Goal: Task Accomplishment & Management: Manage account settings

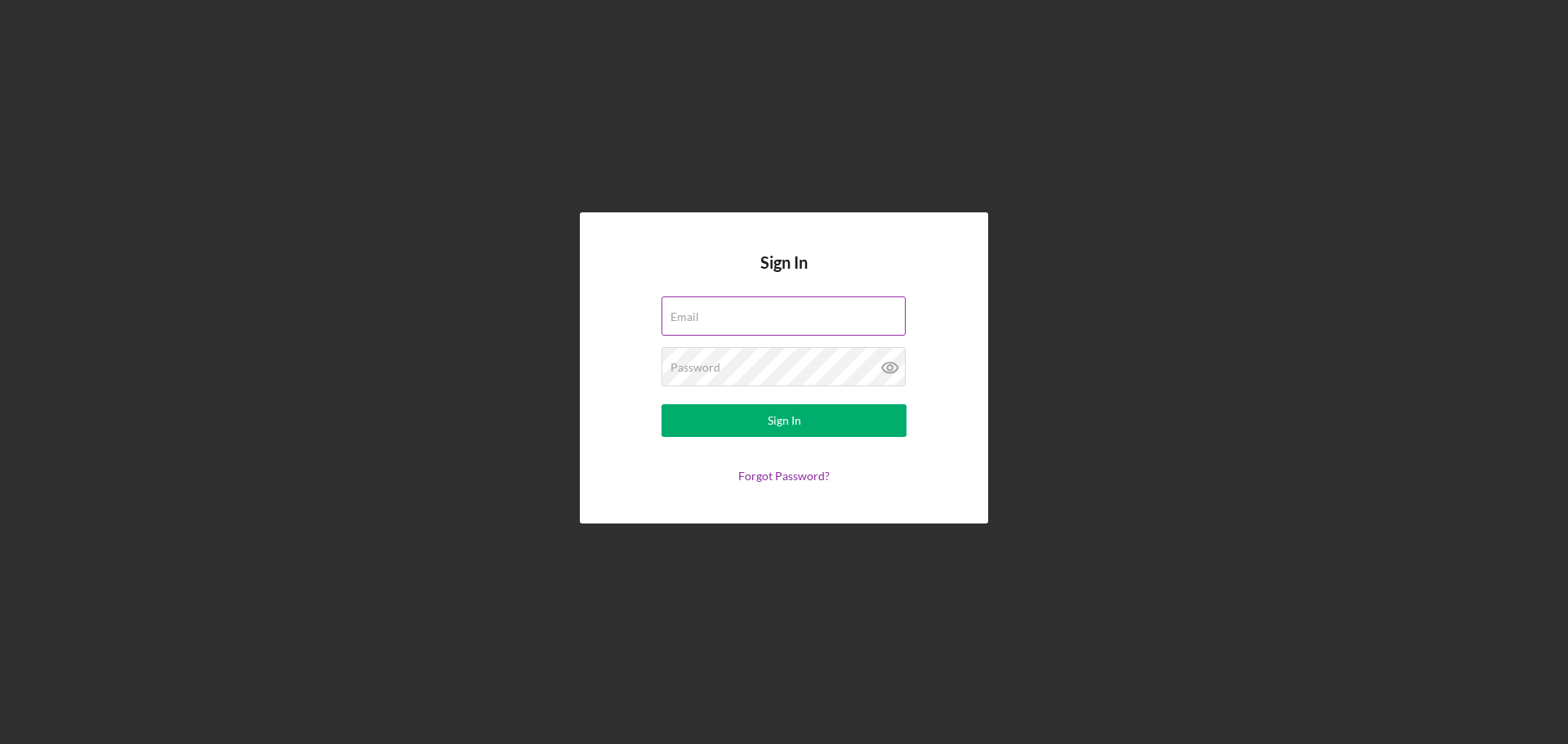
click at [794, 324] on input "Email" at bounding box center [783, 315] width 244 height 39
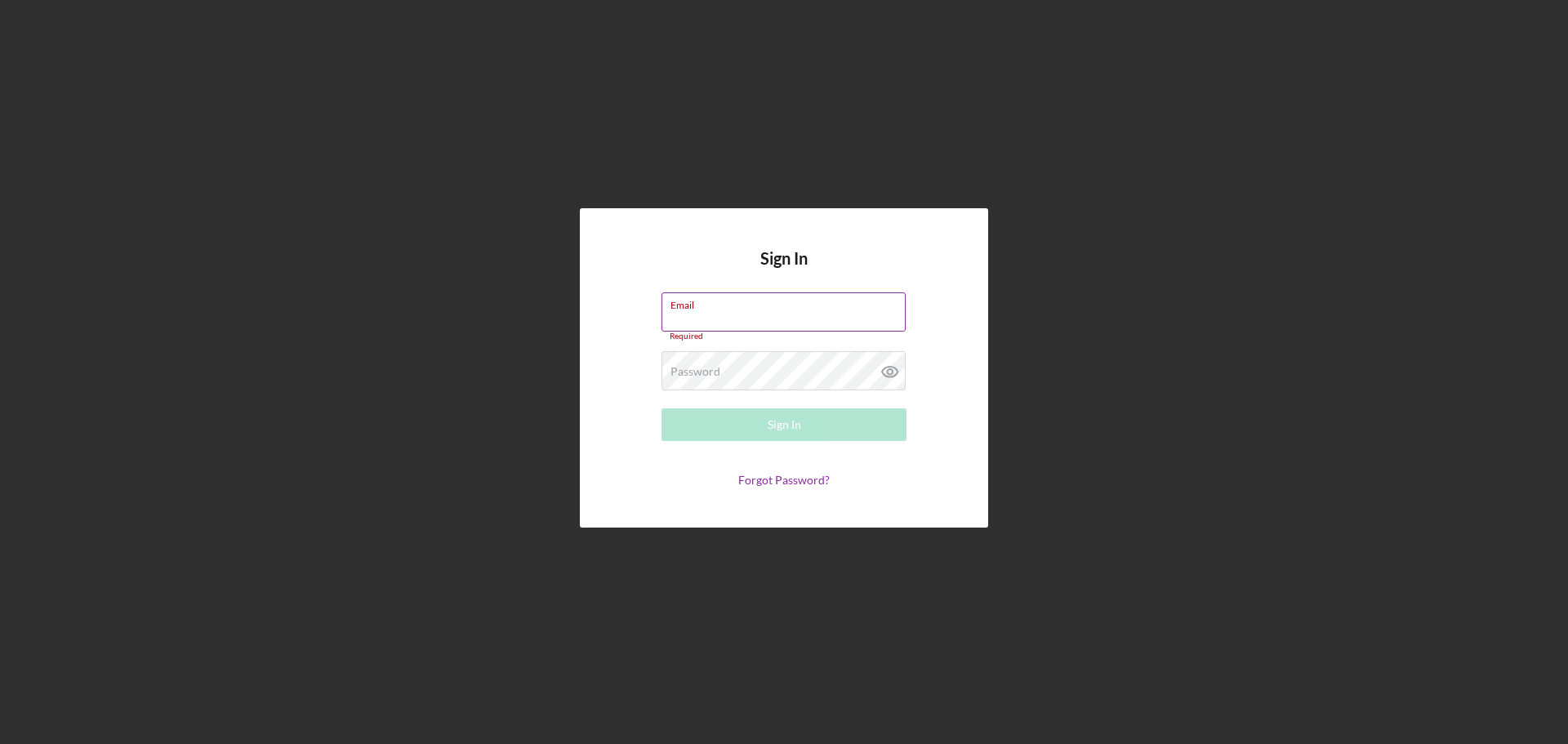
type input "brenda.villa@hias.org"
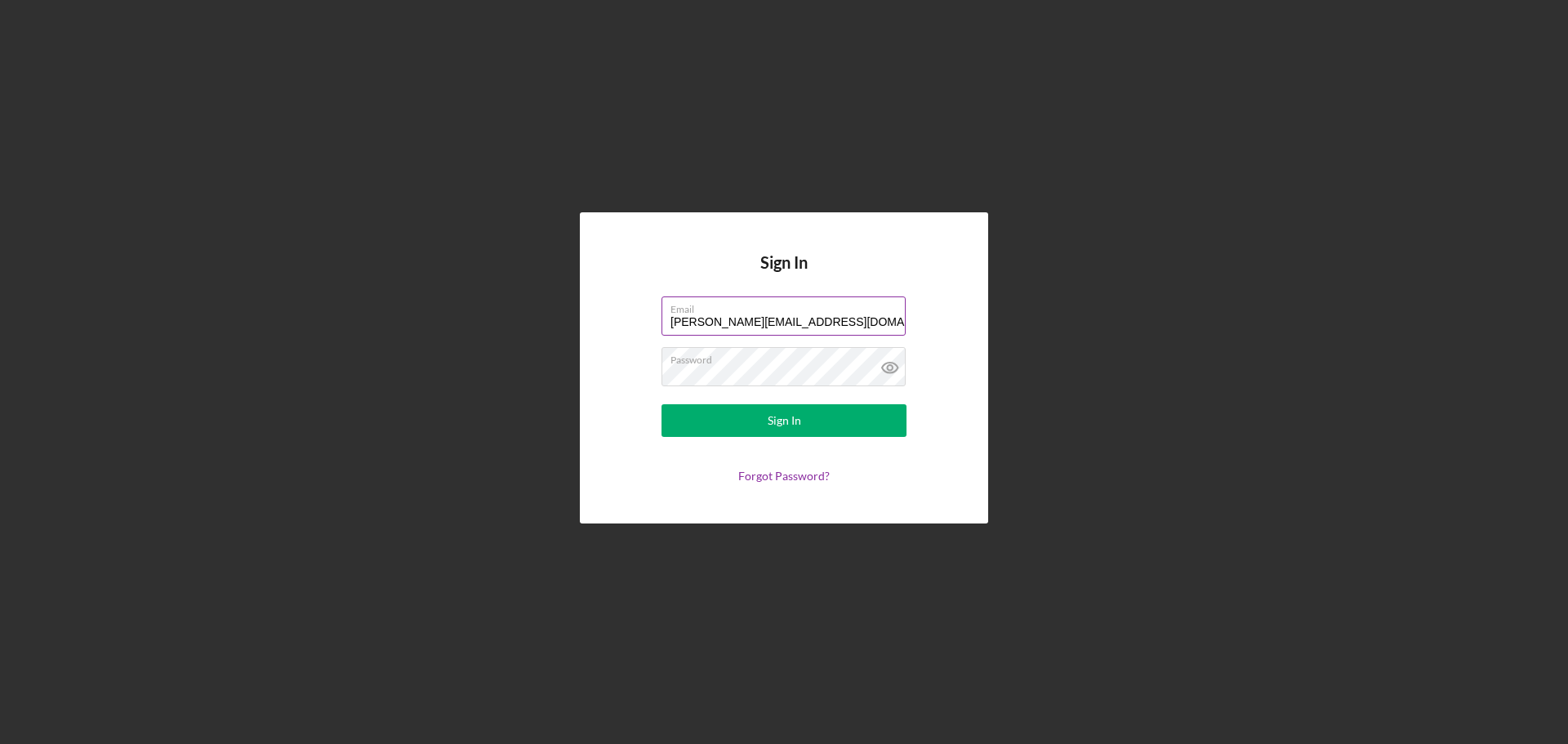
click at [662, 404] on button "Sign In" at bounding box center [784, 420] width 245 height 33
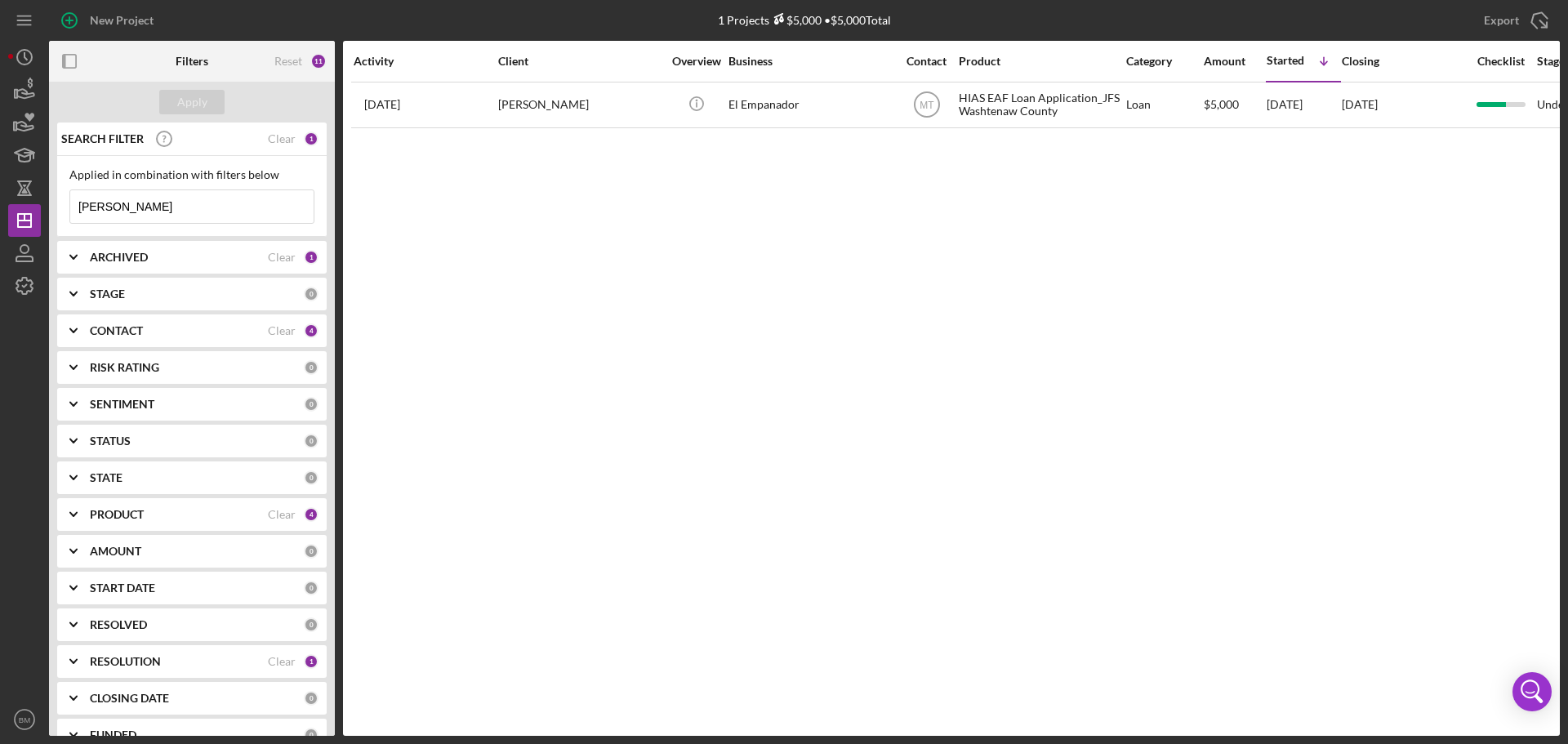
click at [184, 335] on div "CONTACT" at bounding box center [178, 331] width 178 height 13
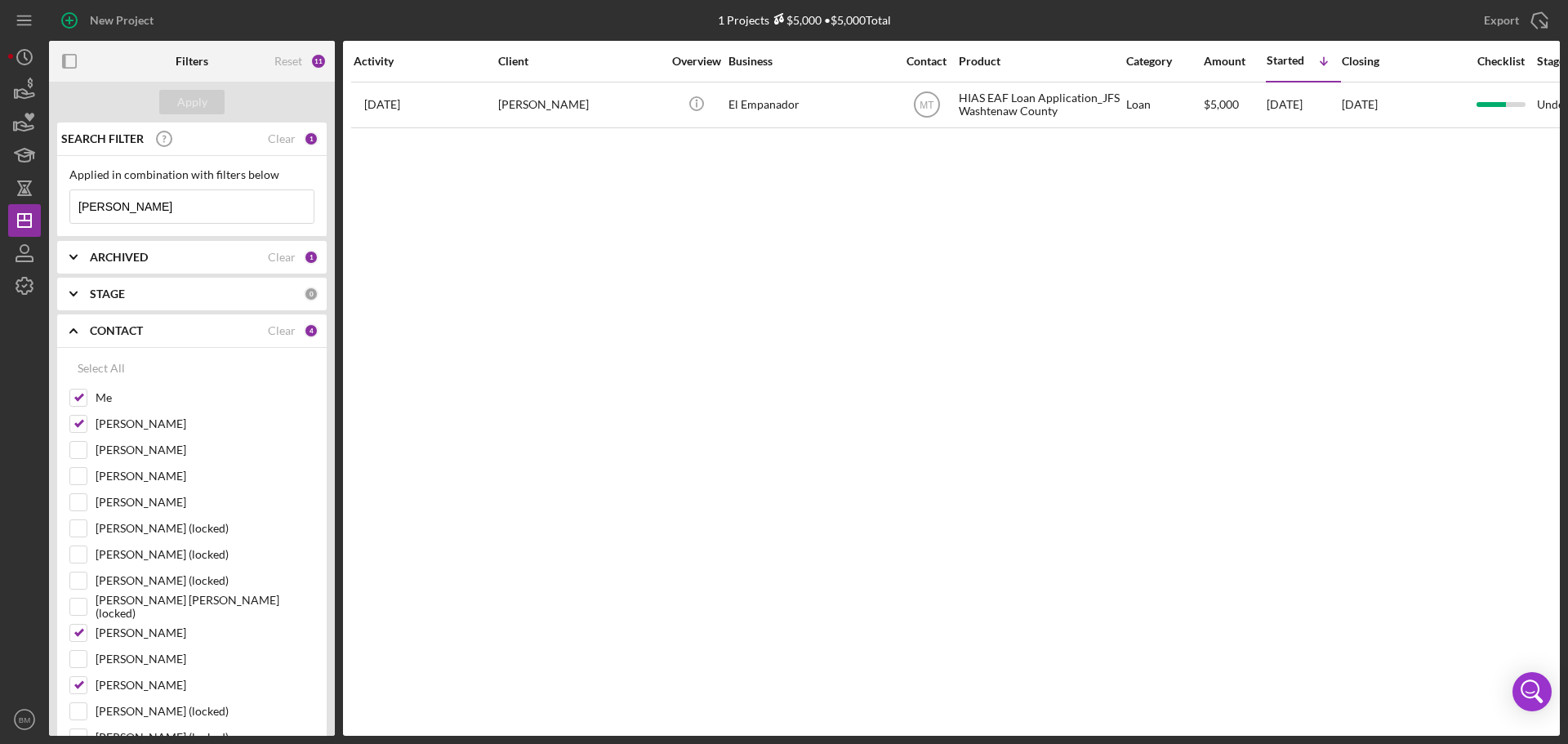
click at [159, 326] on div "CONTACT" at bounding box center [178, 331] width 178 height 13
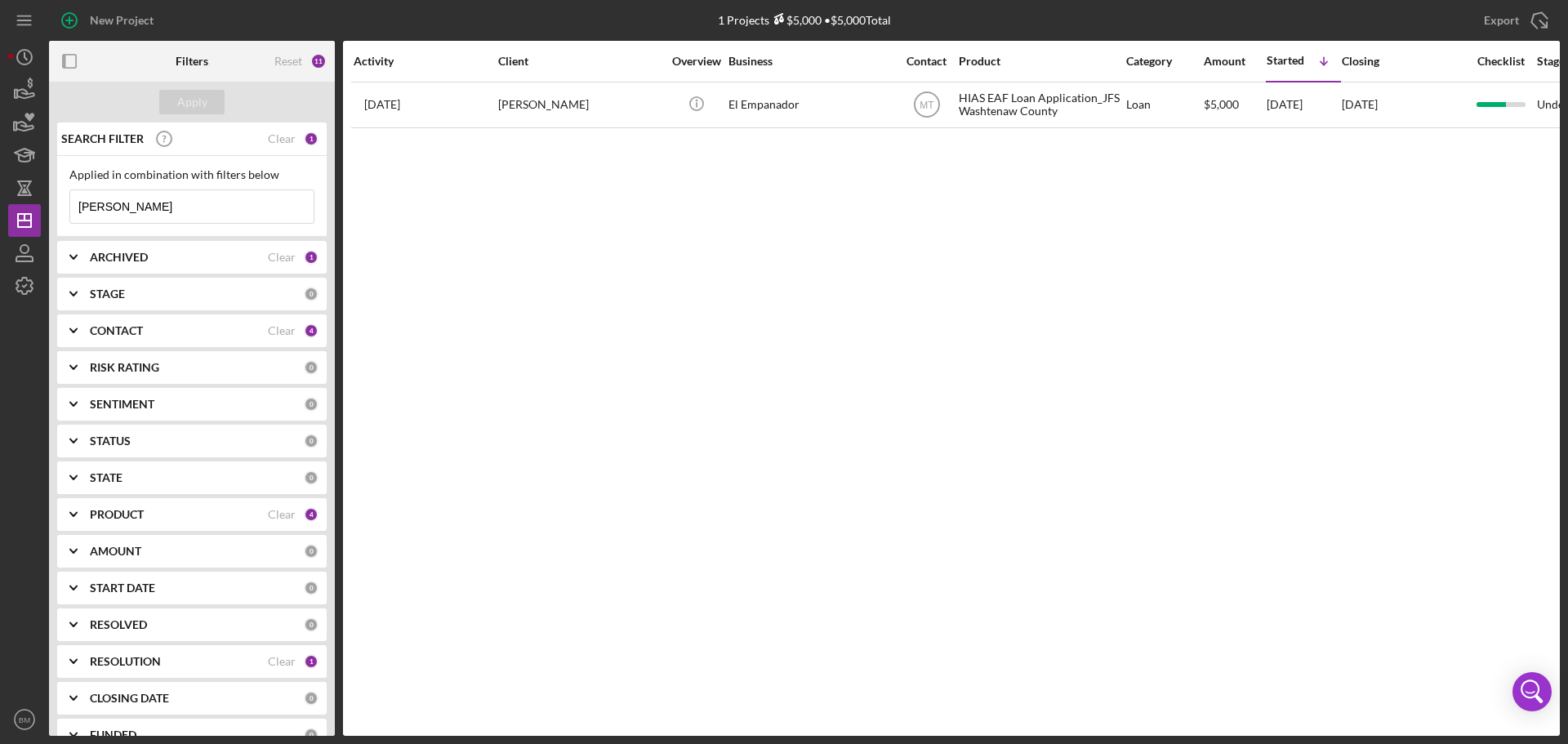
click at [194, 523] on div "PRODUCT Clear 4" at bounding box center [204, 515] width 228 height 33
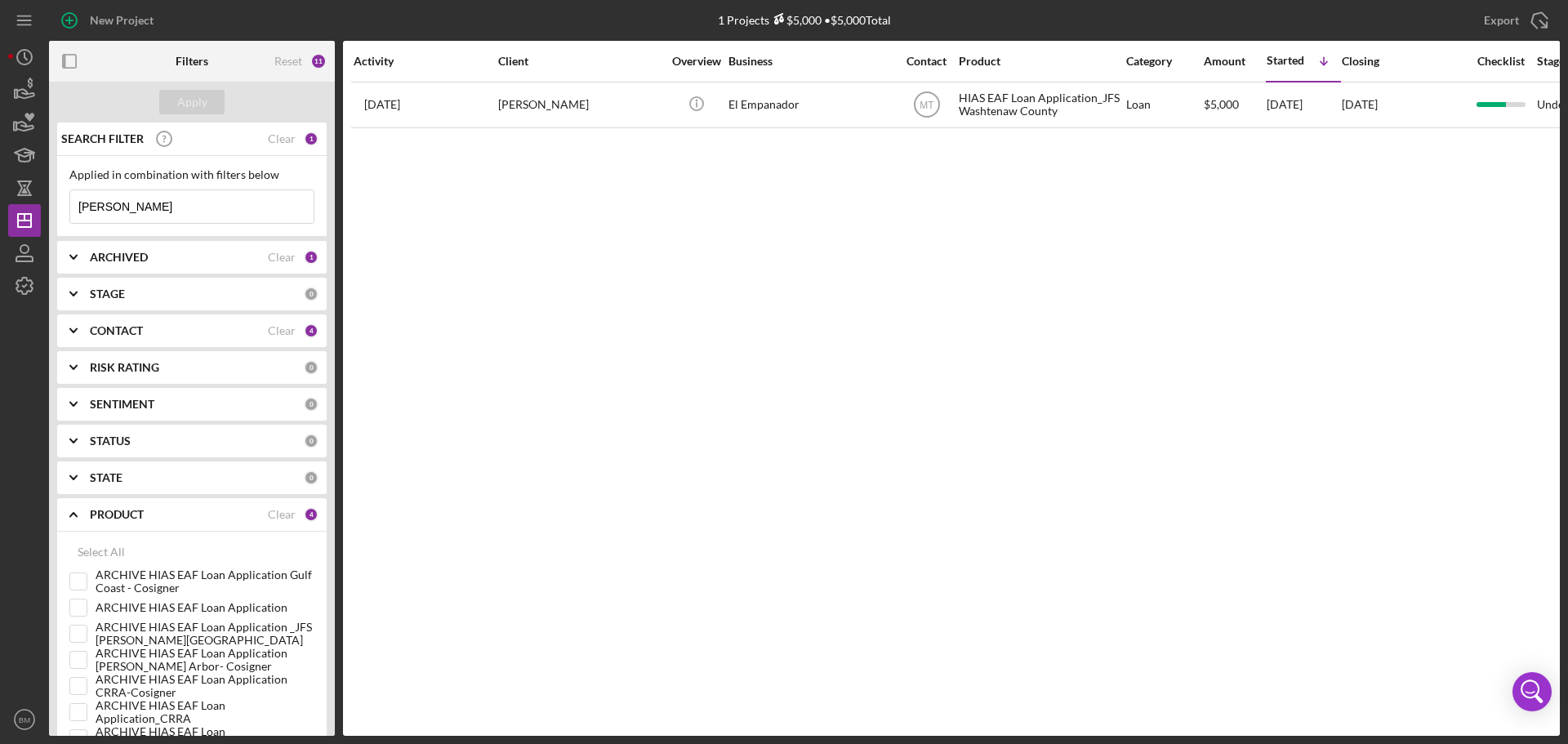
click at [196, 521] on div "PRODUCT" at bounding box center [178, 515] width 178 height 13
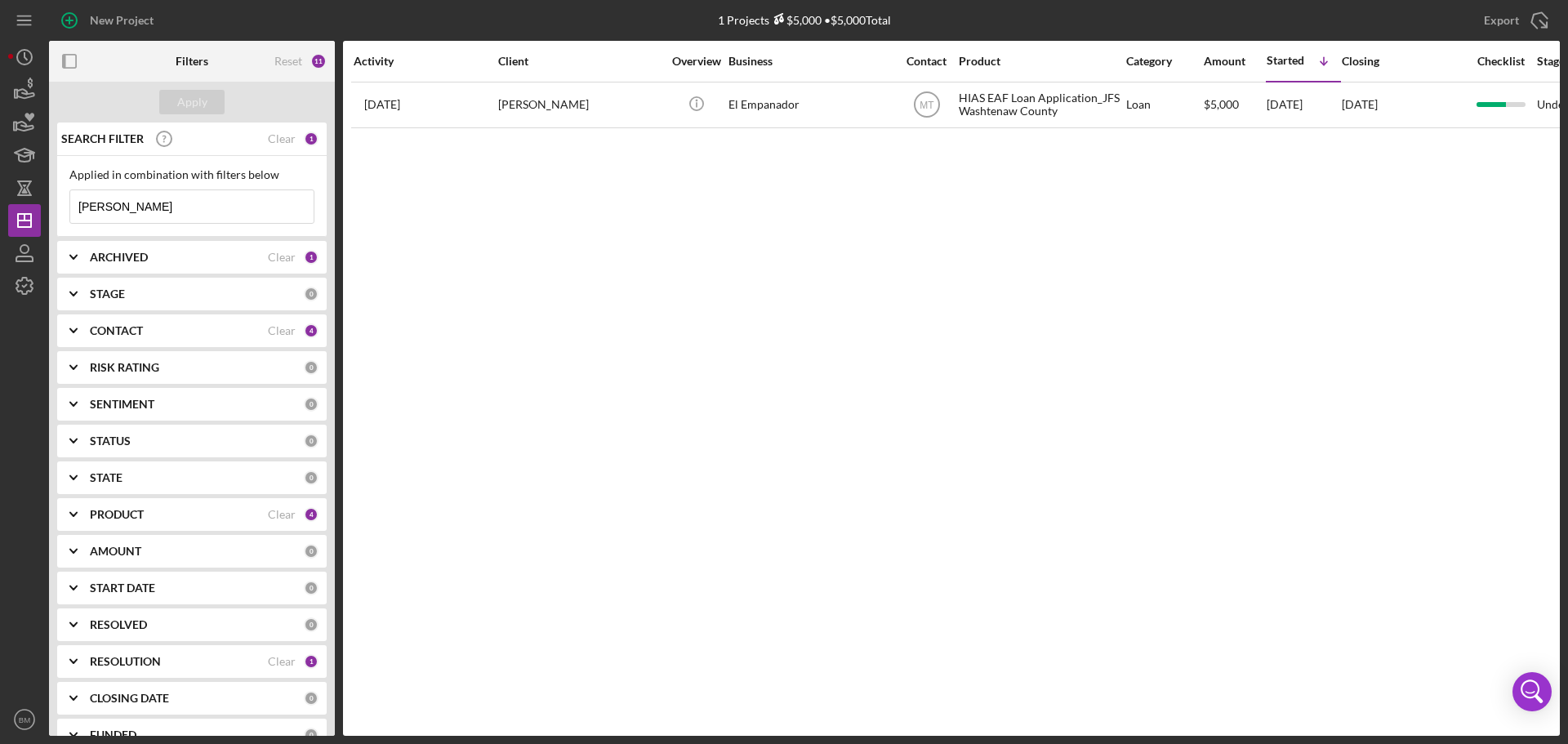
click at [199, 515] on div "PRODUCT" at bounding box center [178, 515] width 178 height 13
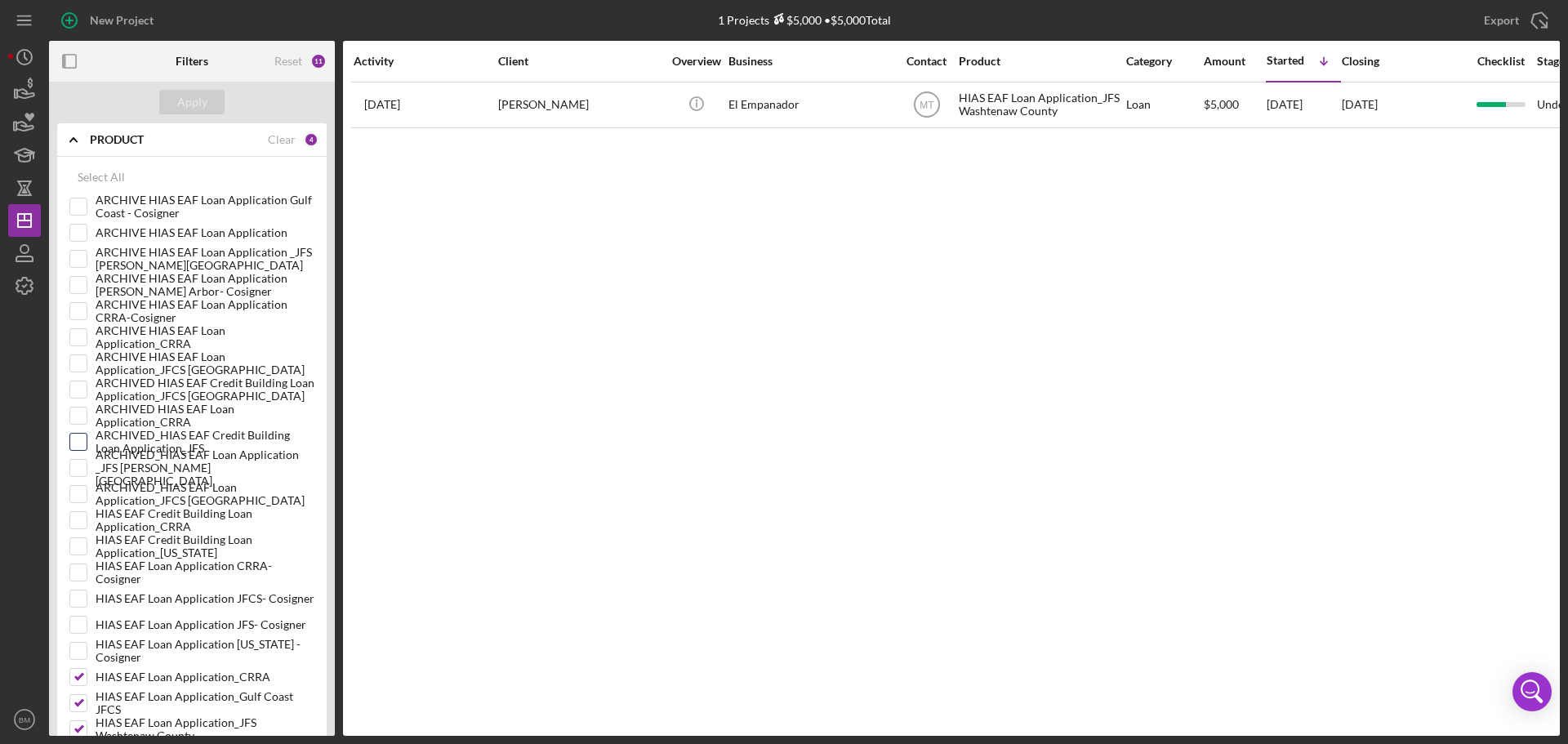
scroll to position [326, 0]
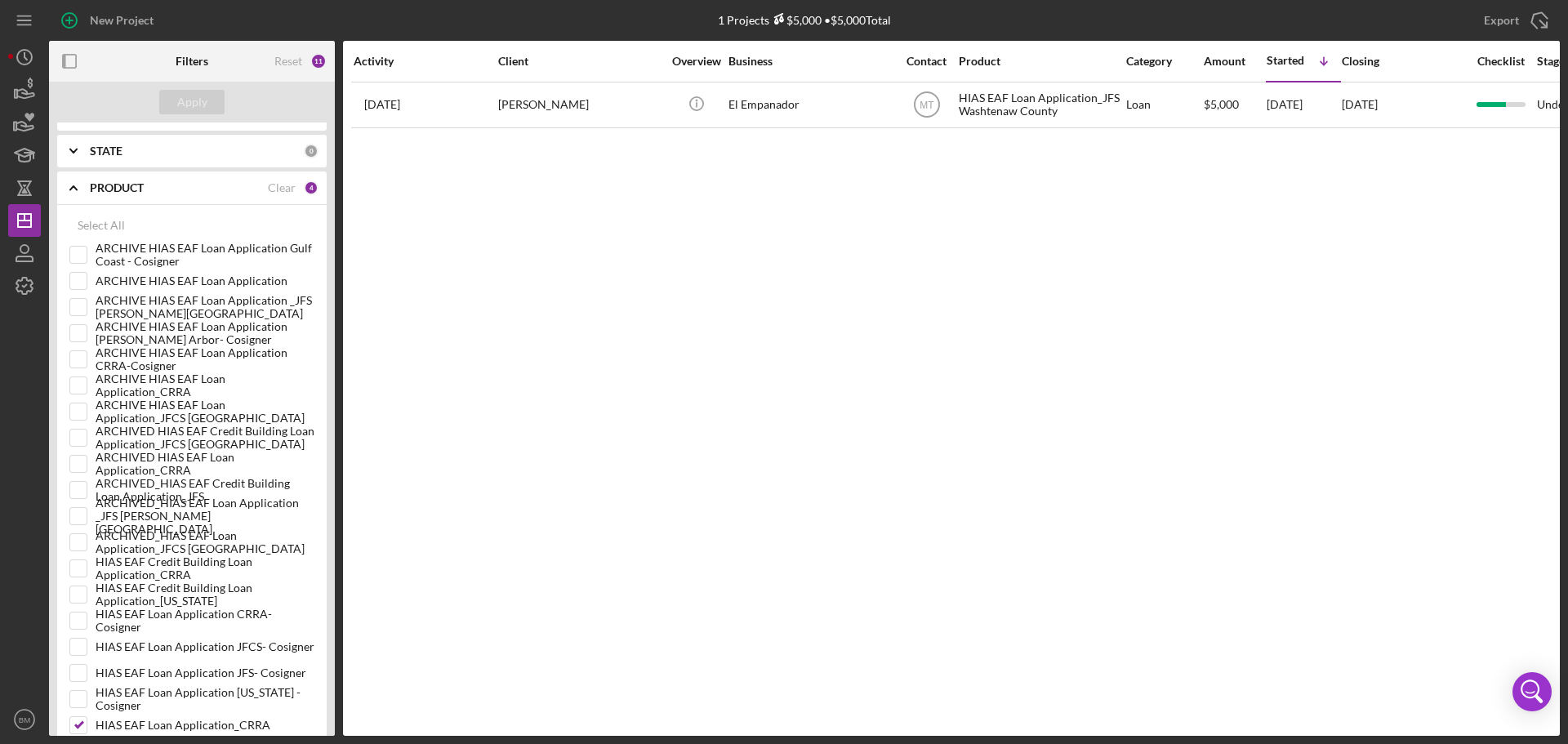
click at [173, 183] on div "PRODUCT" at bounding box center [178, 187] width 178 height 13
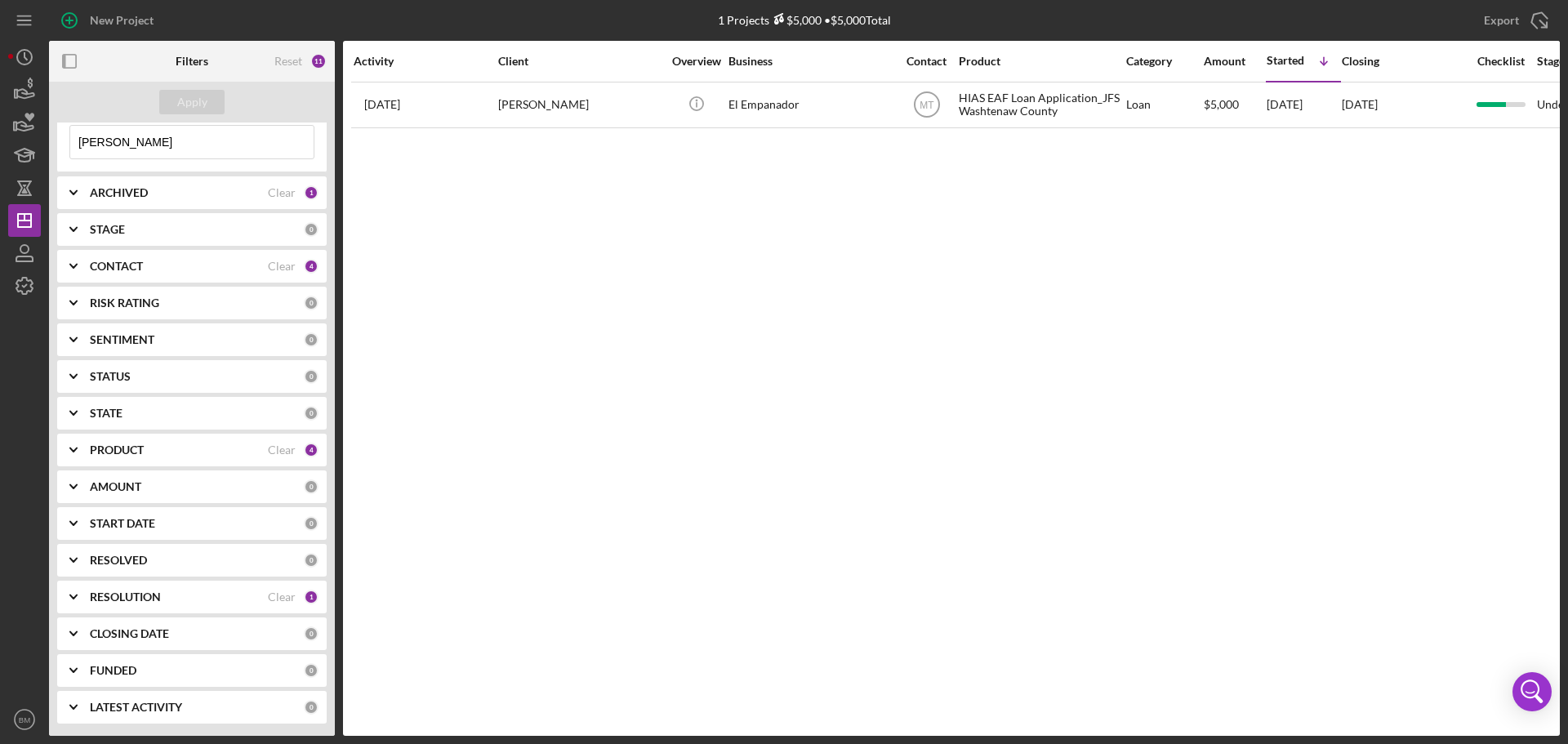
click at [189, 601] on div "RESOLUTION" at bounding box center [178, 597] width 178 height 13
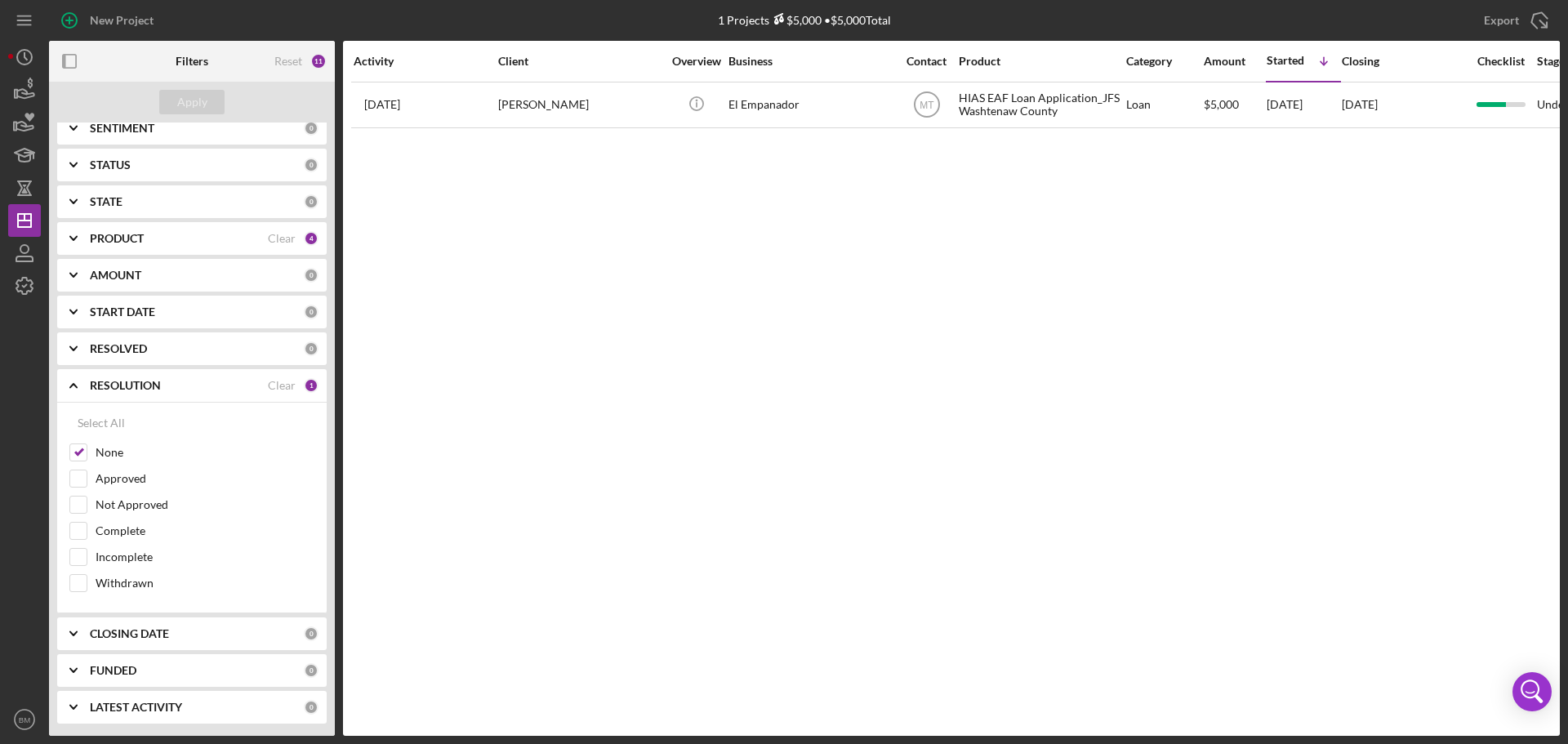
click at [188, 375] on div "RESOLUTION Clear 1" at bounding box center [204, 386] width 228 height 33
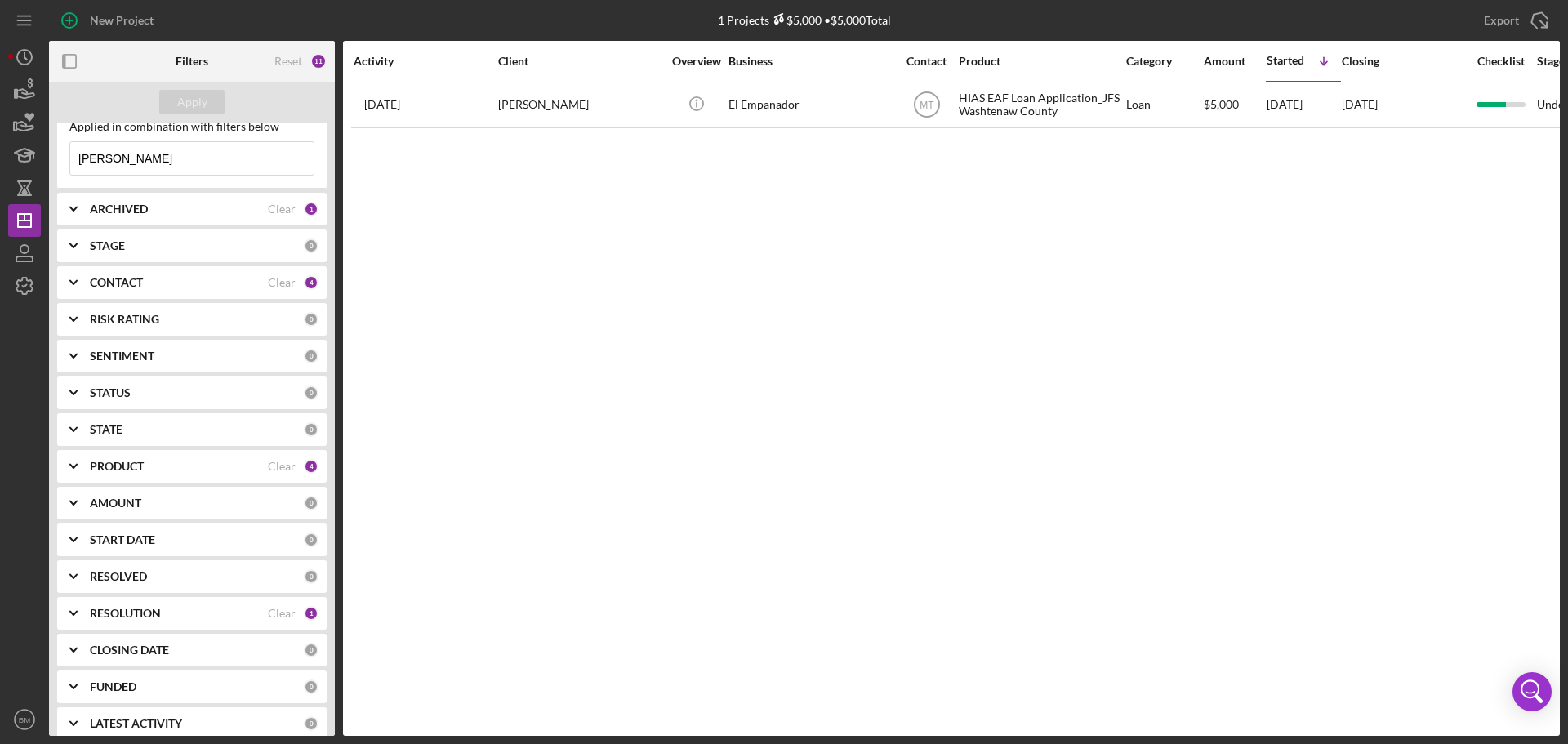
scroll to position [0, 0]
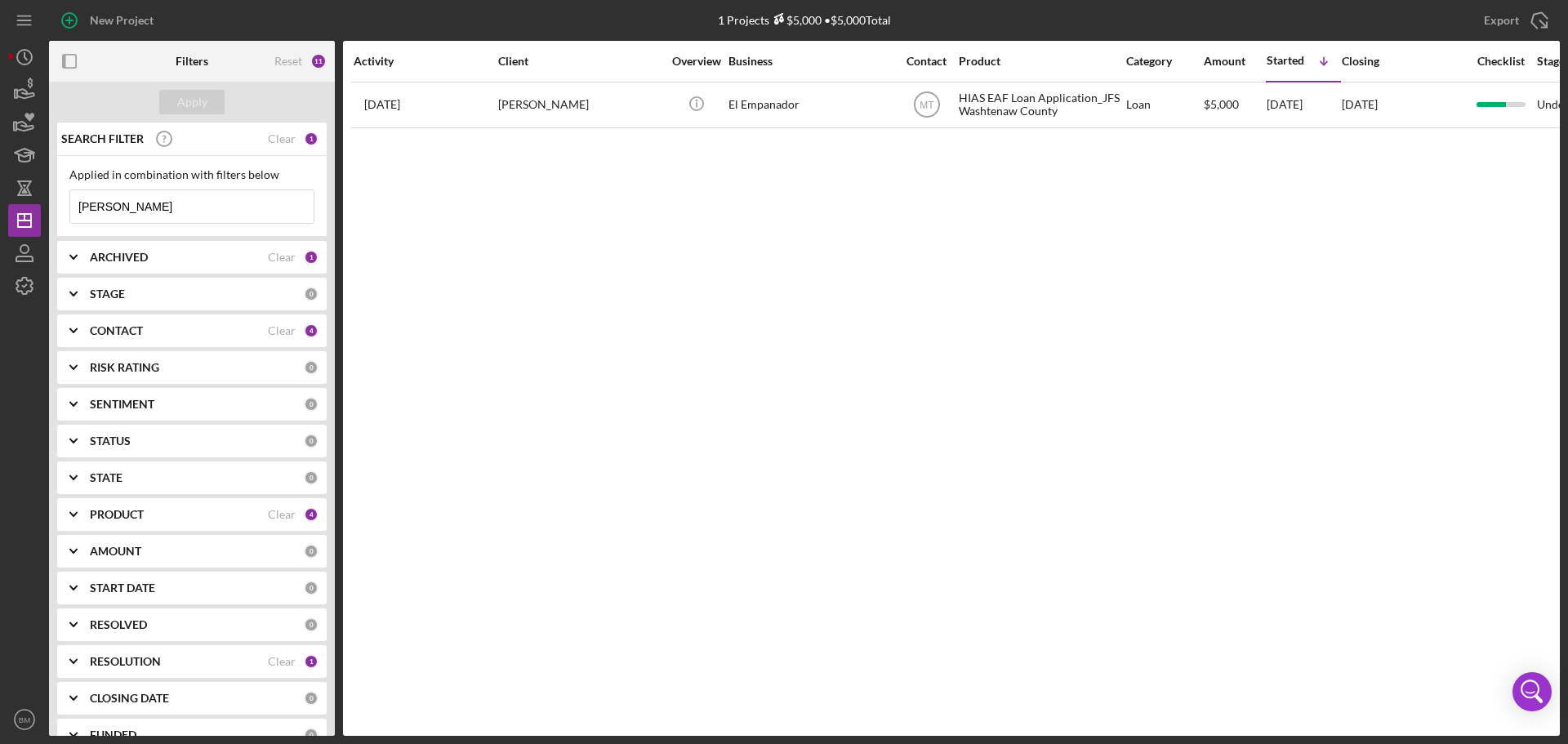
click at [163, 299] on div "STAGE" at bounding box center [196, 294] width 214 height 13
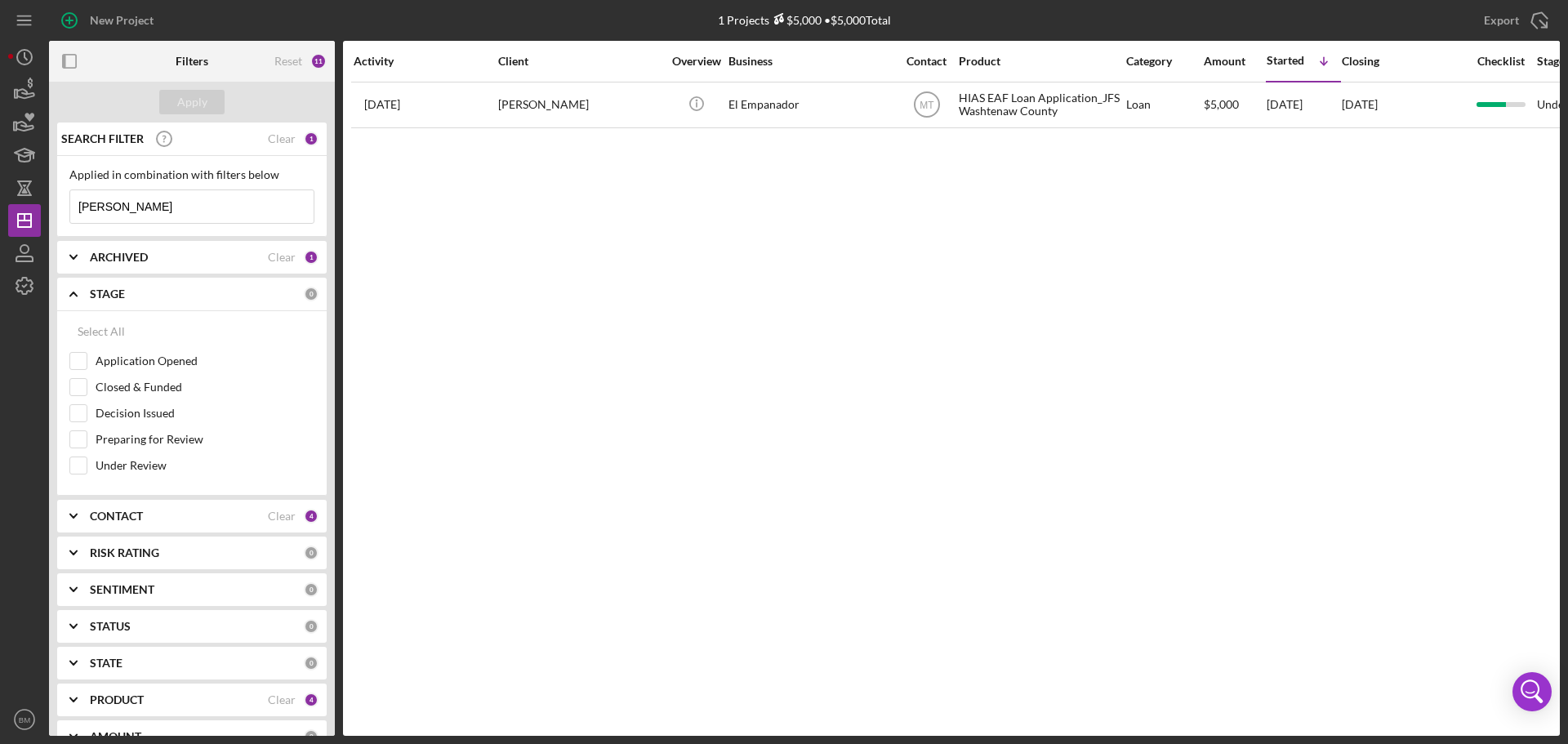
click at [163, 299] on div "STAGE" at bounding box center [196, 294] width 214 height 13
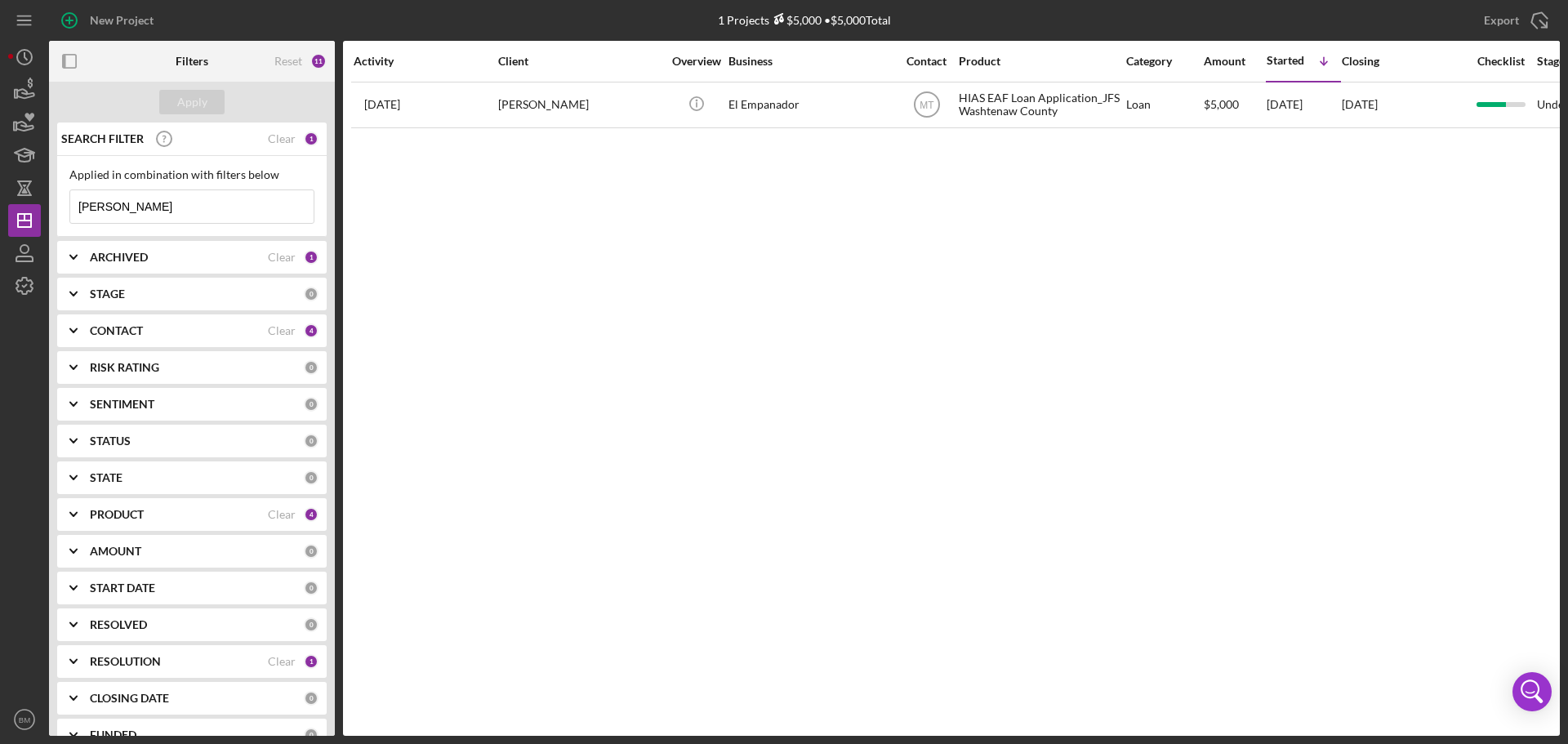
click at [161, 327] on div "CONTACT" at bounding box center [178, 331] width 178 height 13
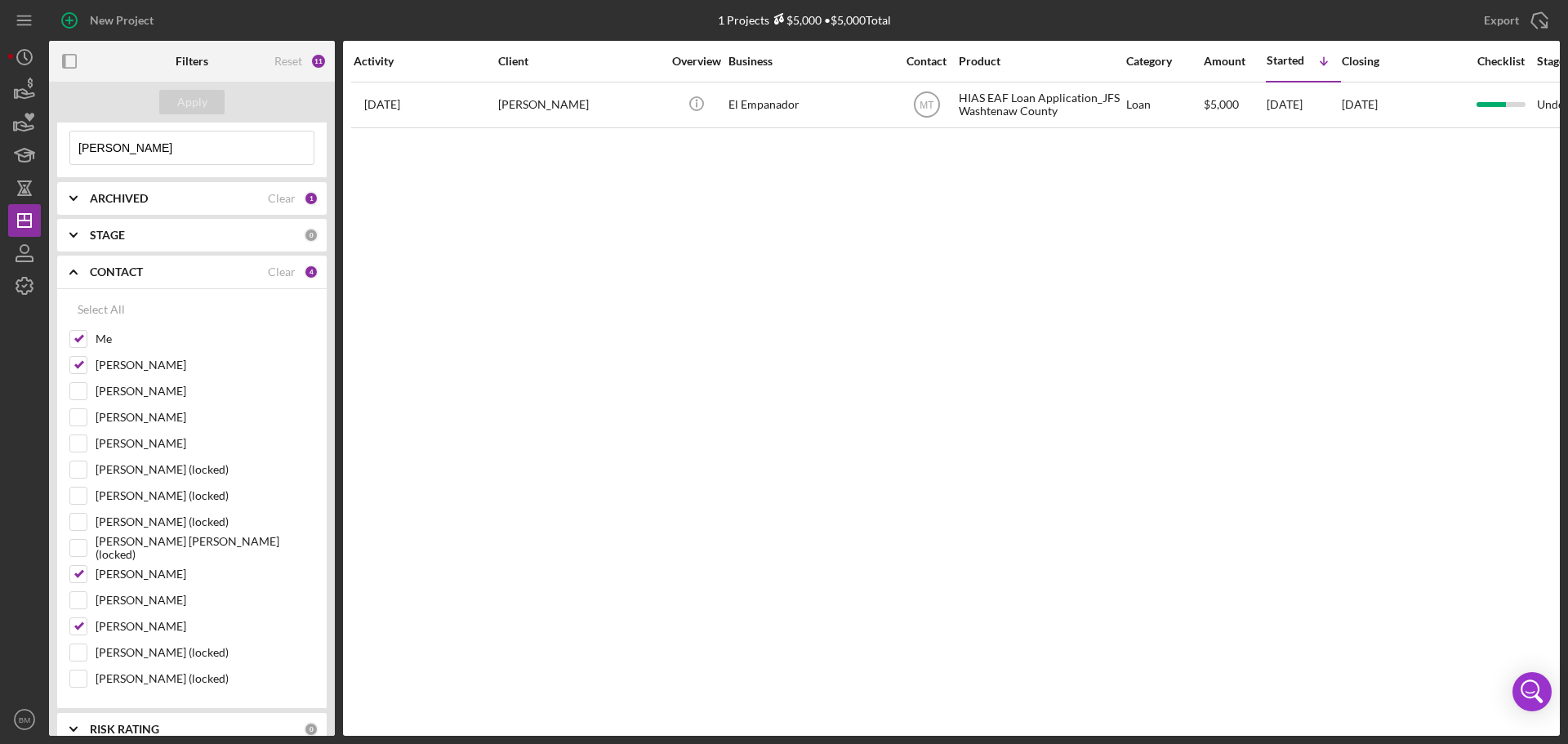
scroll to position [81, 0]
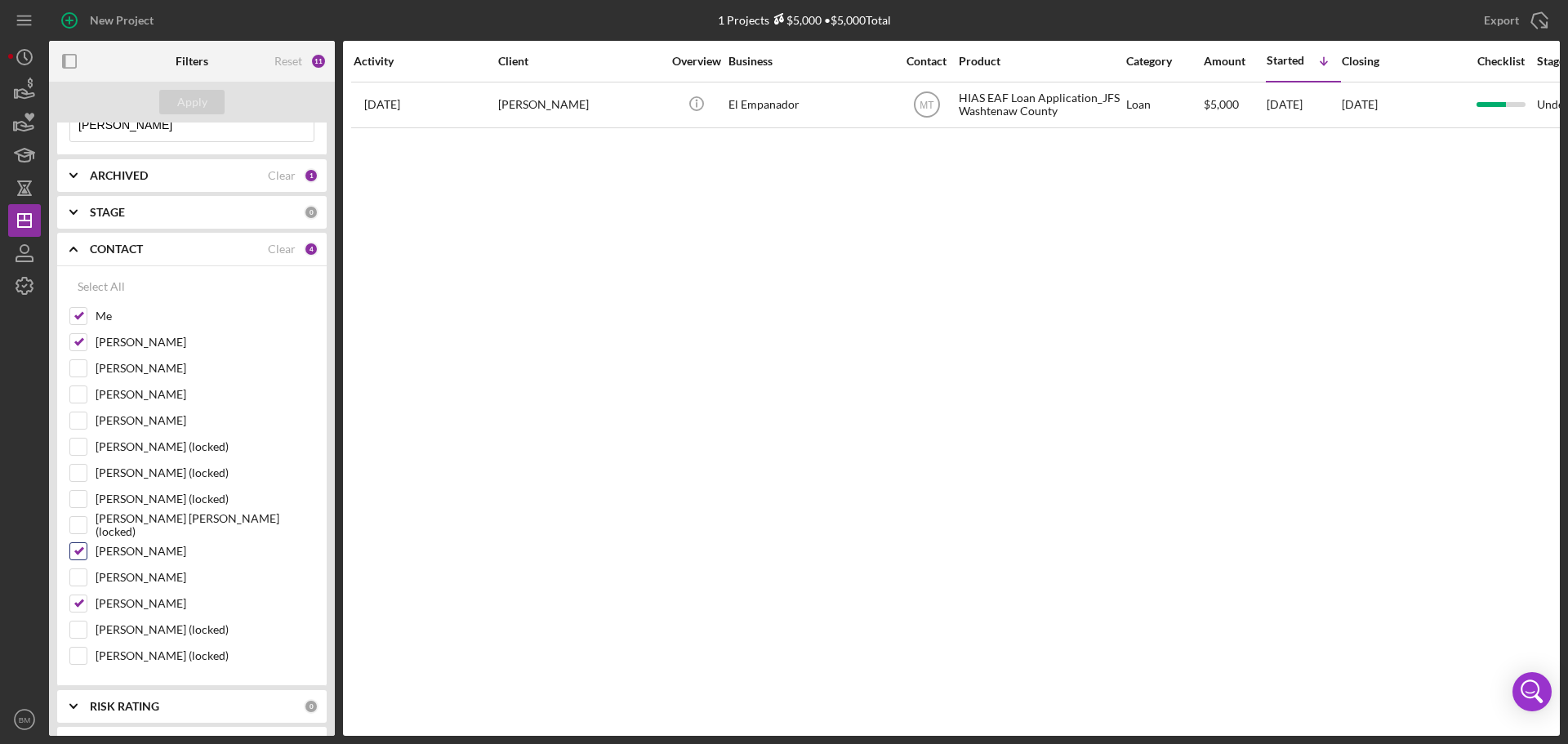
click at [80, 549] on input "Stephany Rojo" at bounding box center [79, 551] width 16 height 16
checkbox input "false"
click at [71, 589] on div "Sandra Romero" at bounding box center [192, 581] width 245 height 27
click at [190, 102] on div "Apply" at bounding box center [192, 101] width 30 height 25
click at [114, 167] on div "ARCHIVED Clear 1" at bounding box center [204, 175] width 228 height 33
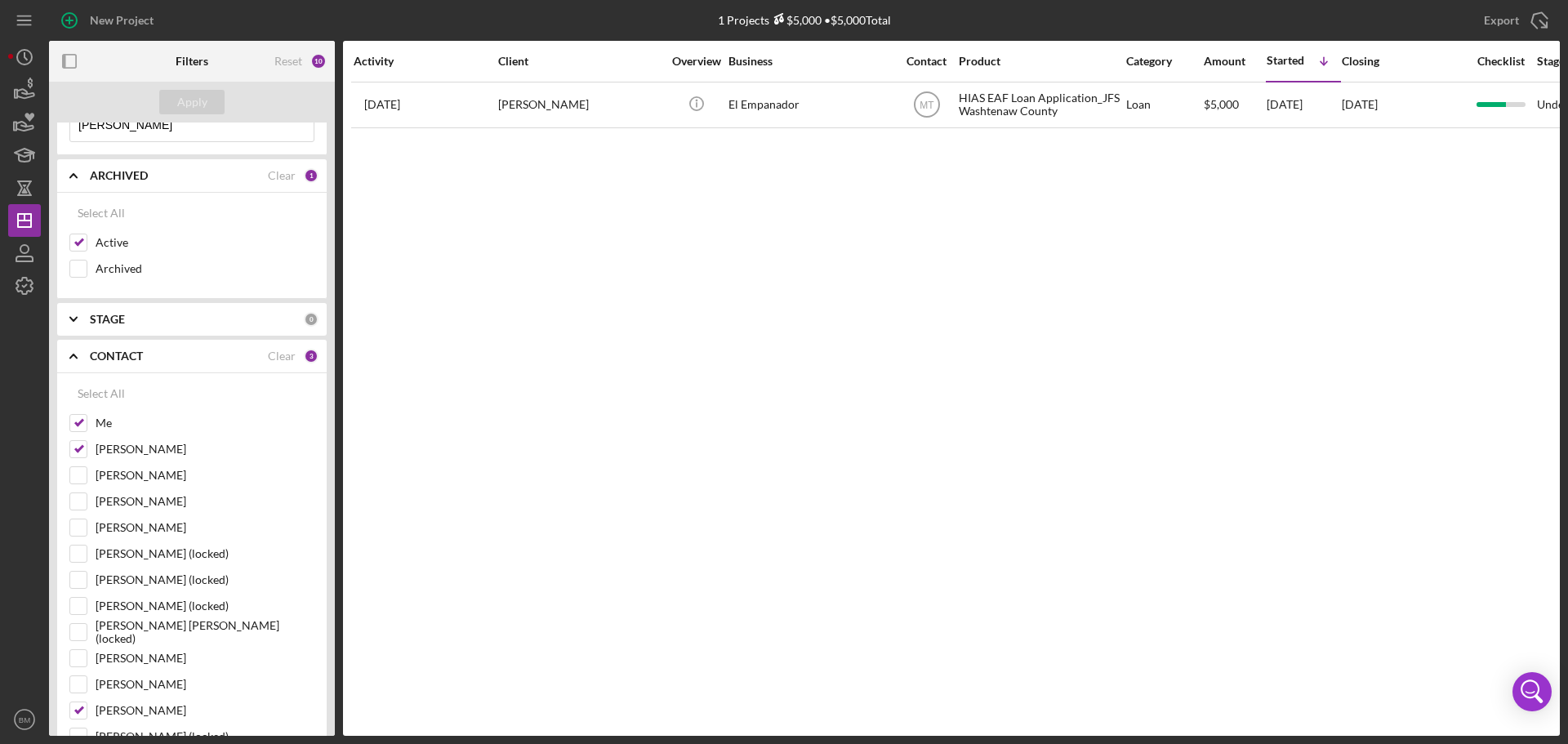
click at [123, 133] on input "heidi" at bounding box center [192, 125] width 243 height 33
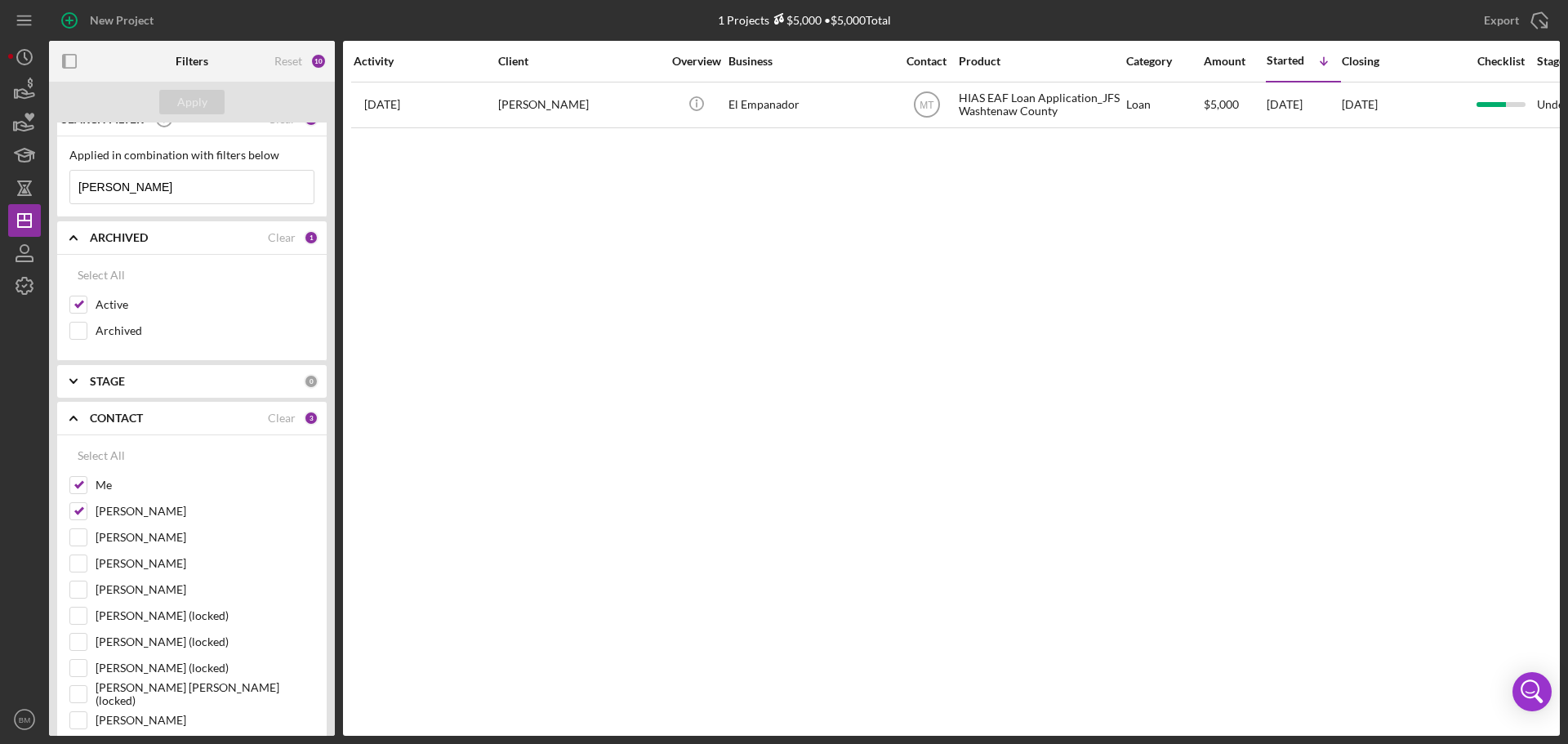
scroll to position [0, 0]
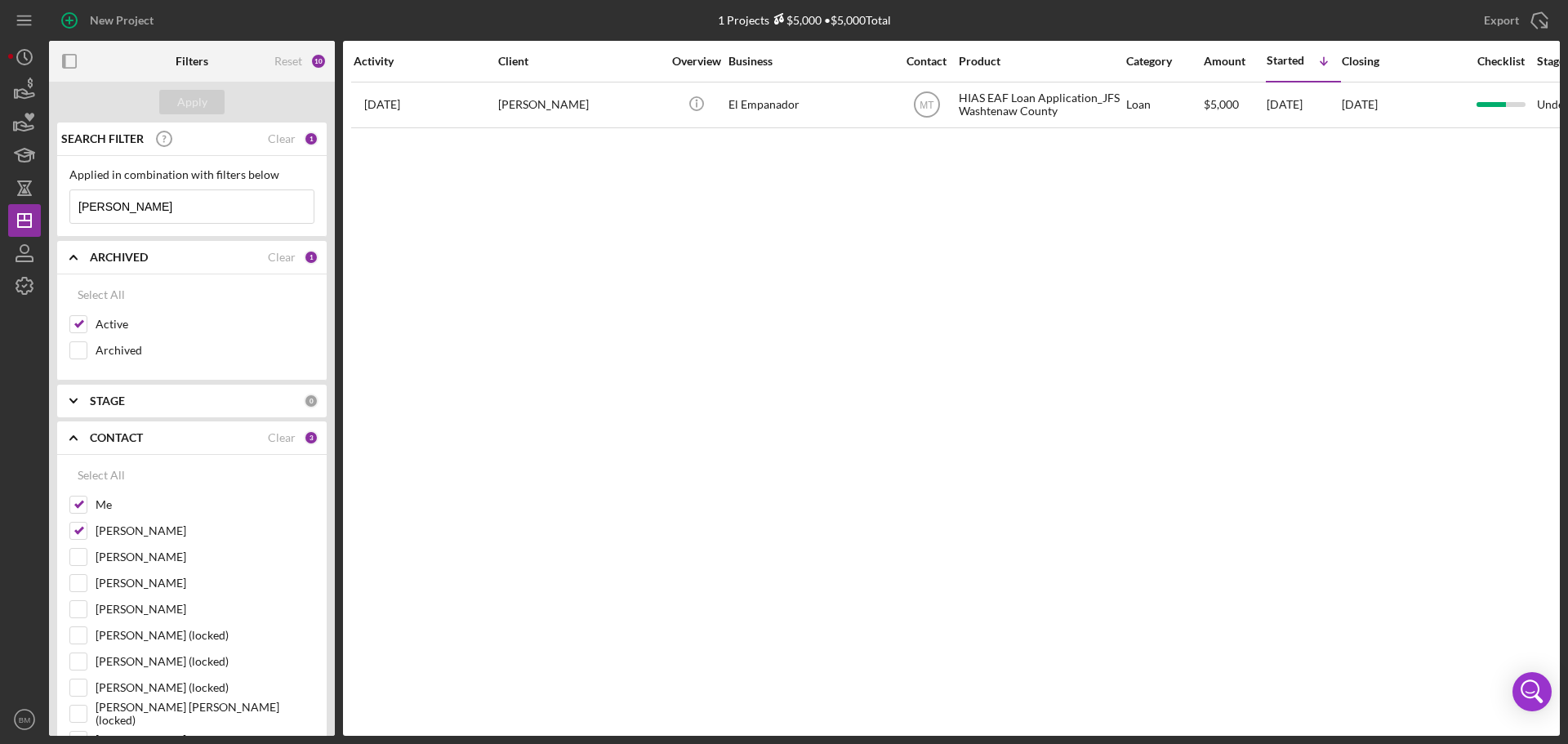
drag, startPoint x: 123, startPoint y: 131, endPoint x: 76, endPoint y: 132, distance: 47.0
click at [79, 132] on div "SEARCH FILTER Clear 1 Applied in combination with filters below heidi Icon/Menu…" at bounding box center [192, 179] width 270 height 114
click at [178, 112] on div "Apply" at bounding box center [192, 101] width 30 height 25
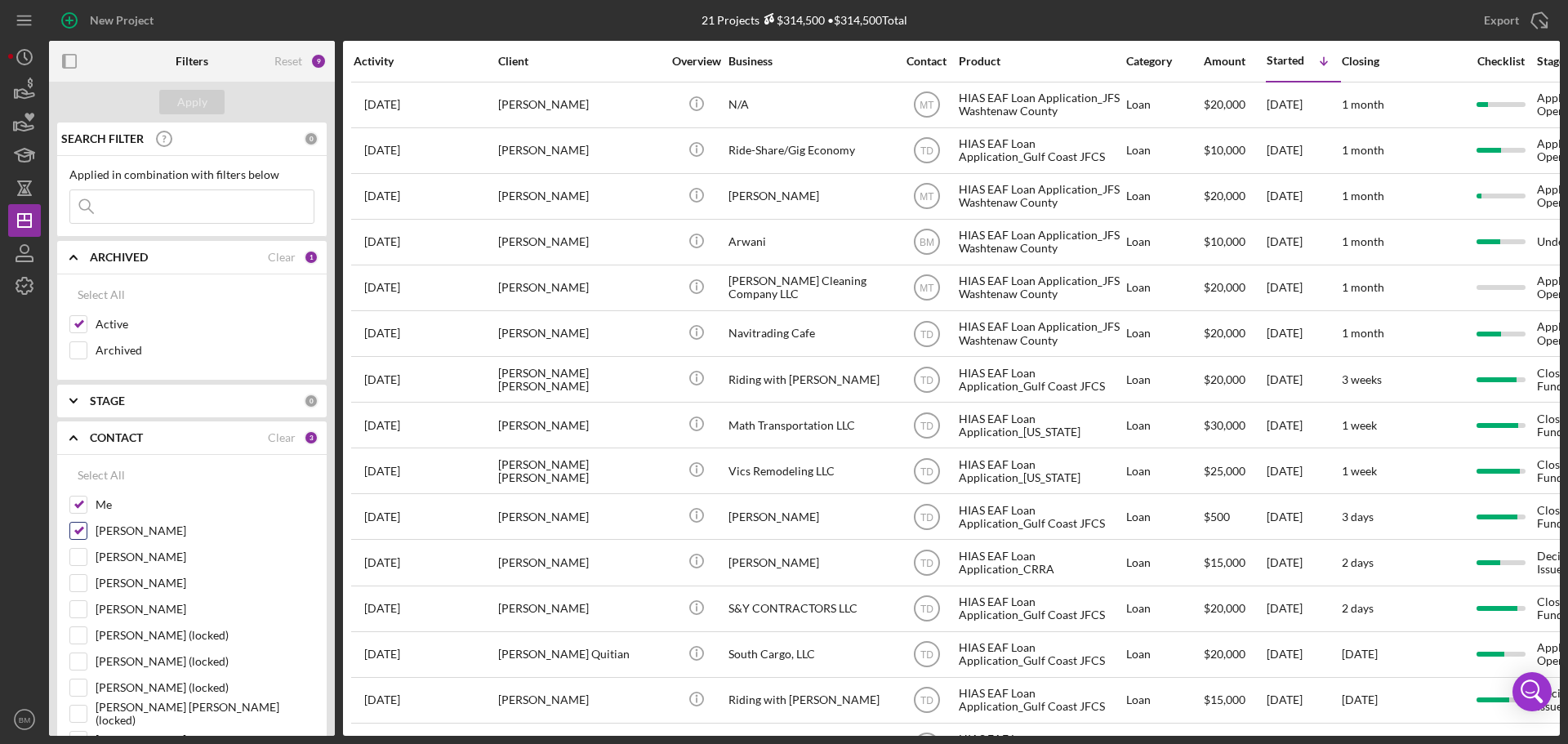
click at [80, 526] on input "[PERSON_NAME]" at bounding box center [79, 531] width 16 height 16
checkbox input "false"
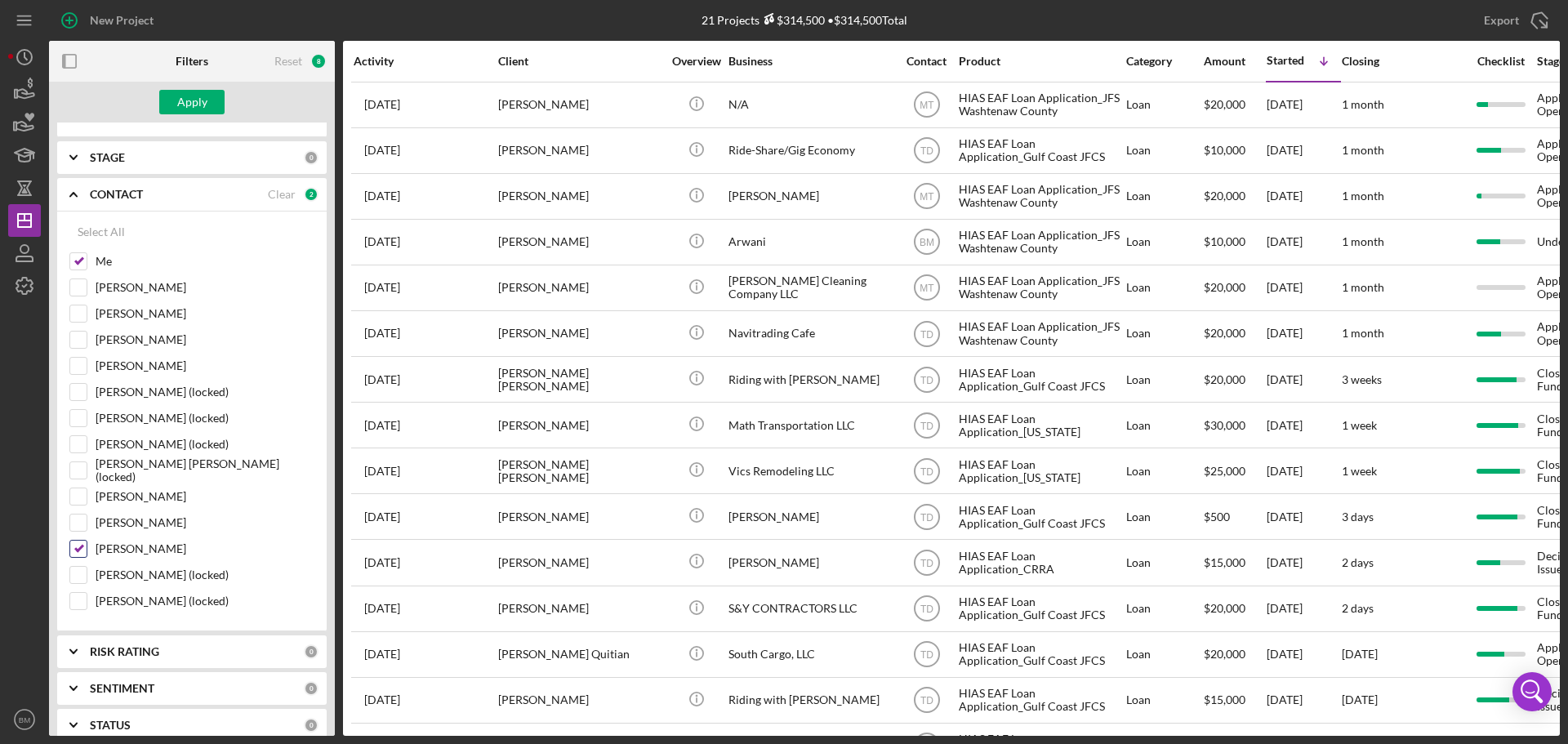
scroll to position [245, 0]
click at [82, 557] on div "Tiffany Dixon-McGuire" at bounding box center [192, 551] width 245 height 27
drag, startPoint x: 78, startPoint y: 544, endPoint x: 77, endPoint y: 534, distance: 10.0
click at [79, 542] on input "Tiffany Dixon-McGuire" at bounding box center [79, 547] width 16 height 16
checkbox input "false"
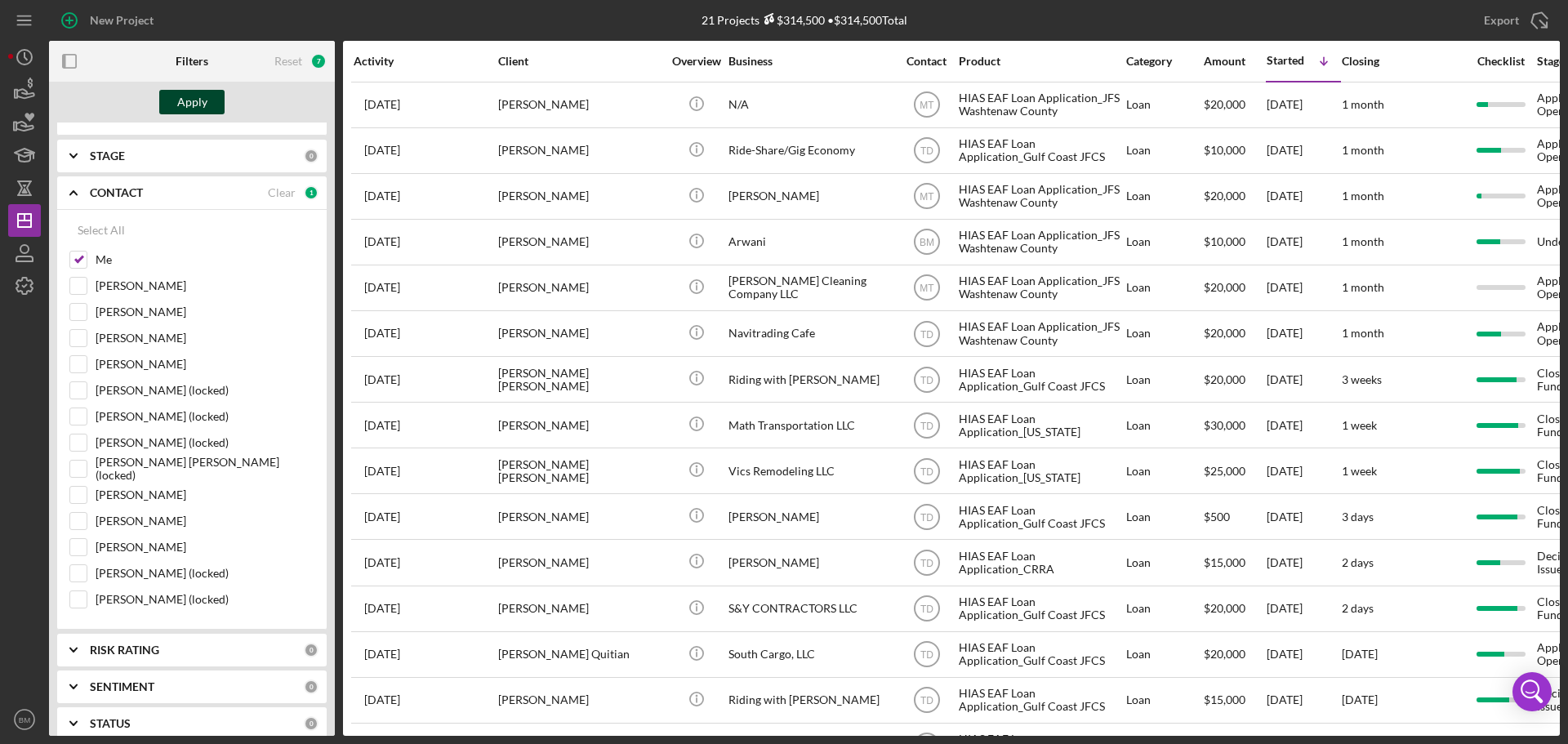
click at [189, 100] on div "Apply" at bounding box center [192, 101] width 30 height 25
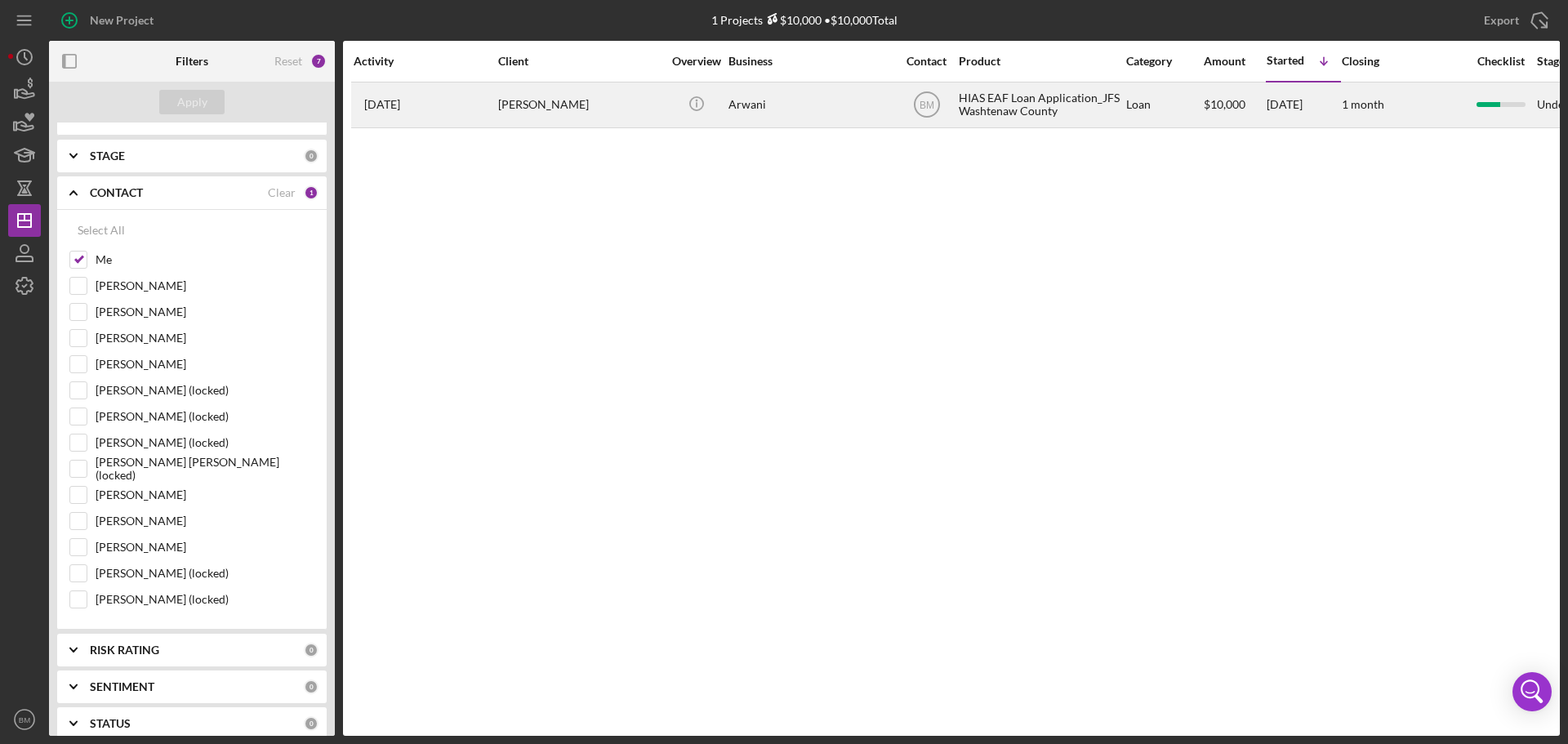
click at [573, 119] on div "[PERSON_NAME]" at bounding box center [579, 104] width 164 height 43
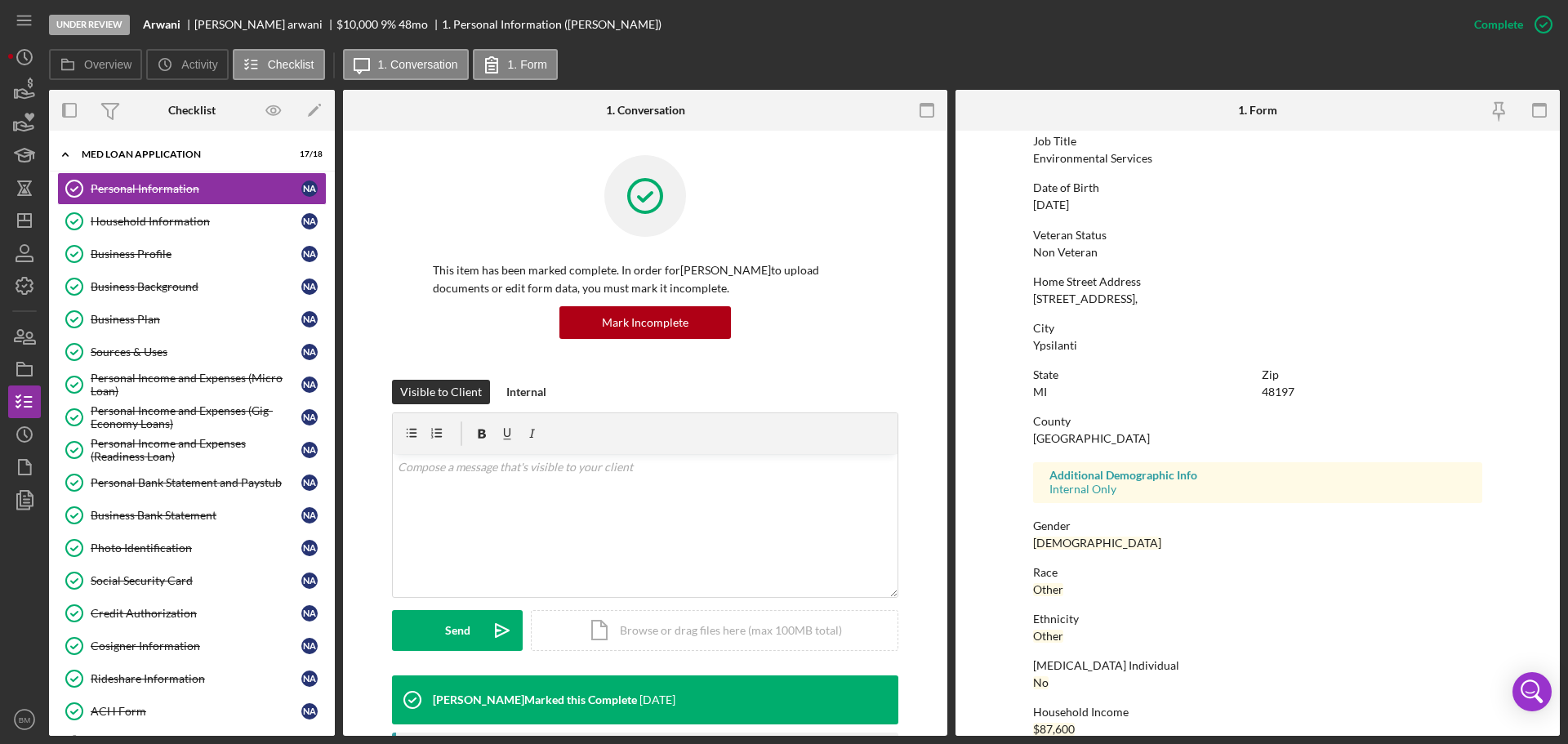
scroll to position [157, 0]
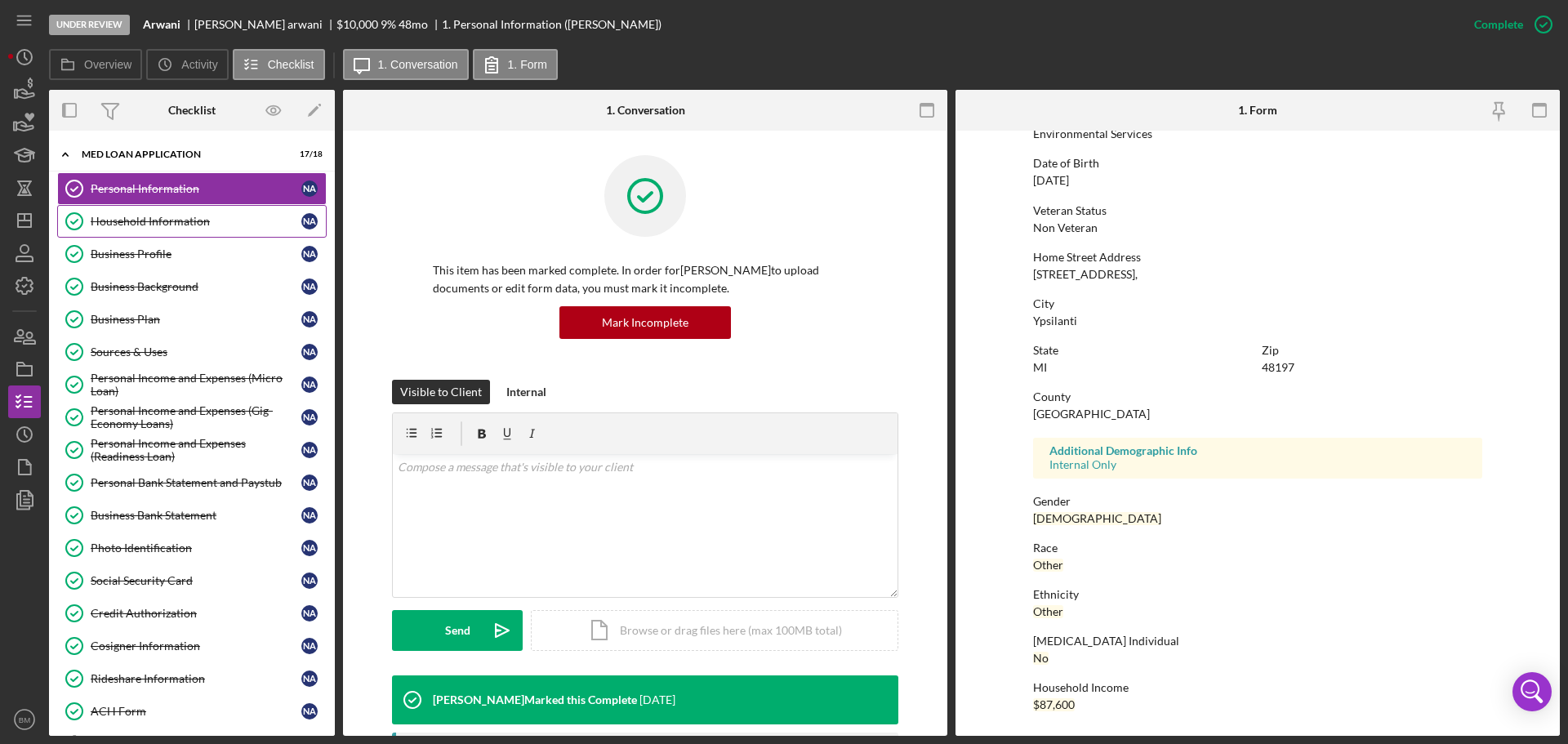
click at [148, 212] on link "Household Information Household Information N a" at bounding box center [192, 221] width 270 height 33
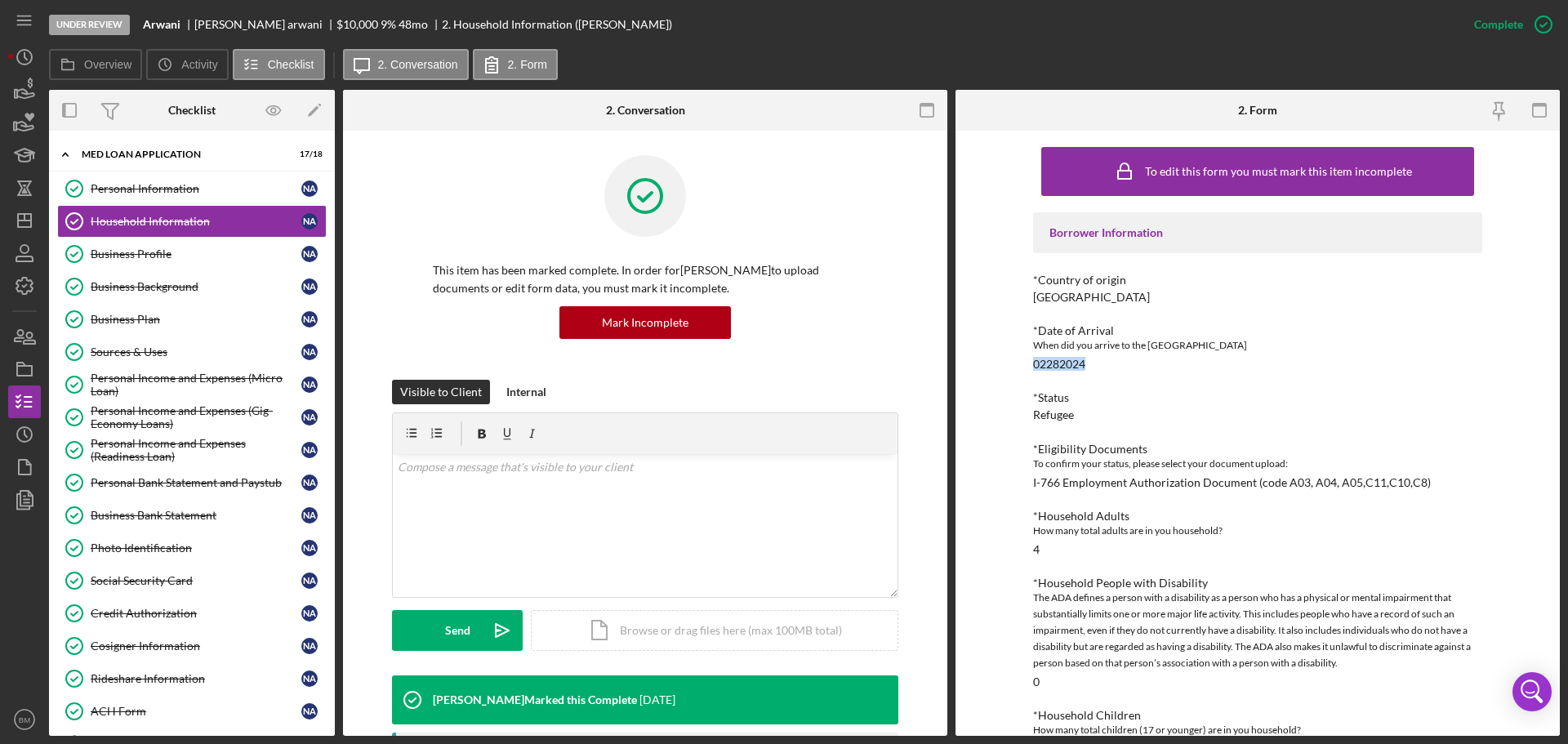
drag, startPoint x: 1092, startPoint y: 366, endPoint x: 1014, endPoint y: 366, distance: 78.0
click at [1014, 366] on div "To edit this form you must mark this item incomplete Borrower Information *Coun…" at bounding box center [1257, 433] width 604 height 605
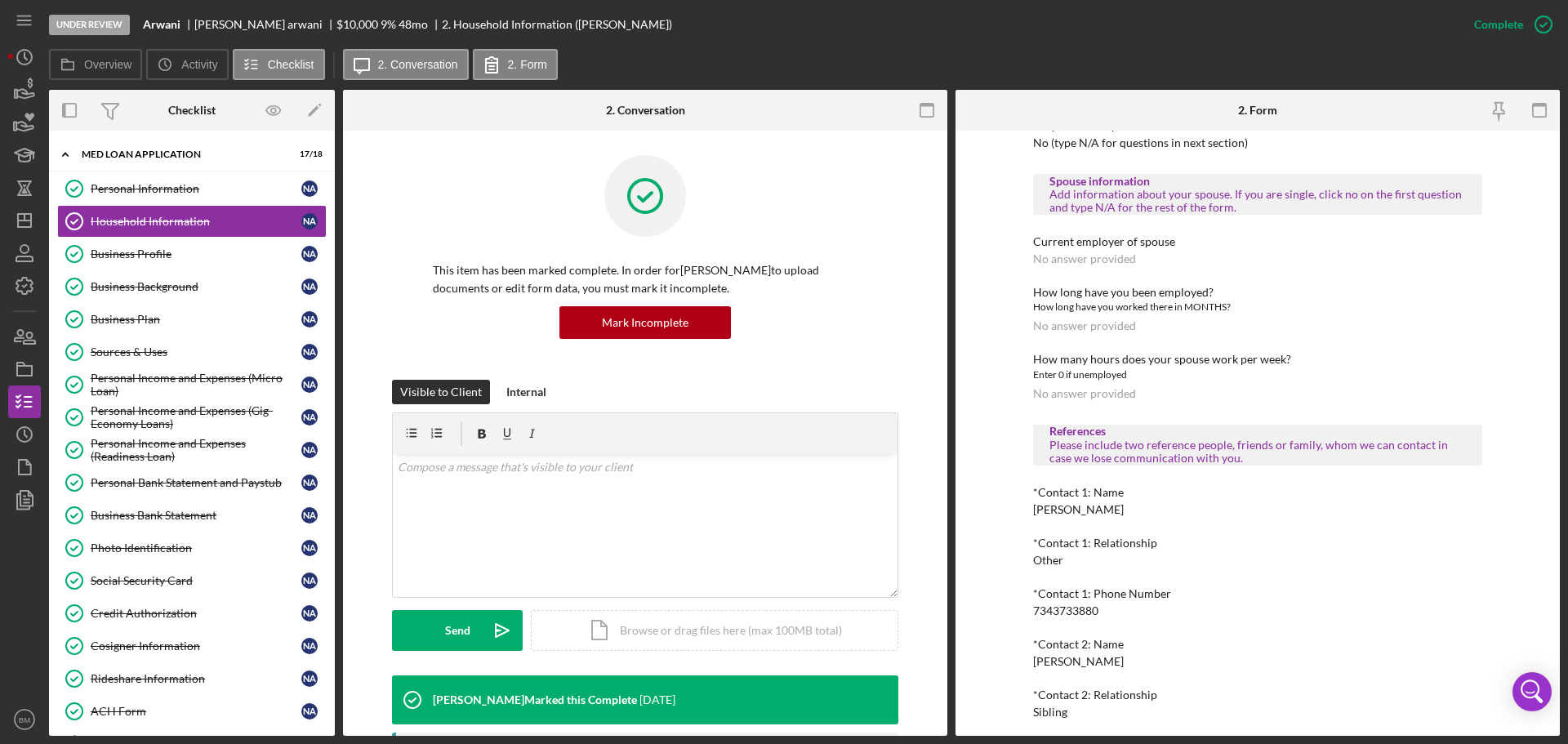
scroll to position [983, 0]
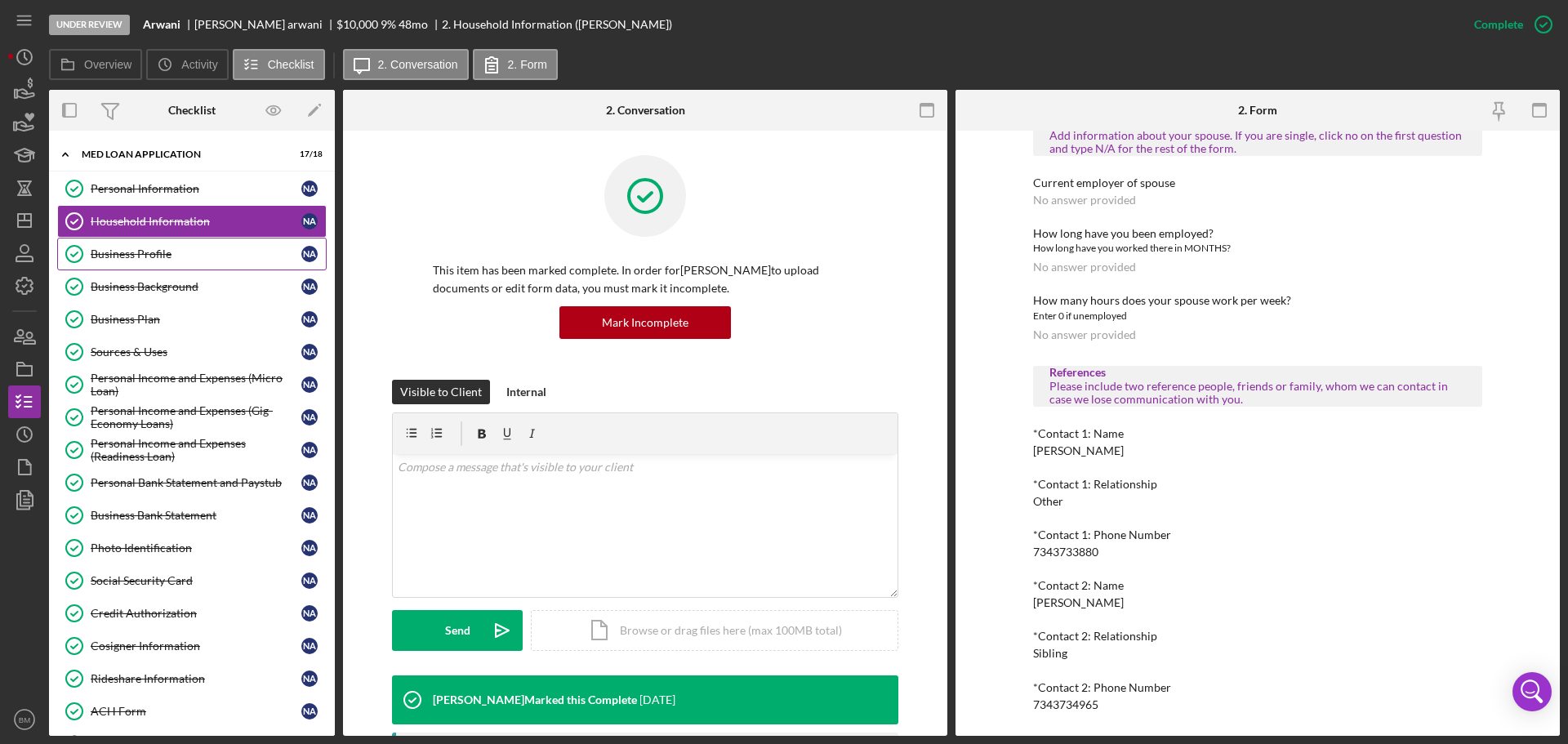
click at [201, 257] on div "Business Profile" at bounding box center [196, 254] width 211 height 13
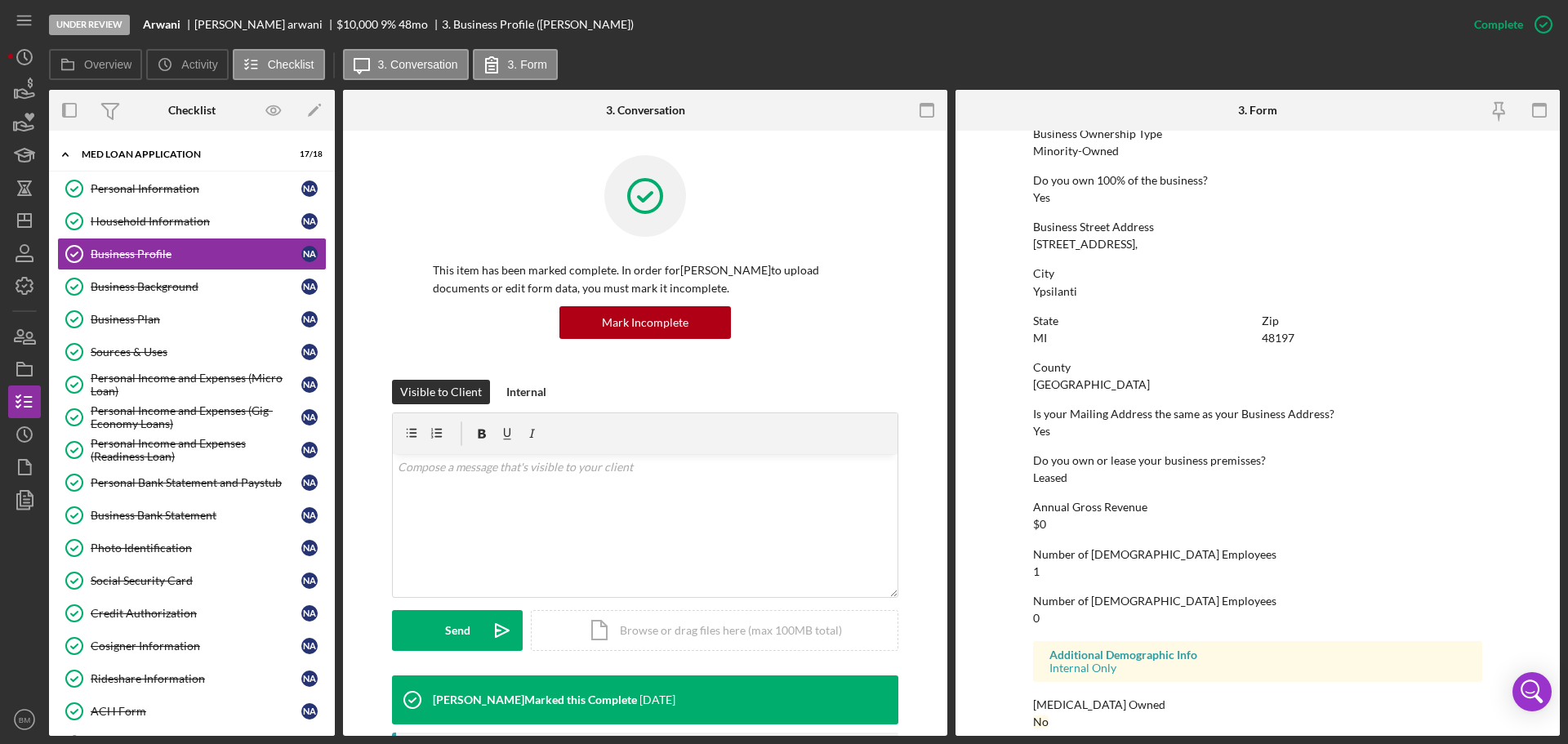
scroll to position [626, 0]
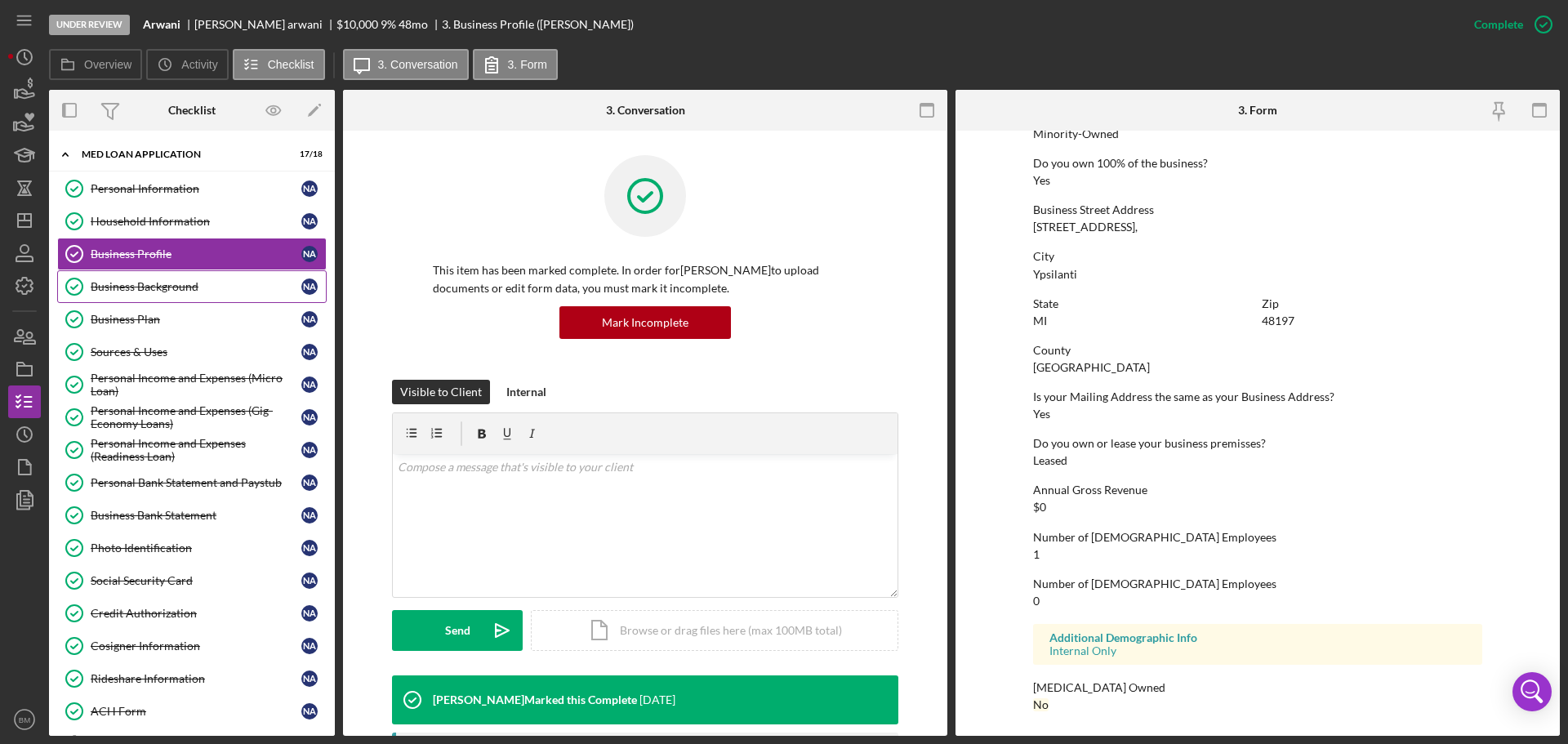
click at [111, 292] on div "Business Background" at bounding box center [196, 287] width 211 height 13
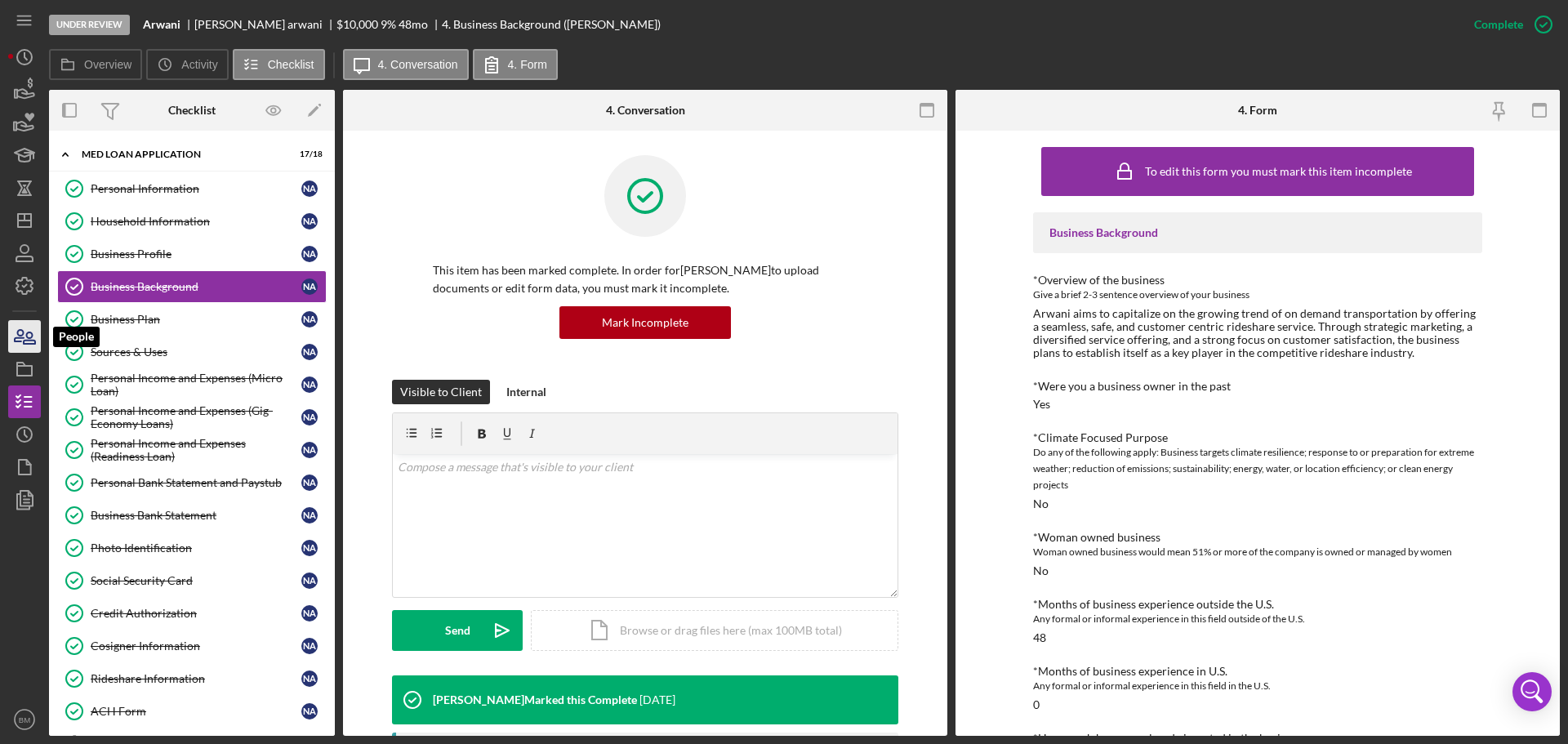
click at [35, 338] on icon "button" at bounding box center [24, 336] width 41 height 41
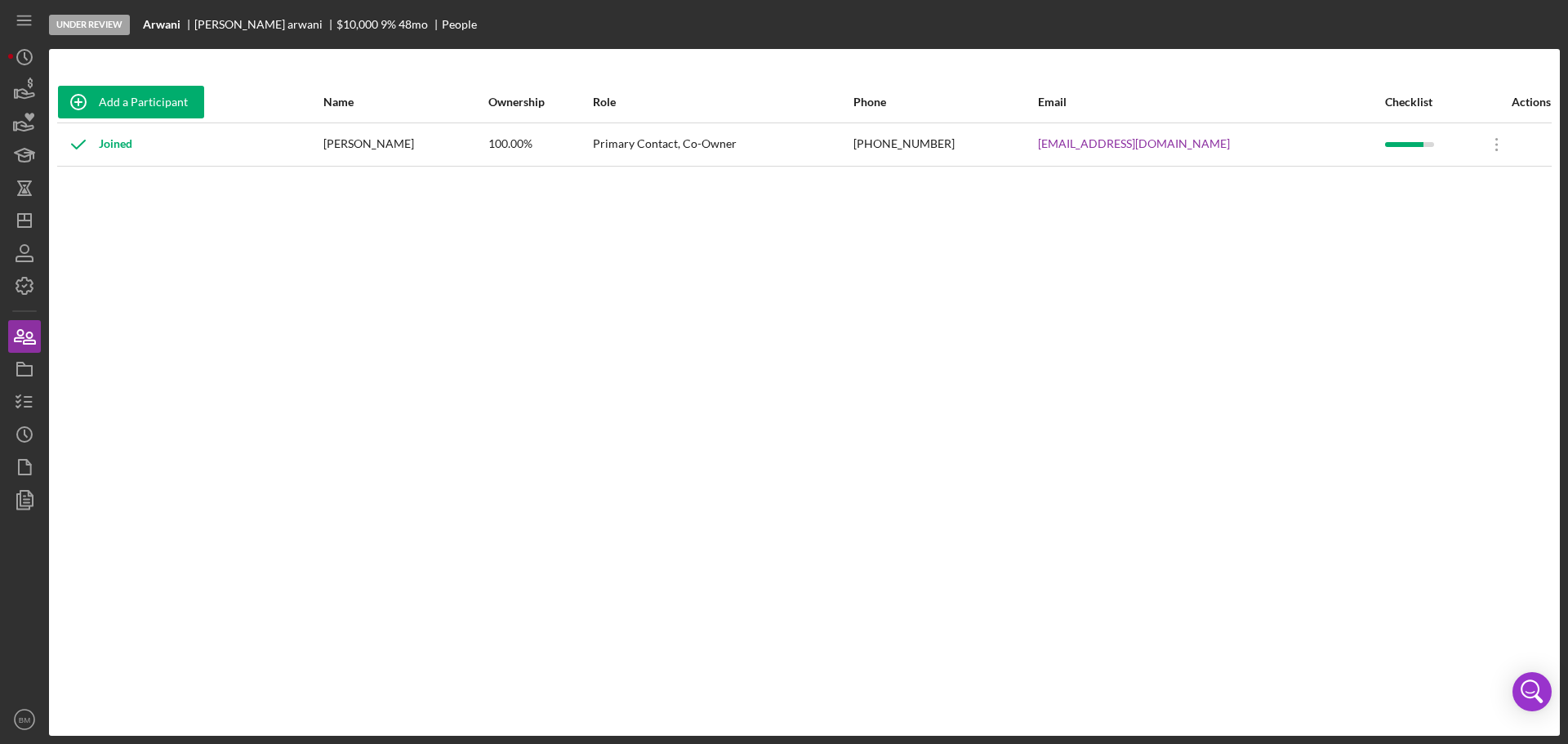
click at [45, 369] on nav "Icon/Menu Icon/Dashboard Dashboard Navigation Divider Mobile Checklist Icon/Ove…" at bounding box center [28, 367] width 41 height 736
click at [29, 375] on rect "button" at bounding box center [25, 370] width 15 height 10
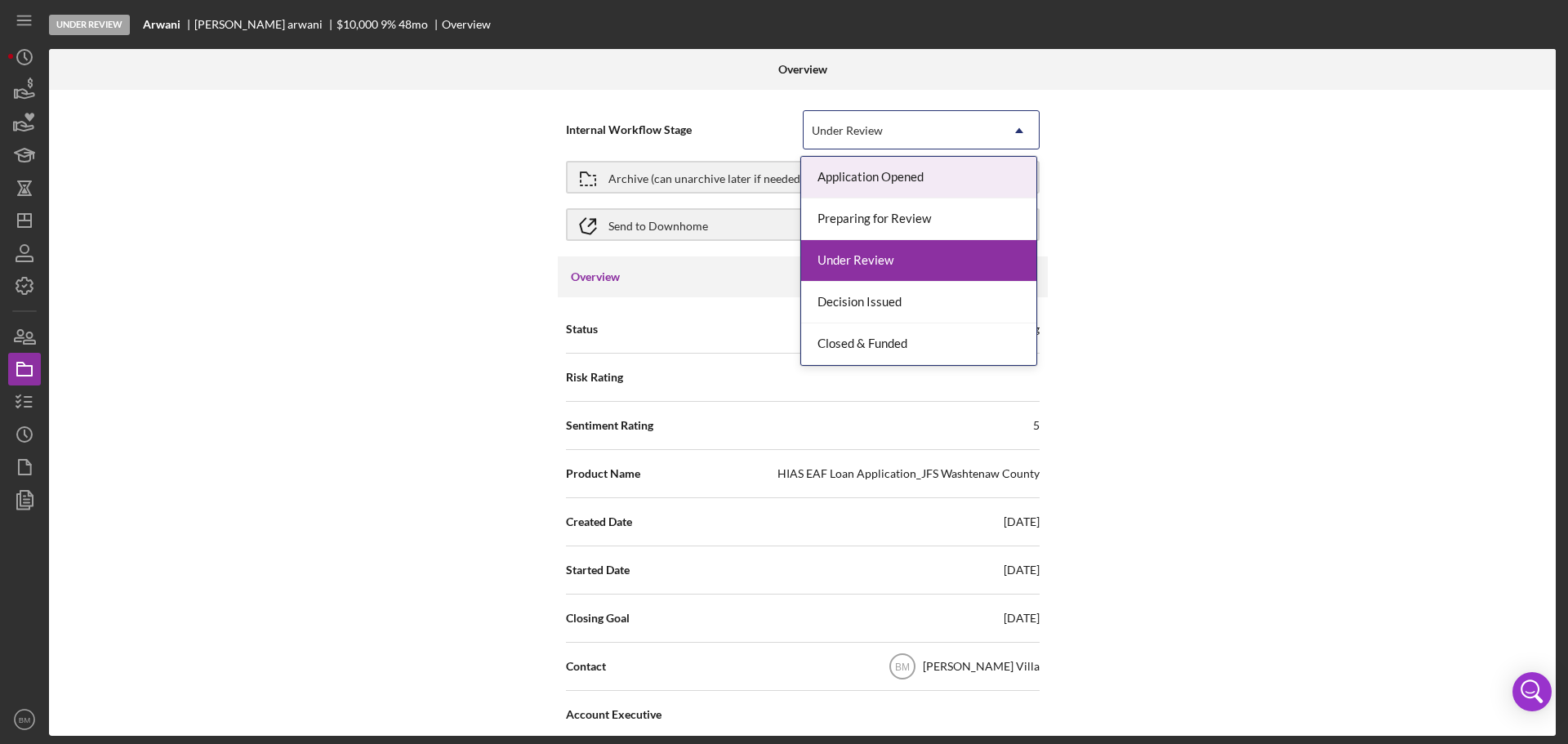
click at [961, 119] on div "Under Review" at bounding box center [901, 130] width 196 height 37
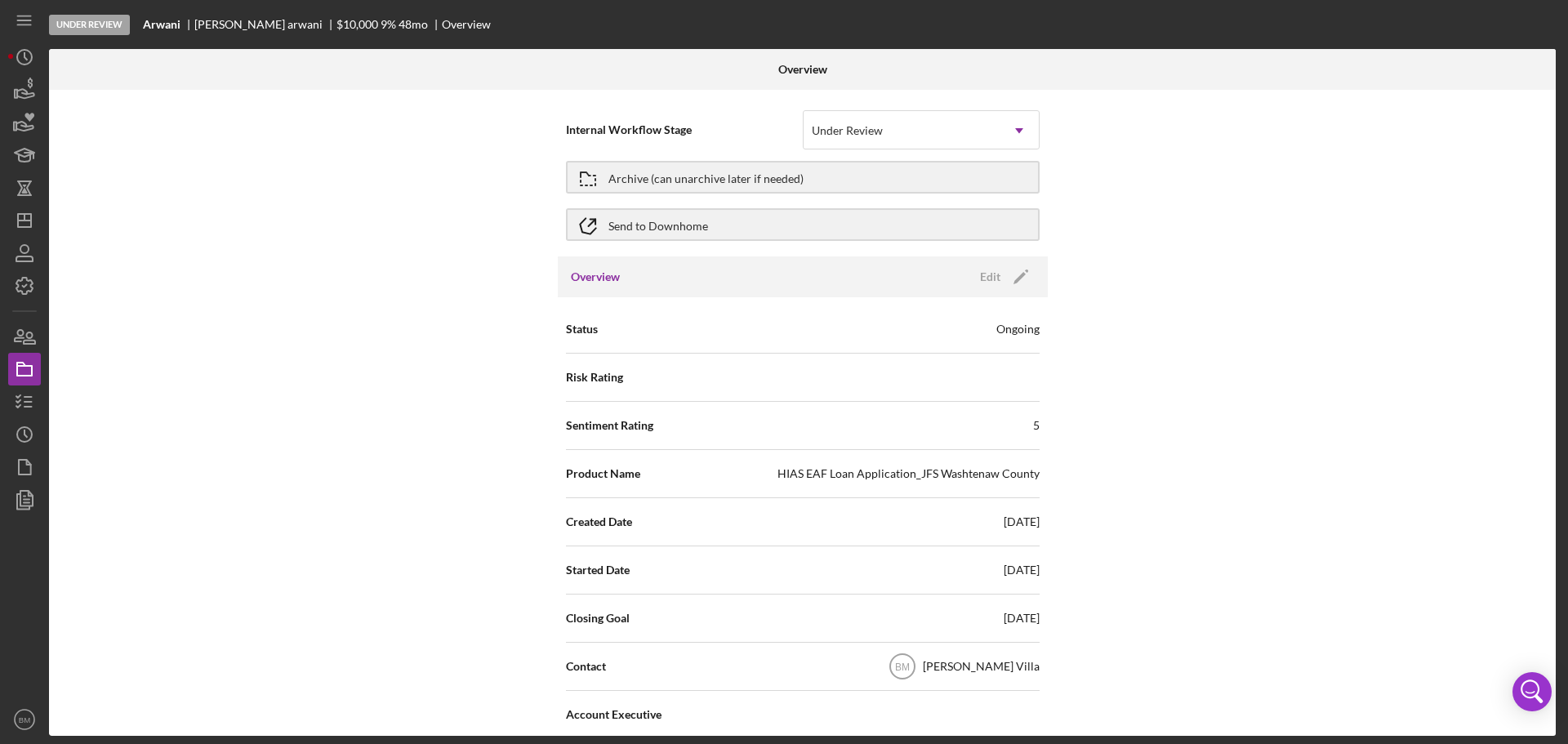
click at [288, 321] on div "Internal Workflow Stage Under Review Icon/Dropdown Arrow Archive (can unarchive…" at bounding box center [802, 412] width 1507 height 646
click at [20, 390] on icon "button" at bounding box center [24, 401] width 41 height 41
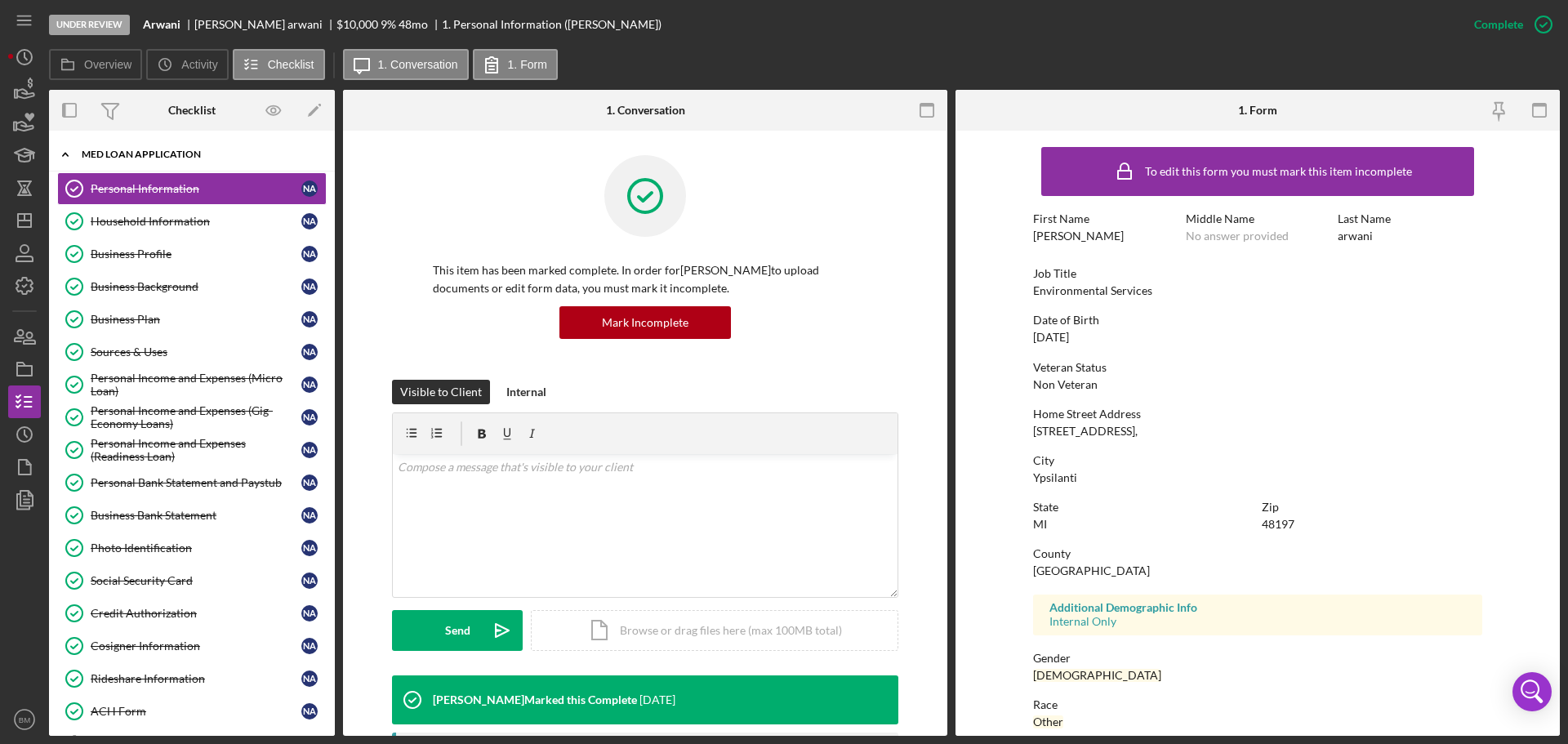
click at [188, 150] on div "MED Loan Application" at bounding box center [197, 154] width 233 height 10
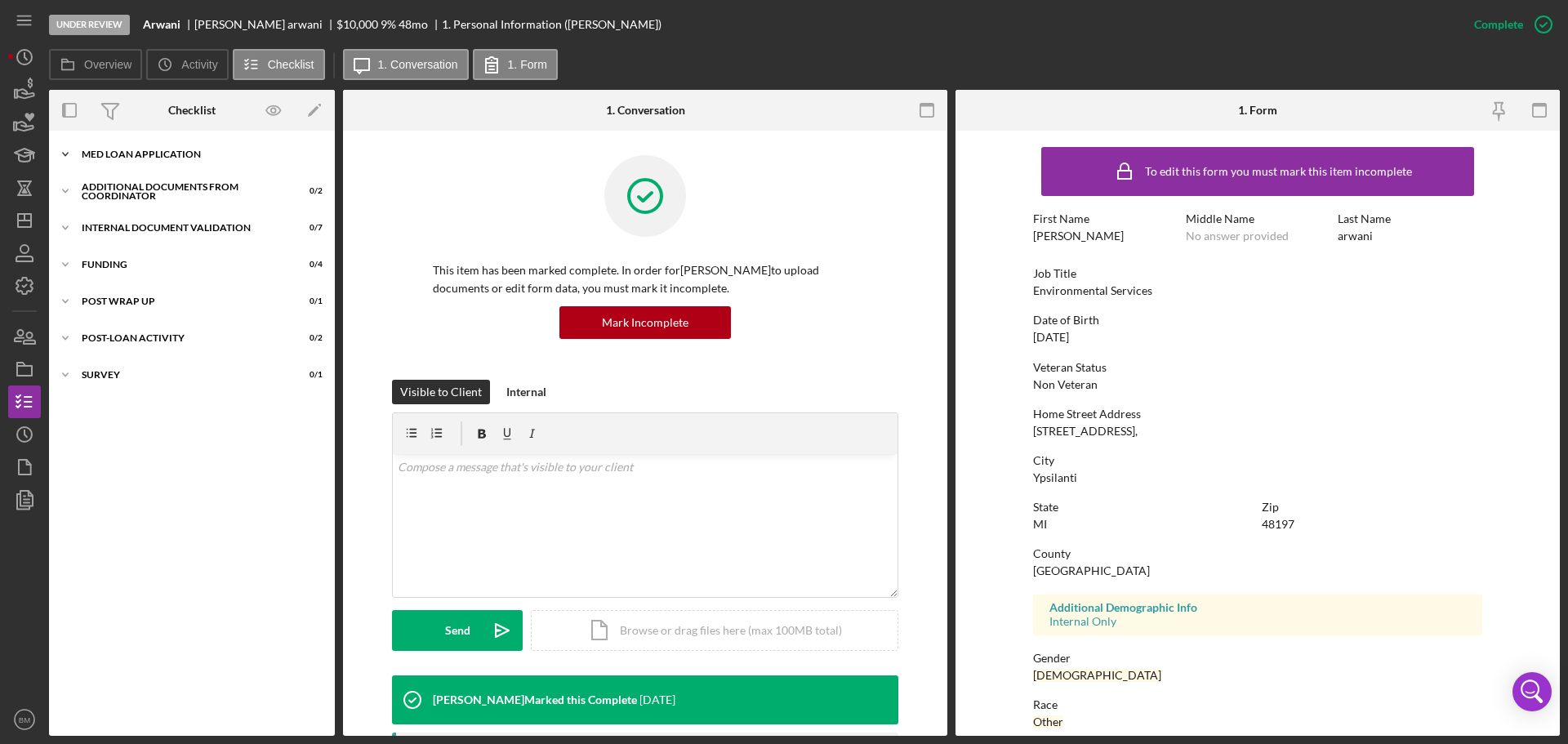
click at [188, 149] on div "Icon/Expander MED Loan Application 17 / 18" at bounding box center [192, 154] width 286 height 33
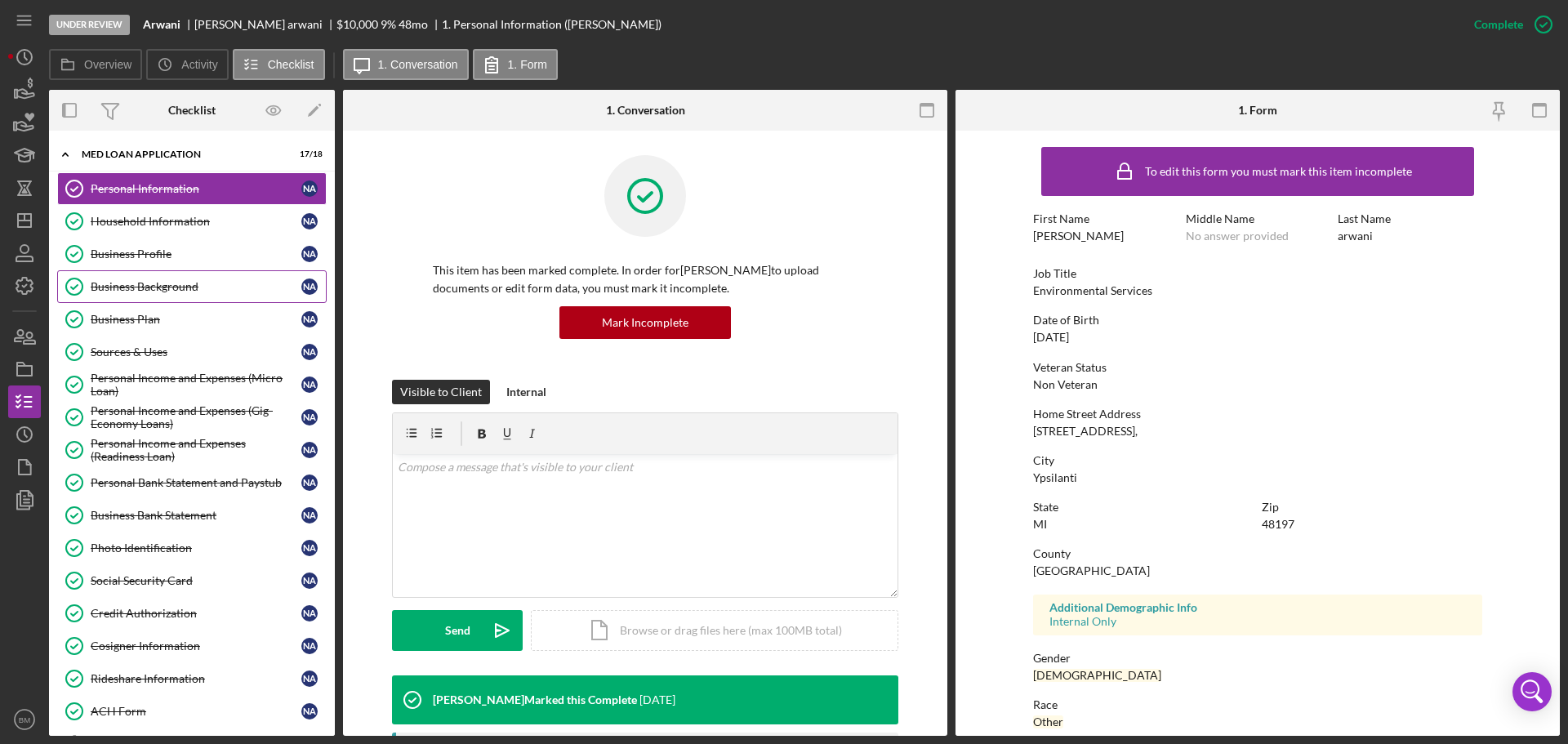
click at [186, 288] on div "Business Background" at bounding box center [196, 287] width 211 height 13
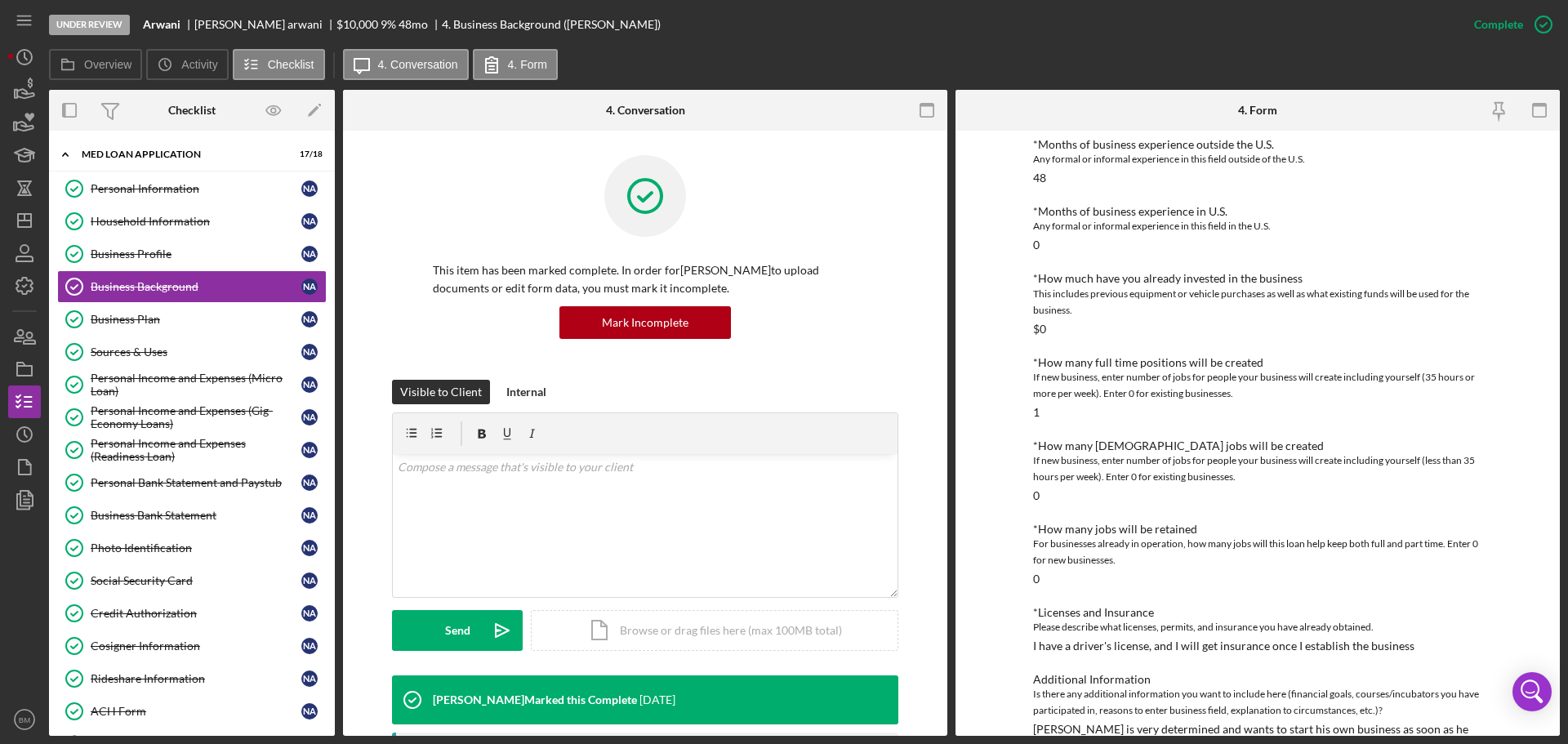
scroll to position [485, 0]
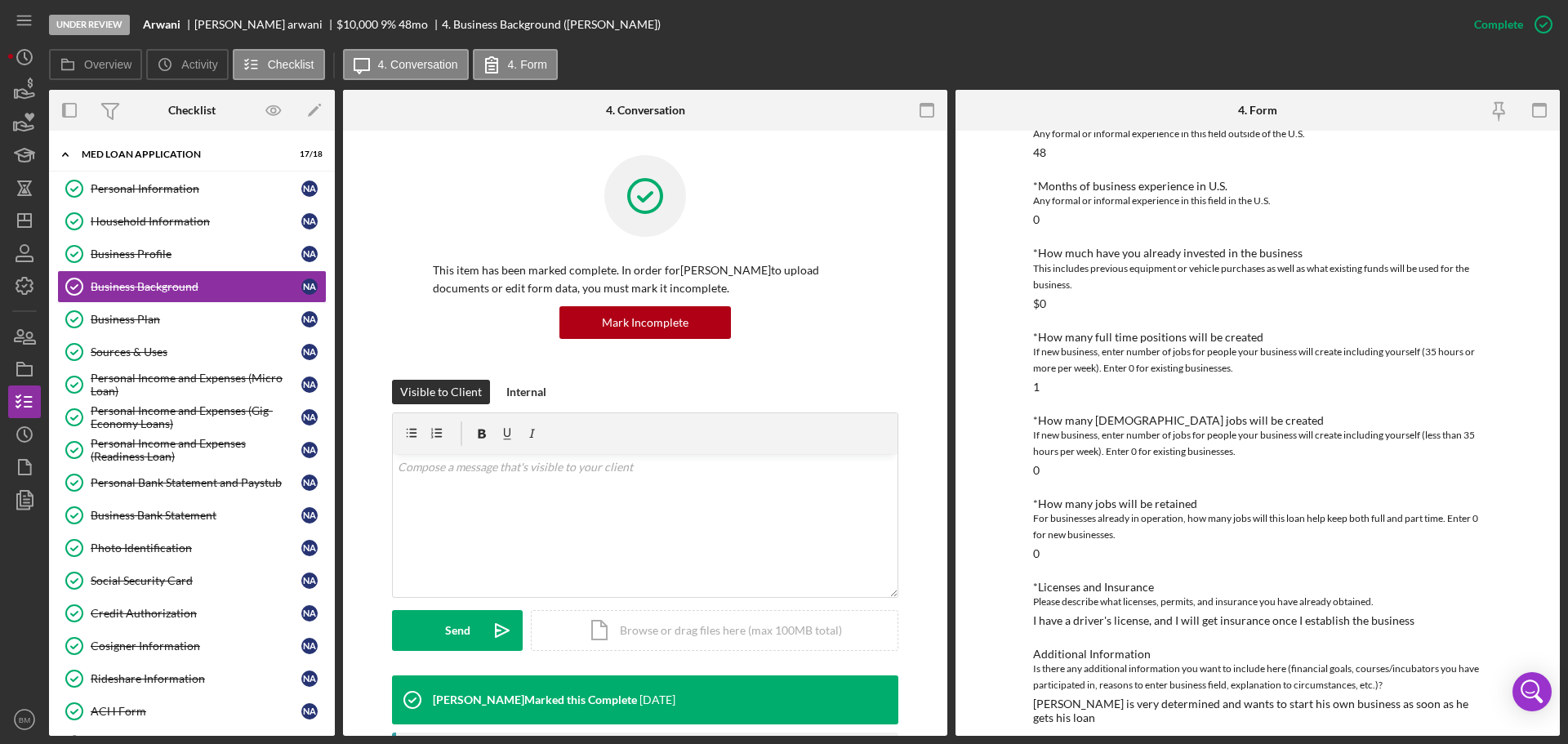
click at [1152, 692] on div "Is there any additional information you want to include here (financial goals, …" at bounding box center [1258, 677] width 450 height 33
drag, startPoint x: 1140, startPoint y: 701, endPoint x: 1229, endPoint y: 701, distance: 89.0
click at [1229, 701] on div "Nabil is very determined and wants to start his own business as soon as he gets…" at bounding box center [1258, 710] width 450 height 27
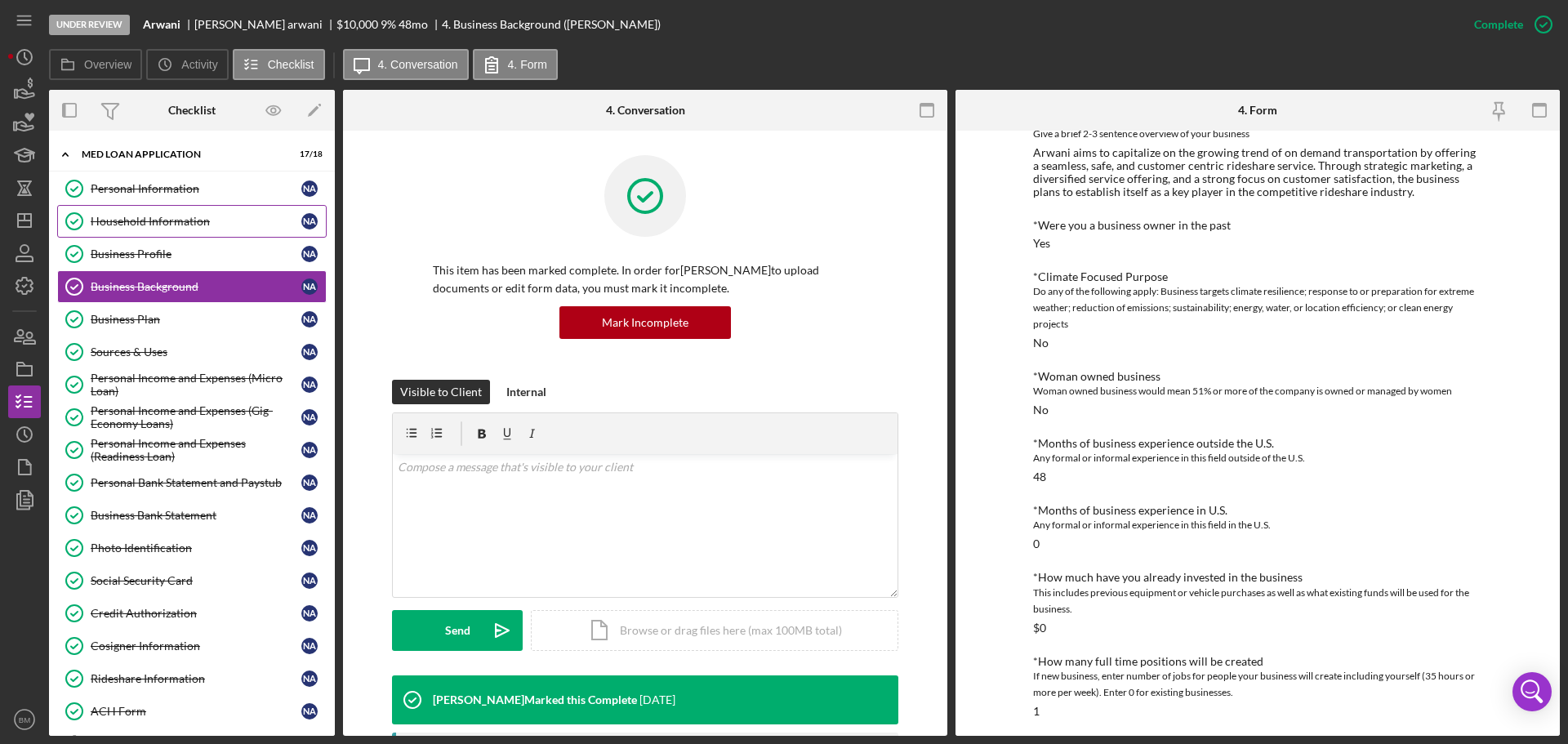
scroll to position [158, 0]
click at [135, 324] on div "Business Plan" at bounding box center [196, 319] width 211 height 13
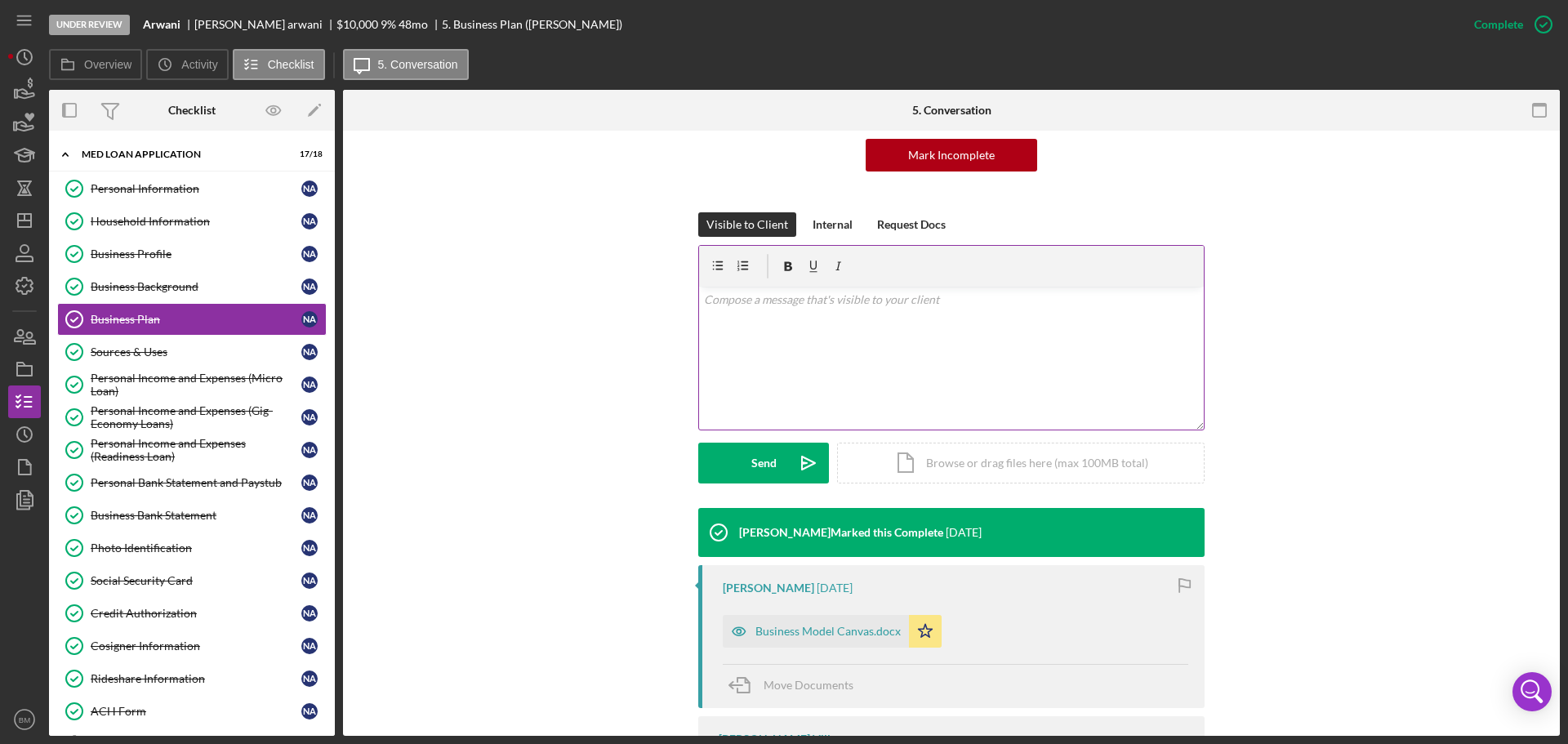
scroll to position [358, 0]
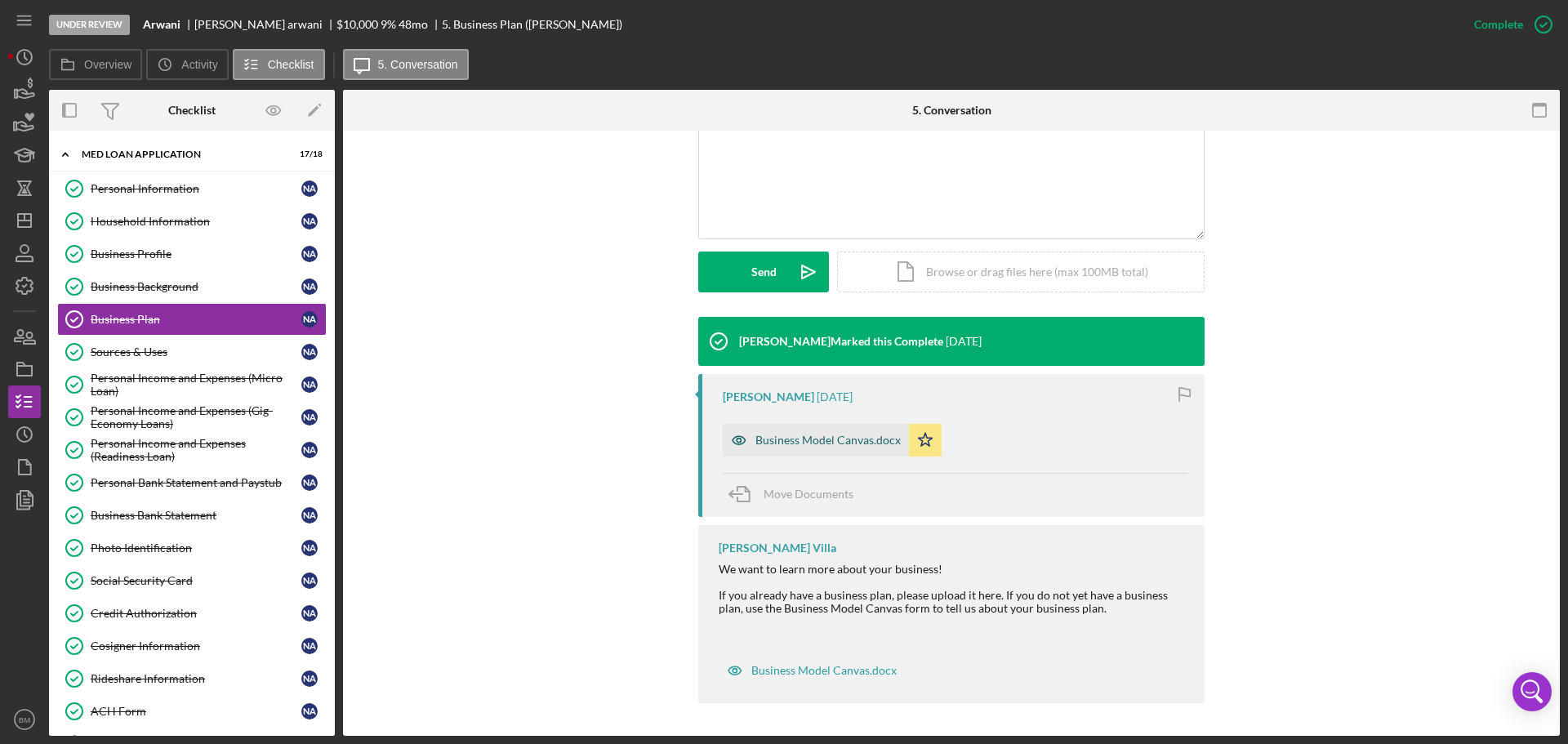
click at [842, 442] on div "Business Model Canvas.docx" at bounding box center [828, 441] width 145 height 13
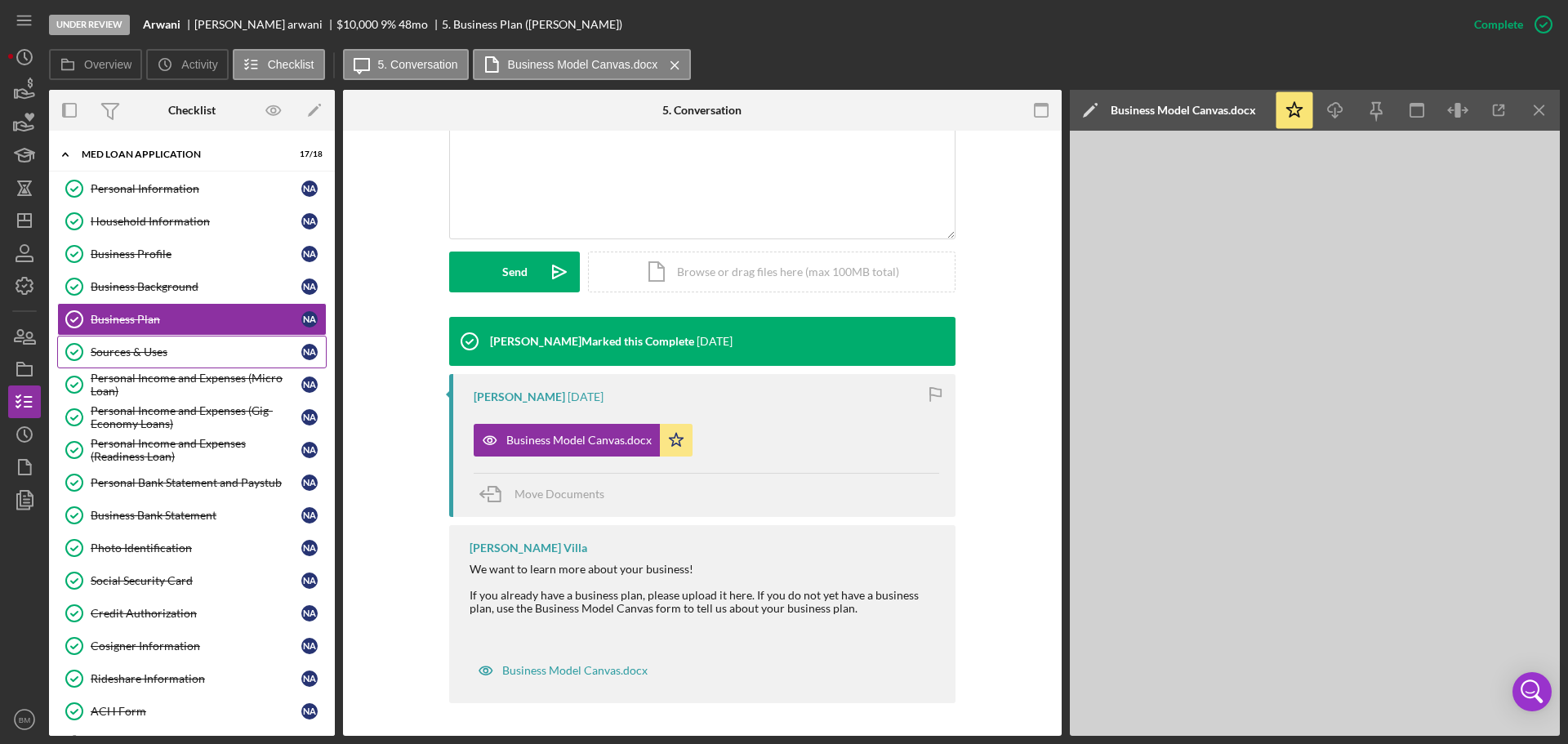
click at [198, 351] on div "Sources & Uses" at bounding box center [196, 352] width 211 height 13
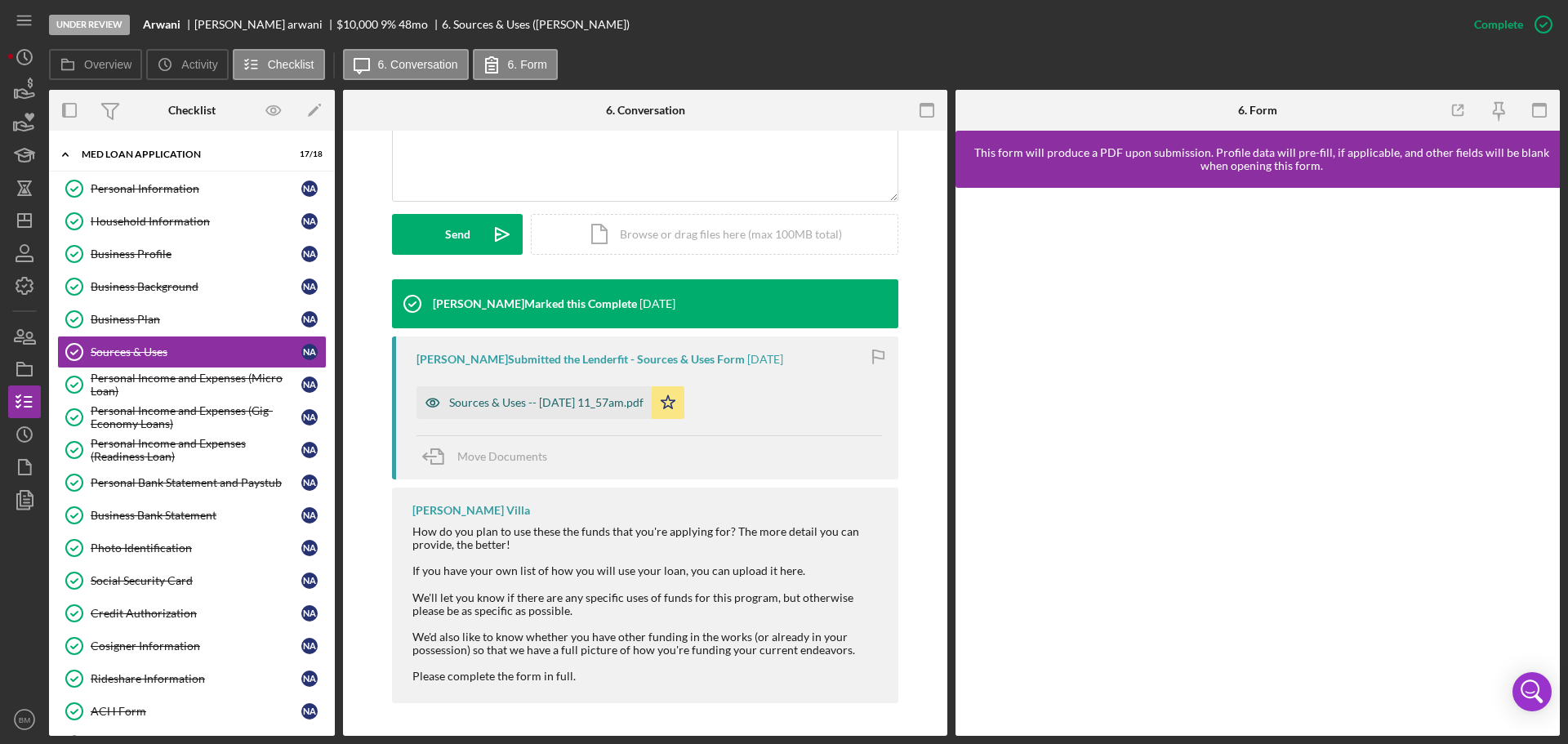
click at [576, 401] on div "Sources & Uses -- 2025-09-16 11_57am.pdf" at bounding box center [546, 402] width 195 height 13
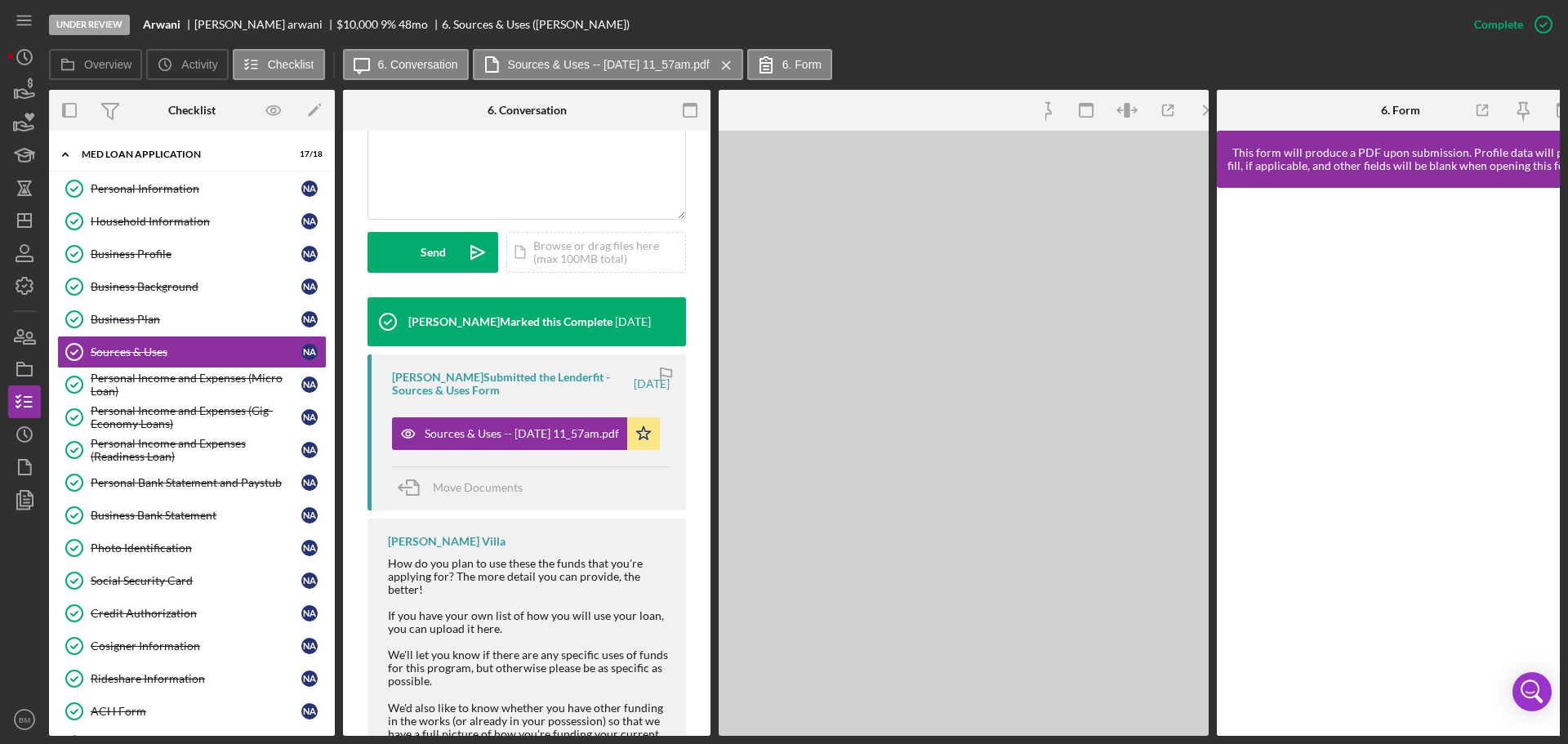
scroll to position [414, 0]
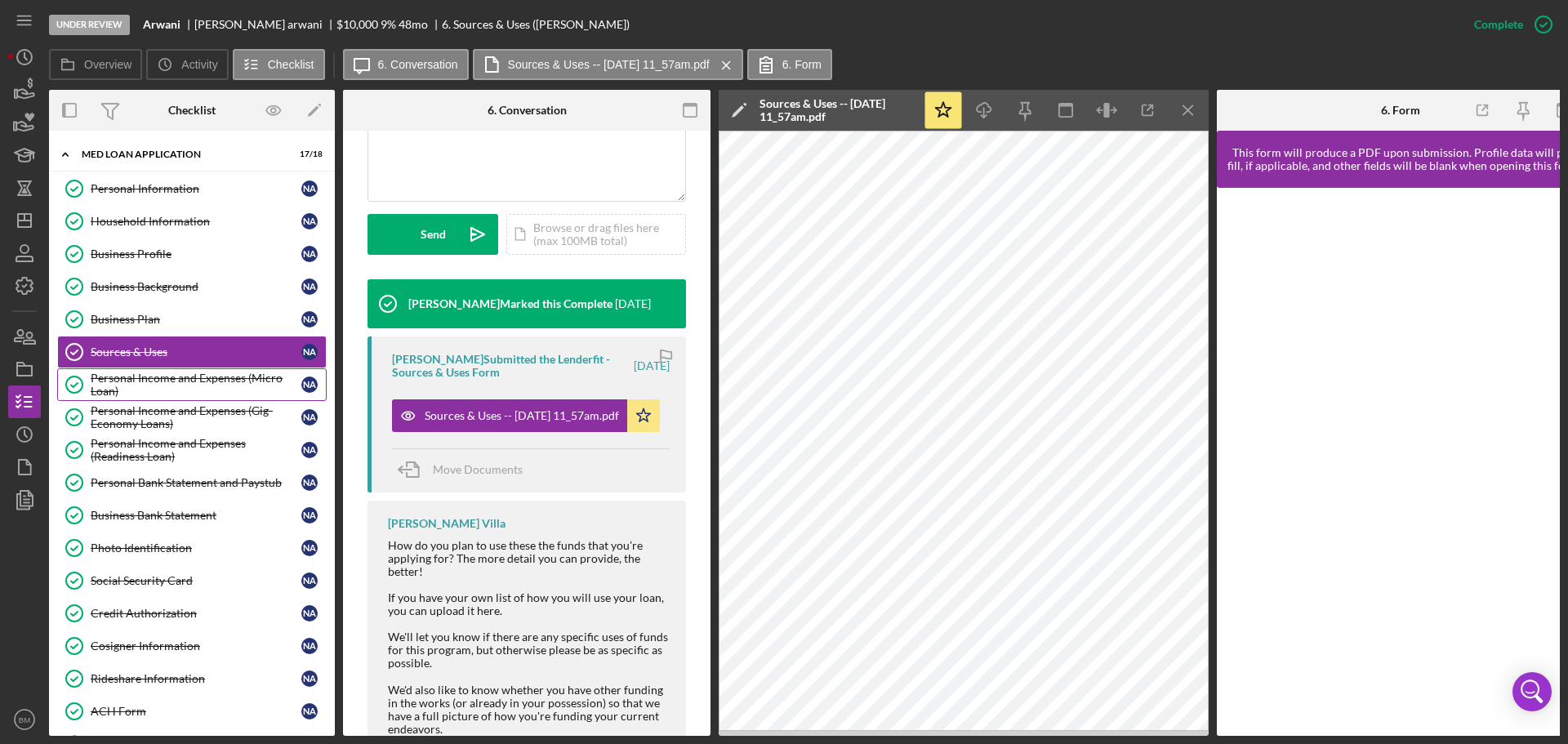
click at [199, 377] on div "Personal Income and Expenses (Micro Loan)" at bounding box center [196, 385] width 211 height 27
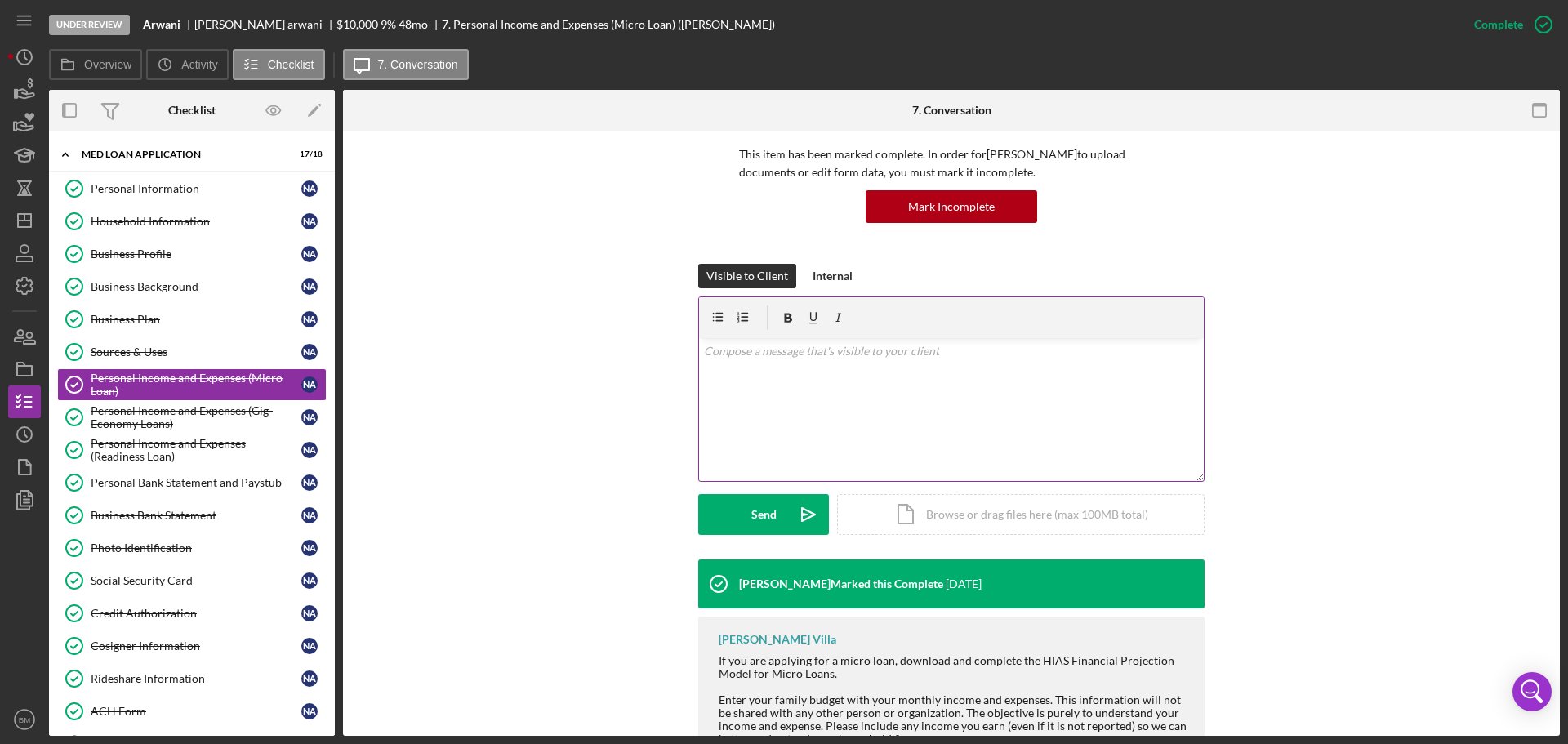
scroll to position [247, 0]
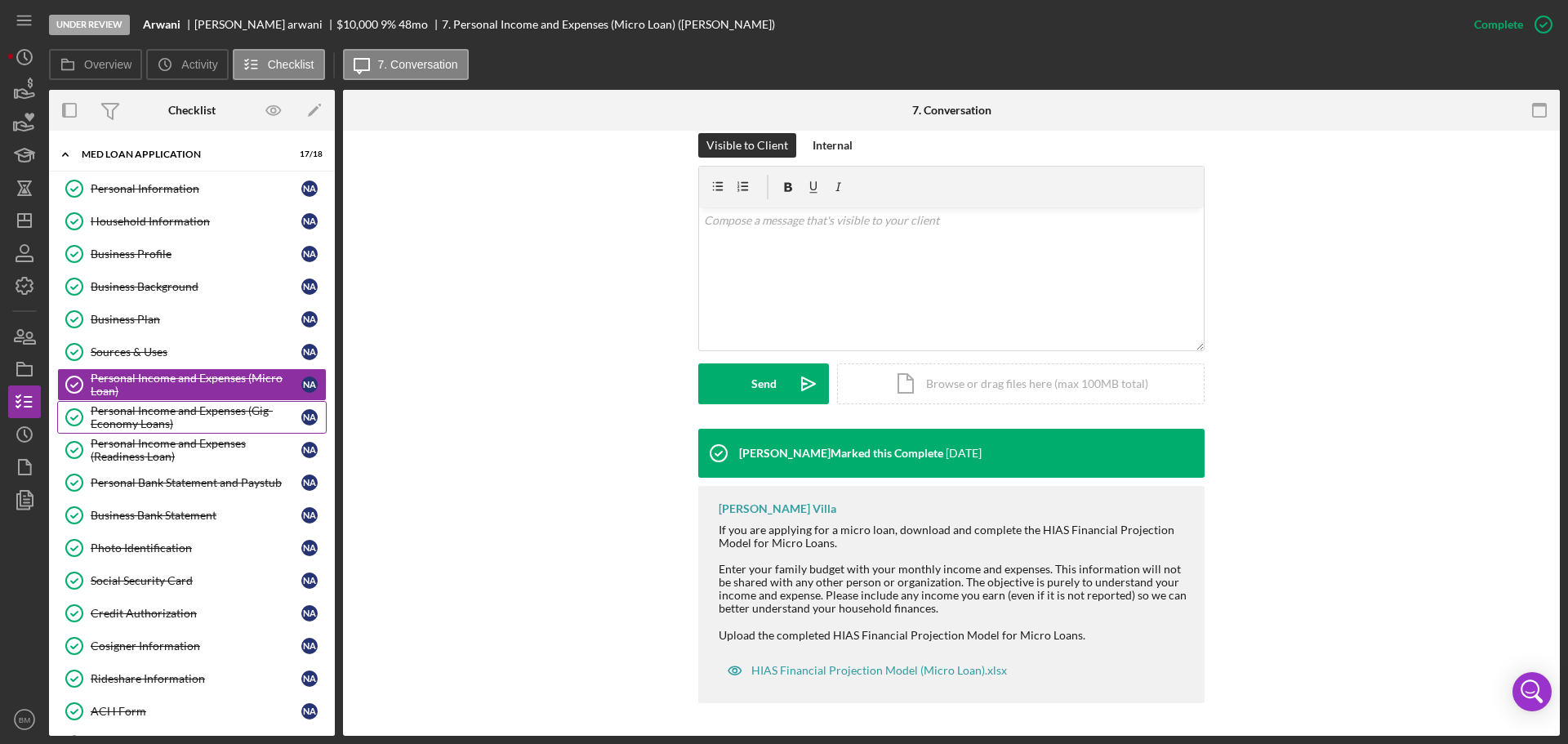
click at [165, 417] on div "Personal Income and Expenses (Gig-Economy Loans)" at bounding box center [196, 417] width 211 height 27
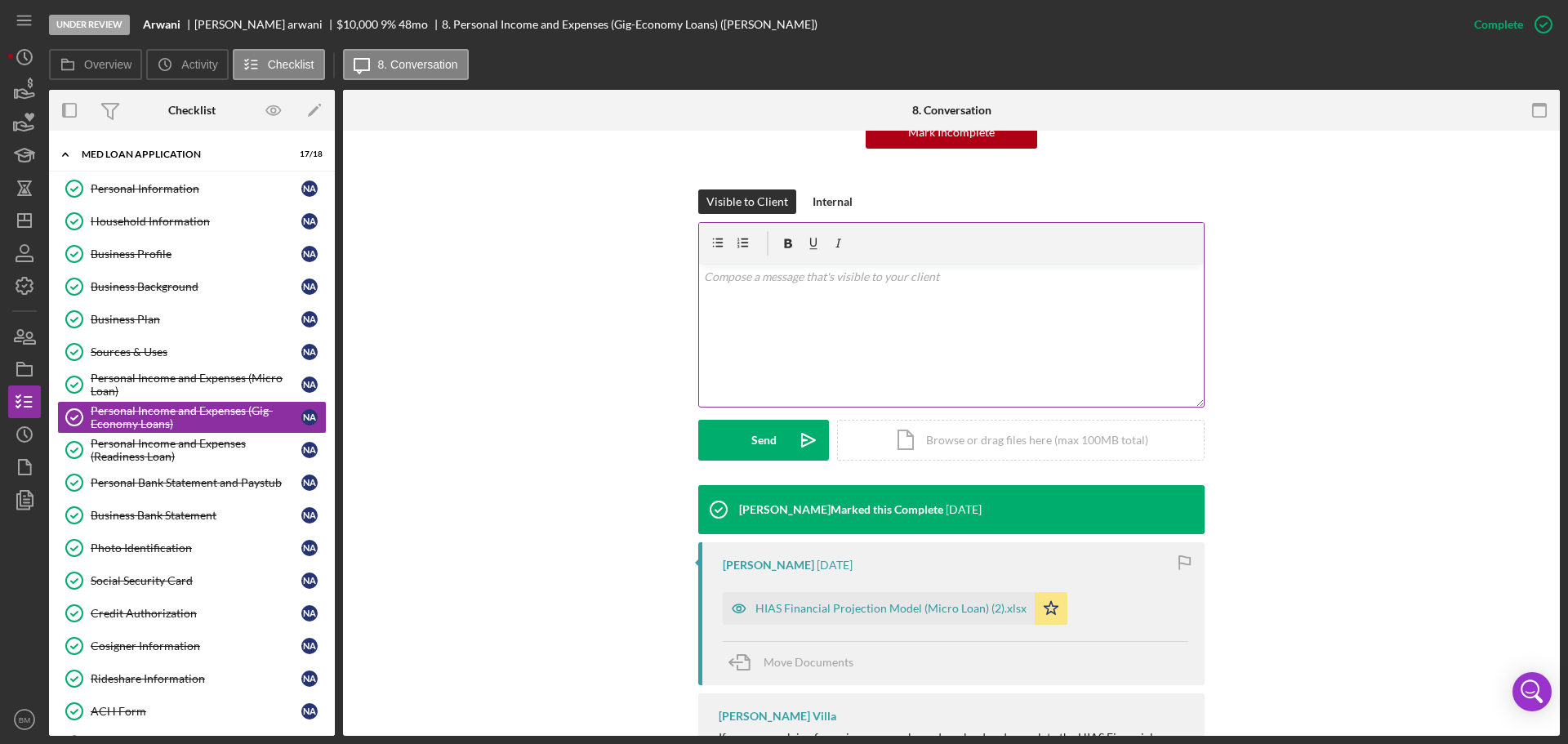
scroll to position [398, 0]
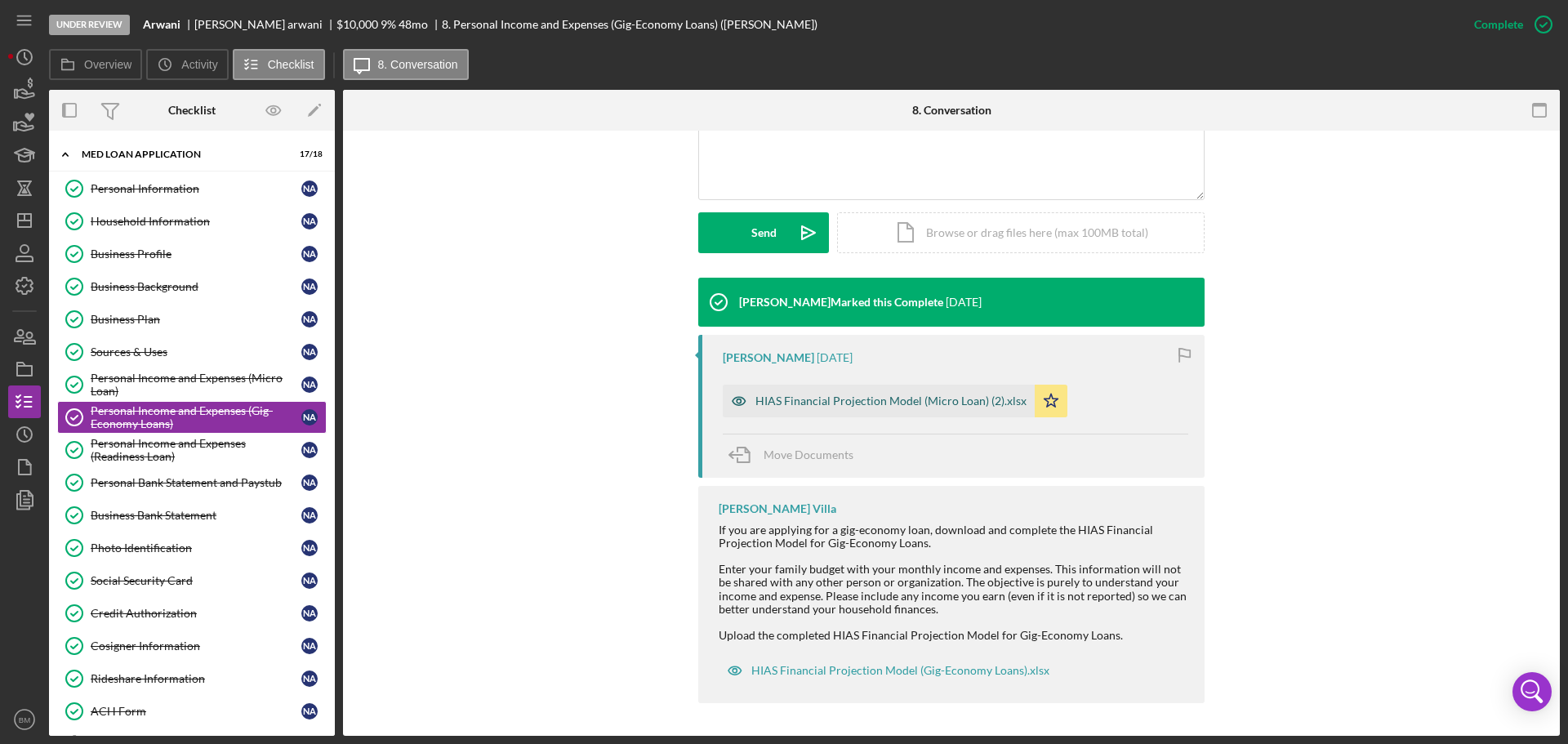
click at [891, 408] on div "HIAS Financial Projection Model (Micro Loan) (2).xlsx" at bounding box center [878, 401] width 312 height 33
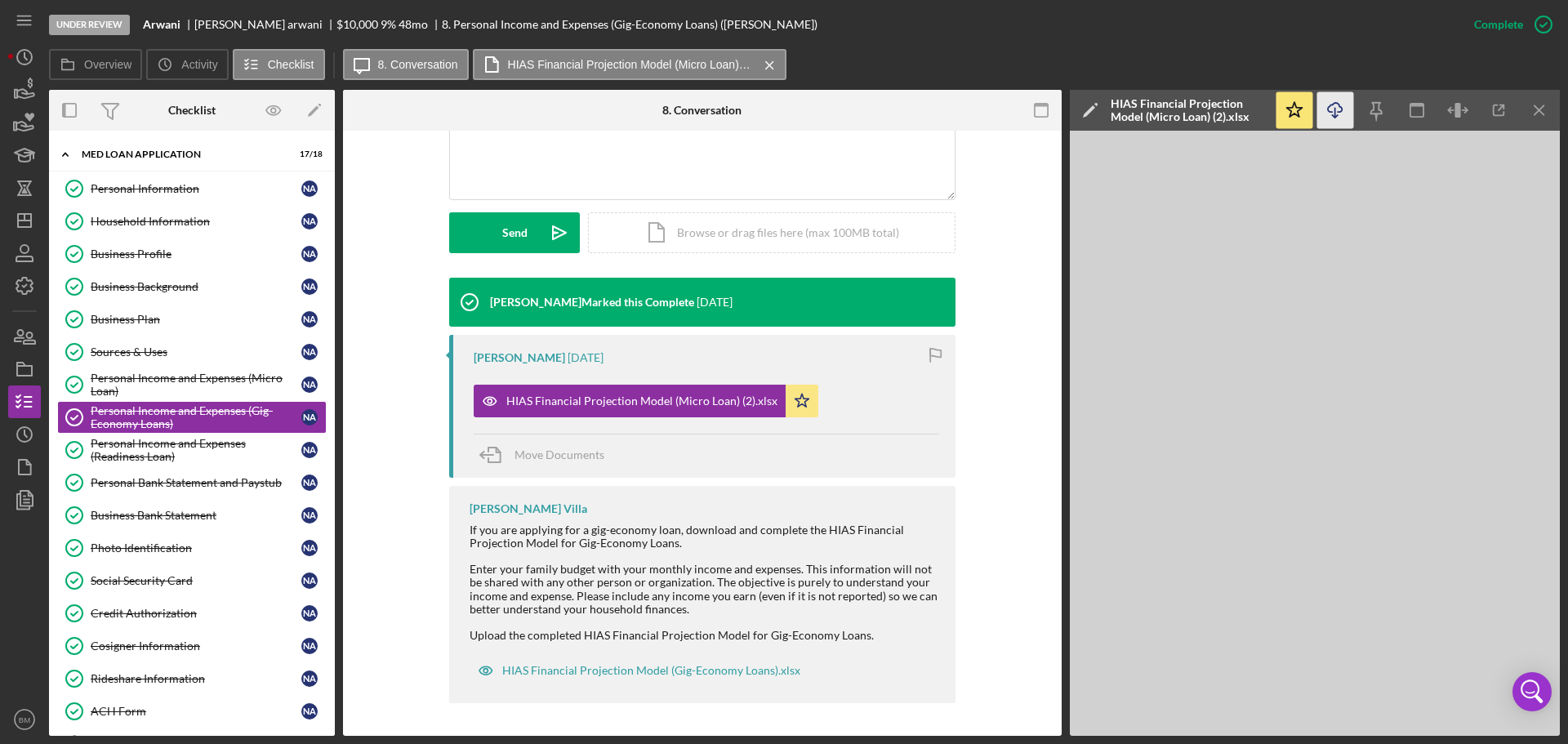
click at [1349, 105] on icon "Icon/Download" at bounding box center [1336, 111] width 37 height 37
click at [157, 456] on div "Personal Income and Expenses (Readiness Loan)" at bounding box center [196, 450] width 211 height 27
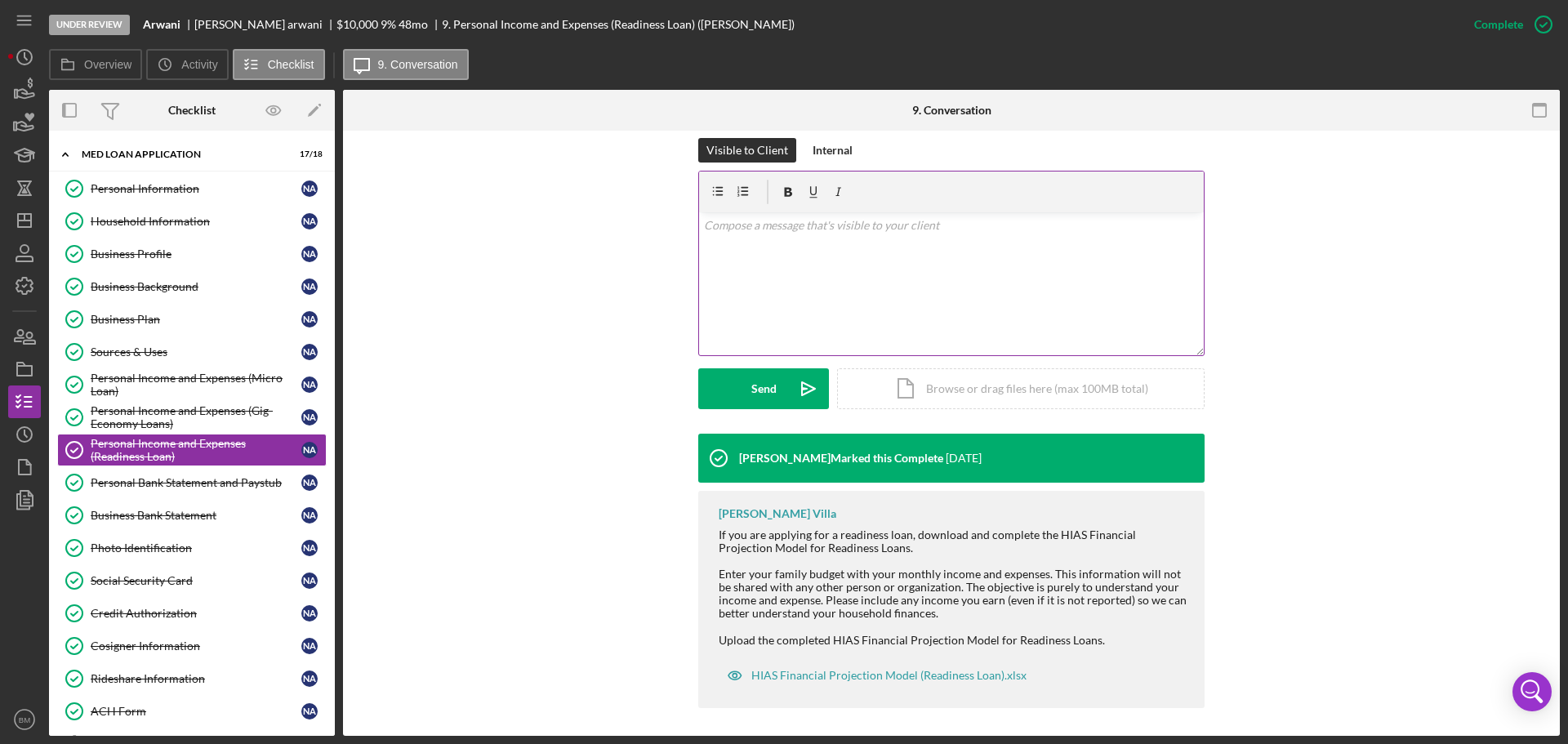
scroll to position [247, 0]
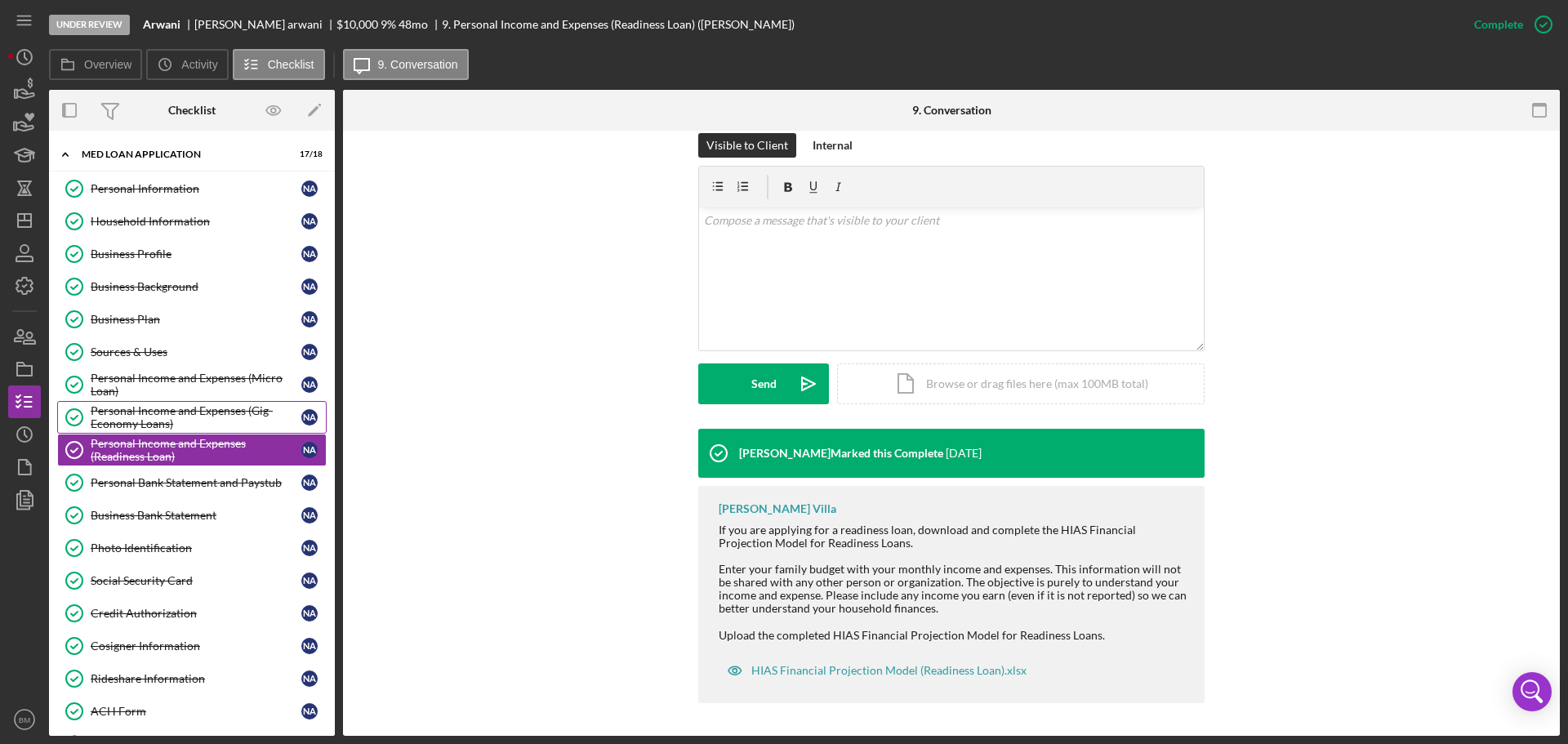
click at [165, 419] on div "Personal Income and Expenses (Gig-Economy Loans)" at bounding box center [196, 417] width 211 height 27
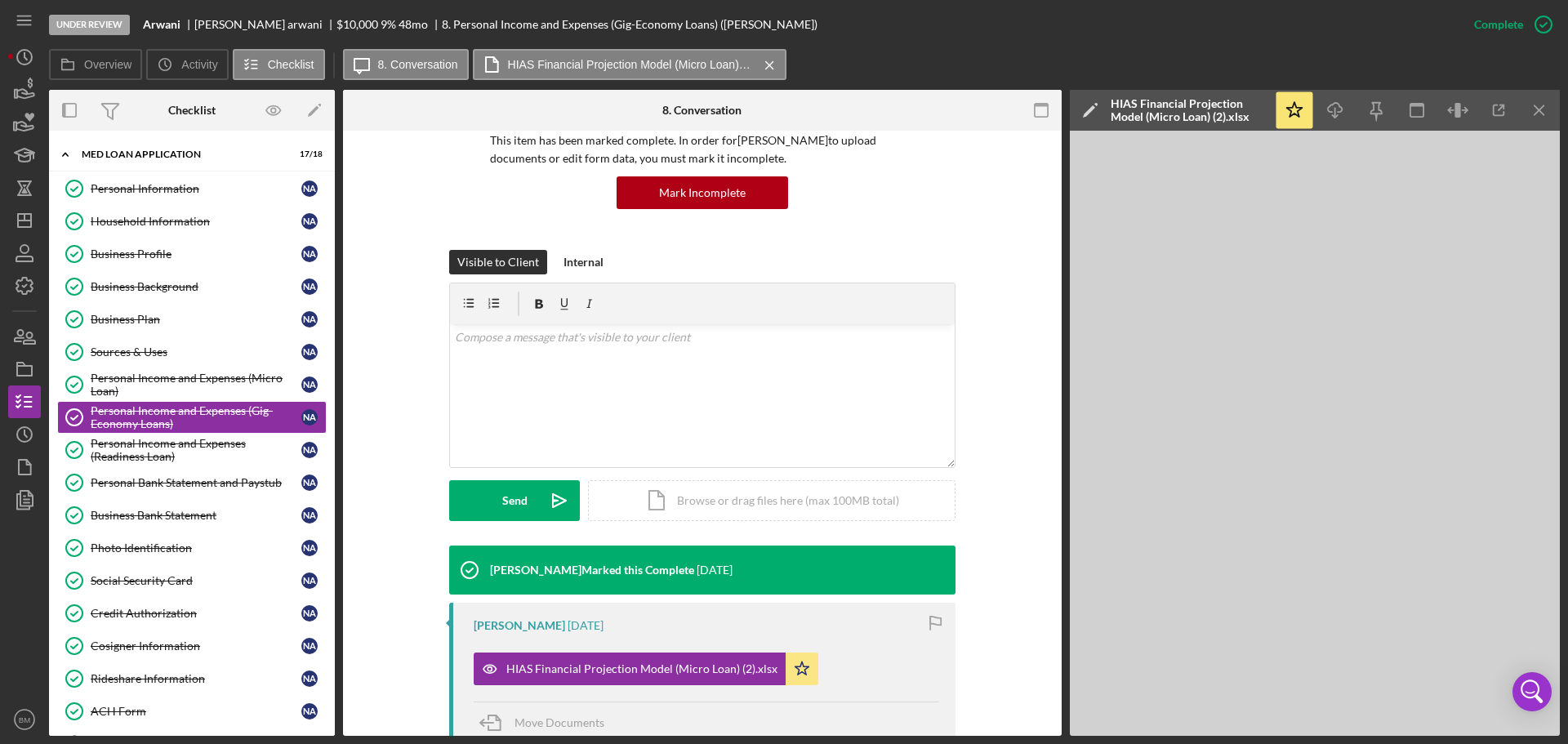
scroll to position [398, 0]
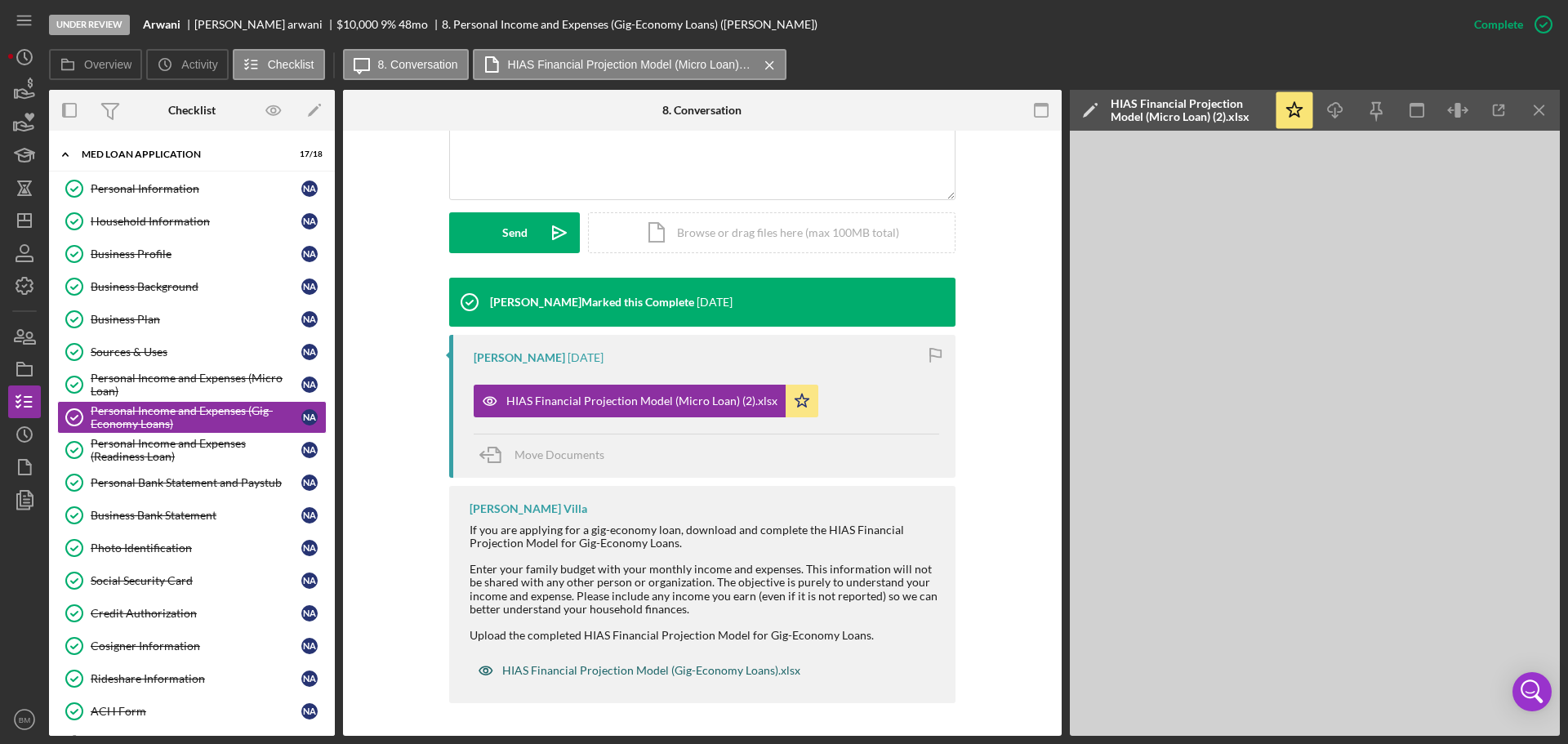
click at [757, 669] on div "HIAS Financial Projection Model (Gig-Economy Loans).xlsx" at bounding box center [652, 671] width 298 height 13
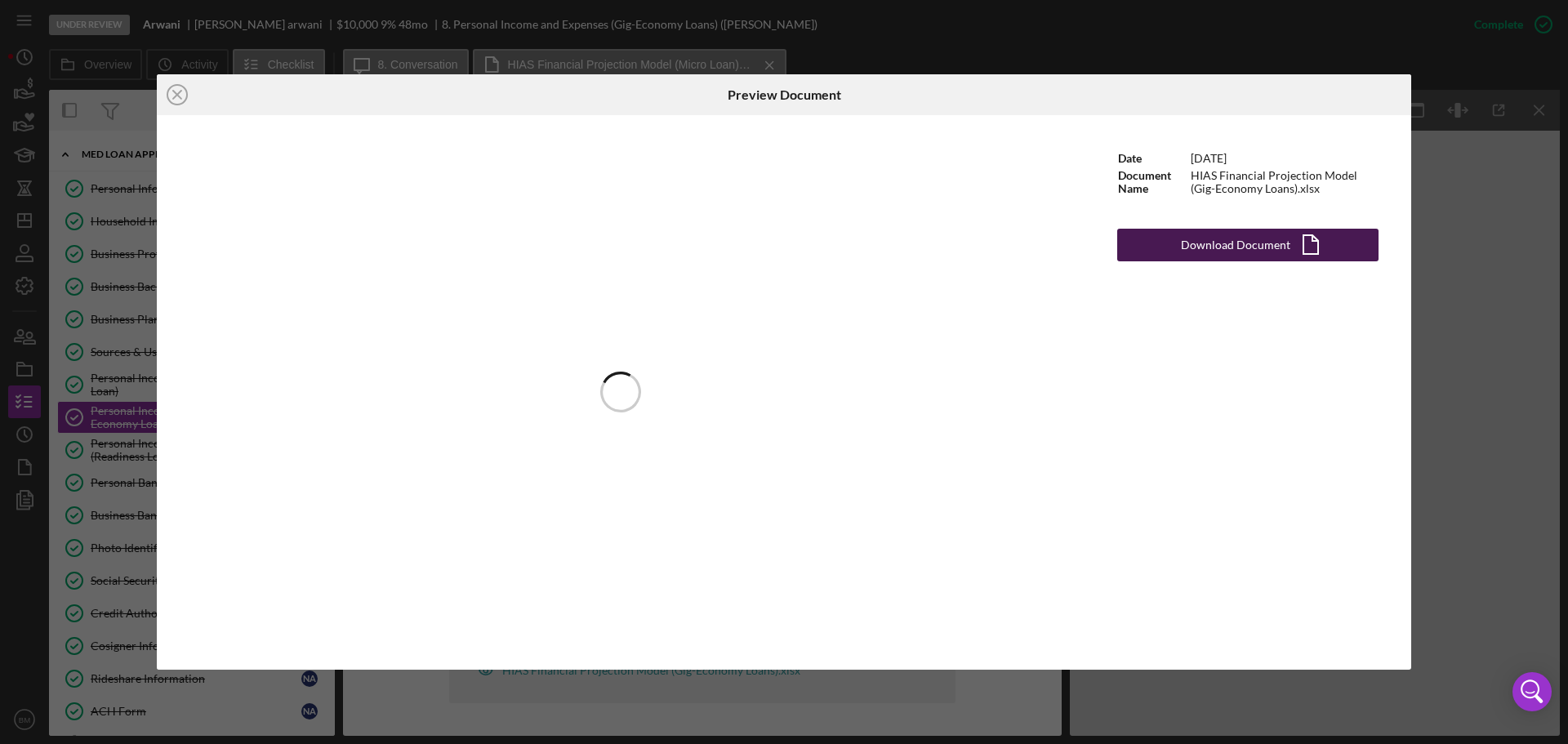
click at [1194, 247] on div "Download Document" at bounding box center [1235, 245] width 110 height 33
click at [169, 97] on icon "Icon/Close" at bounding box center [177, 94] width 41 height 41
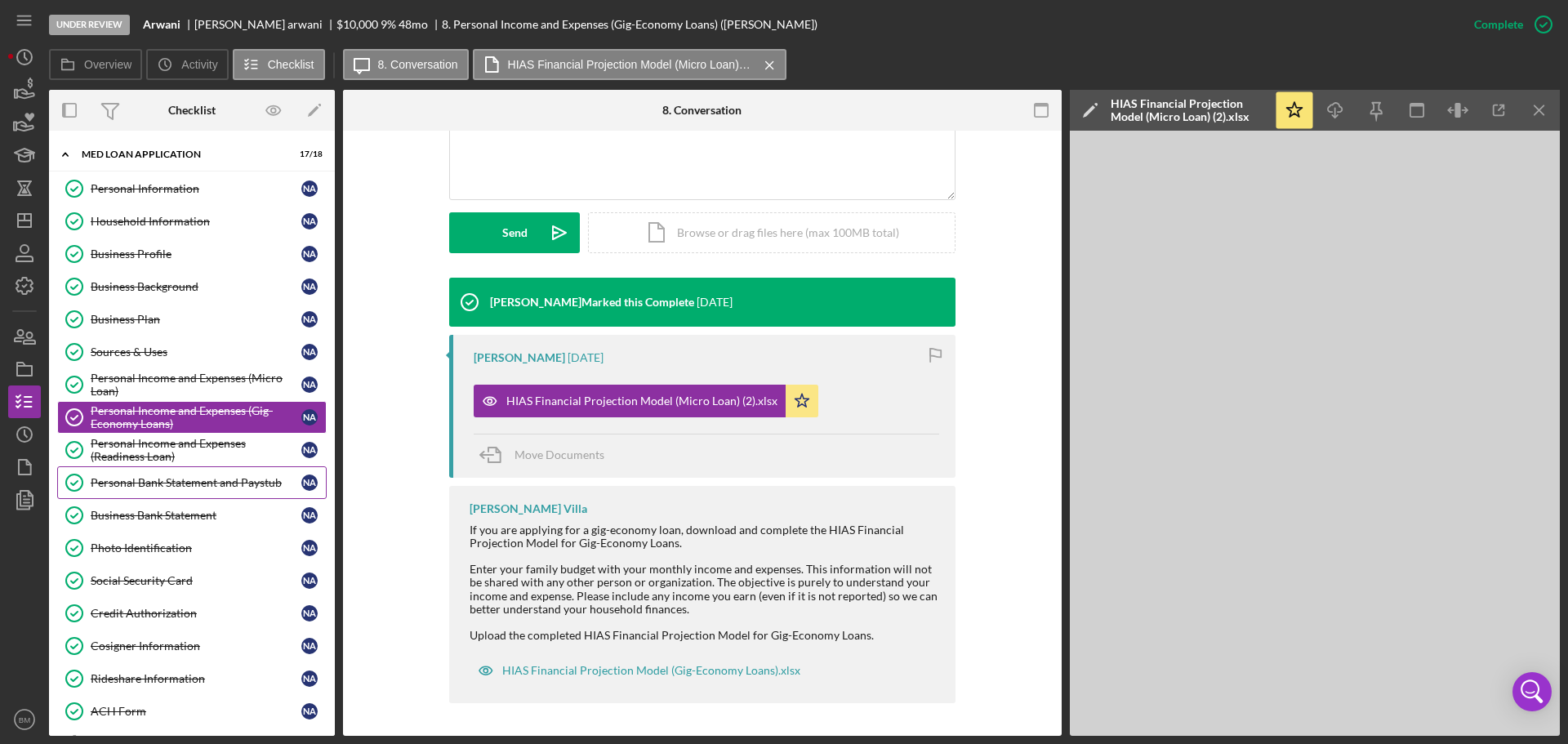
click at [188, 492] on link "Personal Bank Statement and Paystub Personal Bank Statement and Paystub N a" at bounding box center [192, 483] width 270 height 33
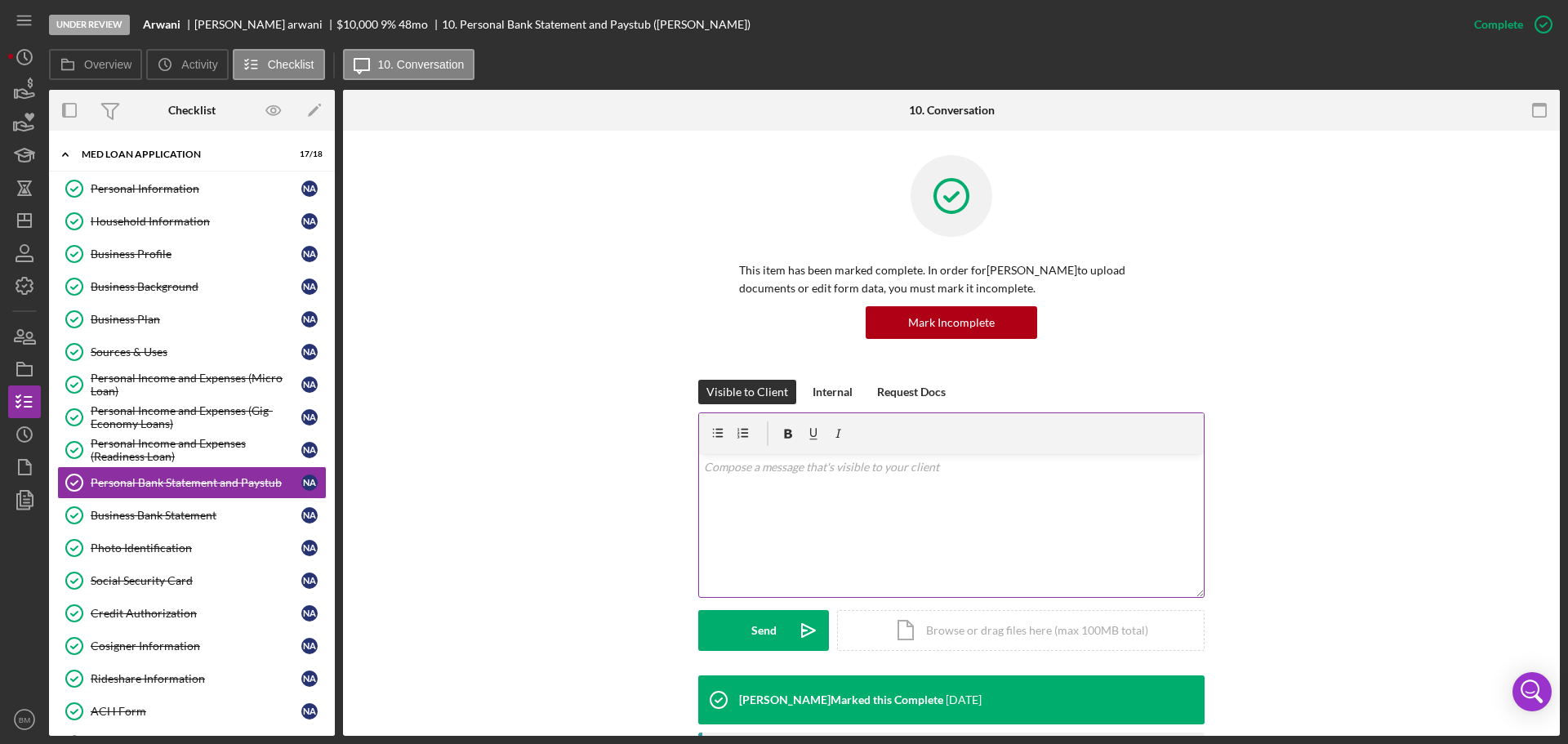
scroll to position [409, 0]
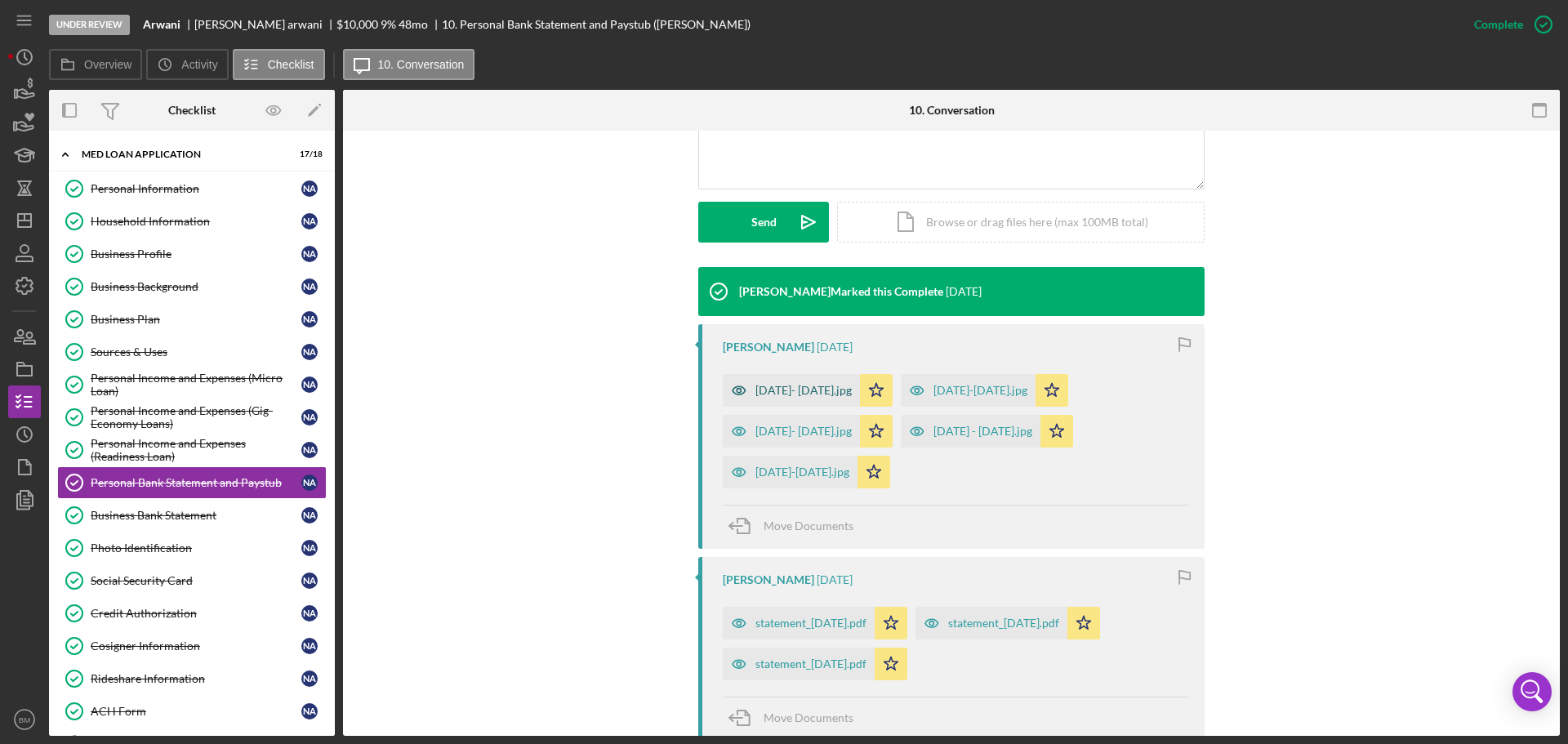
click at [791, 398] on div "[DATE]- [DATE].jpg" at bounding box center [791, 390] width 137 height 33
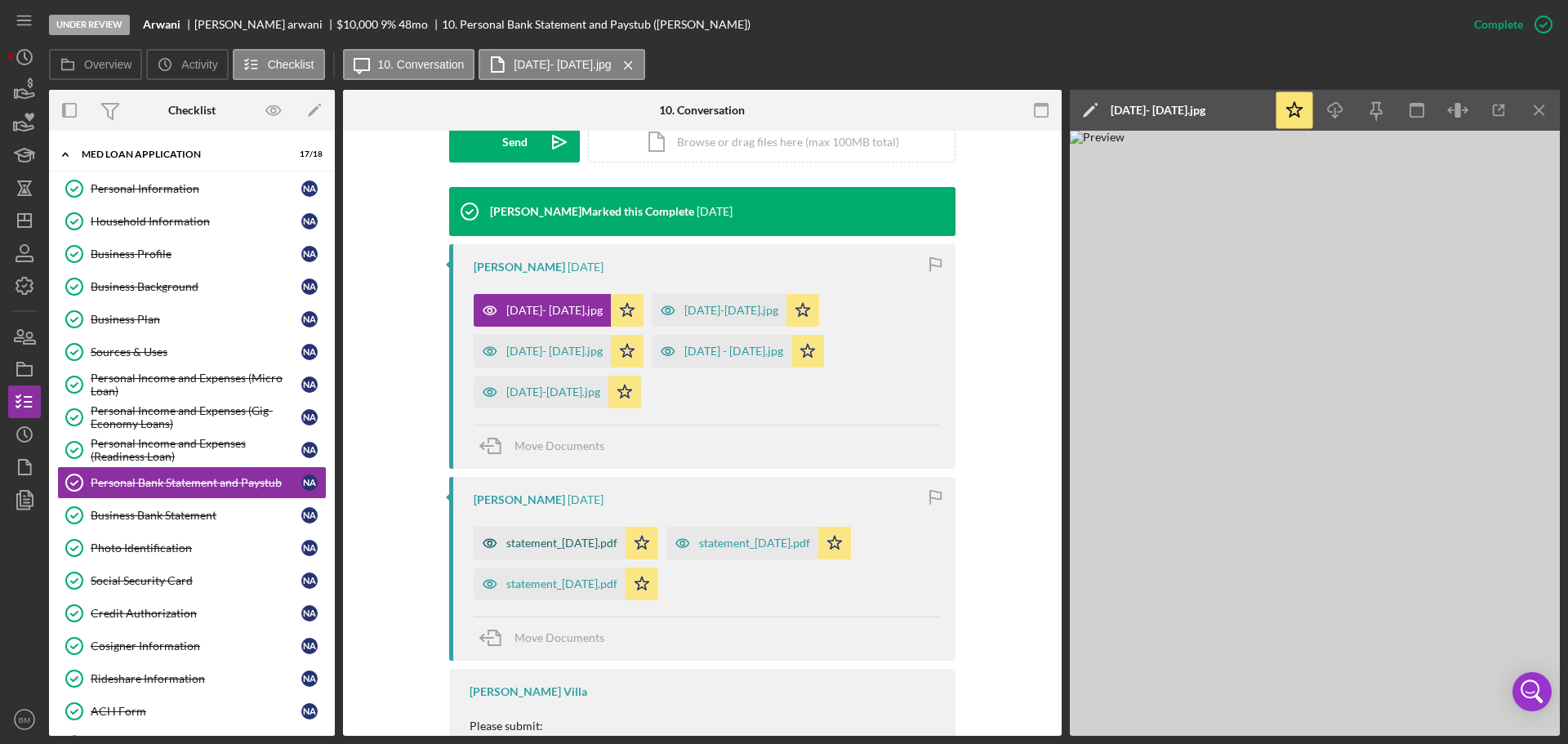
scroll to position [490, 0]
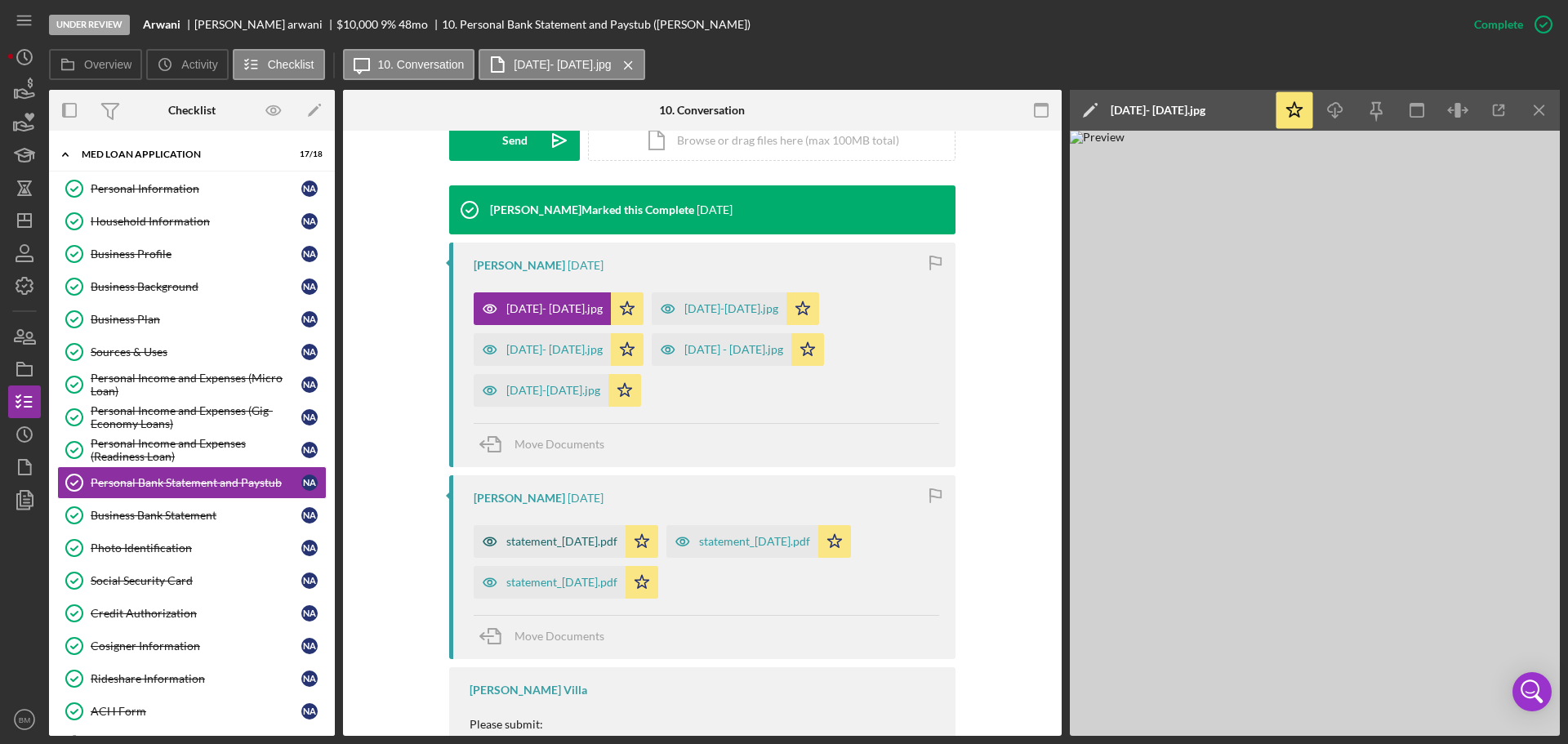
click at [556, 546] on div "statement_[DATE].pdf" at bounding box center [562, 541] width 111 height 13
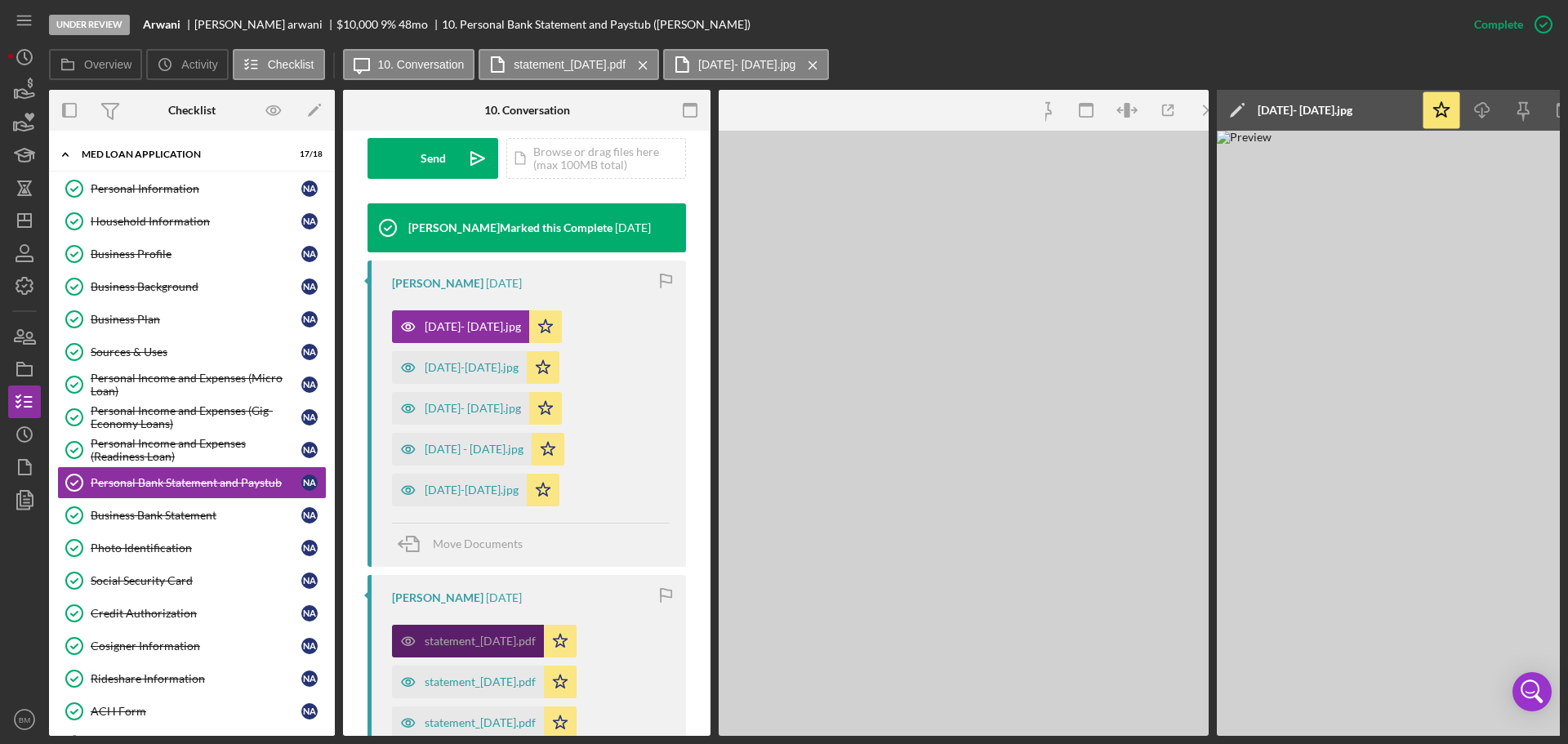
scroll to position [508, 0]
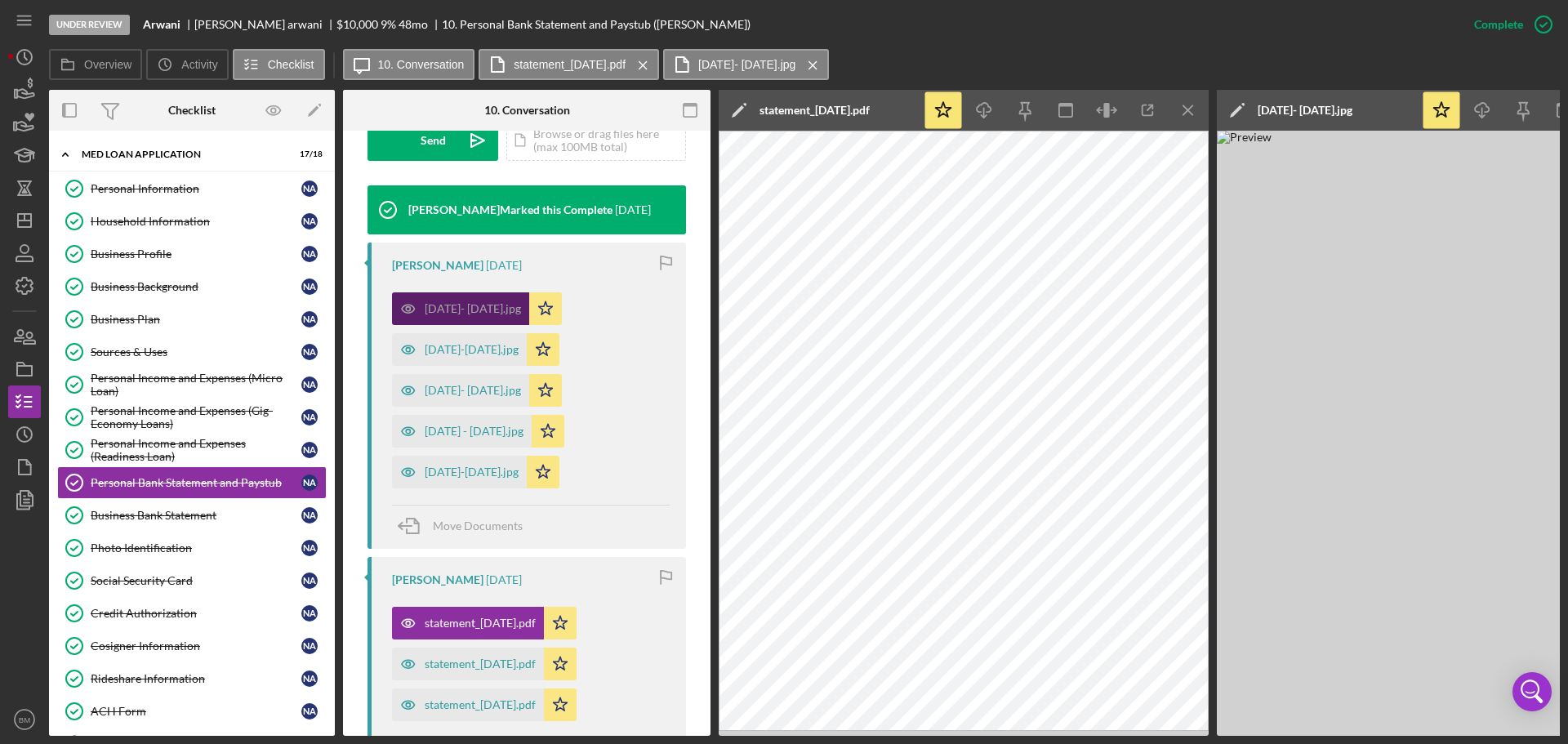
click at [474, 299] on div "[DATE]- [DATE].jpg" at bounding box center [461, 309] width 137 height 33
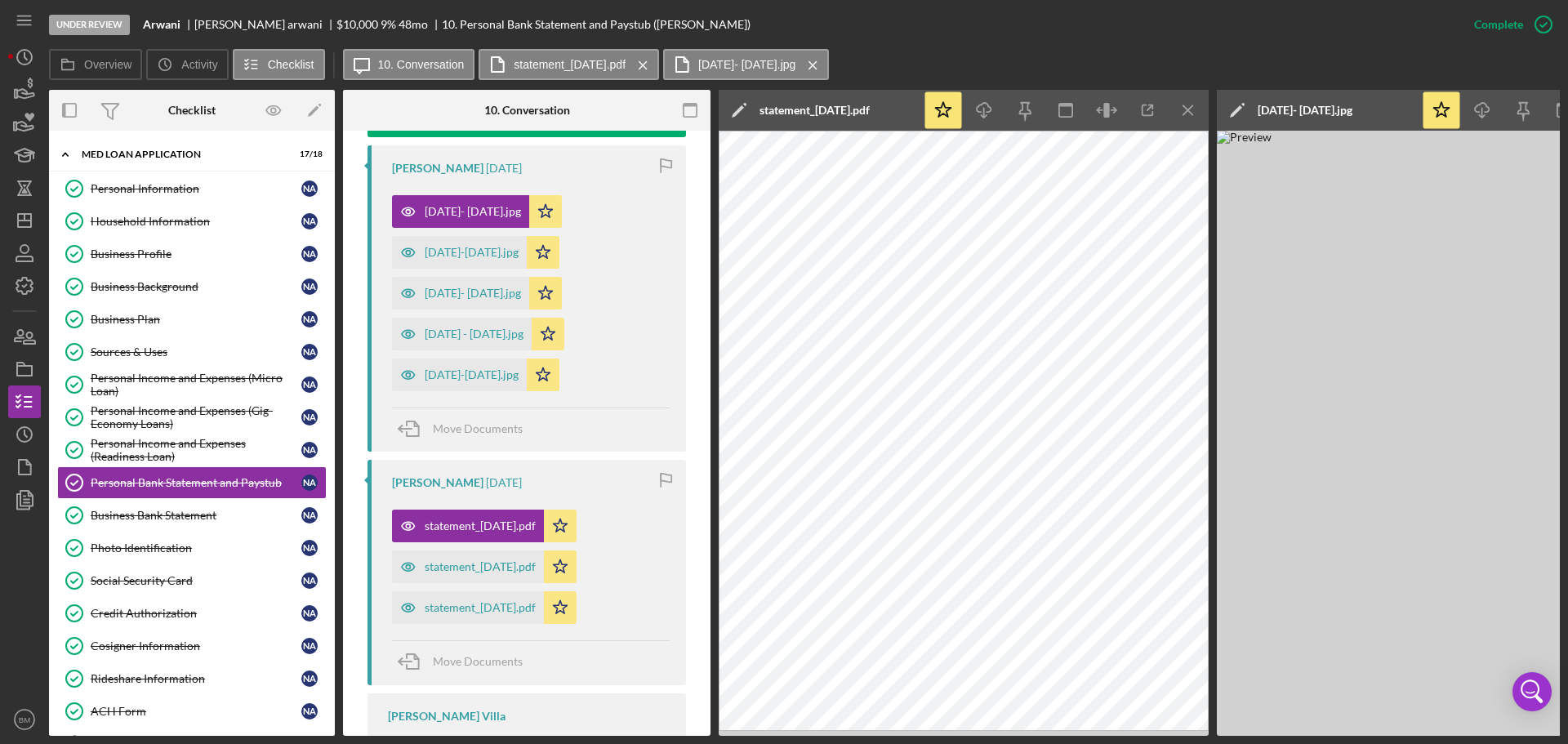
scroll to position [753, 0]
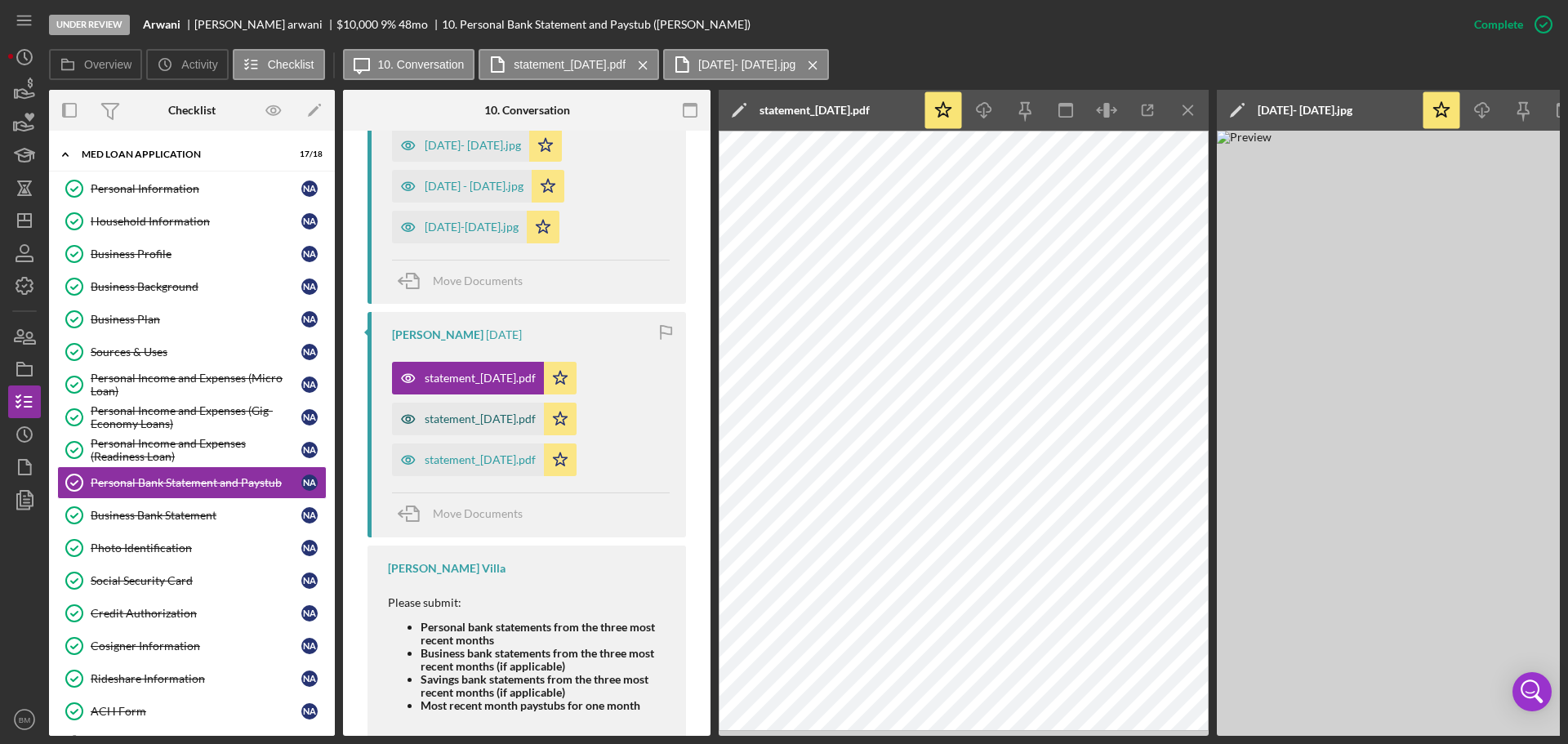
click at [471, 409] on div "statement_[DATE].pdf" at bounding box center [468, 420] width 152 height 33
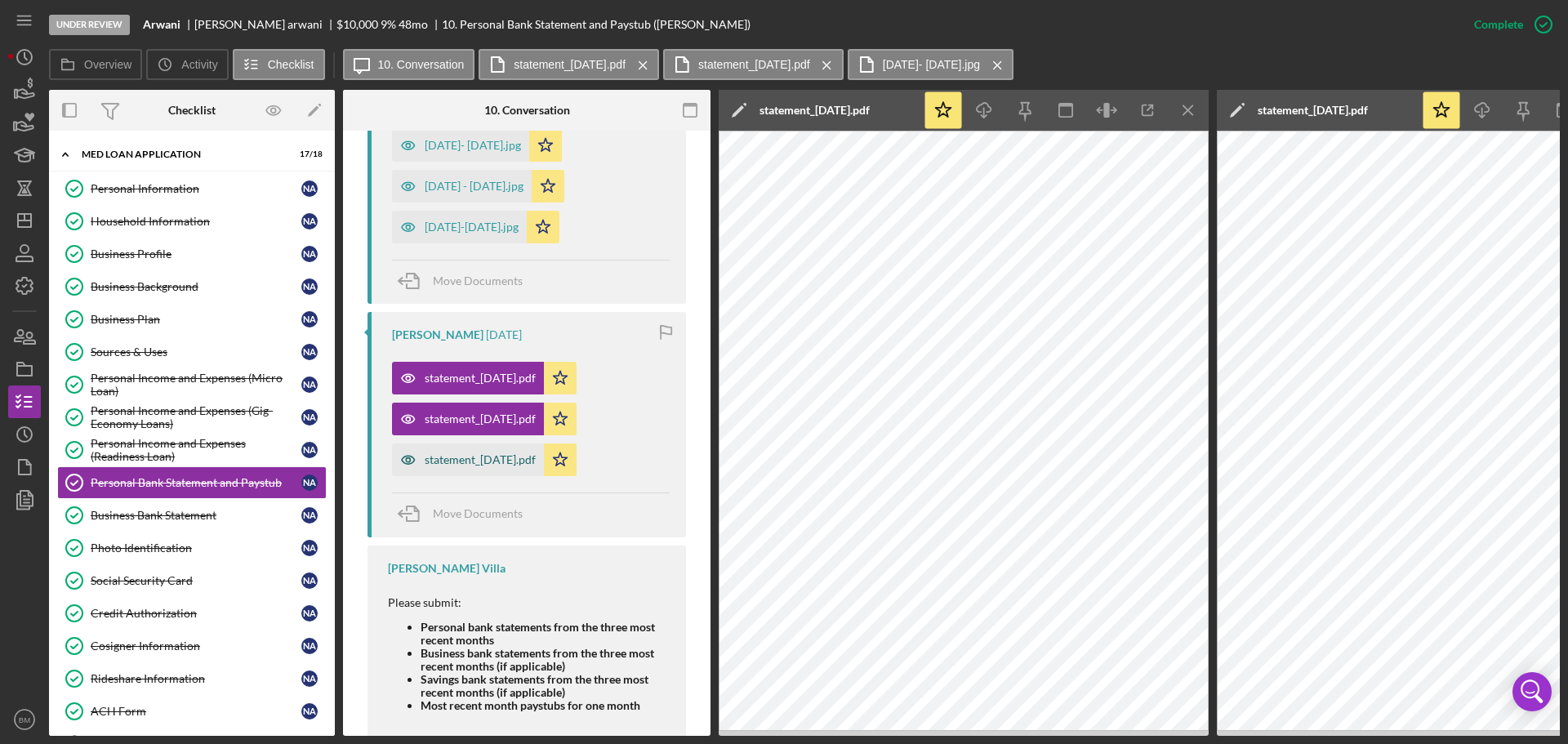
click at [467, 455] on div "statement_[DATE].pdf" at bounding box center [481, 460] width 111 height 13
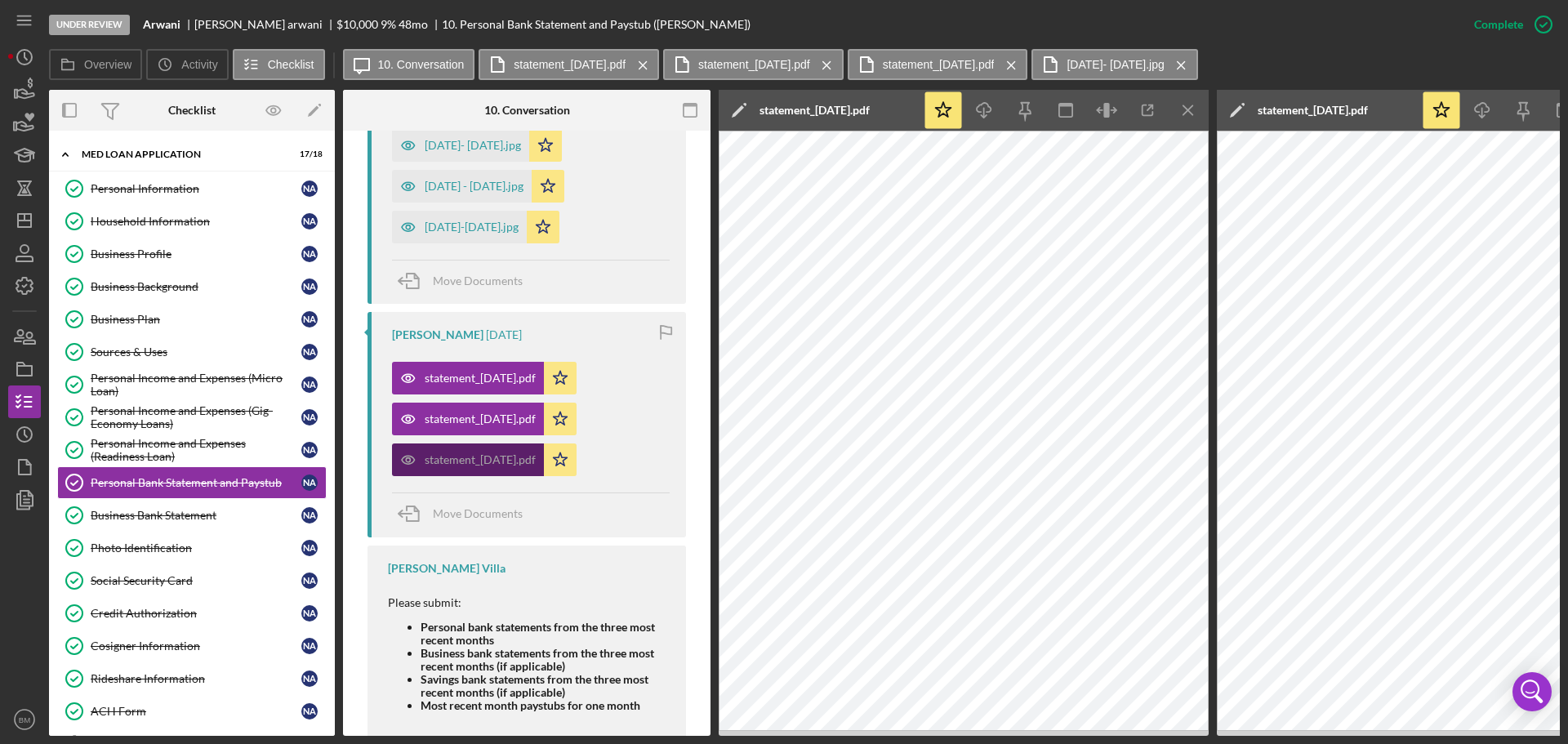
scroll to position [813, 0]
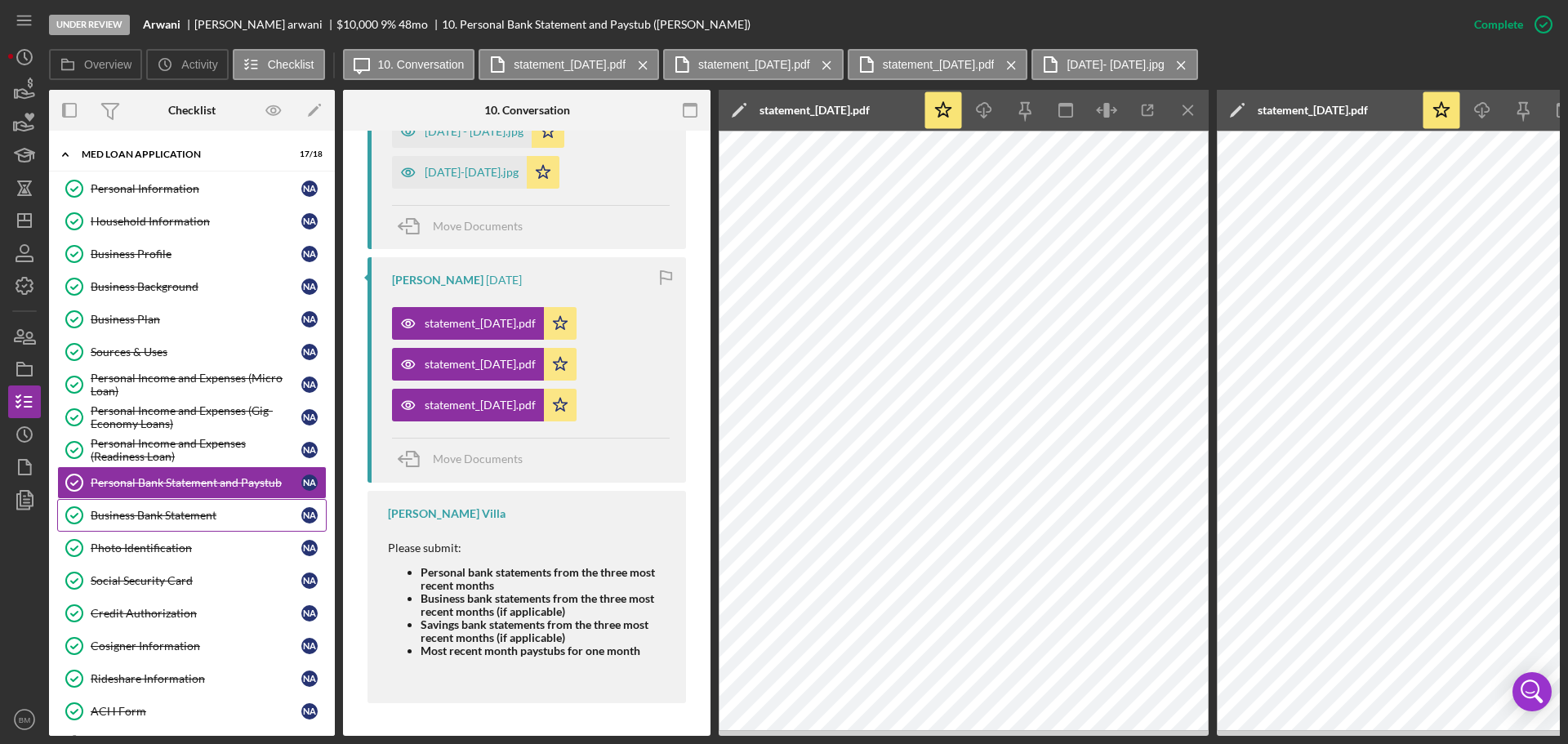
click at [196, 517] on div "Business Bank Statement" at bounding box center [196, 515] width 211 height 13
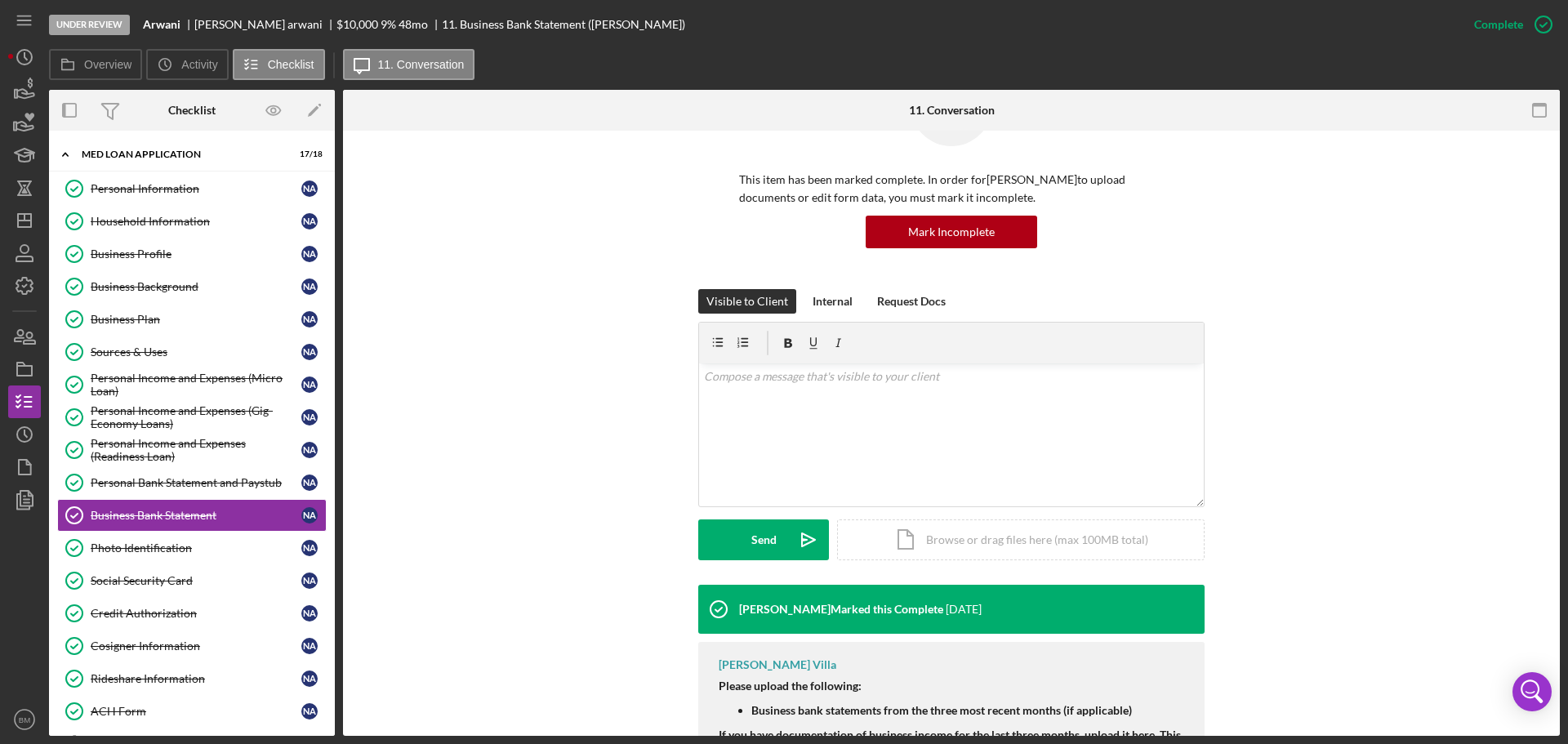
scroll to position [175, 0]
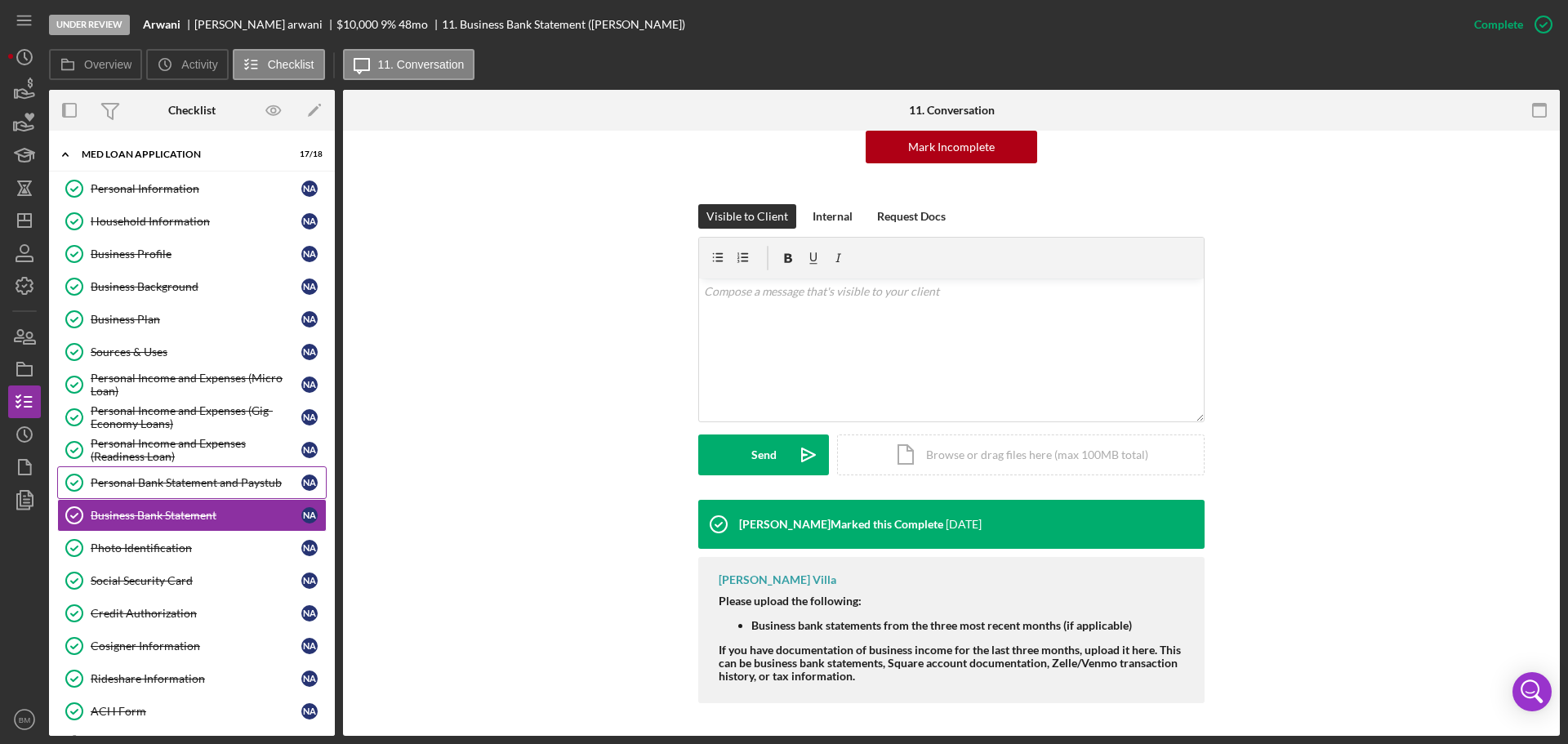
click at [135, 473] on link "Personal Bank Statement and Paystub Personal Bank Statement and Paystub N a" at bounding box center [192, 483] width 270 height 33
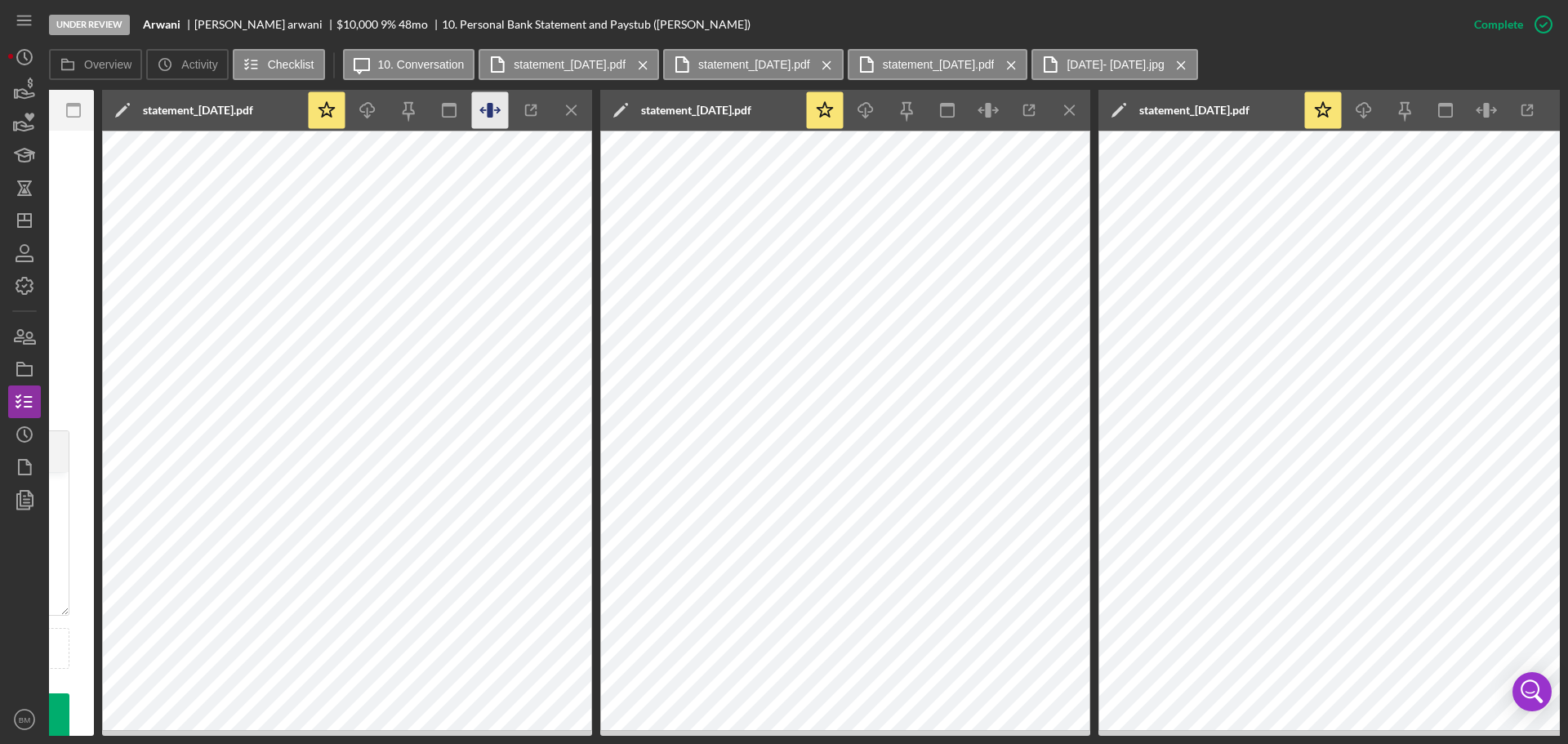
scroll to position [0, 683]
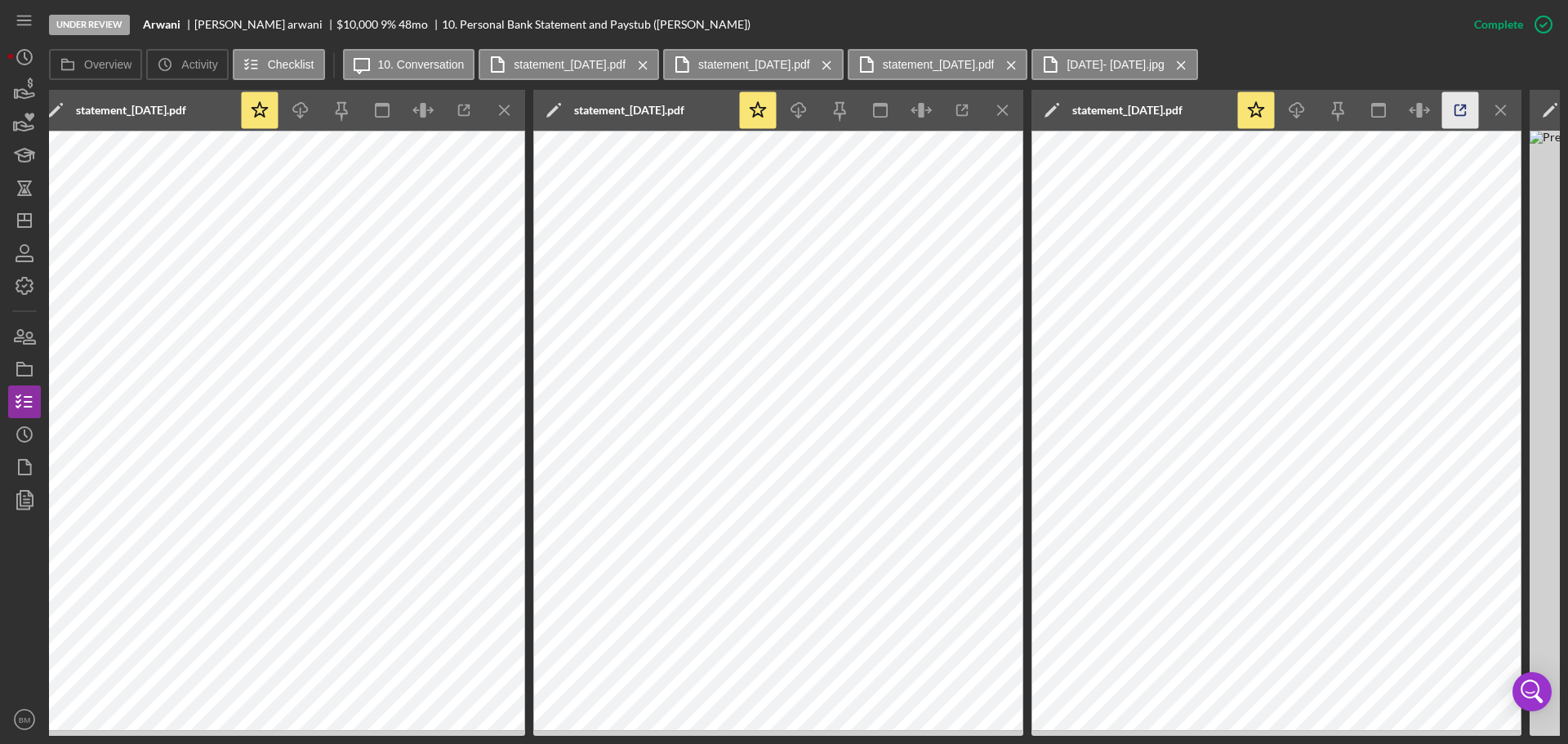
click at [1456, 112] on icon "button" at bounding box center [1460, 111] width 37 height 37
click at [977, 107] on icon "button" at bounding box center [962, 111] width 37 height 37
click at [460, 113] on icon "button" at bounding box center [464, 111] width 37 height 37
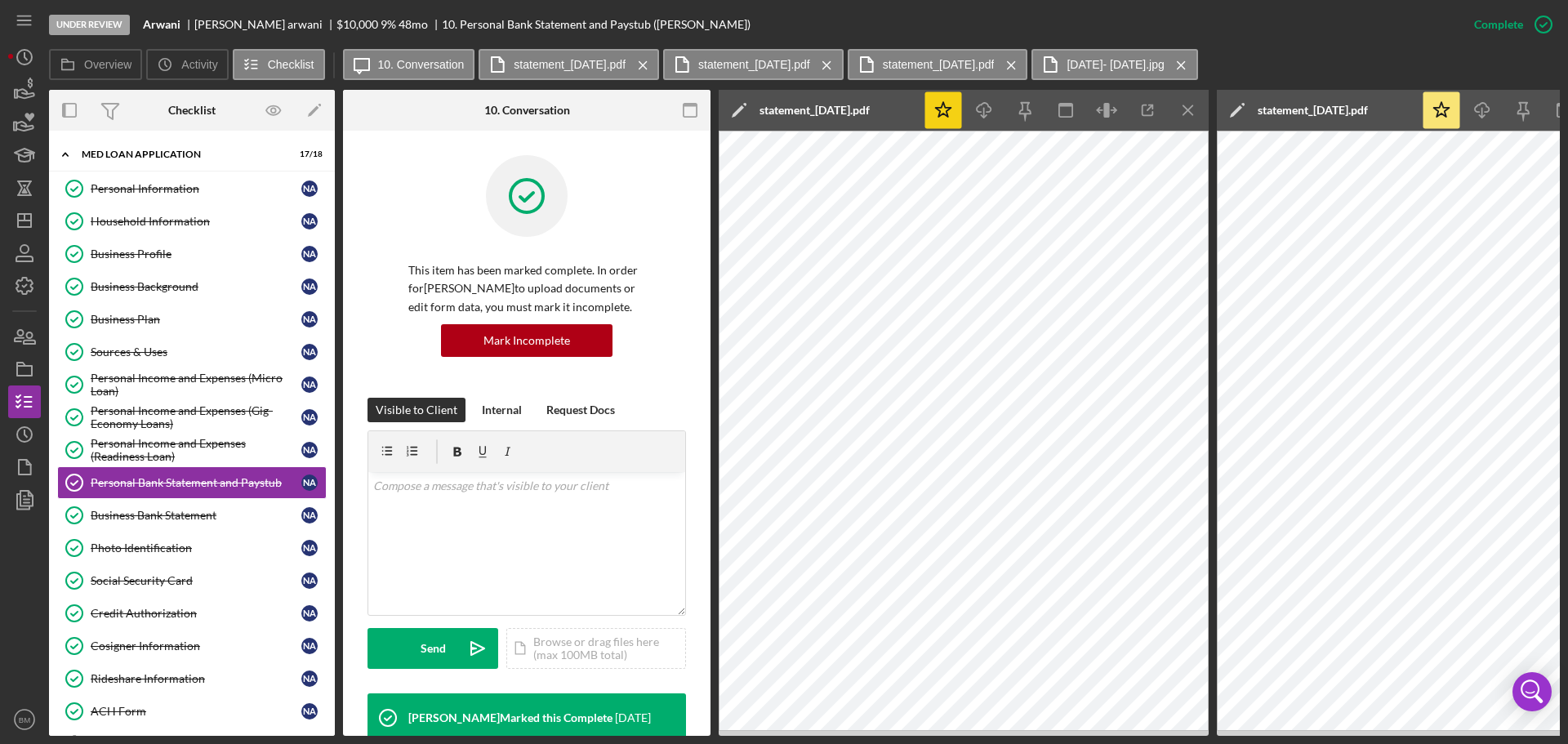
scroll to position [11, 0]
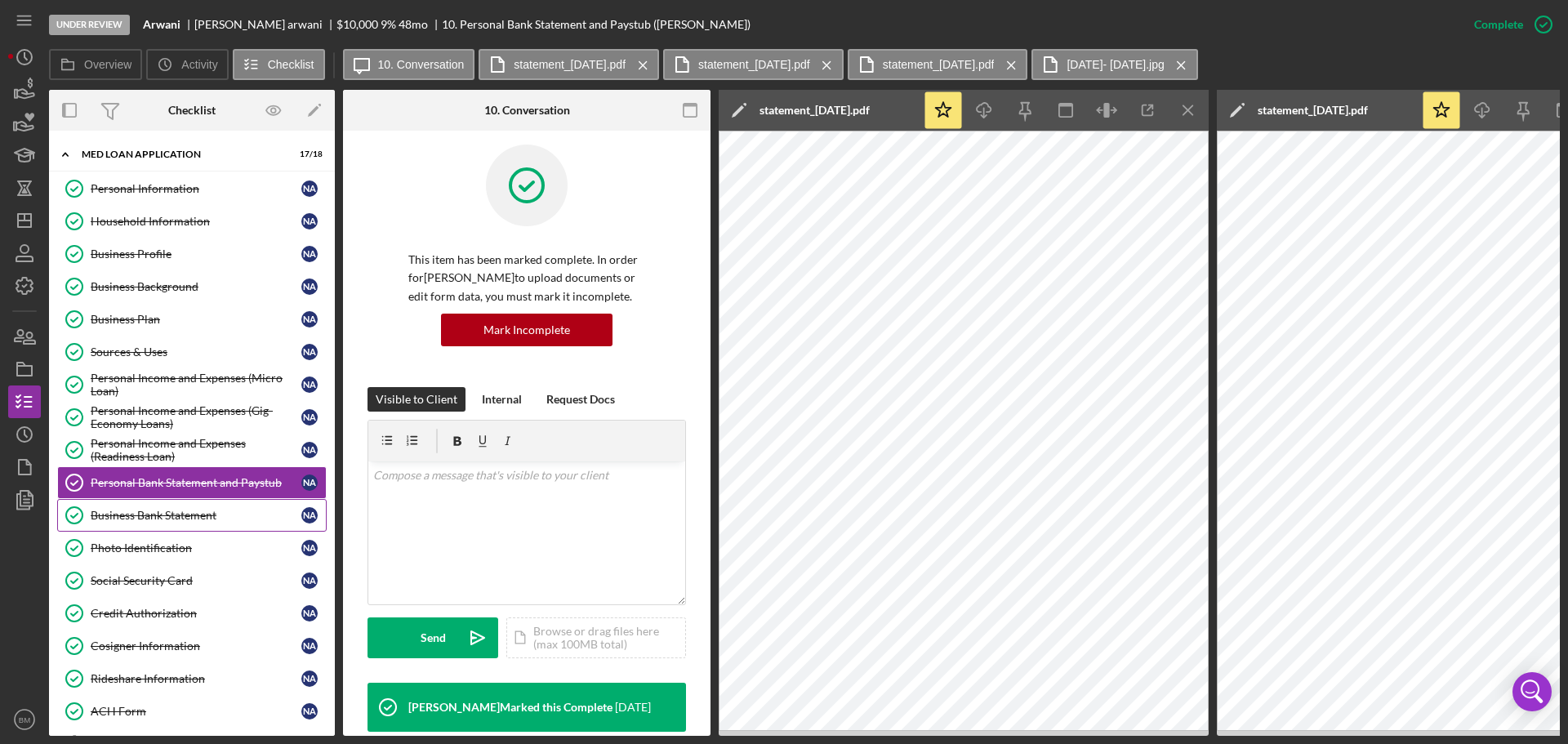
click at [205, 517] on div "Business Bank Statement" at bounding box center [196, 515] width 211 height 13
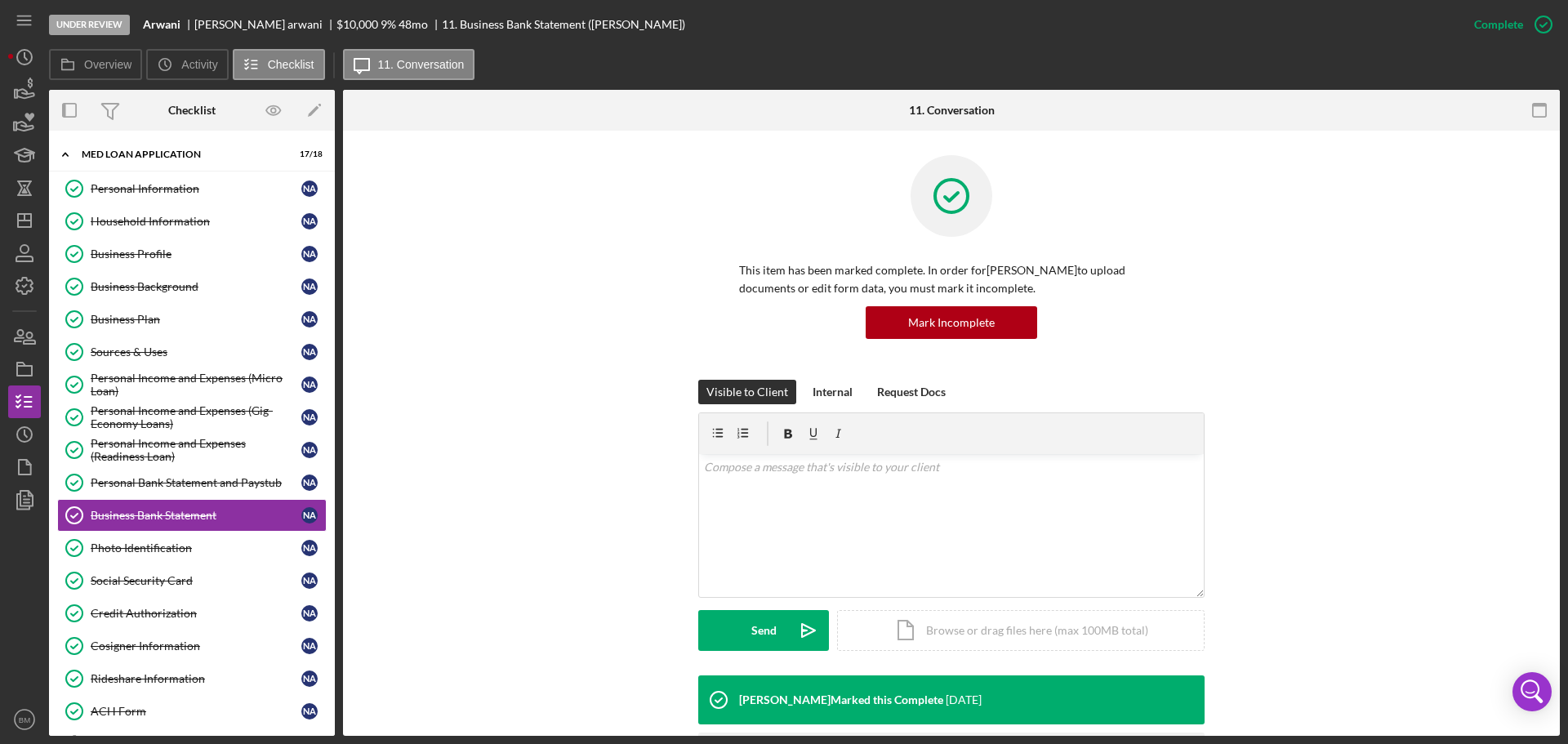
scroll to position [175, 0]
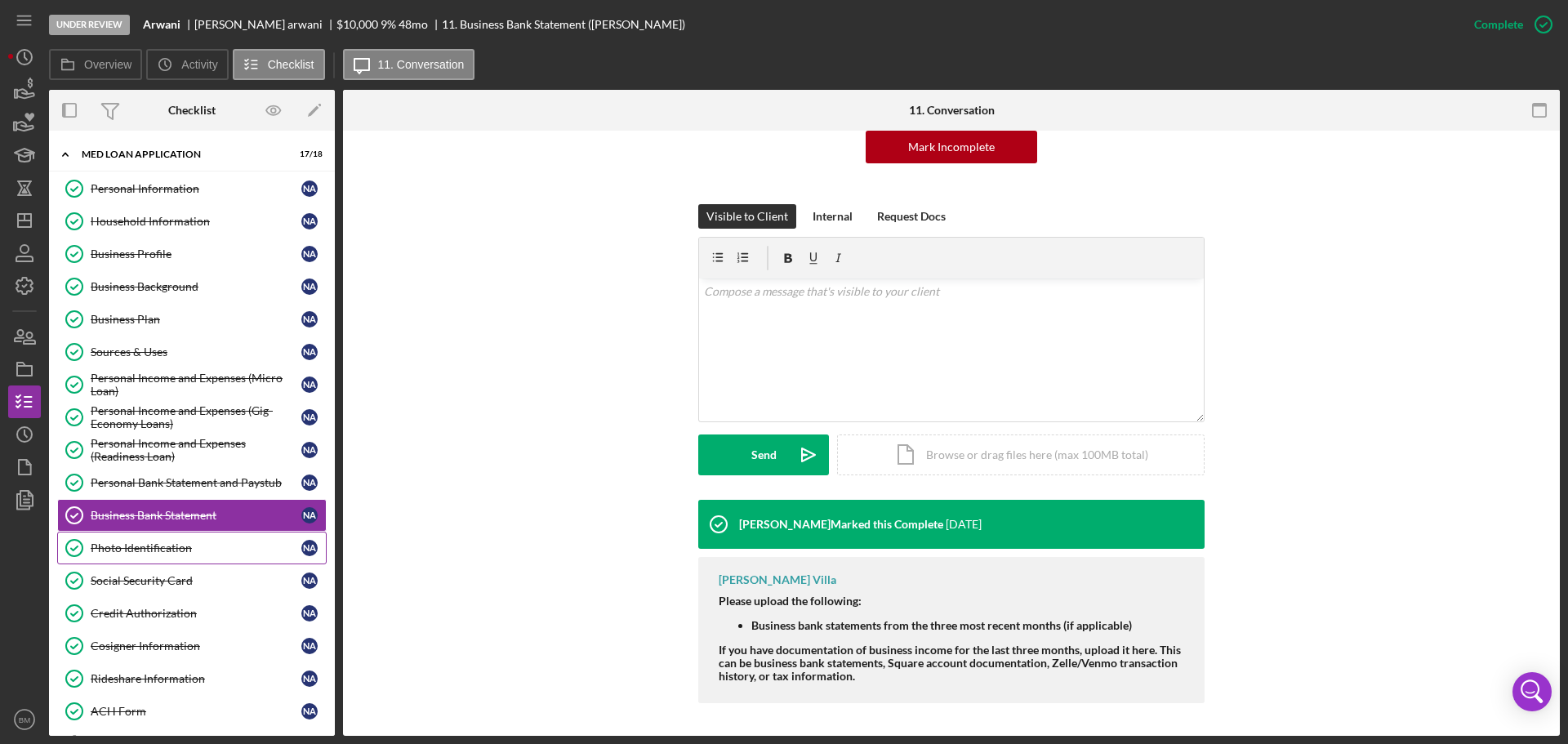
click at [181, 544] on div "Photo Identification" at bounding box center [196, 548] width 211 height 13
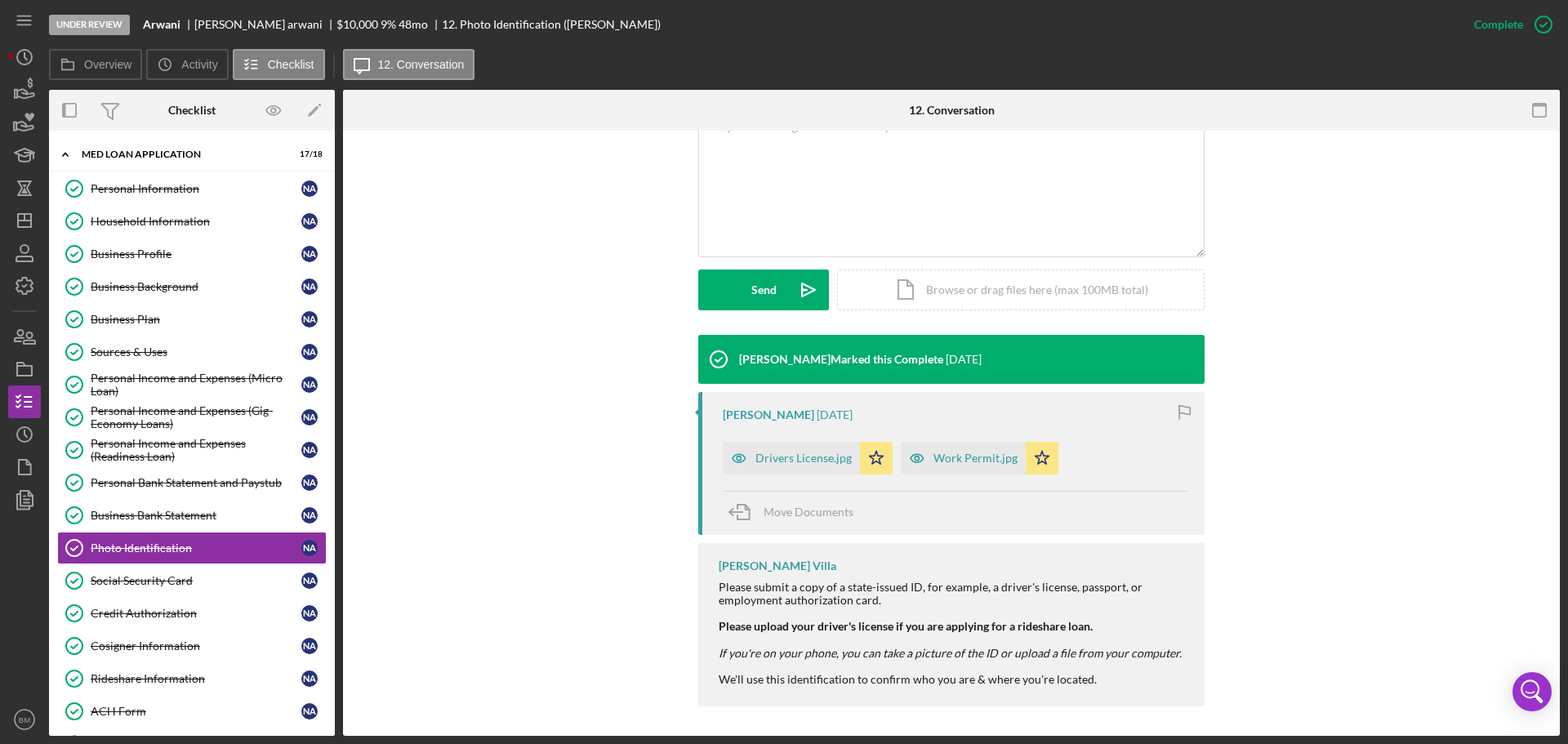
scroll to position [344, 0]
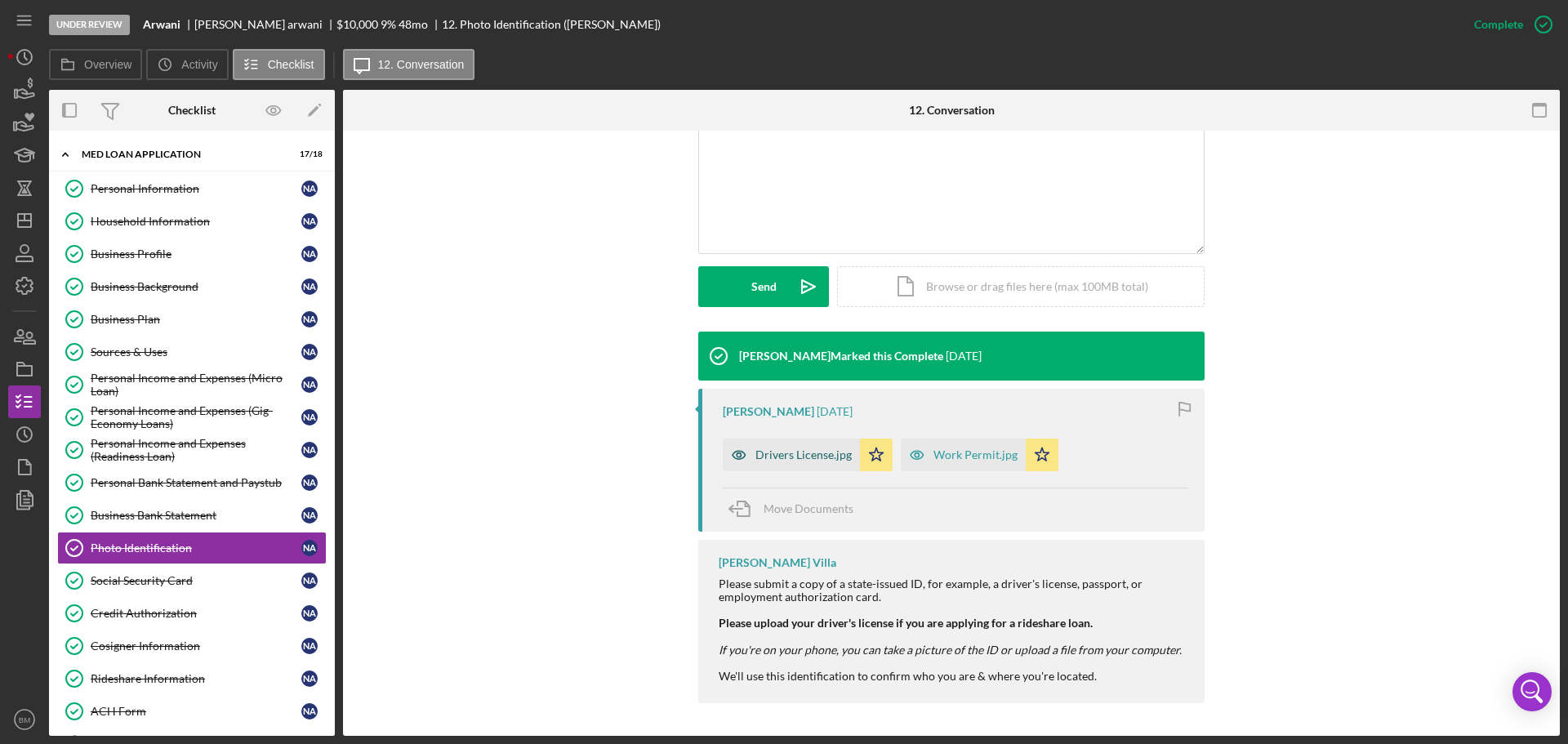
click at [815, 444] on div "Drivers License.jpg" at bounding box center [791, 455] width 137 height 33
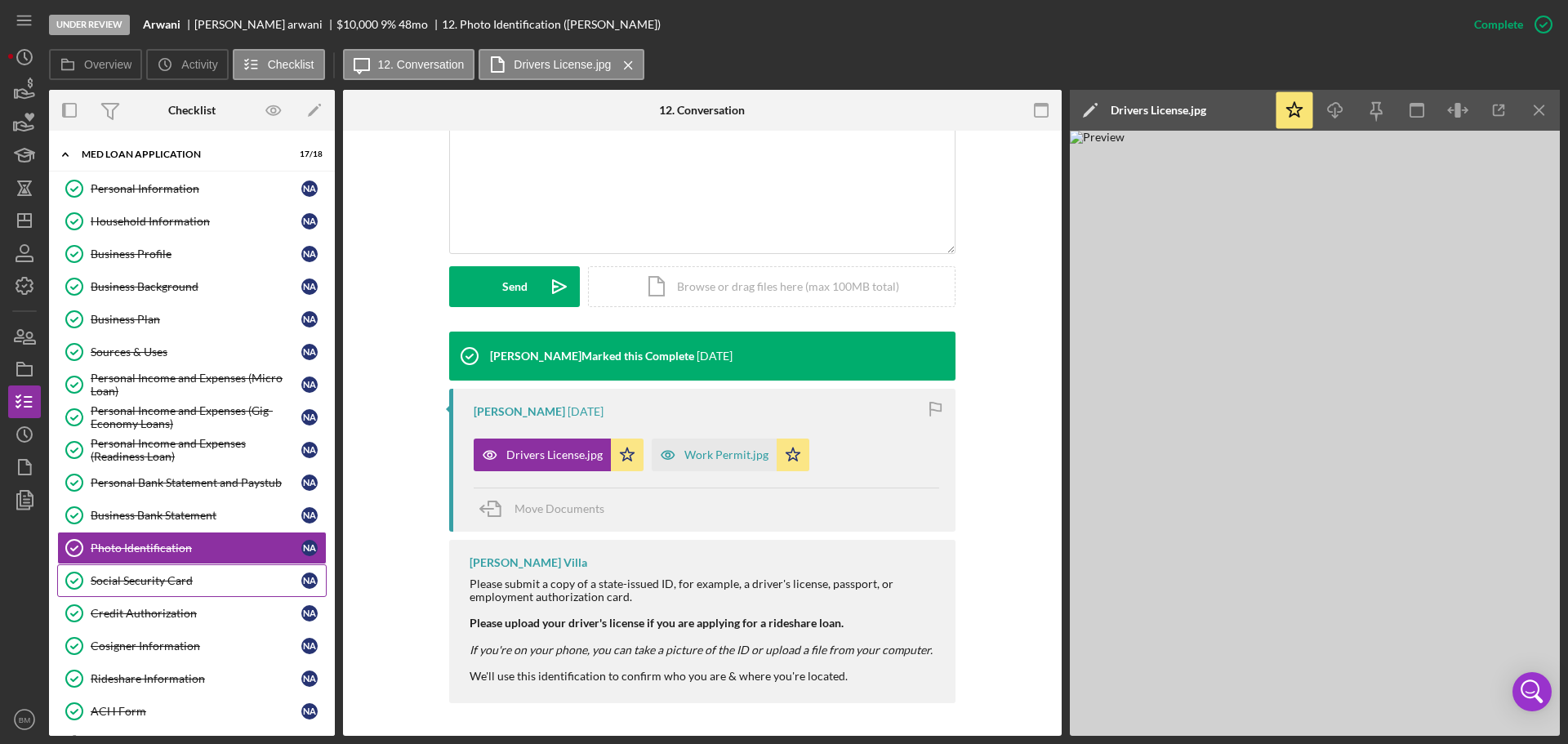
click at [216, 579] on div "Social Security Card" at bounding box center [196, 580] width 211 height 13
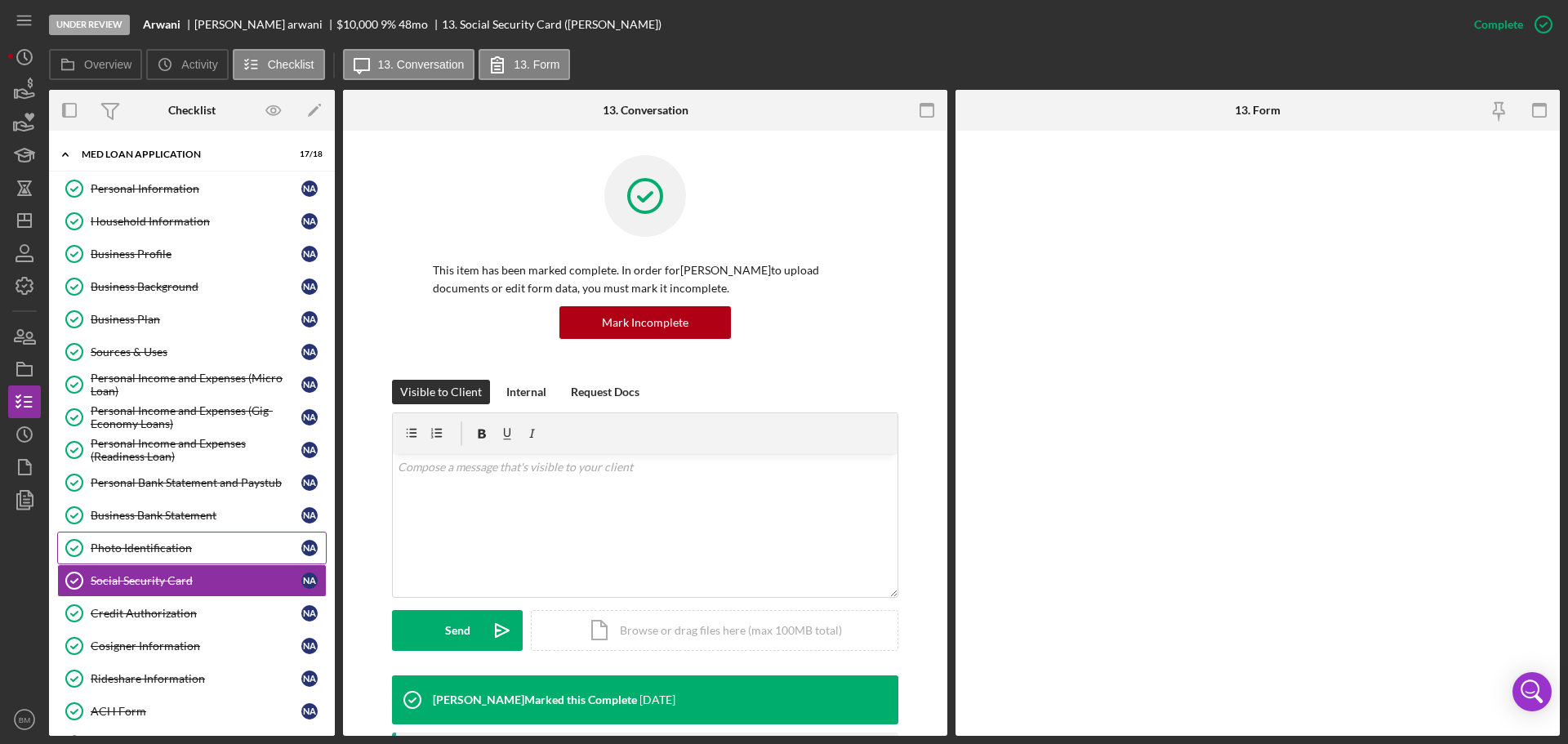
click at [201, 552] on div "Photo Identification" at bounding box center [196, 548] width 211 height 13
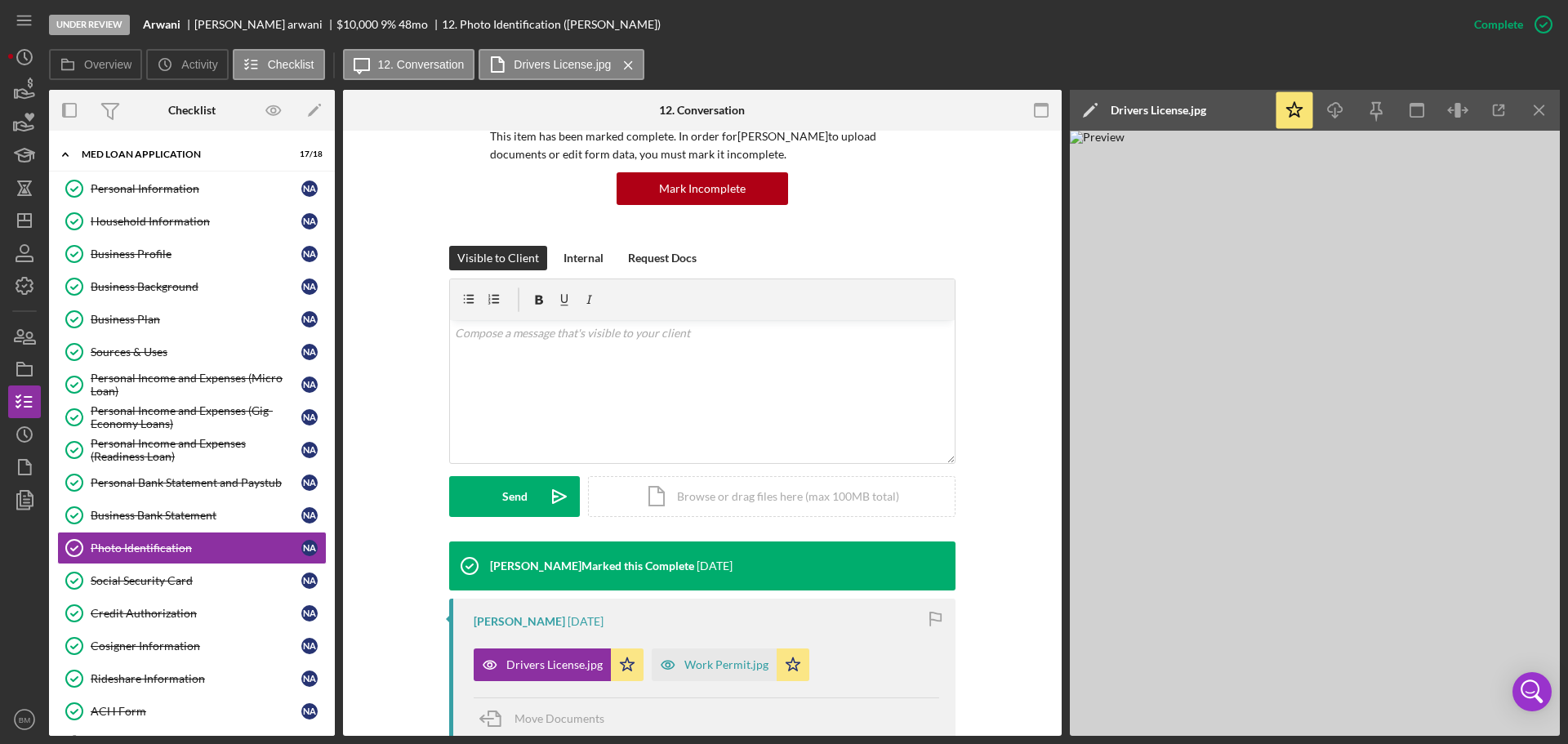
scroll to position [326, 0]
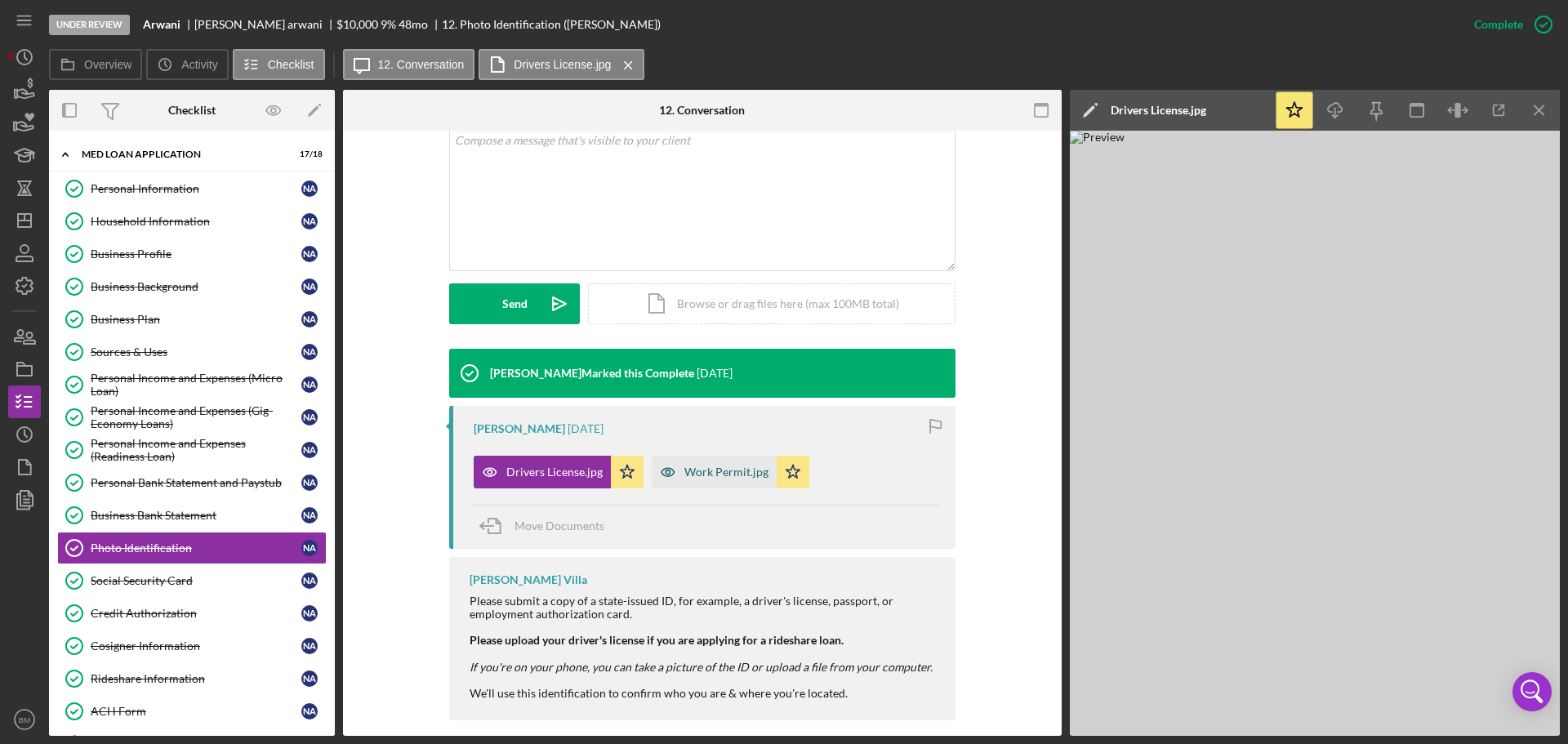
click at [726, 479] on div "Work Permit.jpg" at bounding box center [714, 473] width 125 height 33
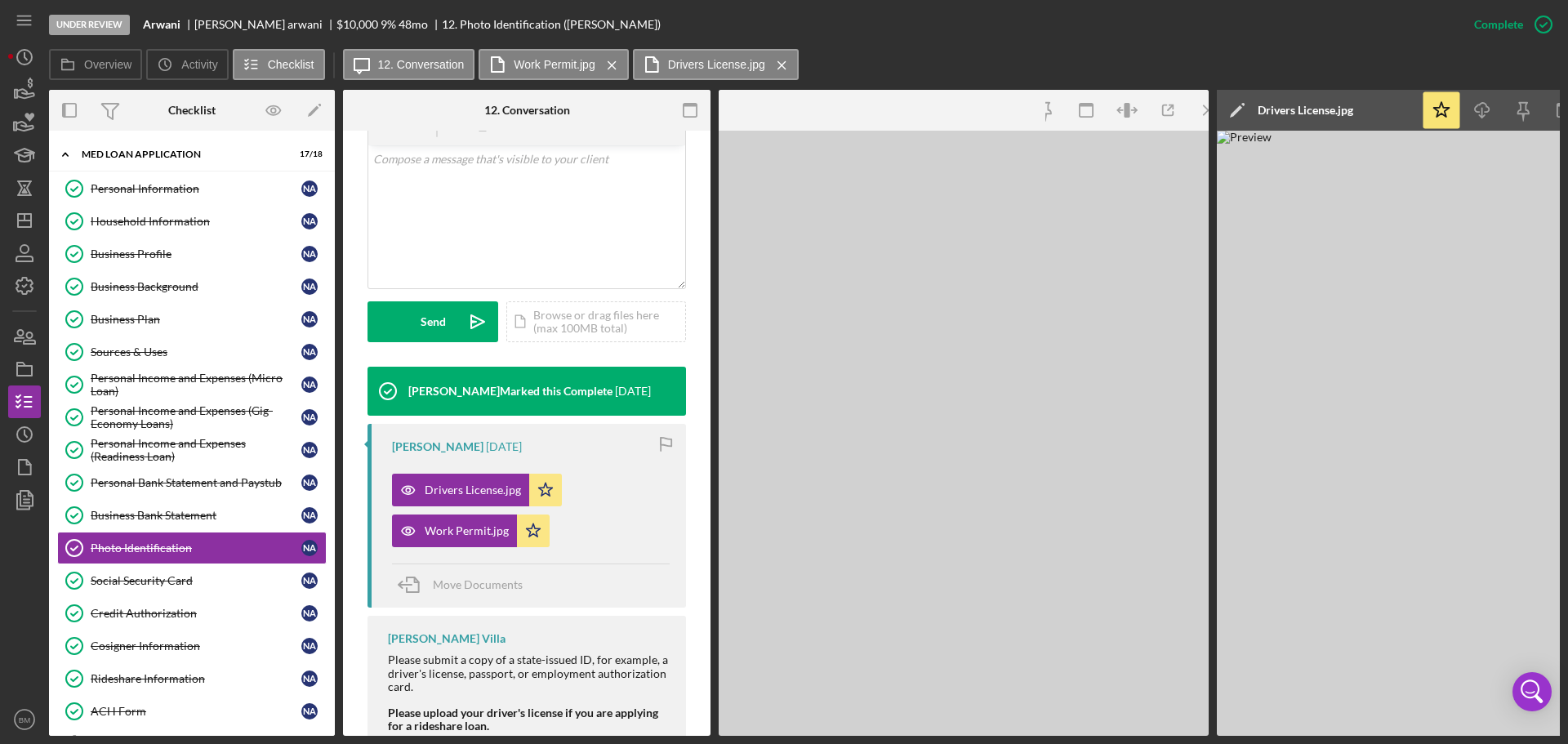
scroll to position [345, 0]
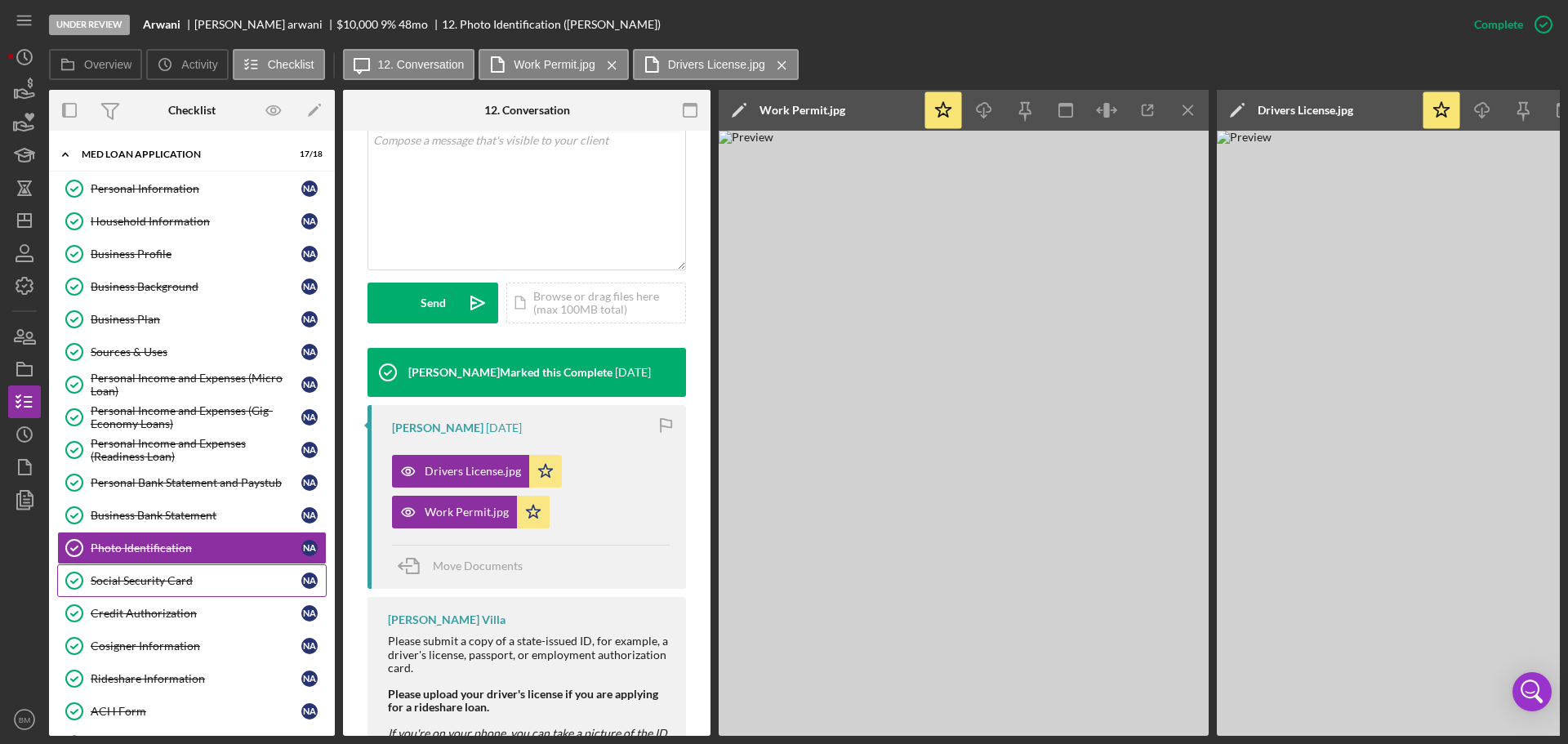
click at [165, 567] on link "Social Security Card Social Security Card N a" at bounding box center [192, 581] width 270 height 33
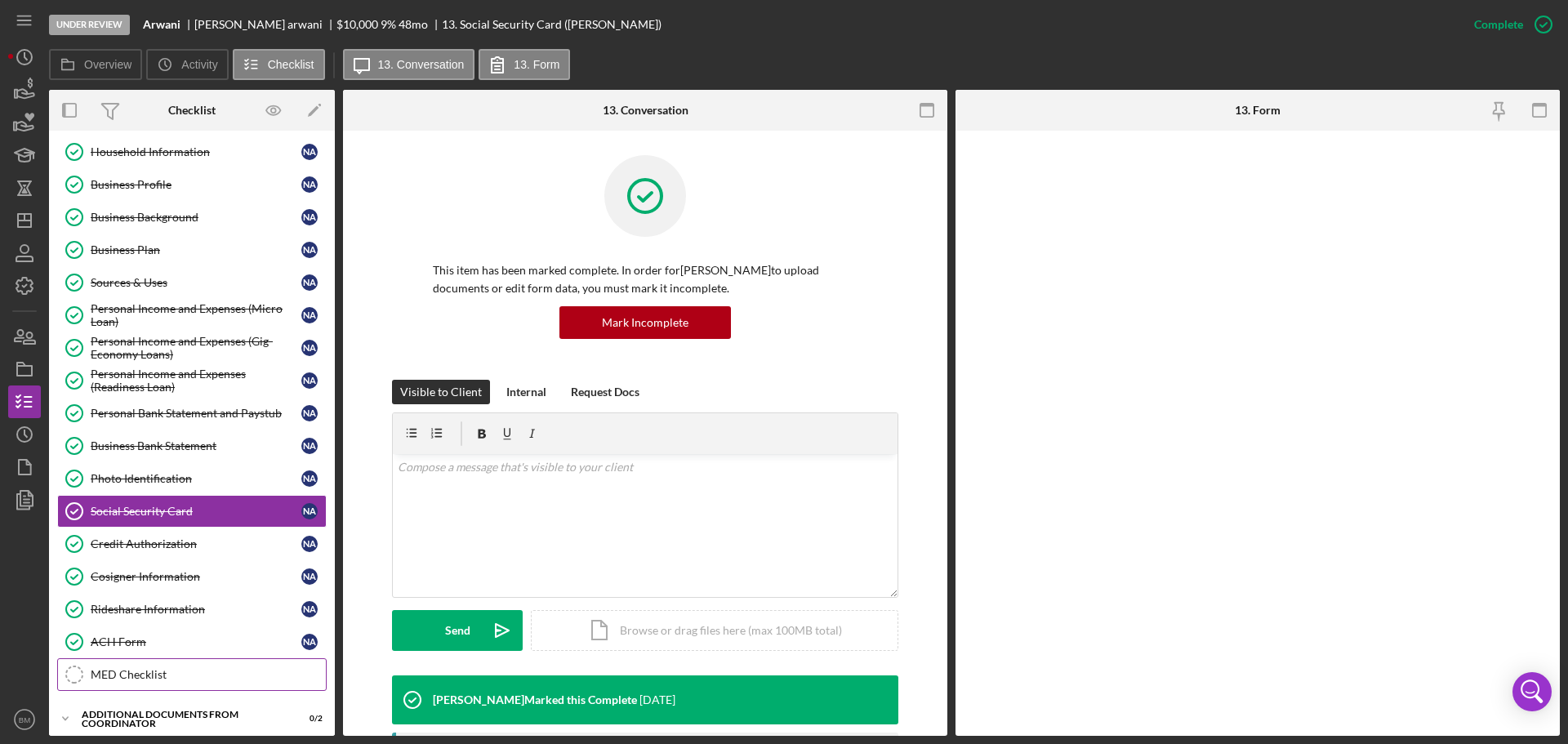
scroll to position [164, 0]
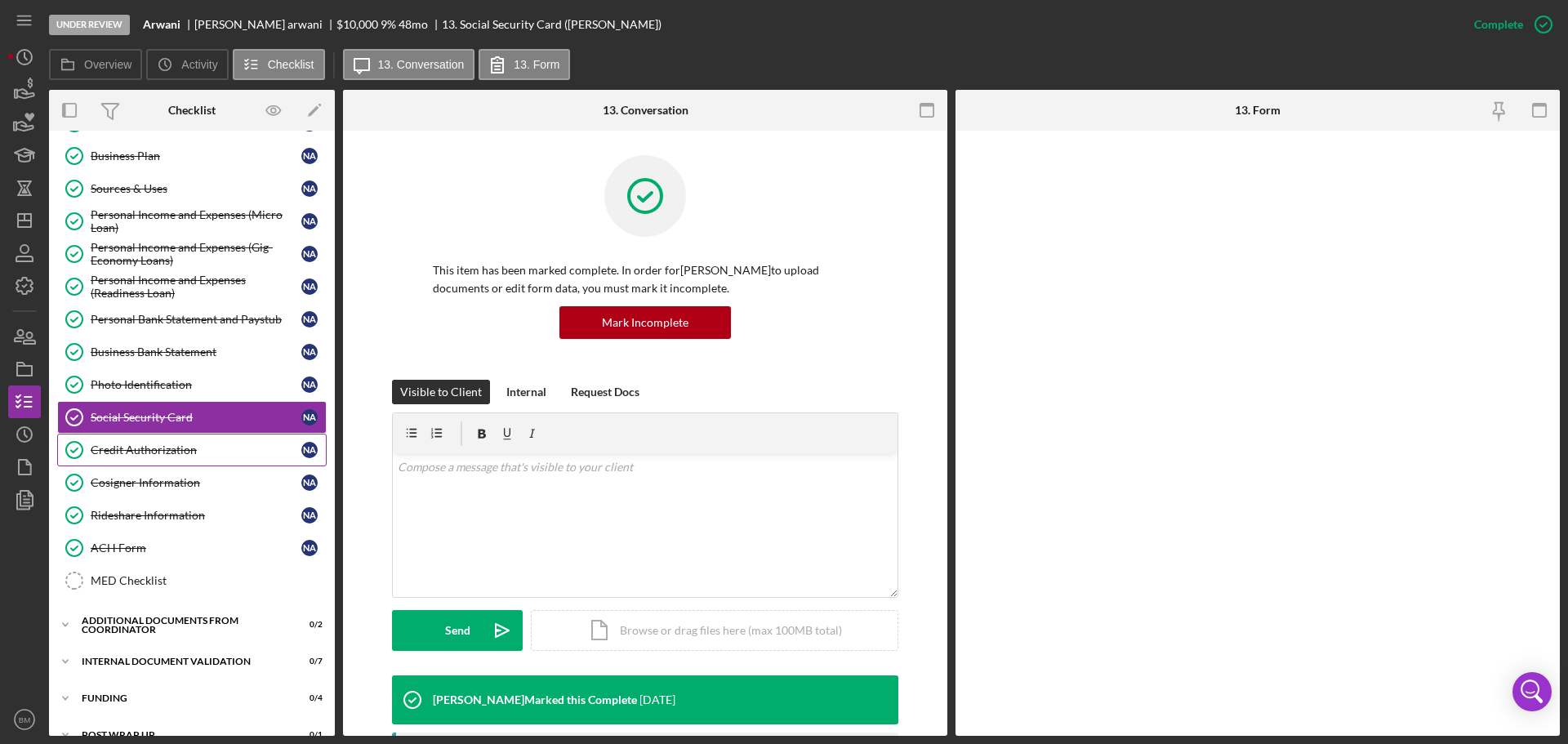
click at [132, 454] on div "Credit Authorization" at bounding box center [196, 450] width 211 height 13
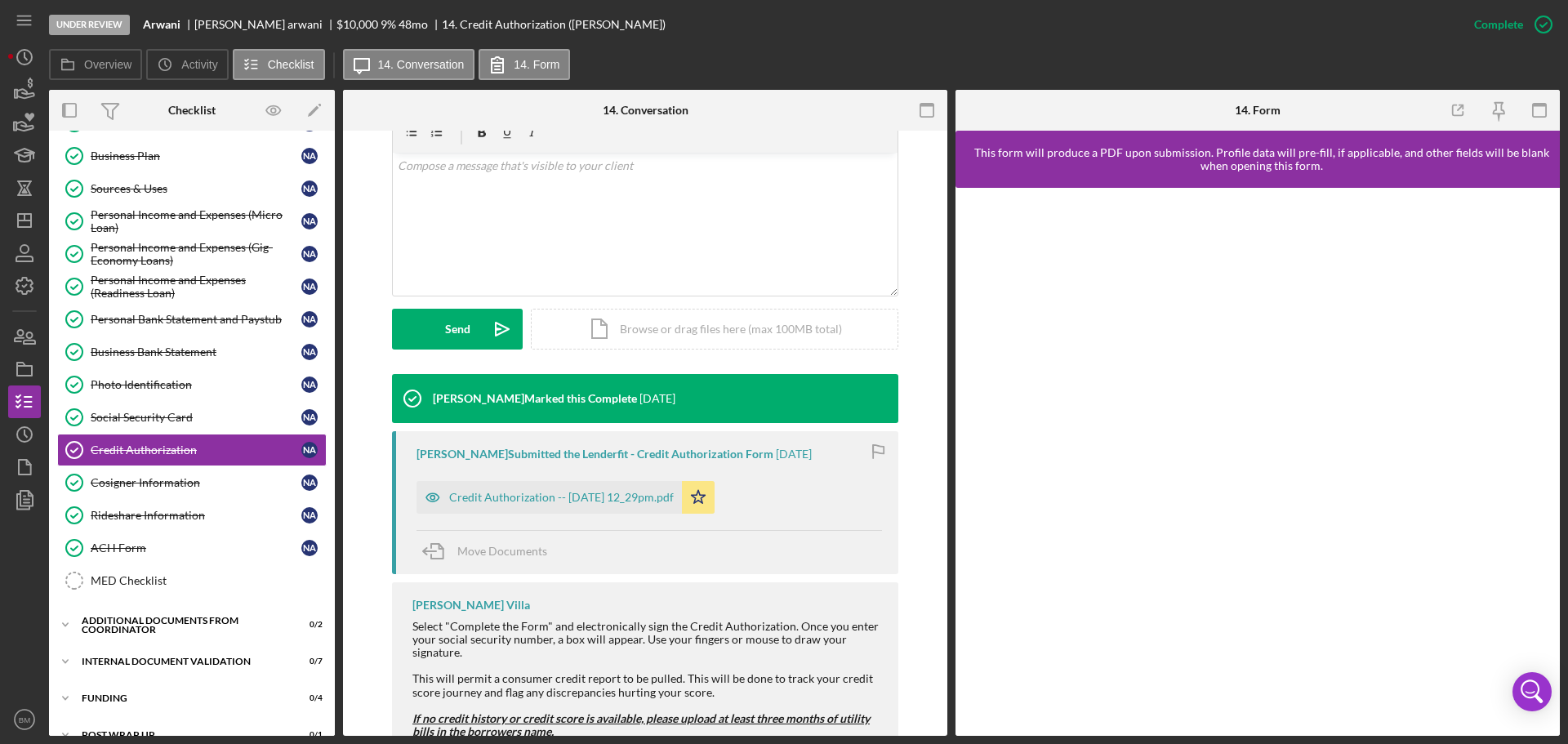
scroll to position [357, 0]
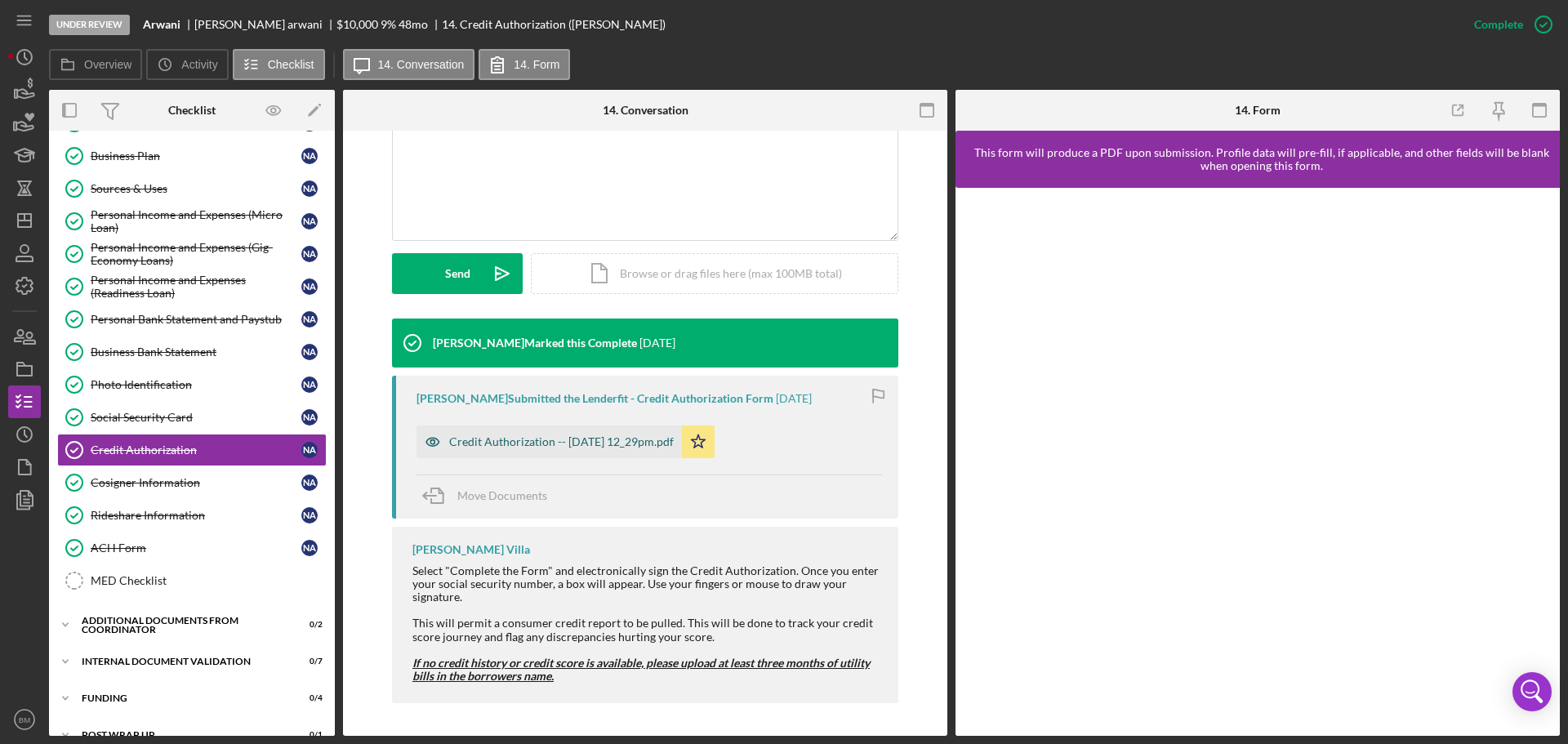
click at [563, 452] on div "Credit Authorization -- 2025-09-16 12_29pm.pdf" at bounding box center [549, 442] width 265 height 33
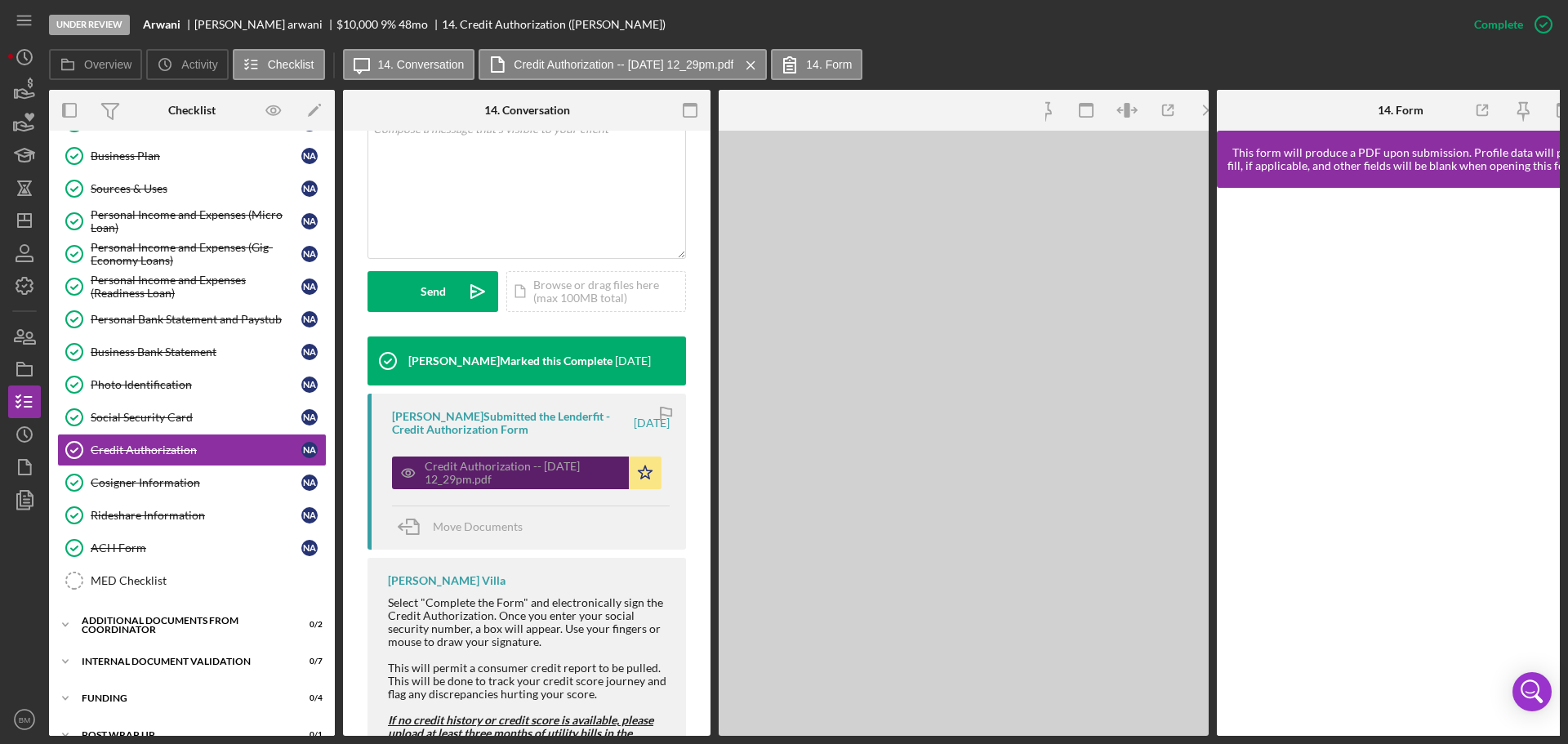
scroll to position [375, 0]
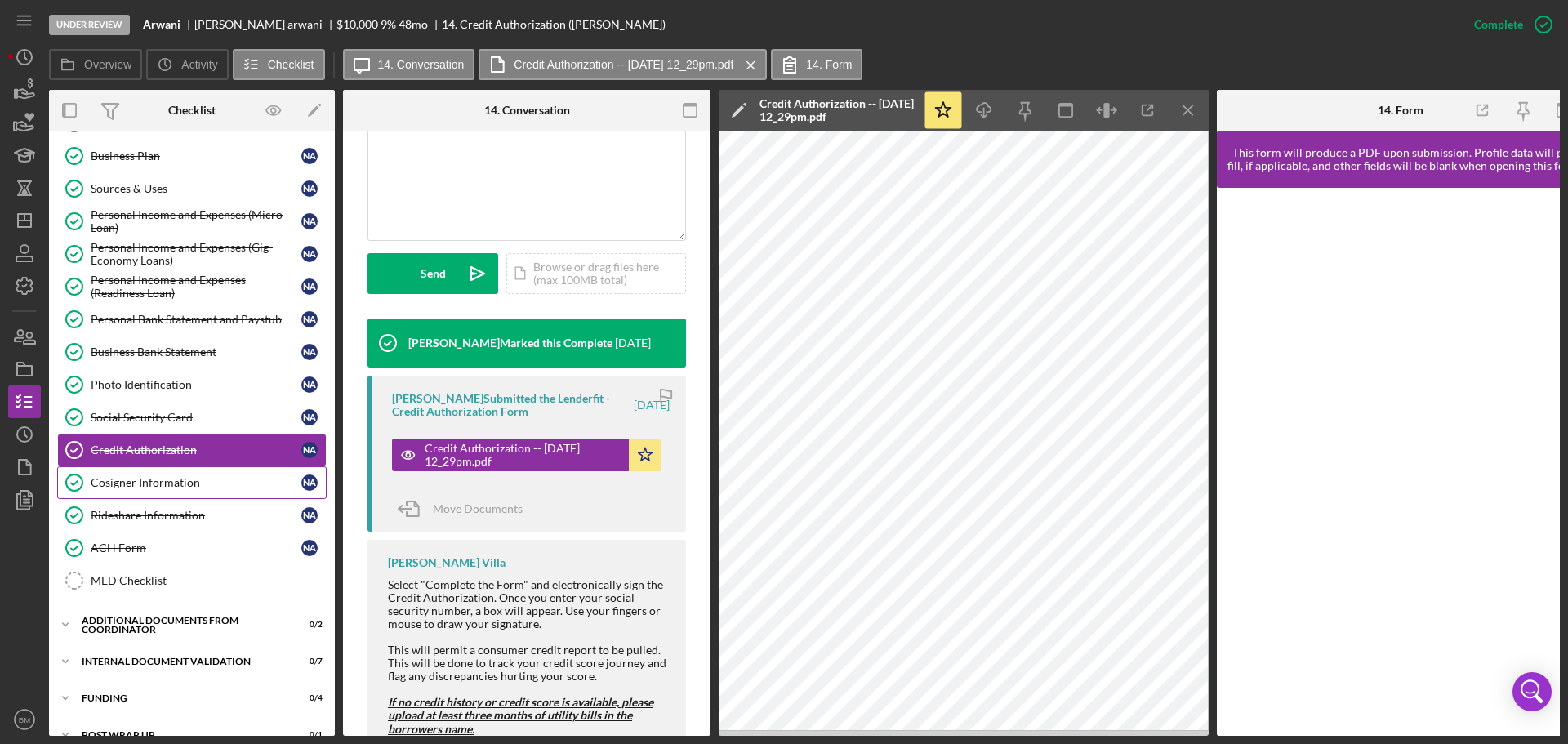
click at [187, 484] on div "Cosigner Information" at bounding box center [196, 483] width 211 height 13
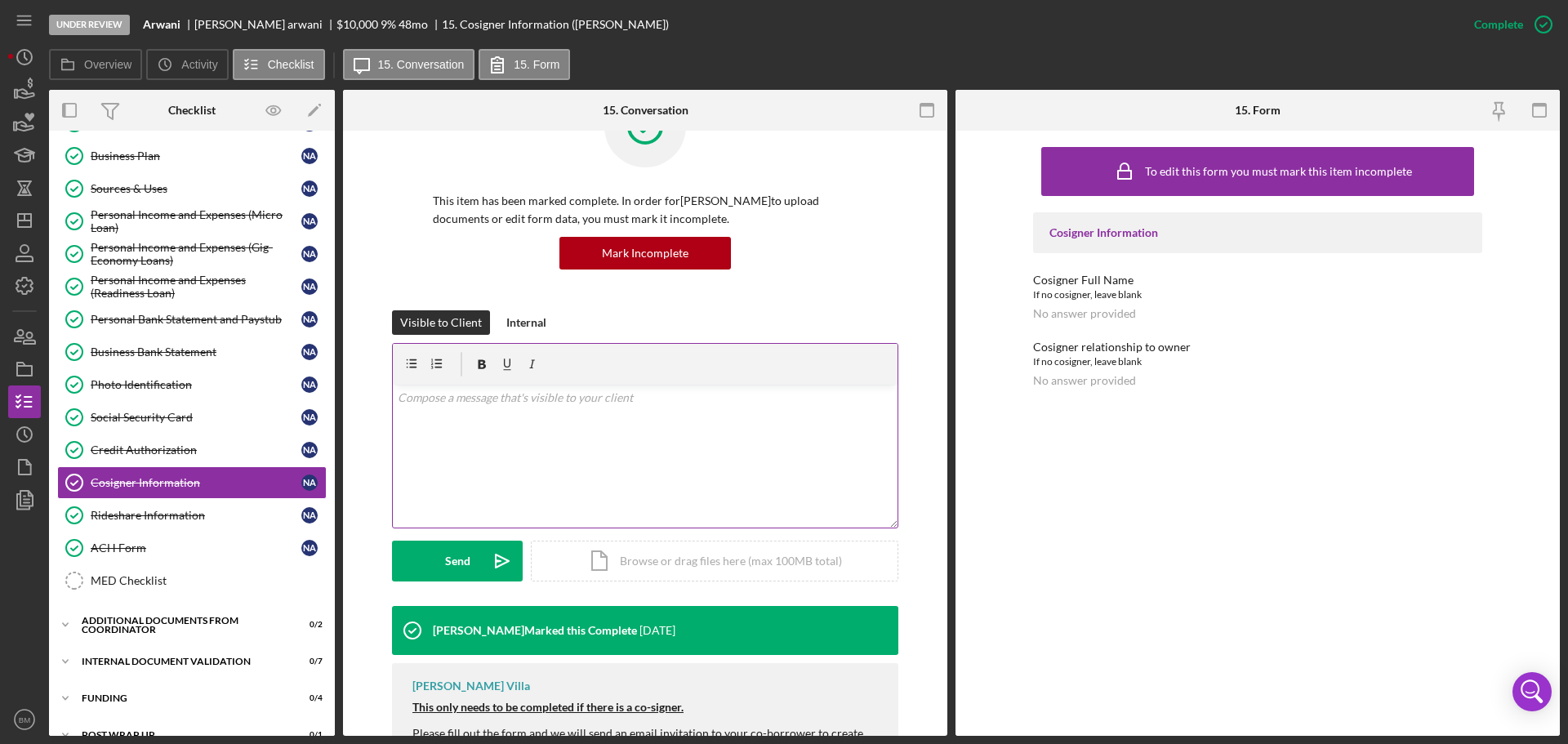
scroll to position [140, 0]
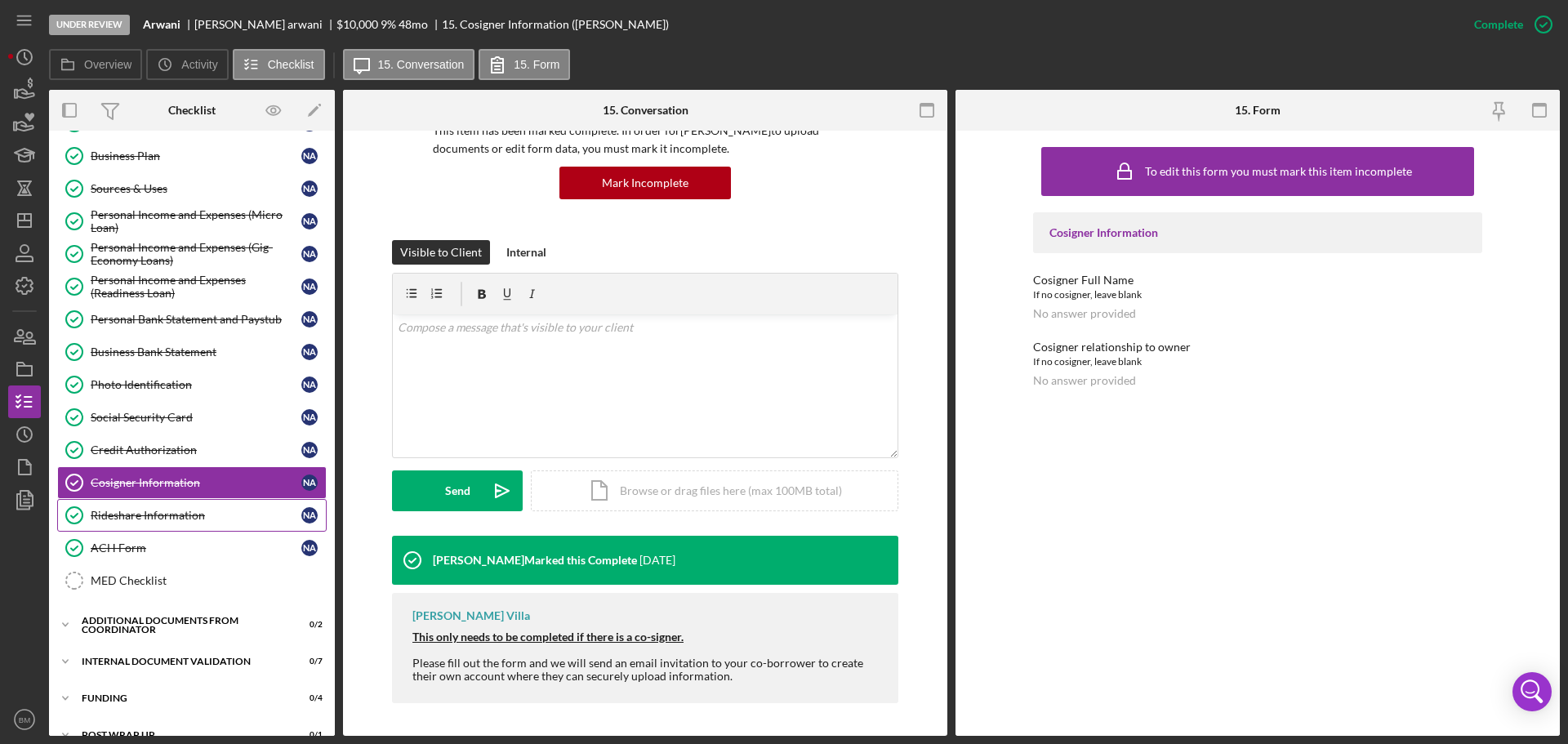
click at [144, 514] on div "Rideshare Information" at bounding box center [196, 515] width 211 height 13
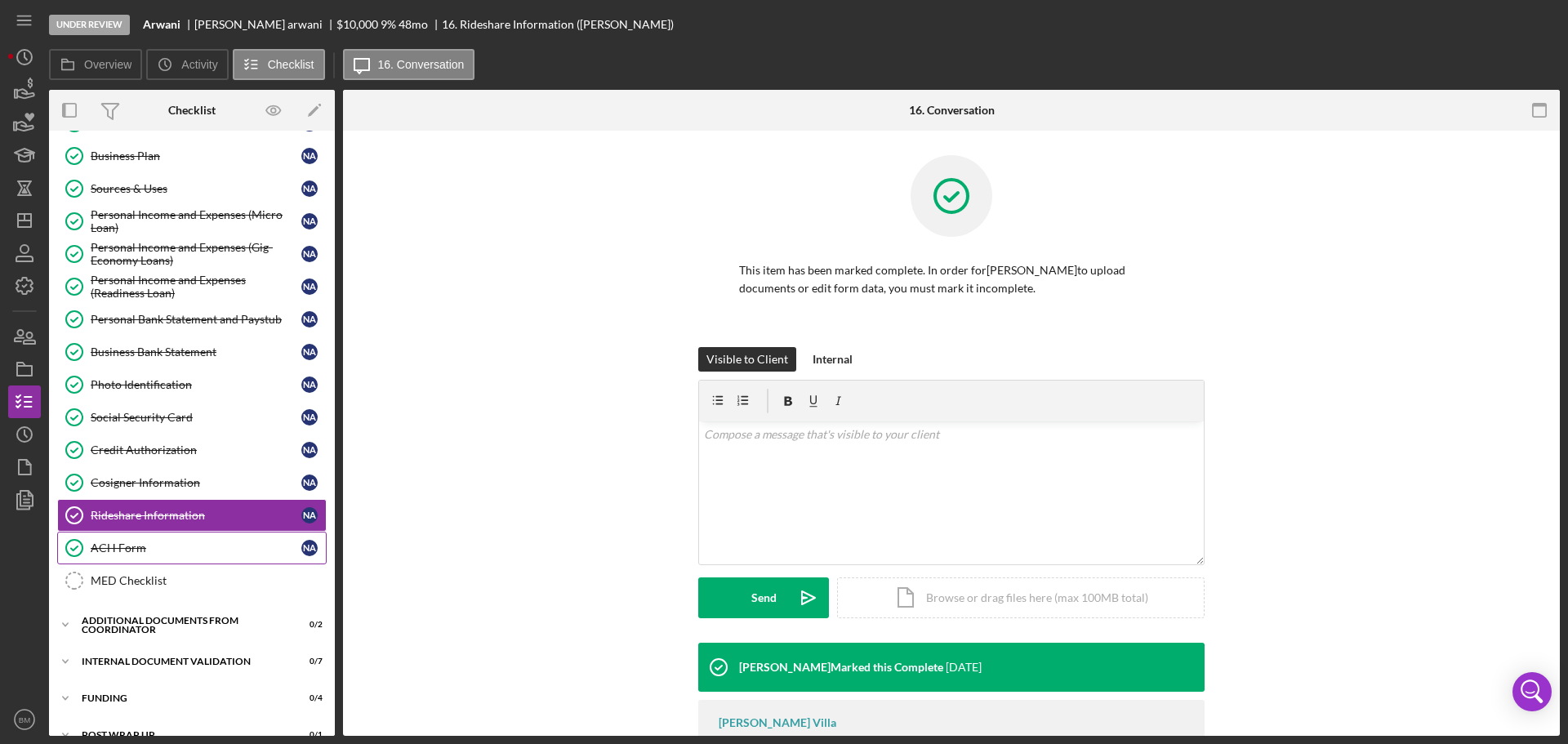
click at [180, 545] on div "ACH Form" at bounding box center [196, 548] width 211 height 13
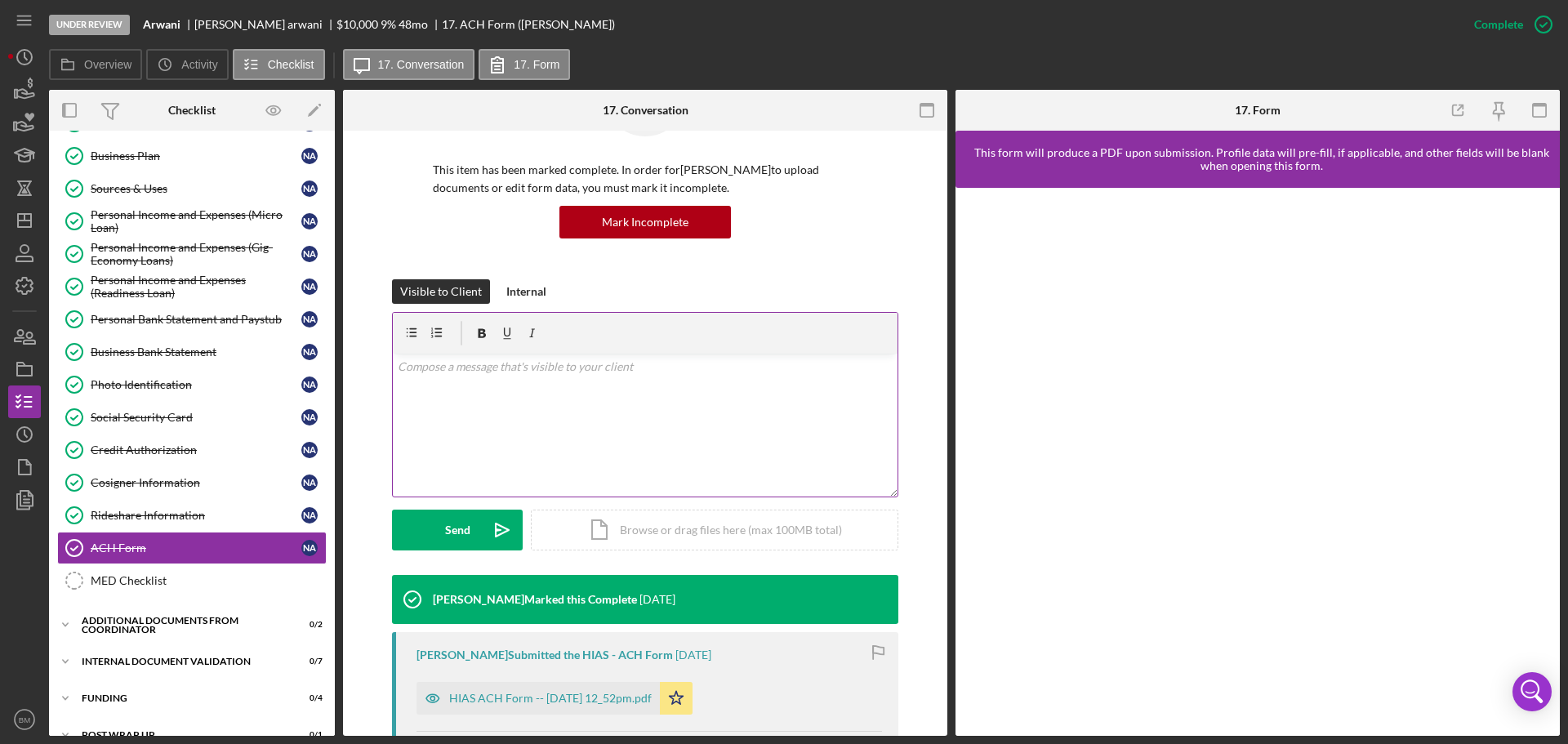
scroll to position [245, 0]
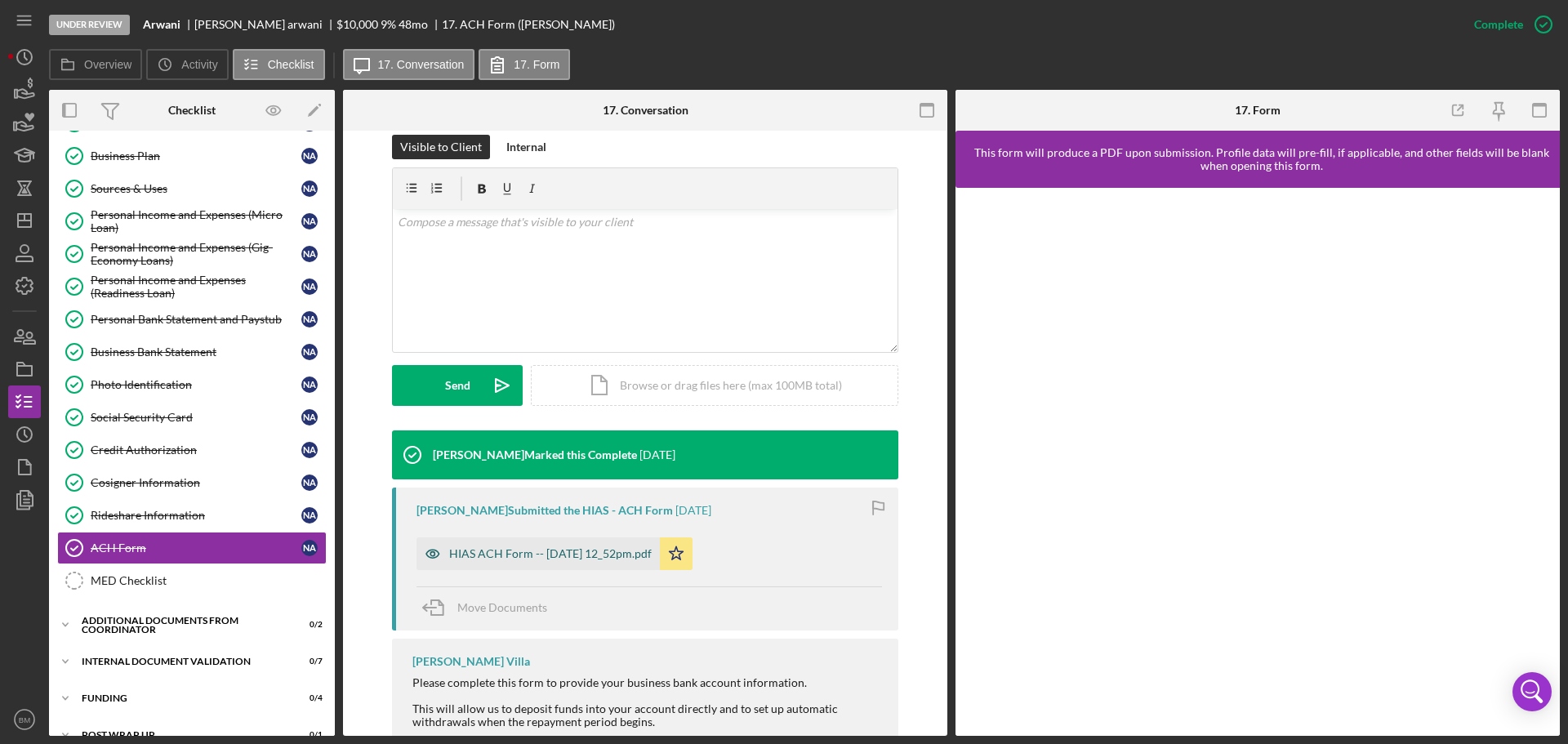
click at [564, 544] on div "HIAS ACH Form -- 2025-09-16 12_52pm.pdf" at bounding box center [538, 554] width 243 height 33
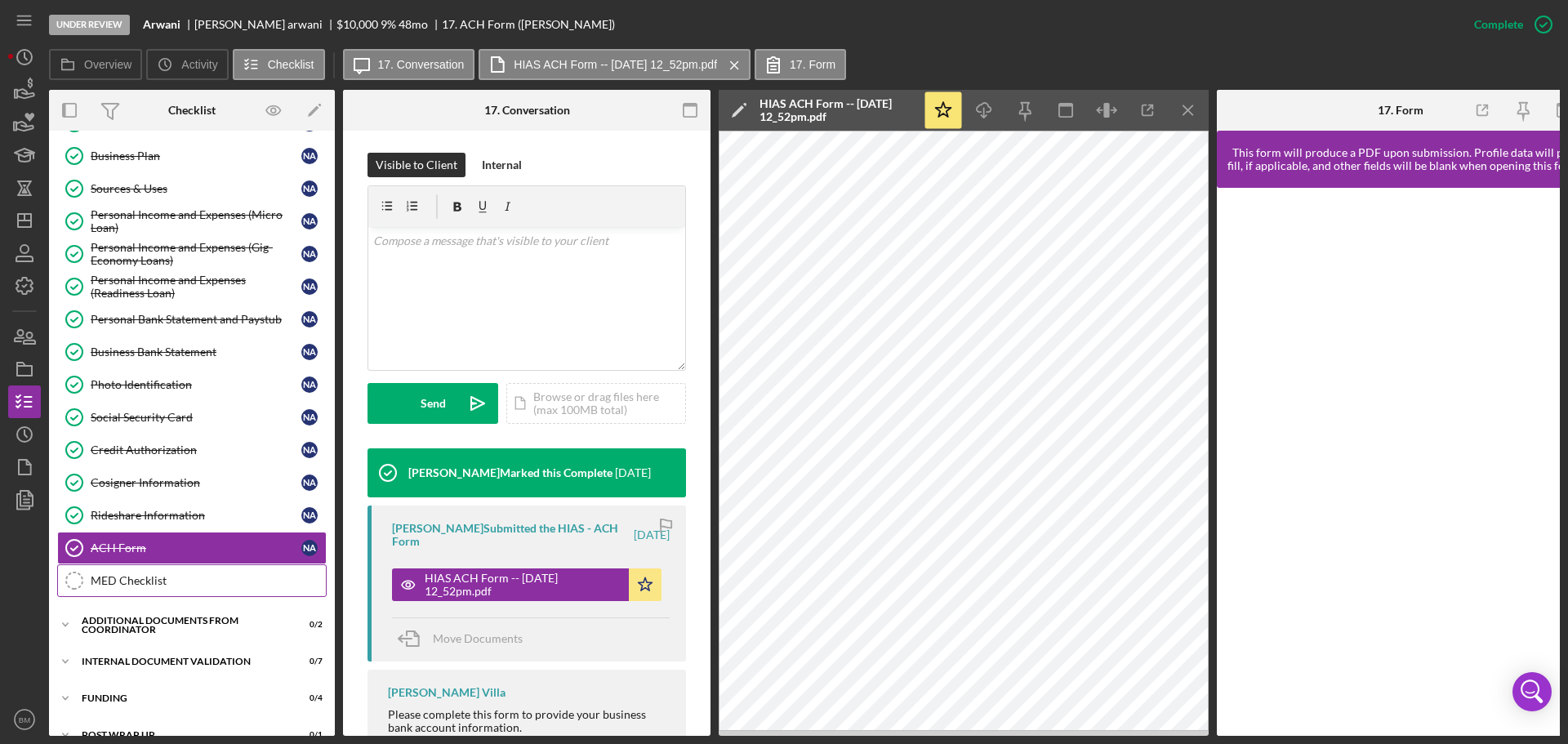
click at [204, 577] on div "MED Checklist" at bounding box center [207, 580] width 235 height 13
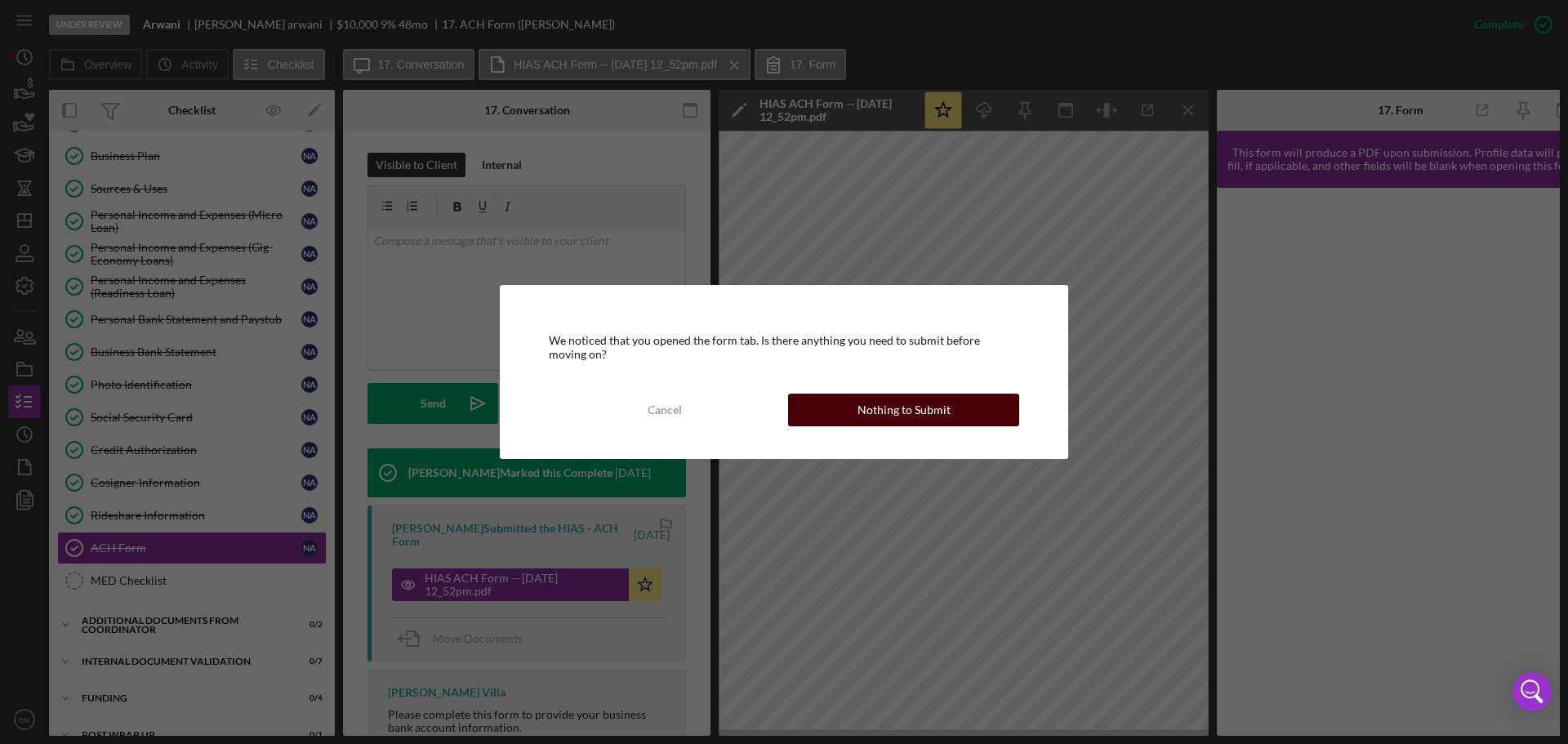
click at [886, 408] on div "Nothing to Submit" at bounding box center [904, 410] width 93 height 33
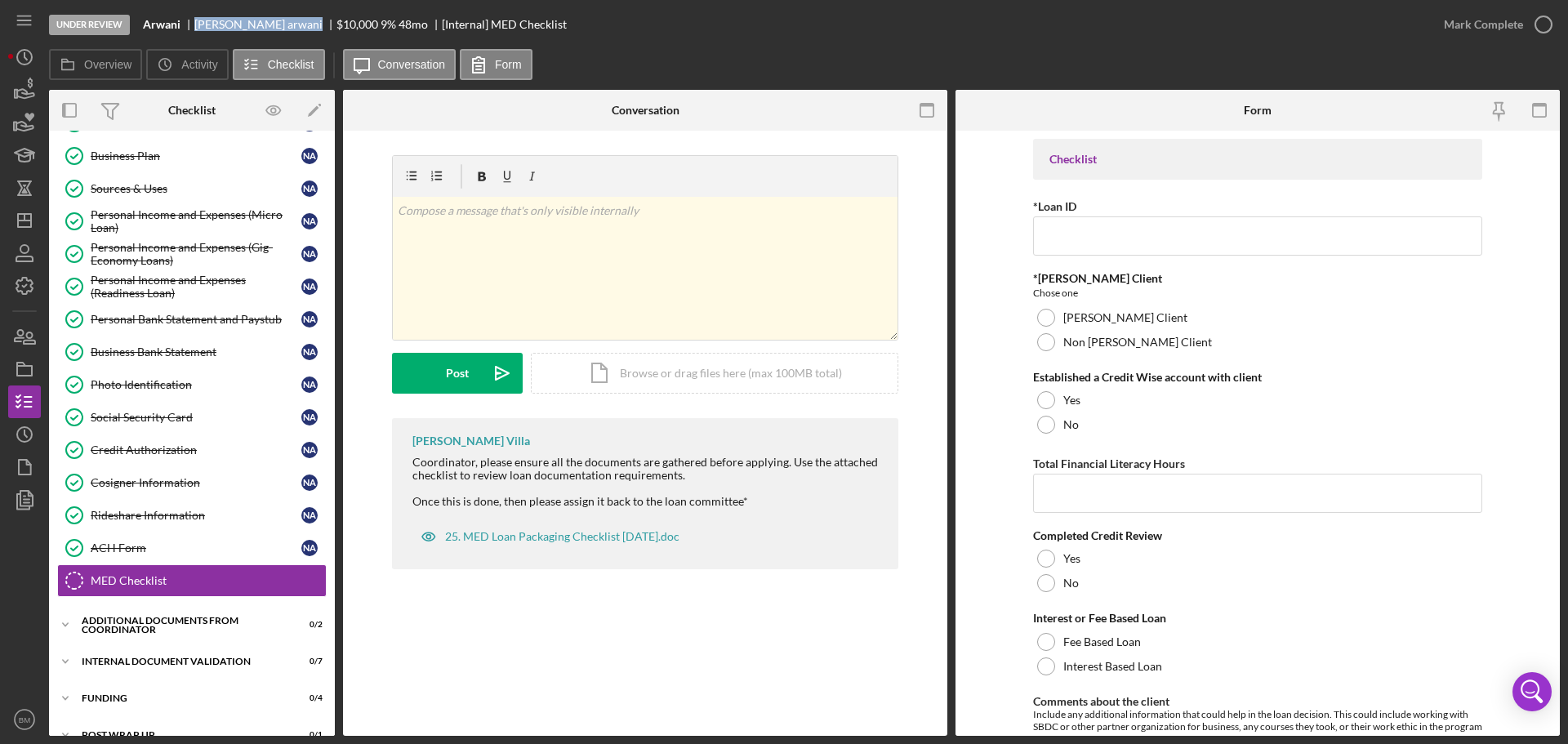
drag, startPoint x: 262, startPoint y: 24, endPoint x: 190, endPoint y: 26, distance: 72.0
click at [190, 26] on div "Arwani Nabil arwani $10,000 $10,000 9 % 48 mo [Internal] MED Checklist" at bounding box center [355, 25] width 424 height 13
copy div "Nabil arwani"
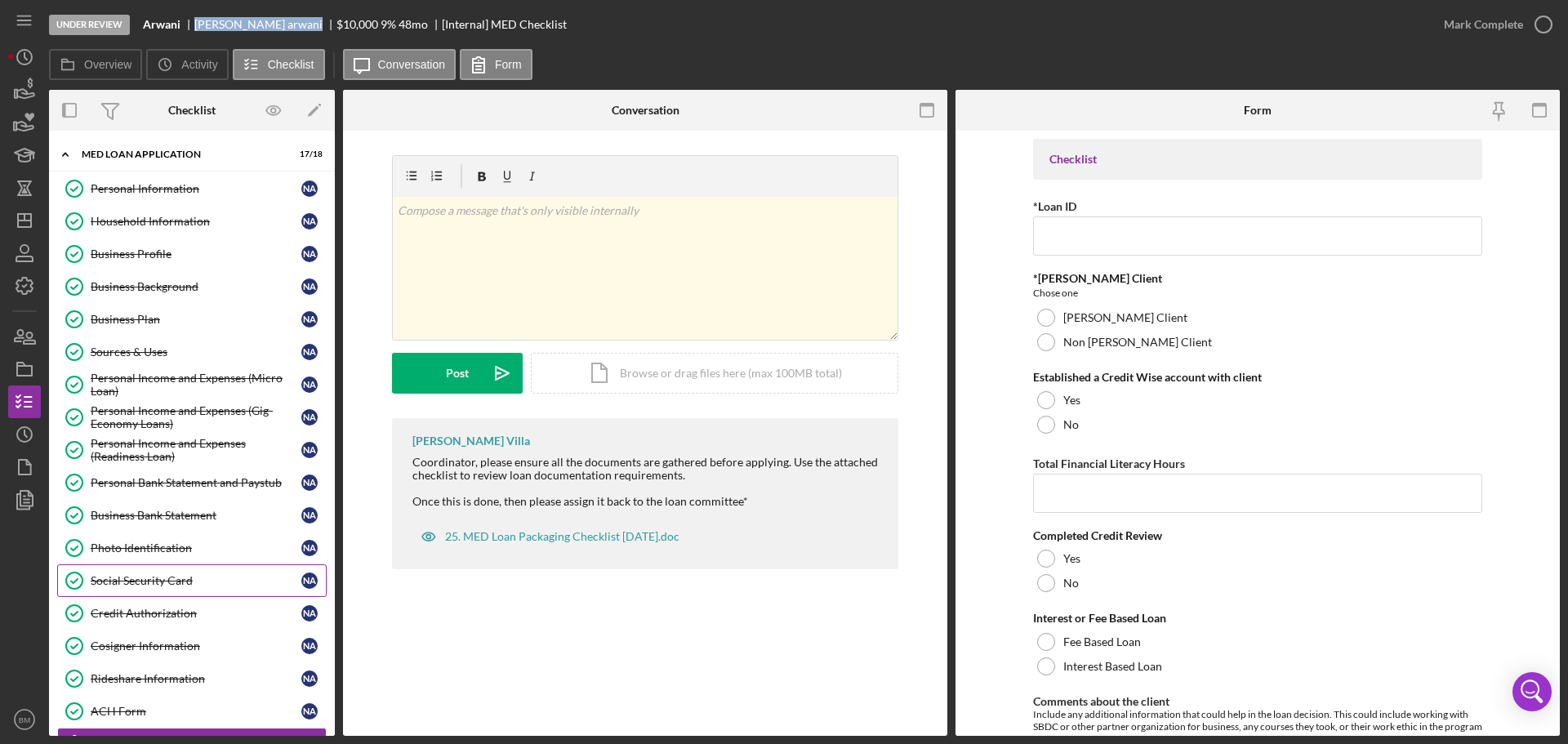
click at [175, 586] on div "Social Security Card" at bounding box center [196, 580] width 211 height 13
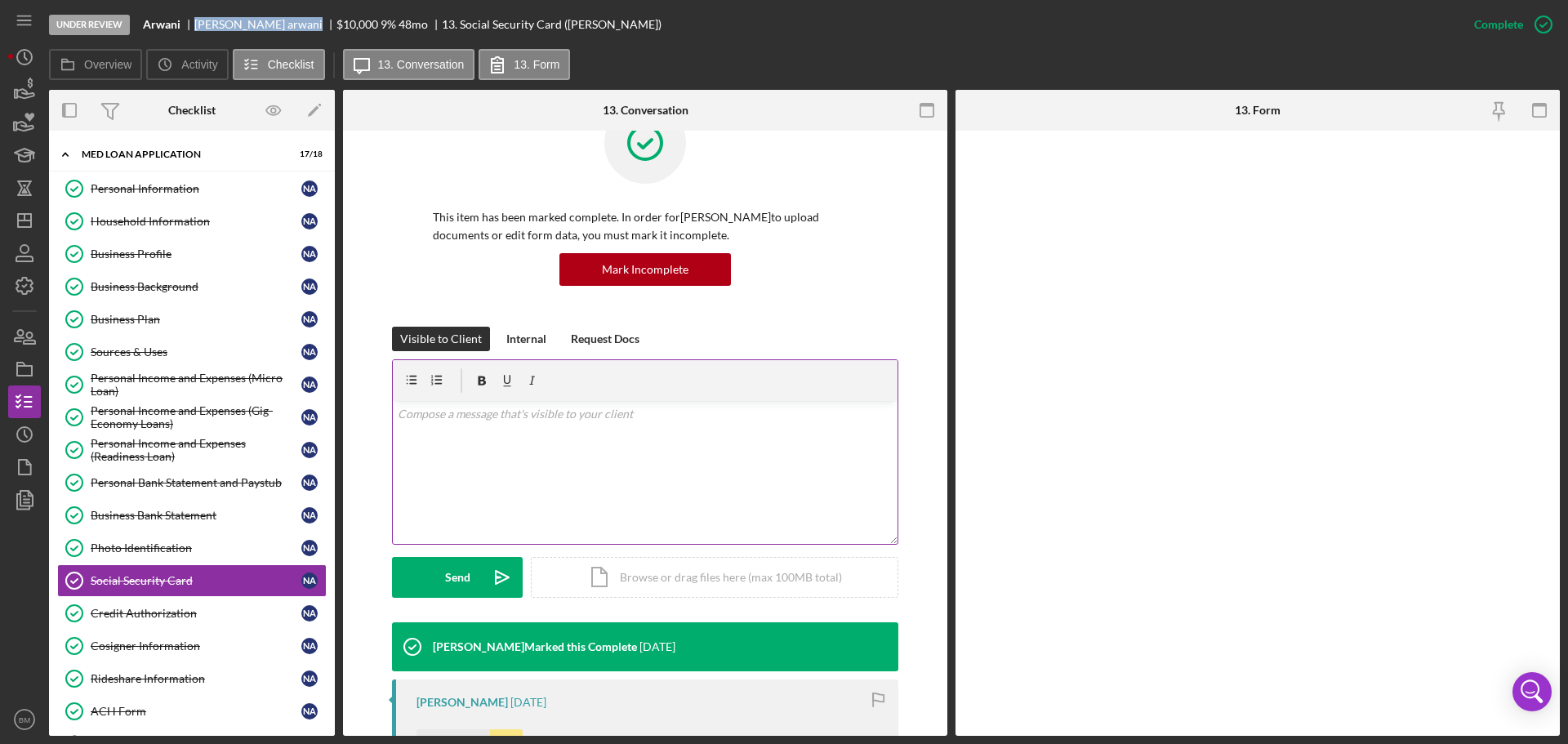
scroll to position [304, 0]
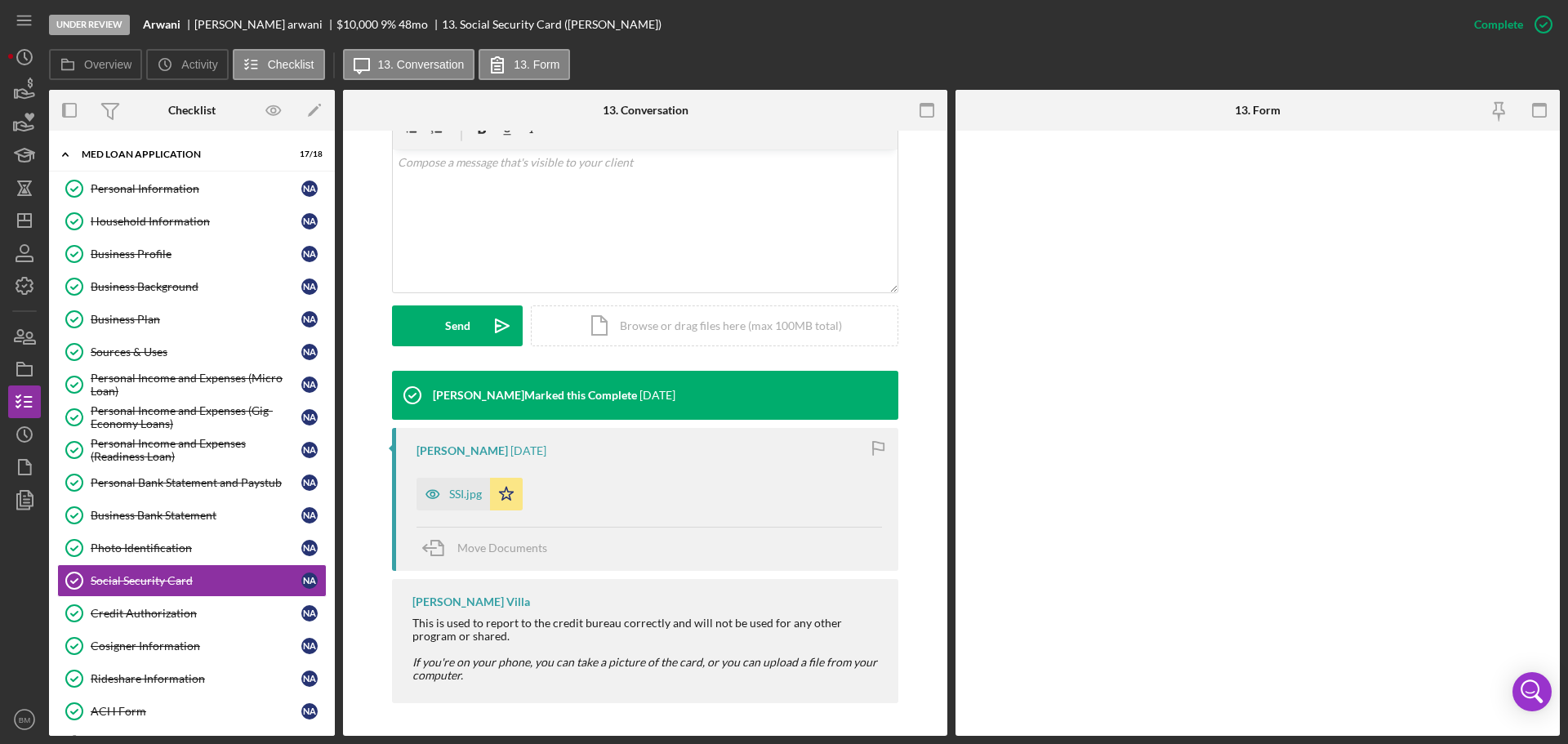
click at [400, 511] on div "Mibrak Tewolde 3 weeks ago SSI.jpg Icon/Star Move Documents" at bounding box center [645, 499] width 506 height 143
click at [439, 504] on icon "button" at bounding box center [433, 494] width 33 height 33
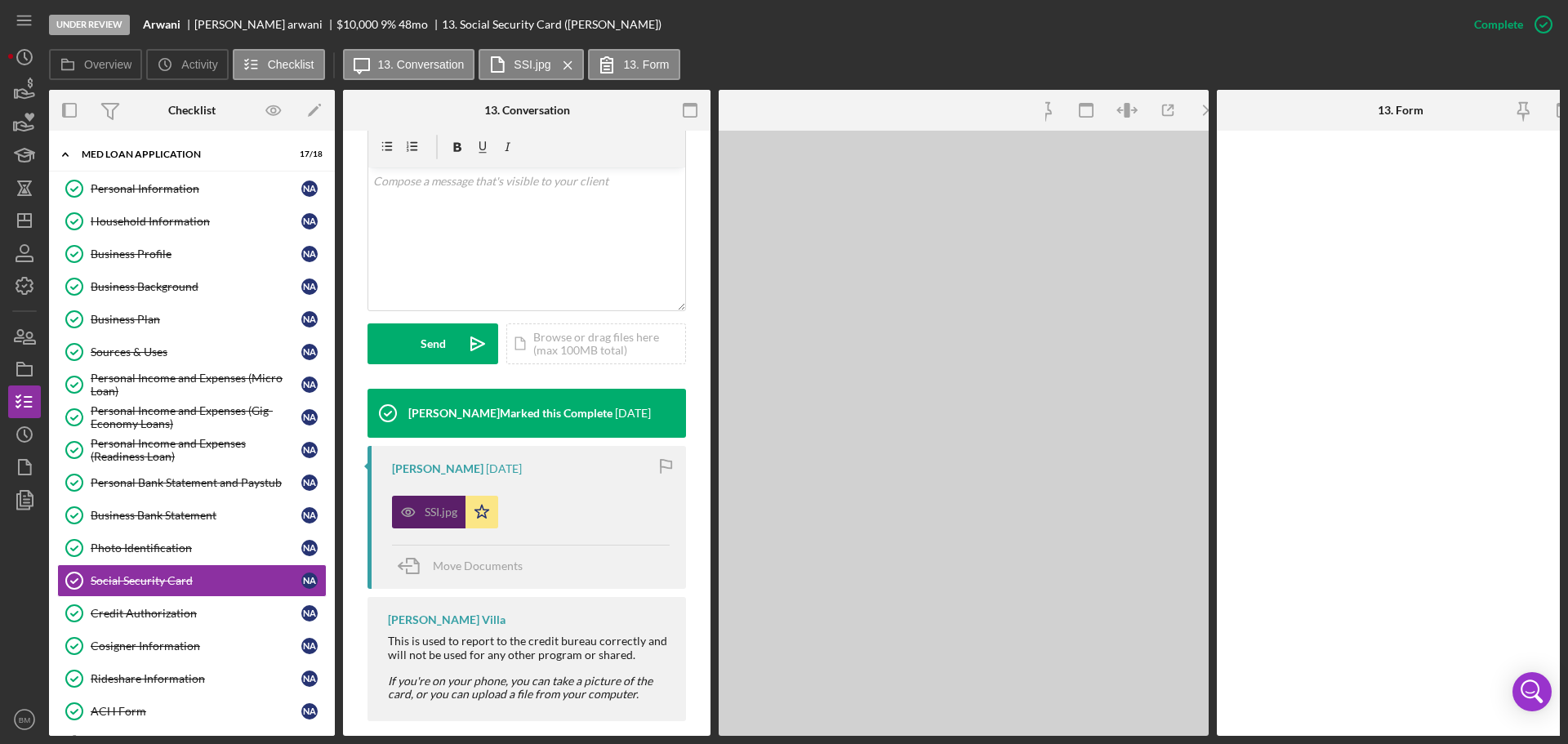
scroll to position [324, 0]
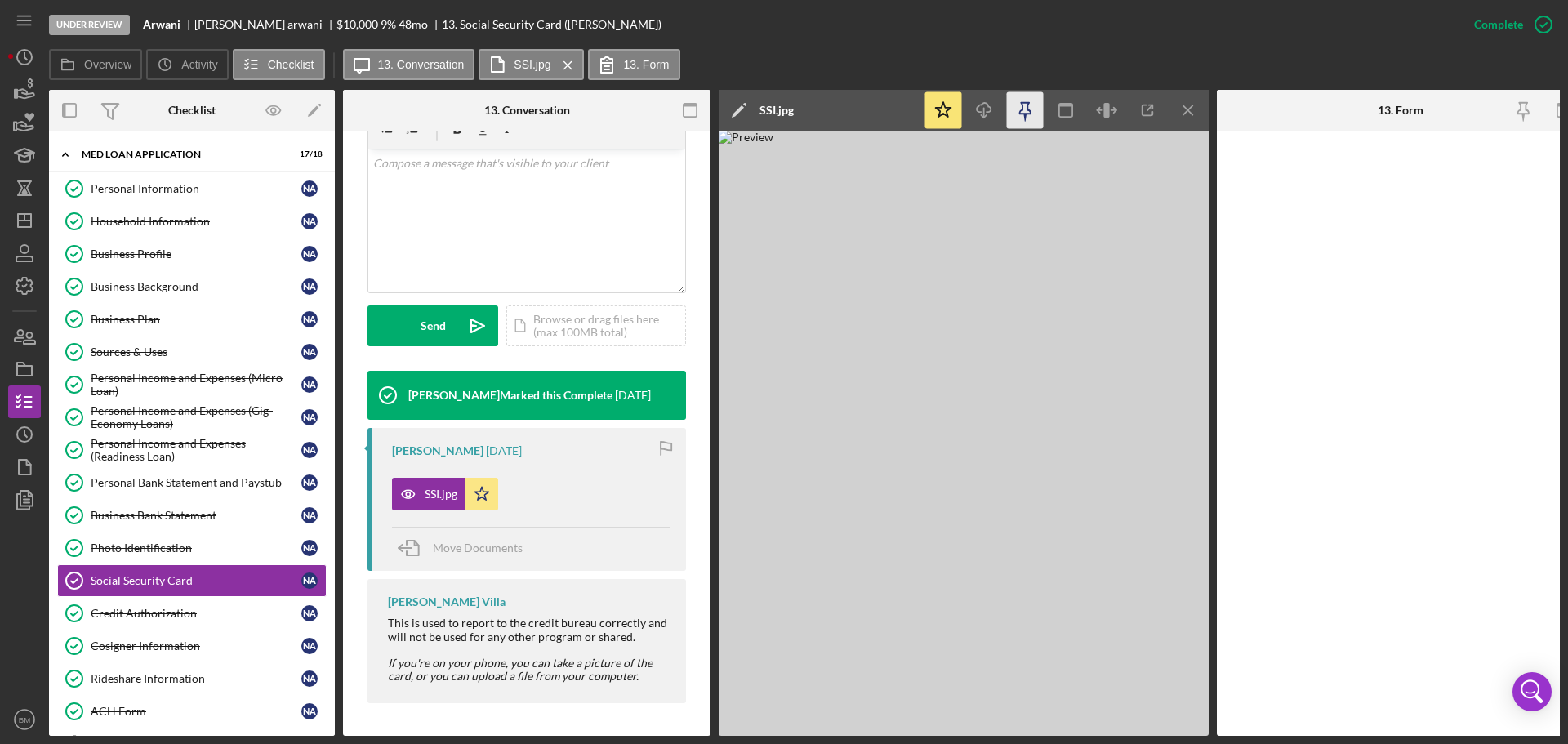
click at [1030, 105] on icon "button" at bounding box center [1025, 111] width 37 height 37
click at [168, 195] on div "Personal Information" at bounding box center [196, 188] width 211 height 13
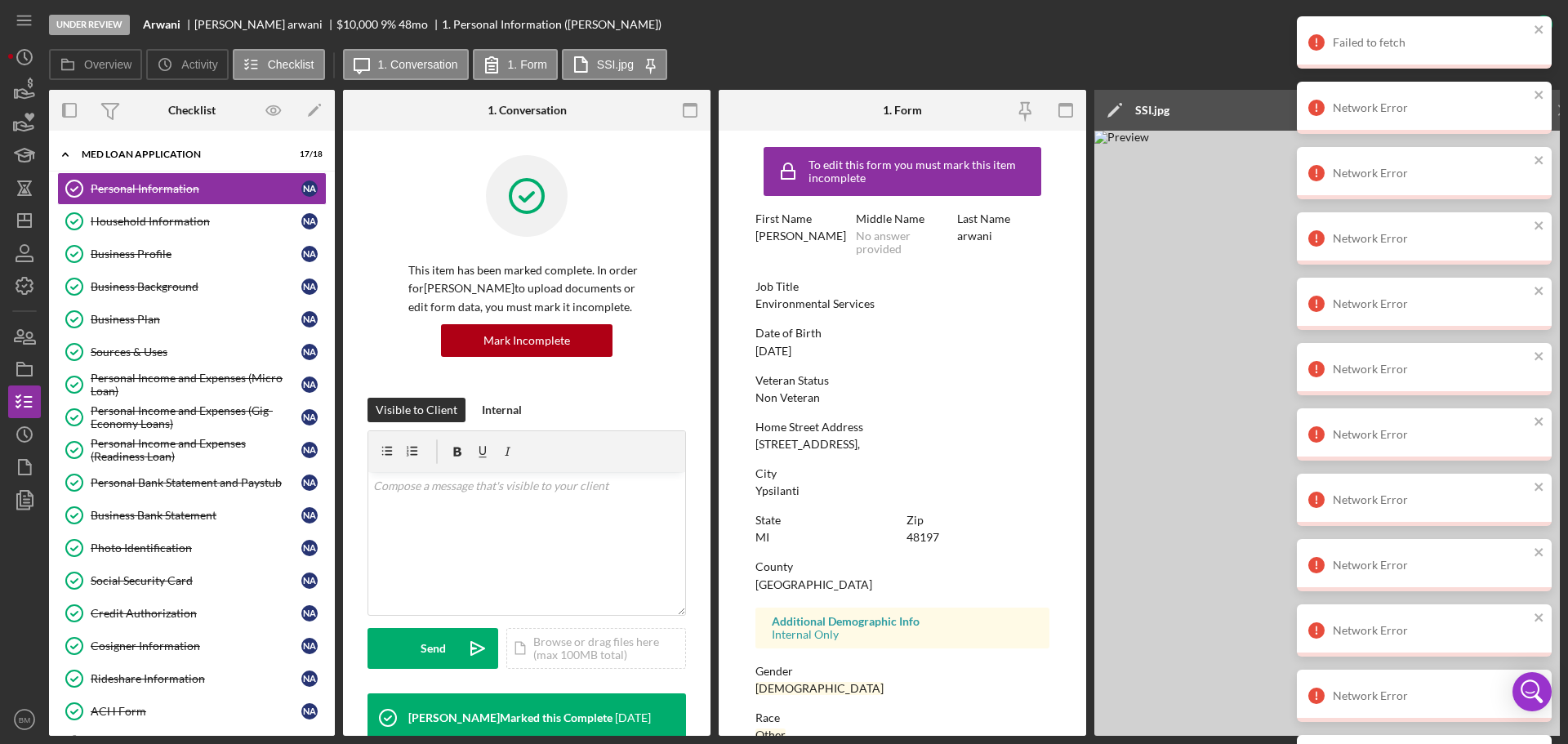
click at [976, 237] on div "arwani" at bounding box center [974, 236] width 35 height 13
copy div "arwani"
click at [1205, 380] on img at bounding box center [1340, 433] width 490 height 605
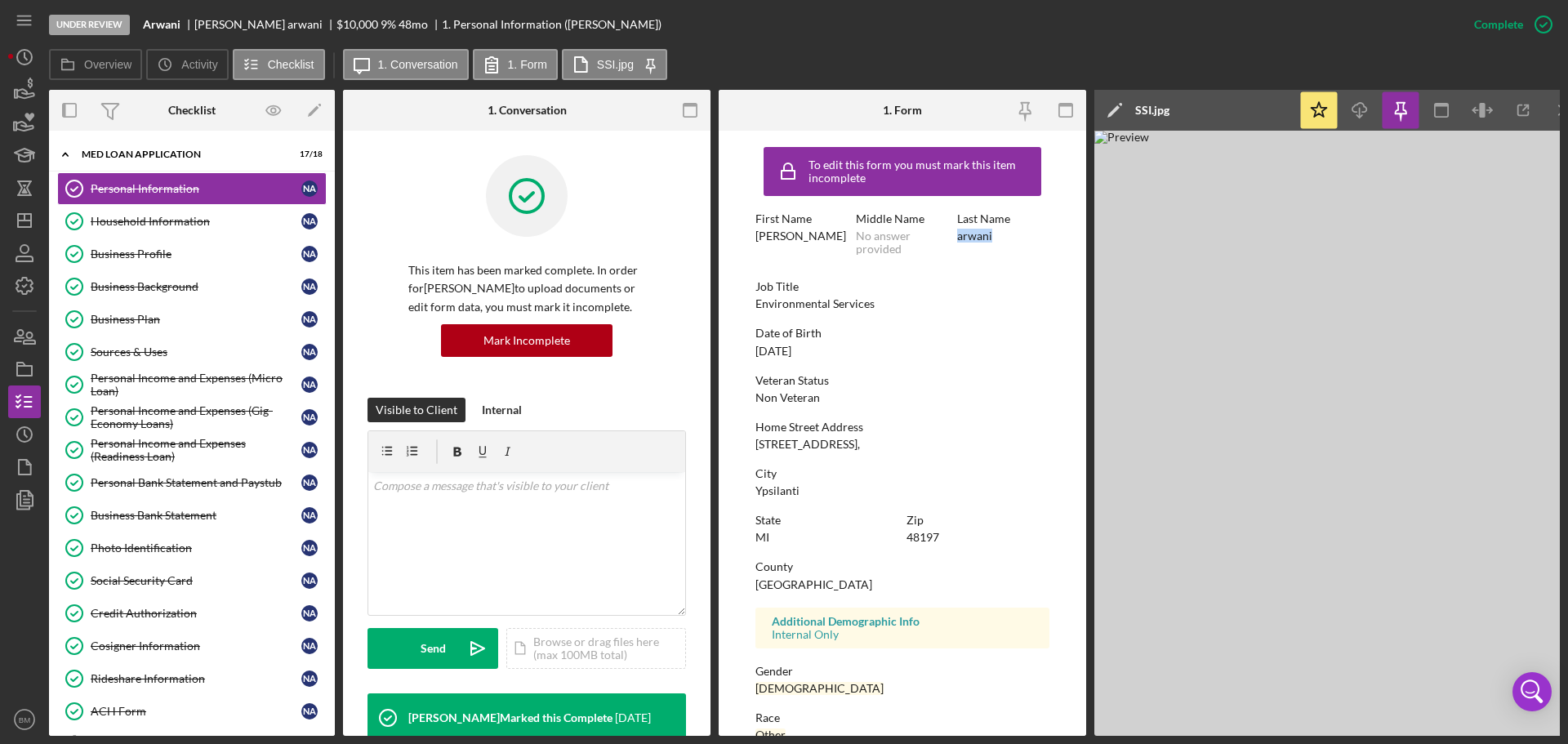
drag, startPoint x: 752, startPoint y: 445, endPoint x: 887, endPoint y: 450, distance: 135.1
click at [887, 450] on form "To edit this form you must mark this item incomplete First Name Nabil Middle Na…" at bounding box center [902, 433] width 367 height 605
copy div "2930 International Dr. Apt"
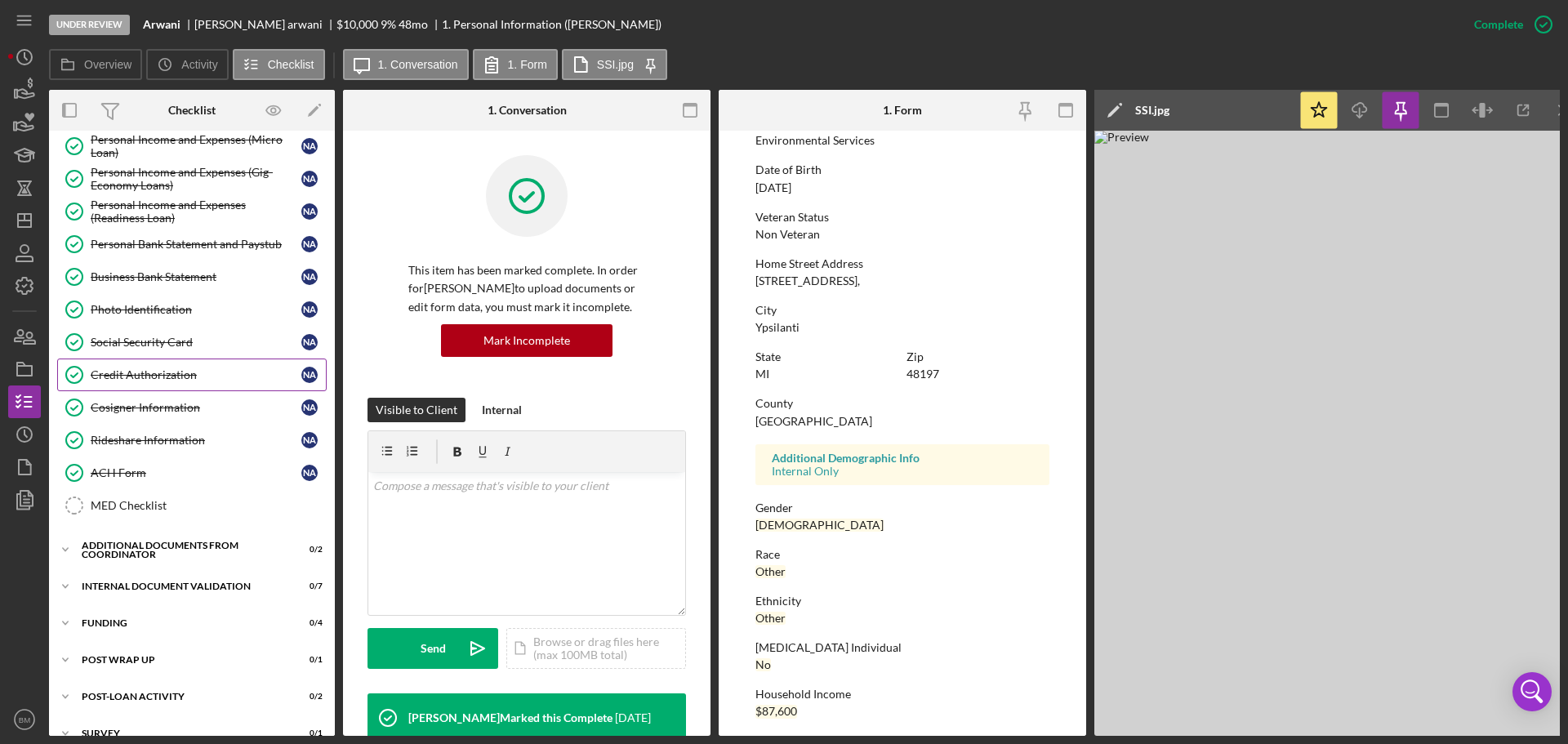
scroll to position [266, 0]
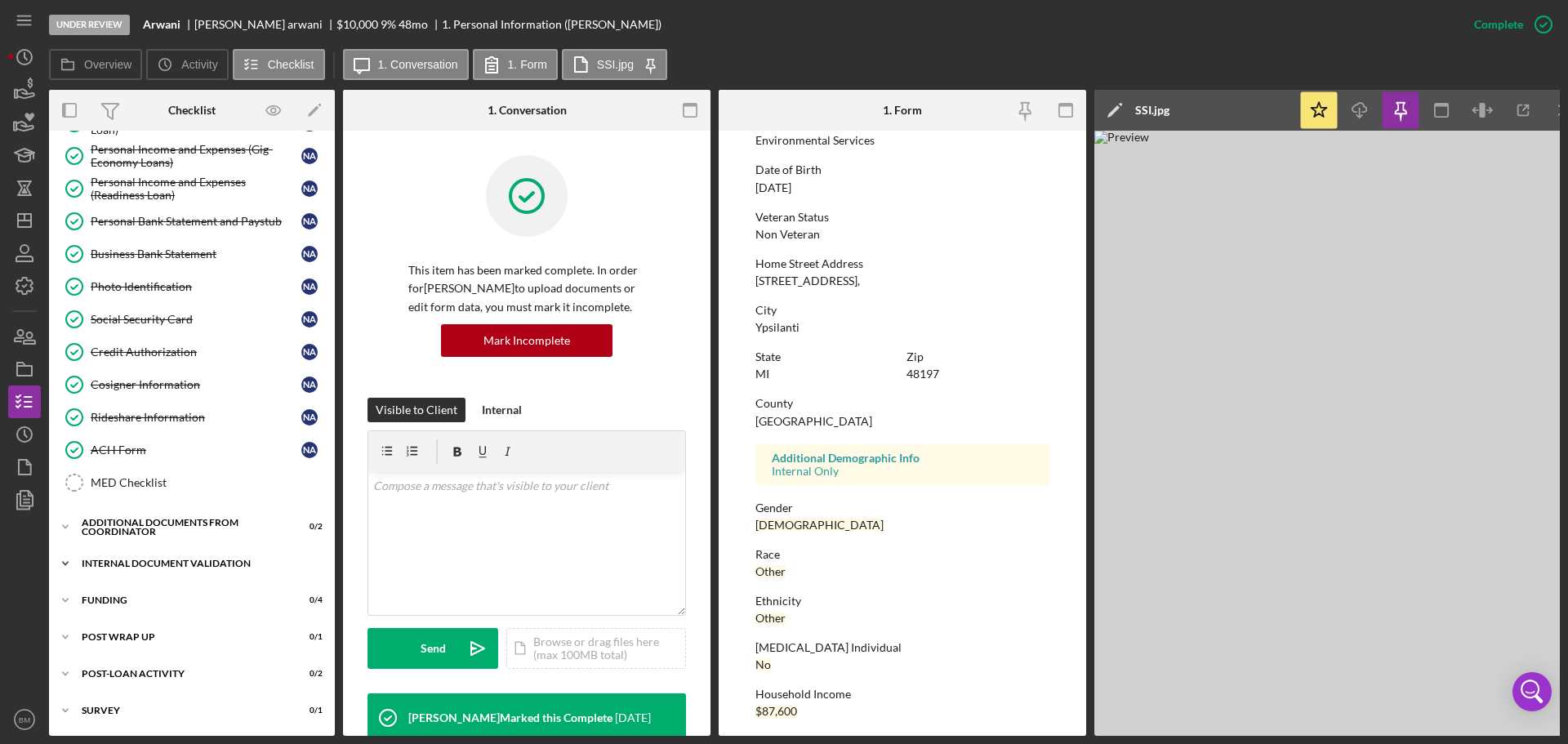
click at [157, 560] on div "Internal Document Validation" at bounding box center [197, 563] width 233 height 10
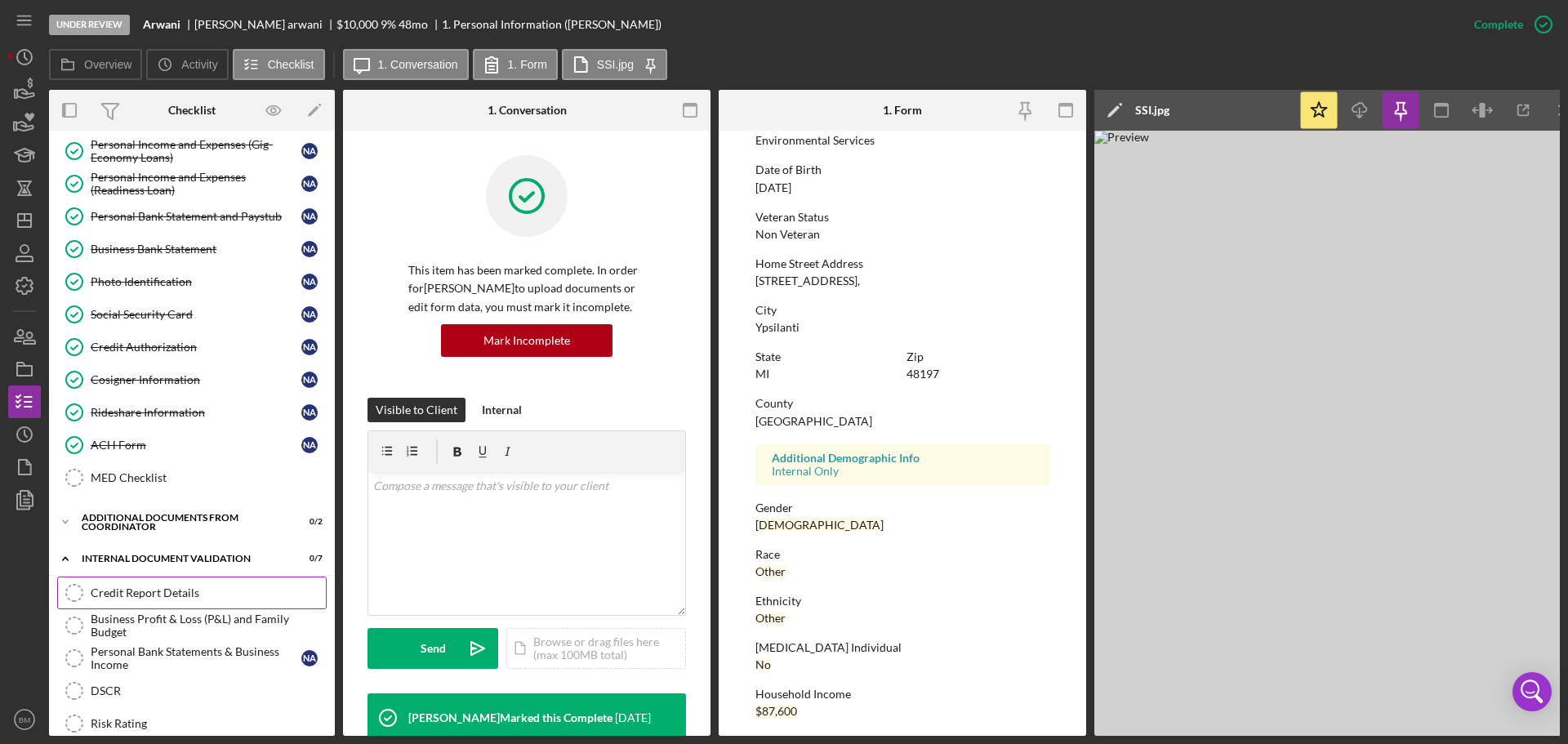
click at [164, 593] on div "Credit Report Details" at bounding box center [207, 593] width 235 height 13
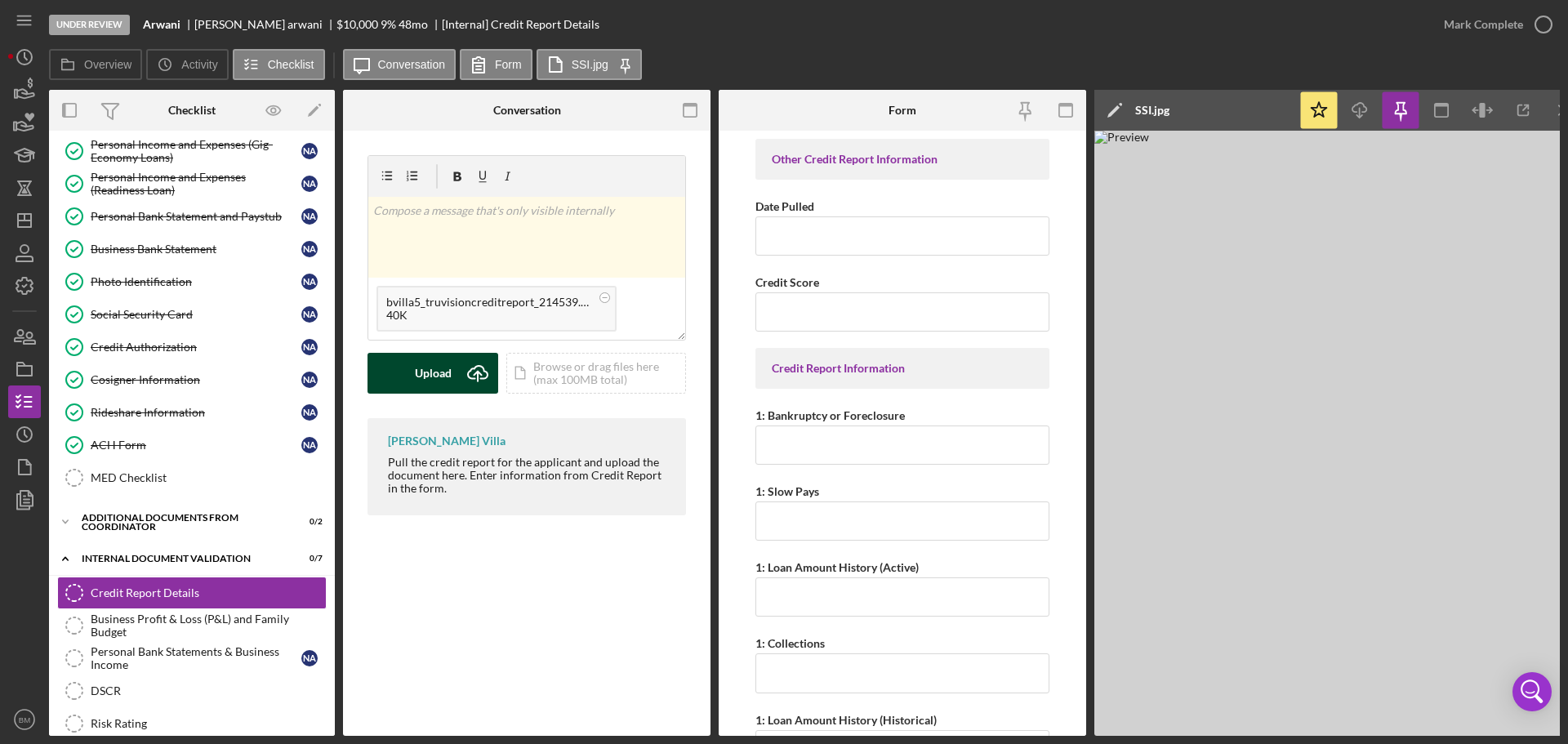
click at [460, 380] on icon "Icon/Upload" at bounding box center [477, 373] width 41 height 41
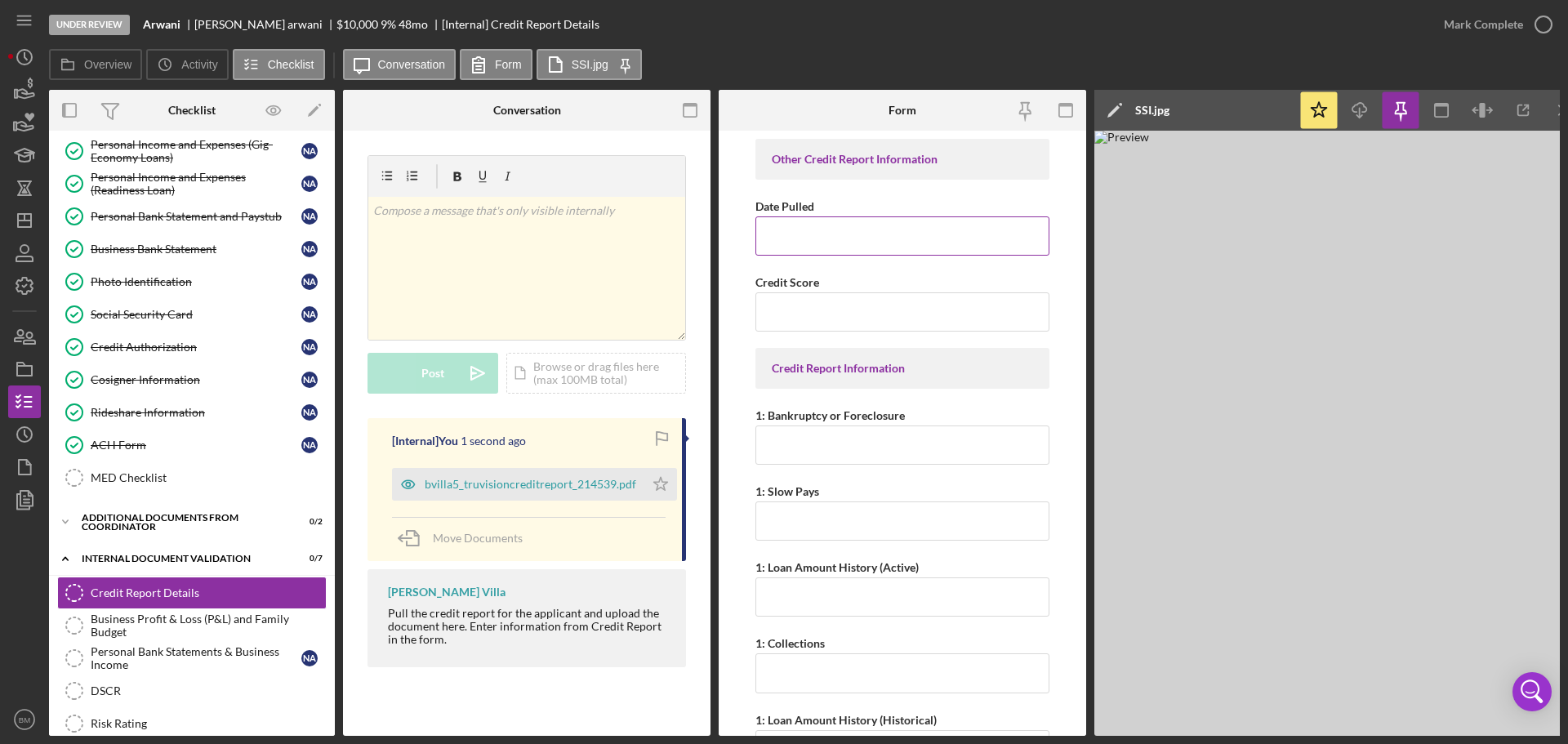
click at [836, 242] on input "Date Pulled" at bounding box center [903, 236] width 294 height 39
type input "10/09/2025"
type input "420"
type input "0"
type input "7"
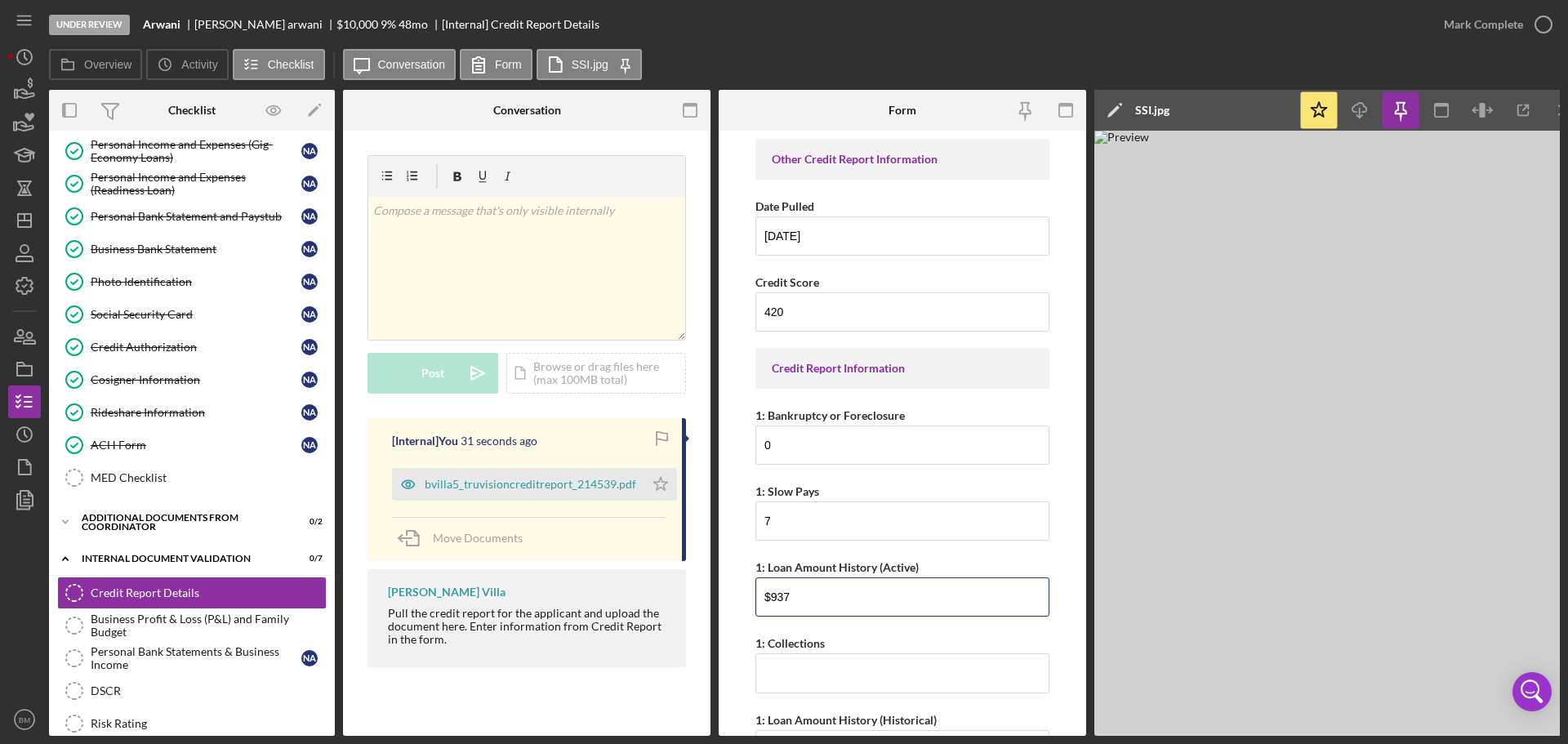
type input "$937"
type input "0"
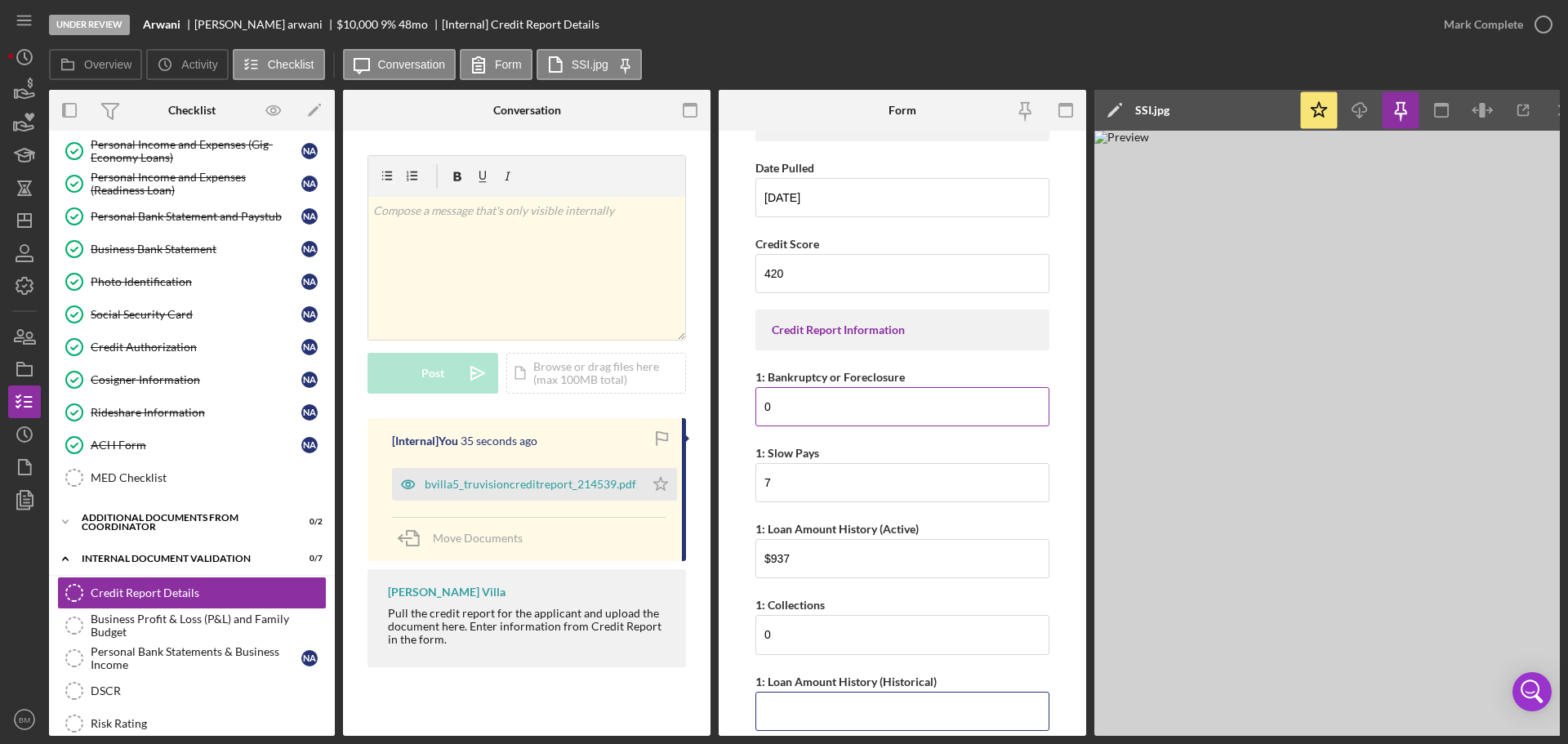
scroll to position [202, 0]
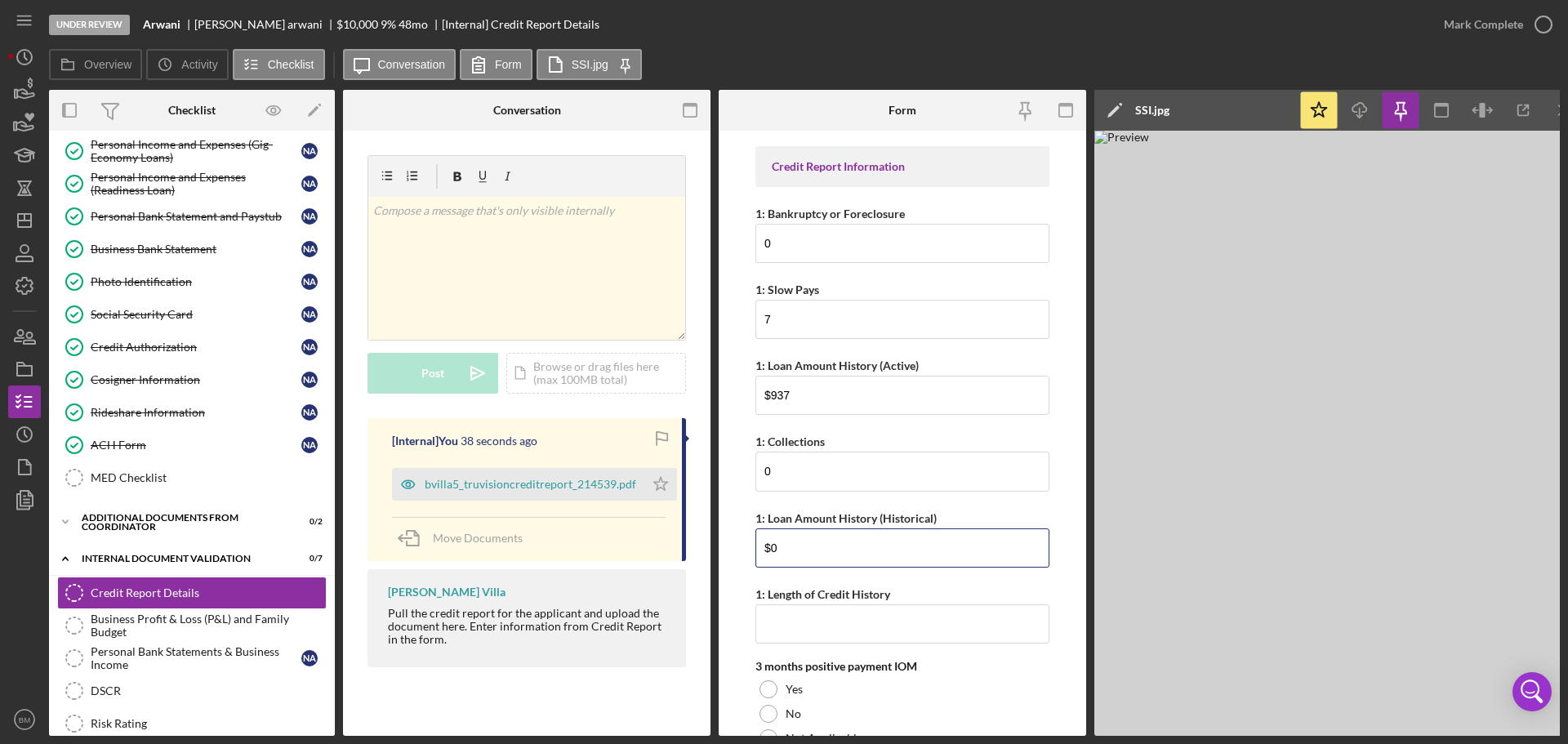
type input "$0"
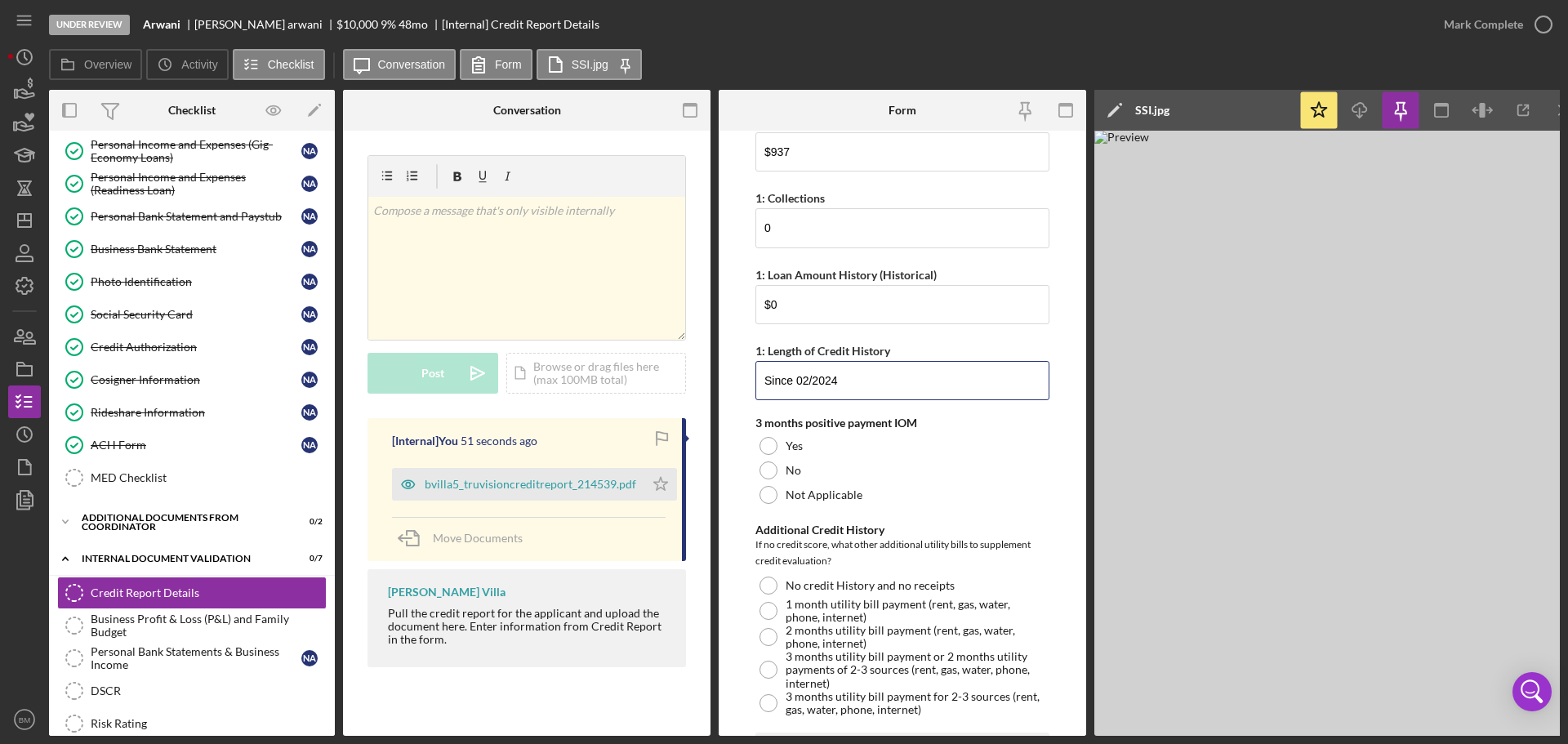
scroll to position [447, 0]
type input "Since 02/2024"
click at [800, 472] on label "No" at bounding box center [793, 469] width 16 height 13
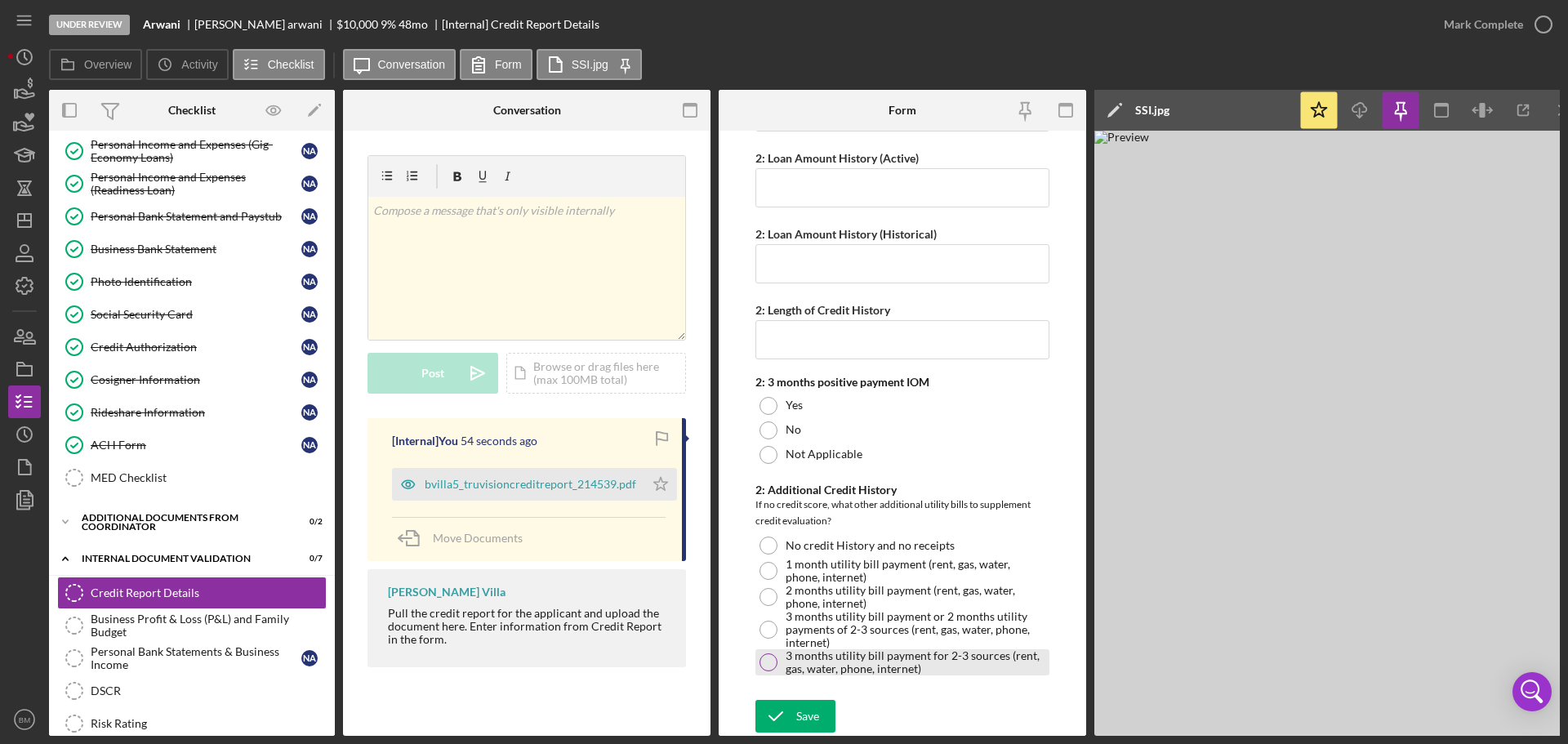
scroll to position [1453, 0]
click at [817, 700] on div "Save" at bounding box center [807, 717] width 23 height 33
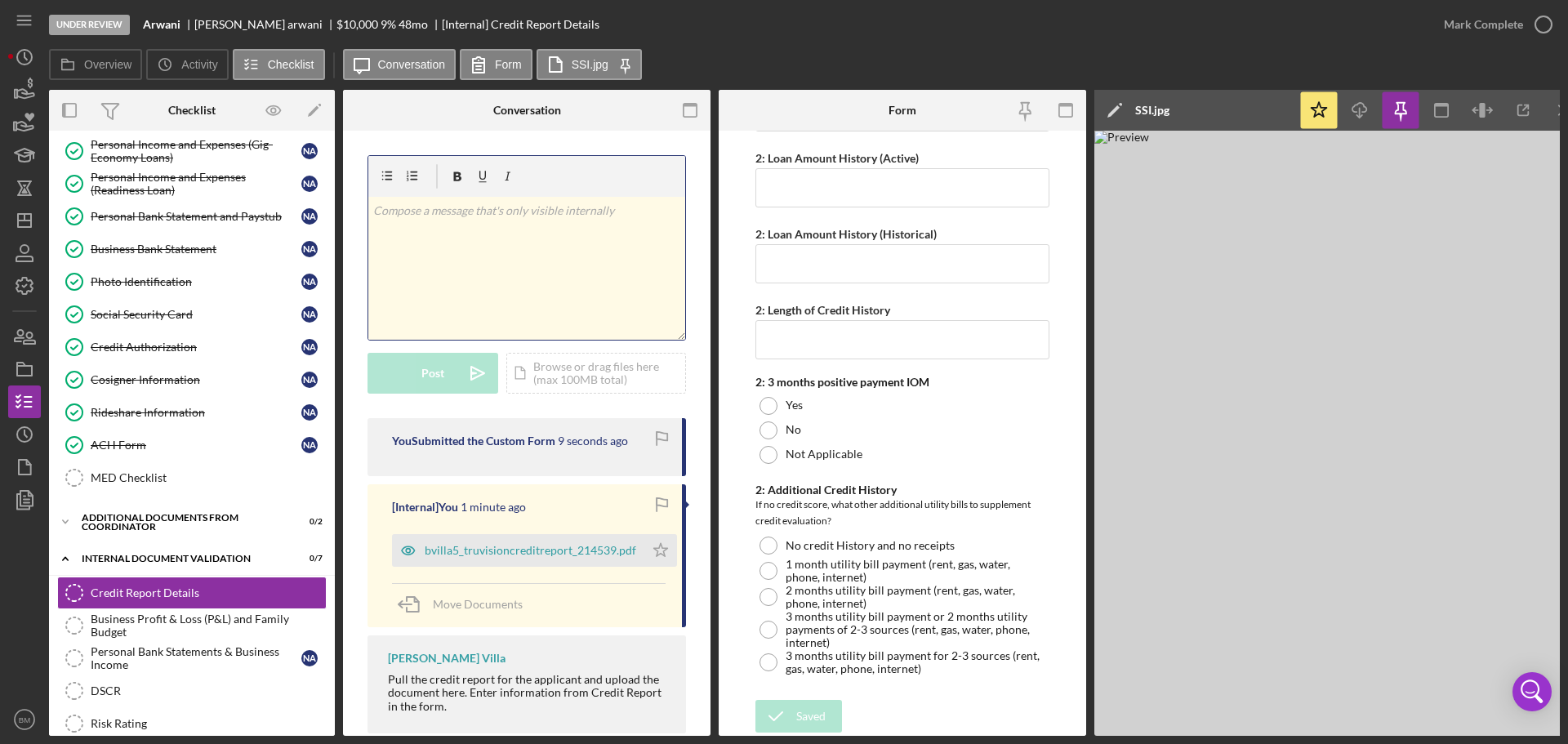
click at [506, 227] on div "v Color teal Color pink Remove color Add row above Add row below Add column bef…" at bounding box center [526, 268] width 317 height 143
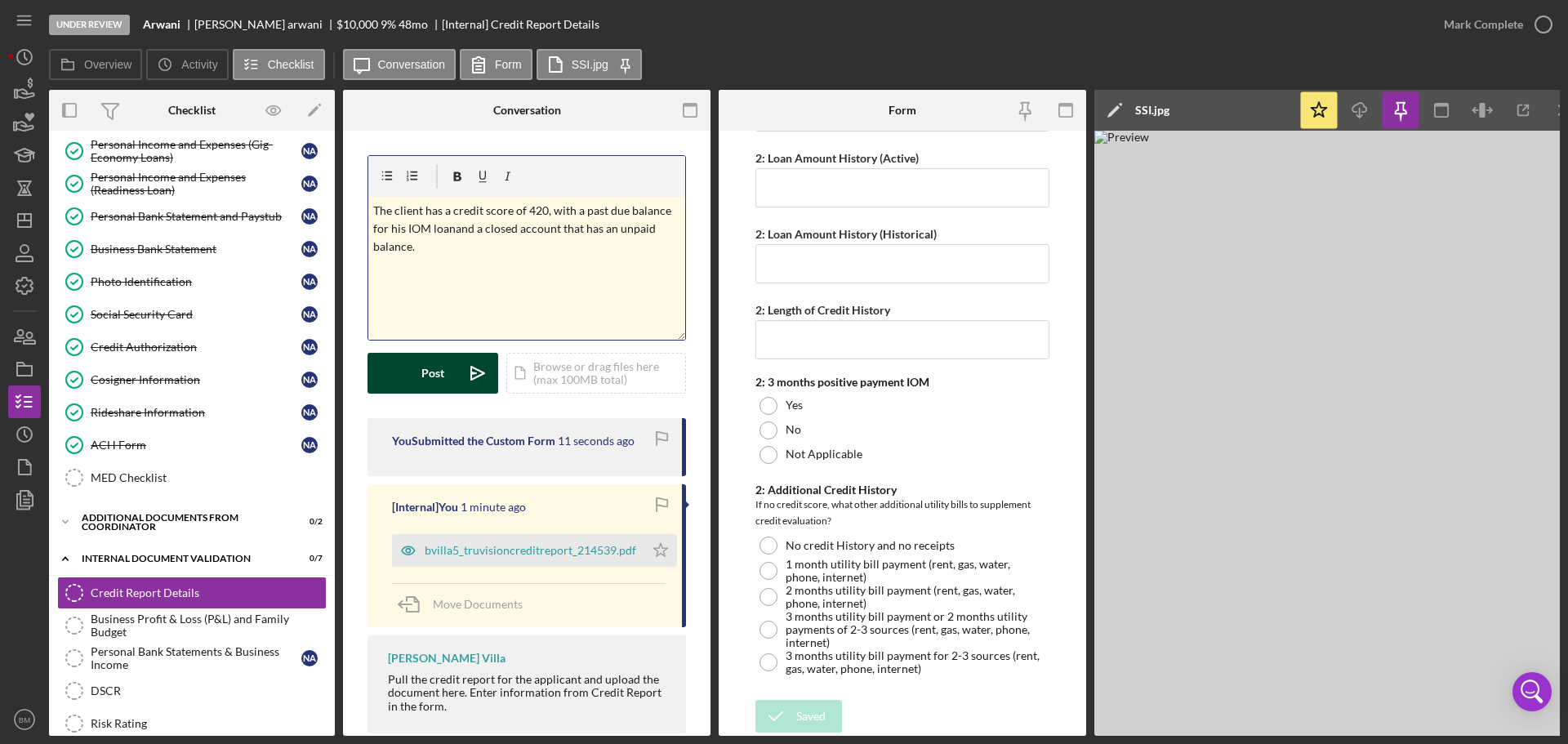
drag, startPoint x: 422, startPoint y: 375, endPoint x: 434, endPoint y: 385, distance: 15.6
click at [423, 375] on div "Post" at bounding box center [432, 373] width 23 height 41
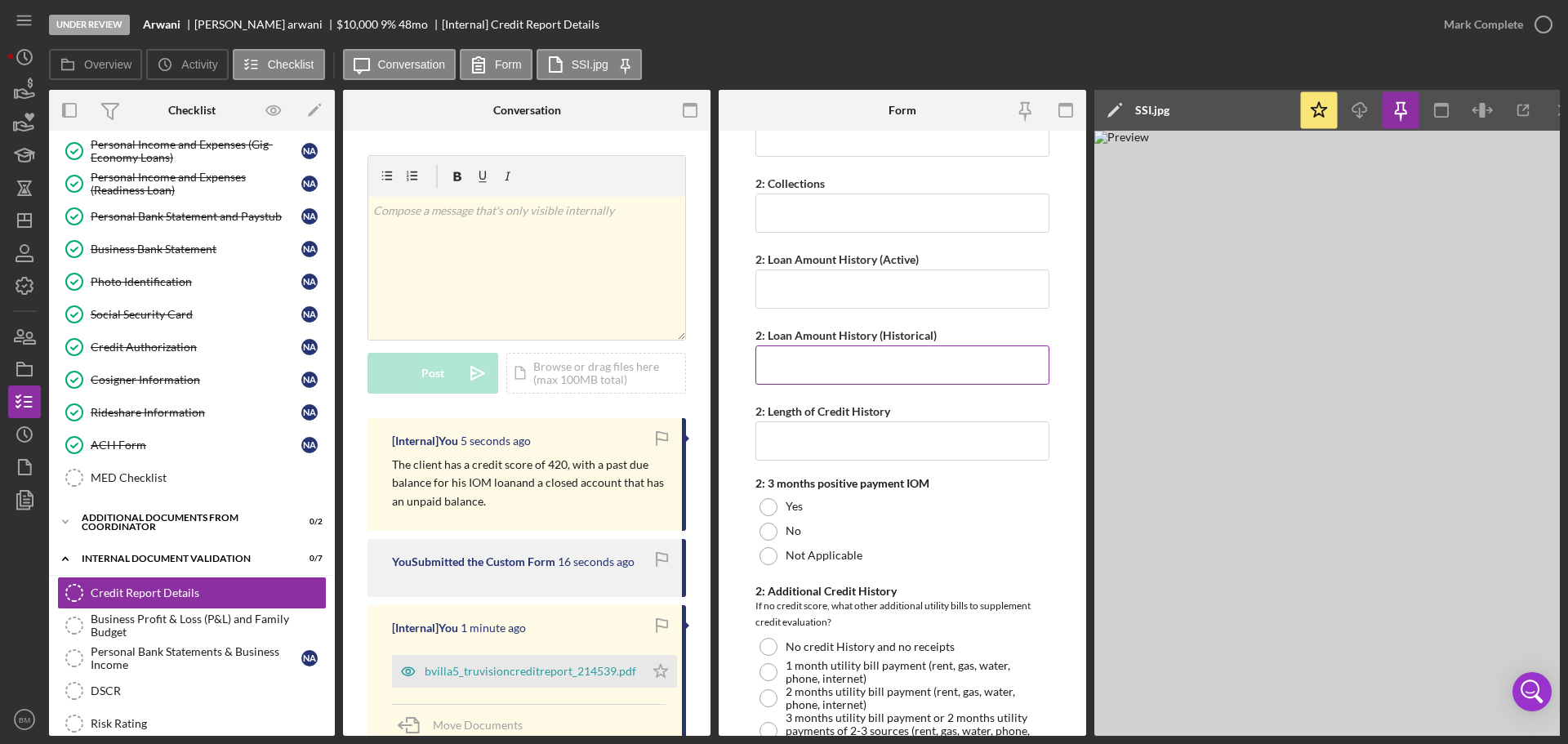
scroll to position [1045, 0]
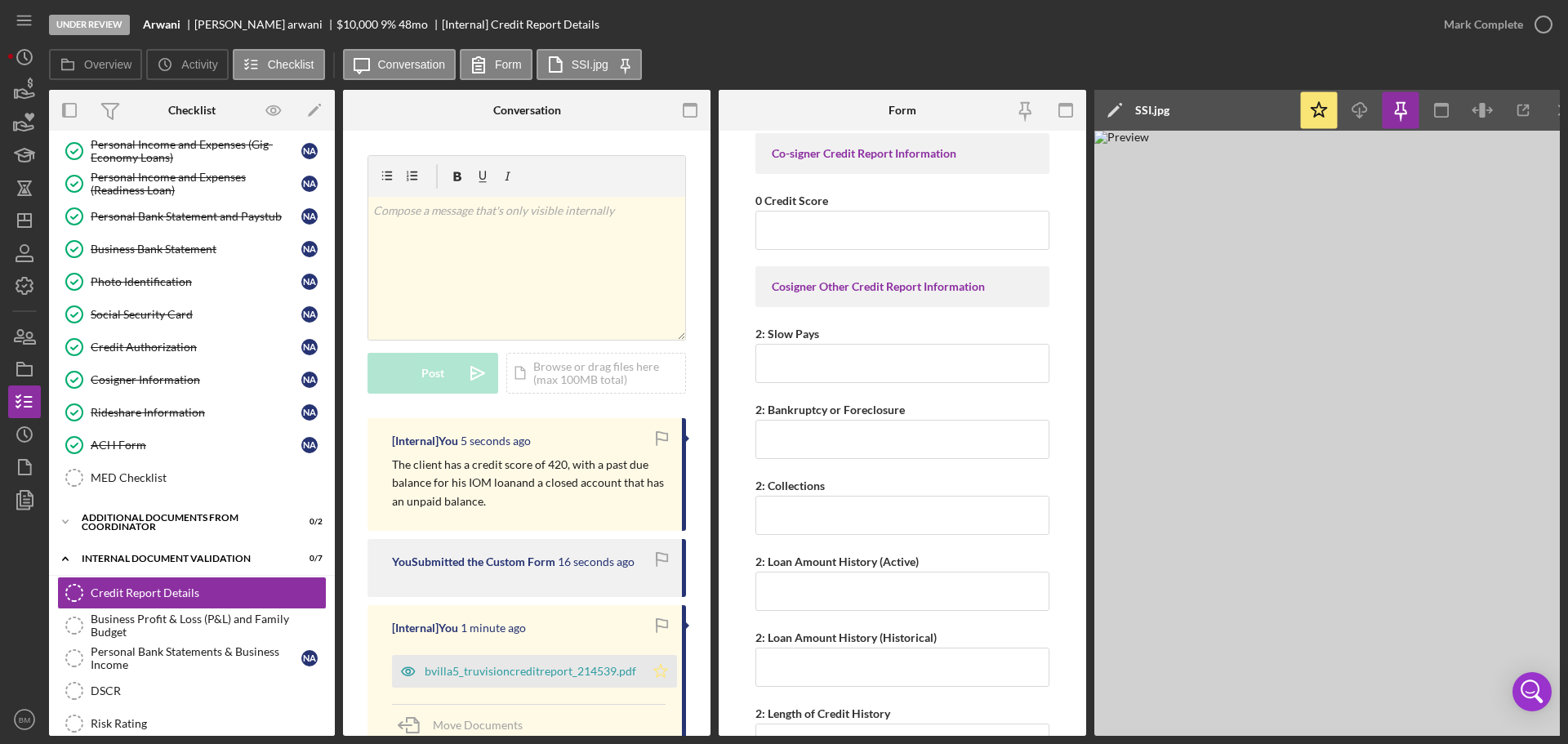
click at [662, 678] on icon "Icon/Star" at bounding box center [661, 672] width 33 height 33
click at [201, 616] on div "Business Profit & Loss (P&L) and Family Budget" at bounding box center [207, 625] width 235 height 27
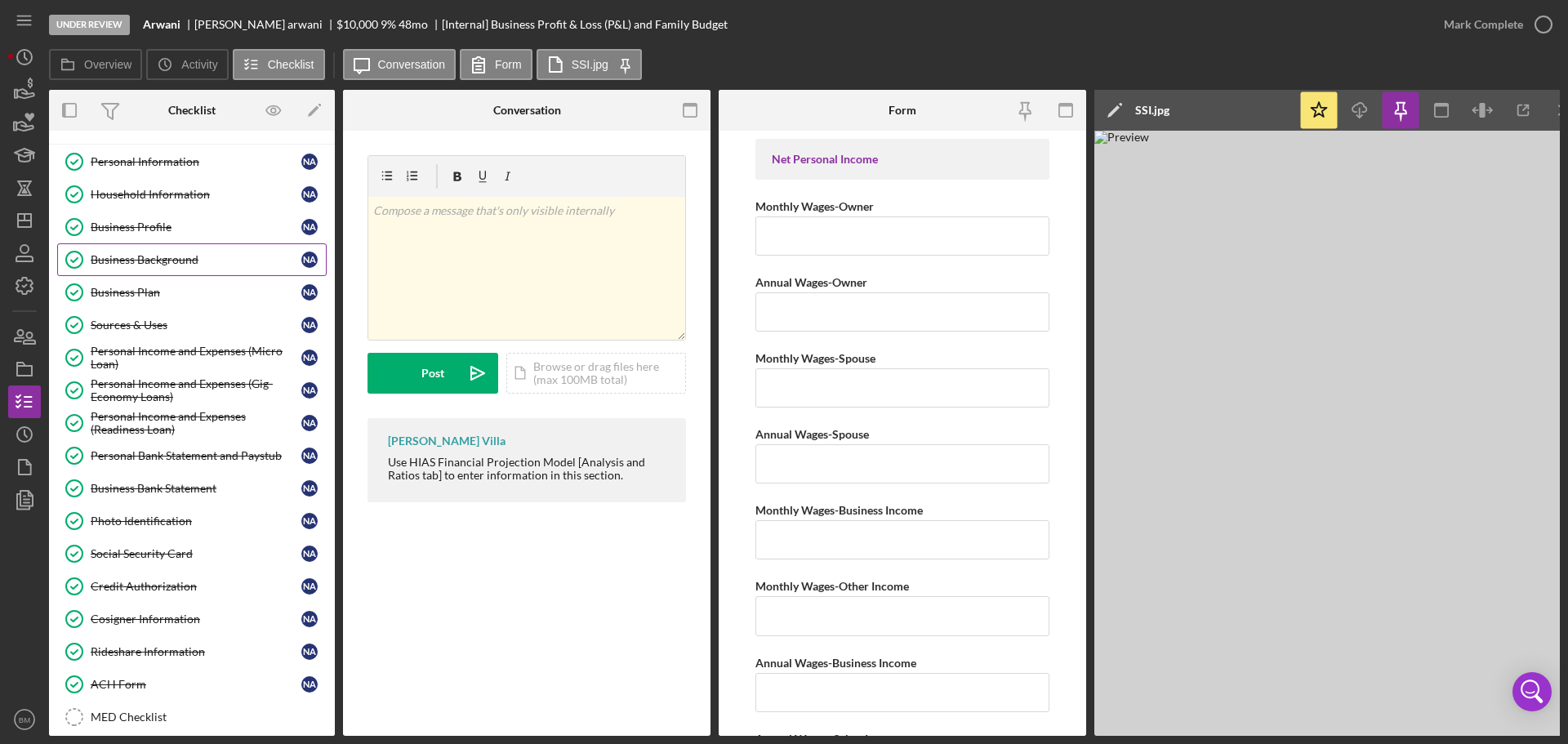
scroll to position [21, 0]
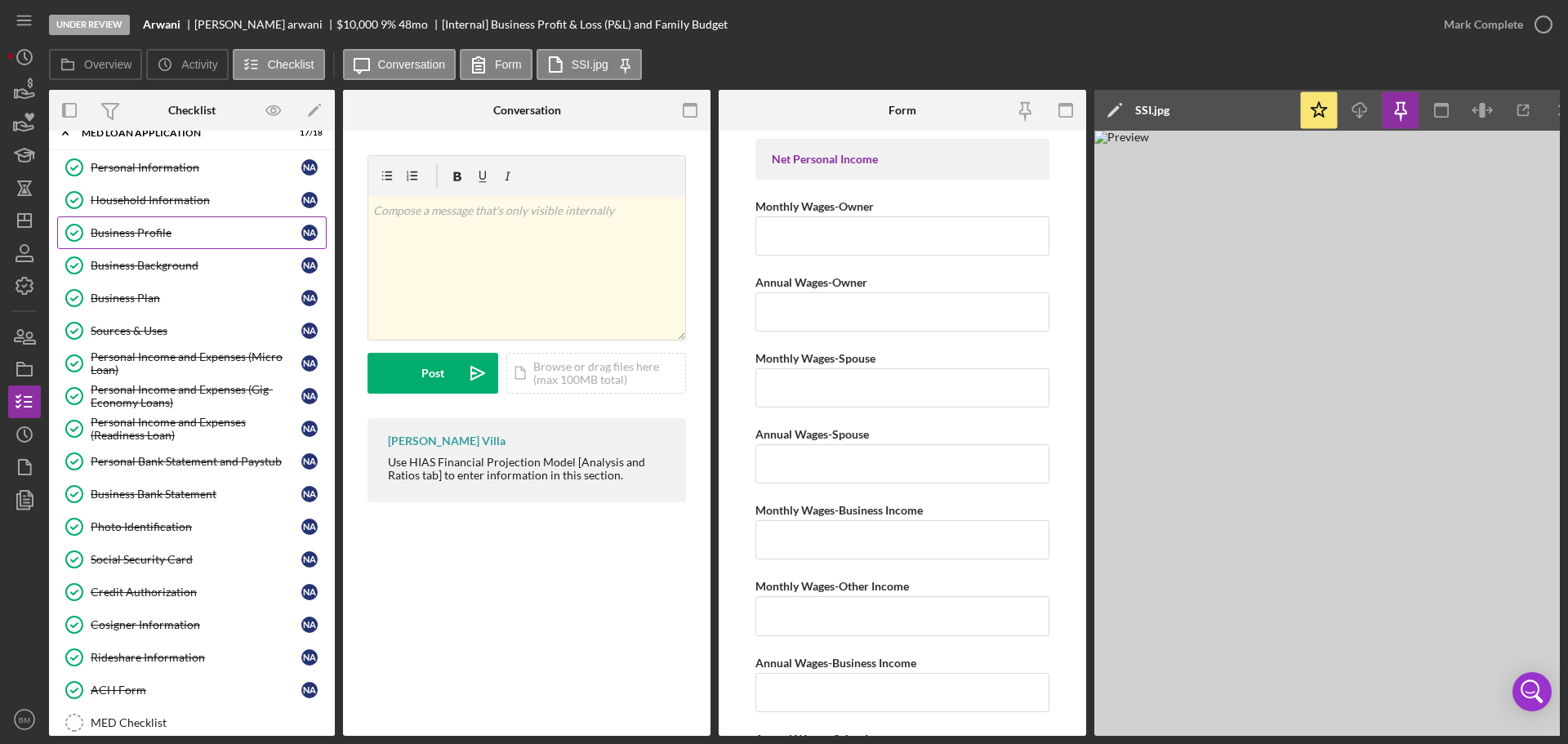
click at [198, 230] on div "Business Profile" at bounding box center [196, 233] width 211 height 13
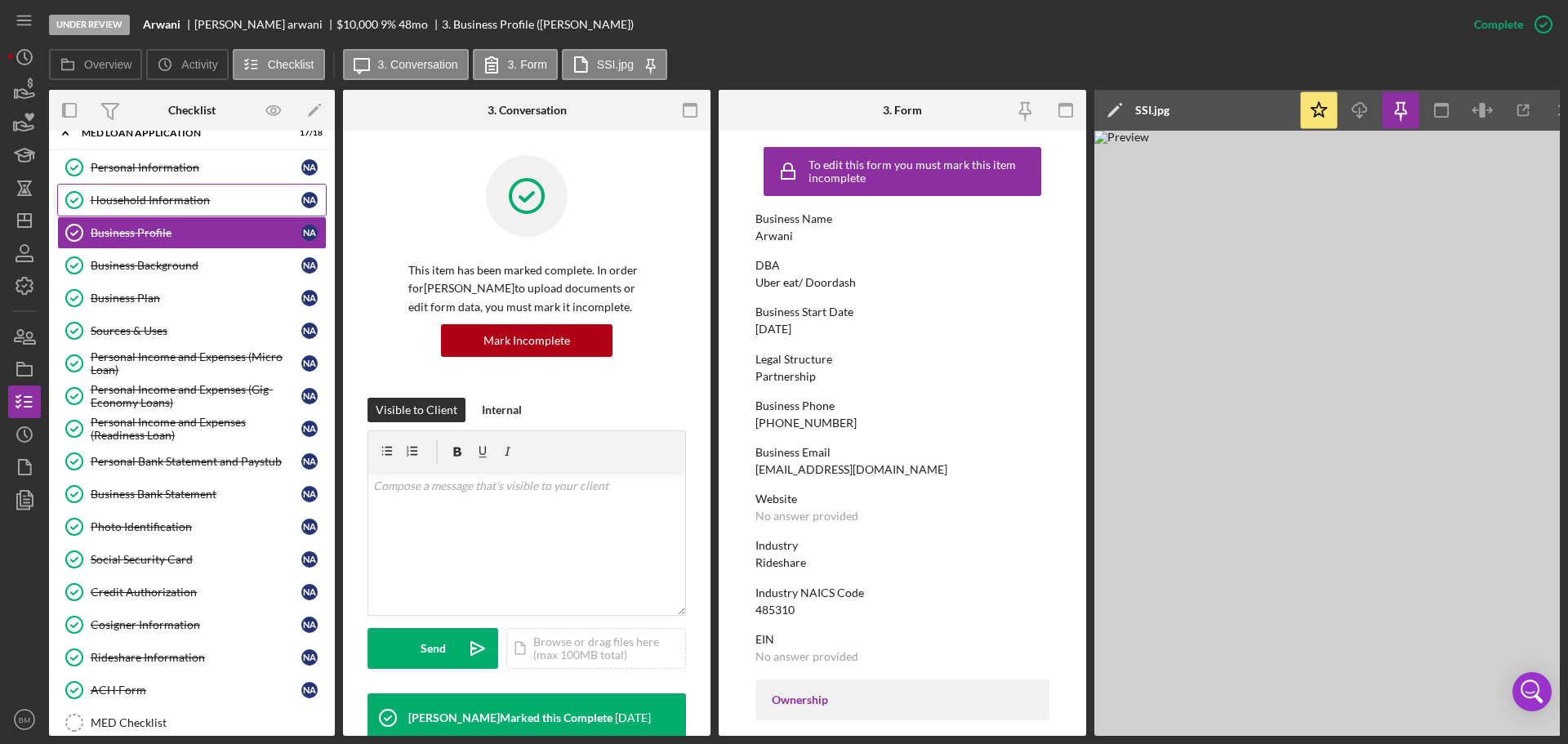
click at [213, 206] on div "Household Information" at bounding box center [196, 200] width 211 height 13
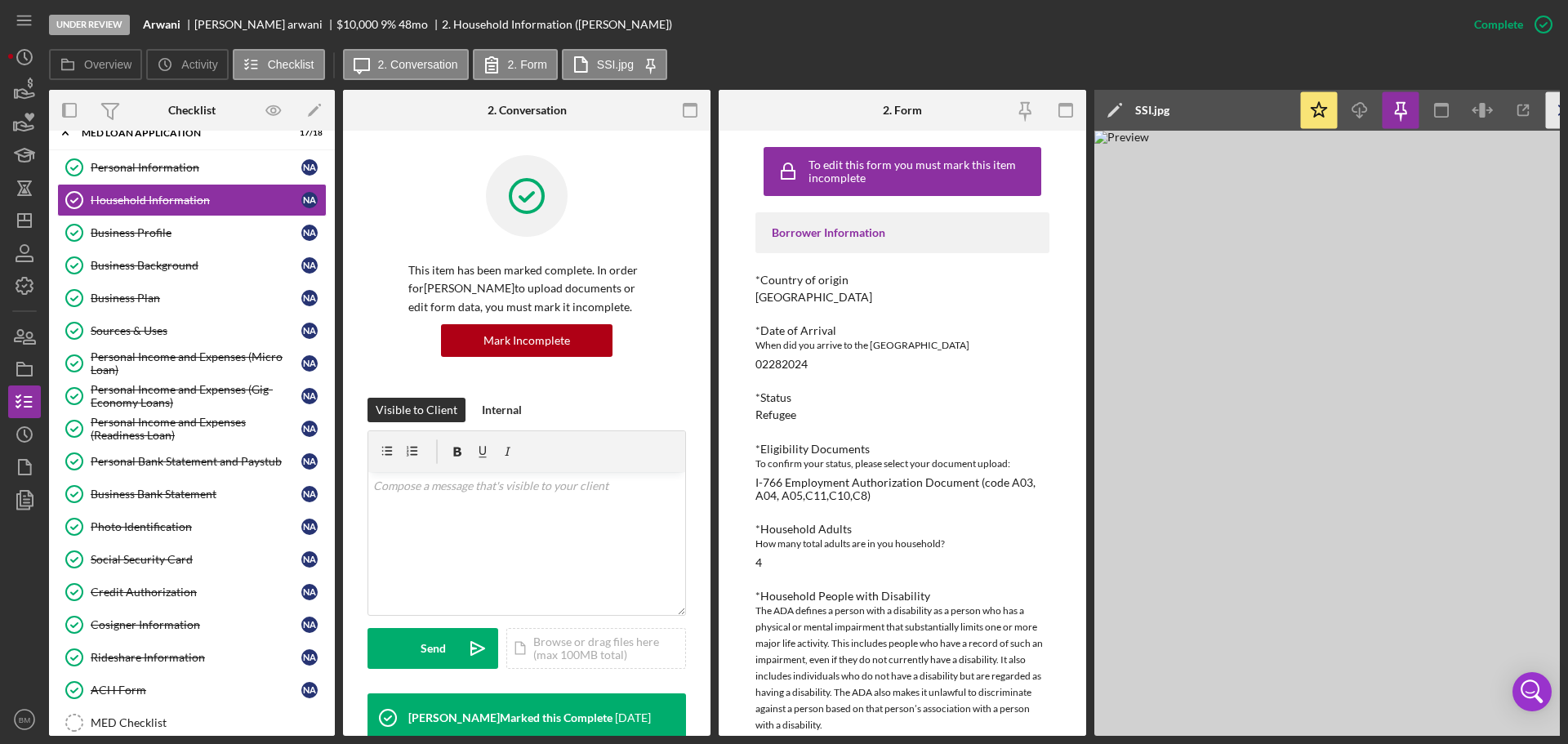
click at [1558, 108] on icon "Icon/Menu Close" at bounding box center [1564, 111] width 37 height 37
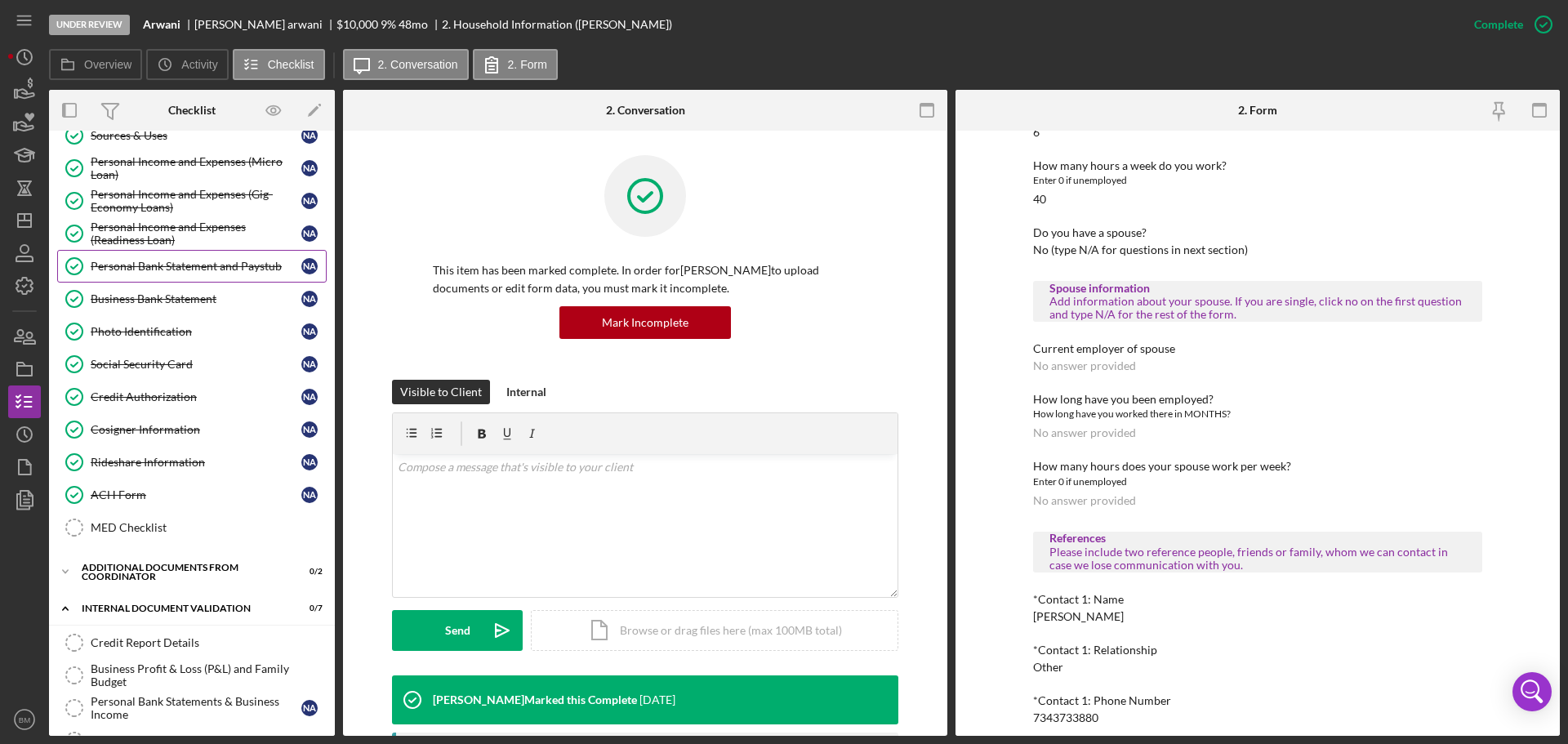
scroll to position [185, 0]
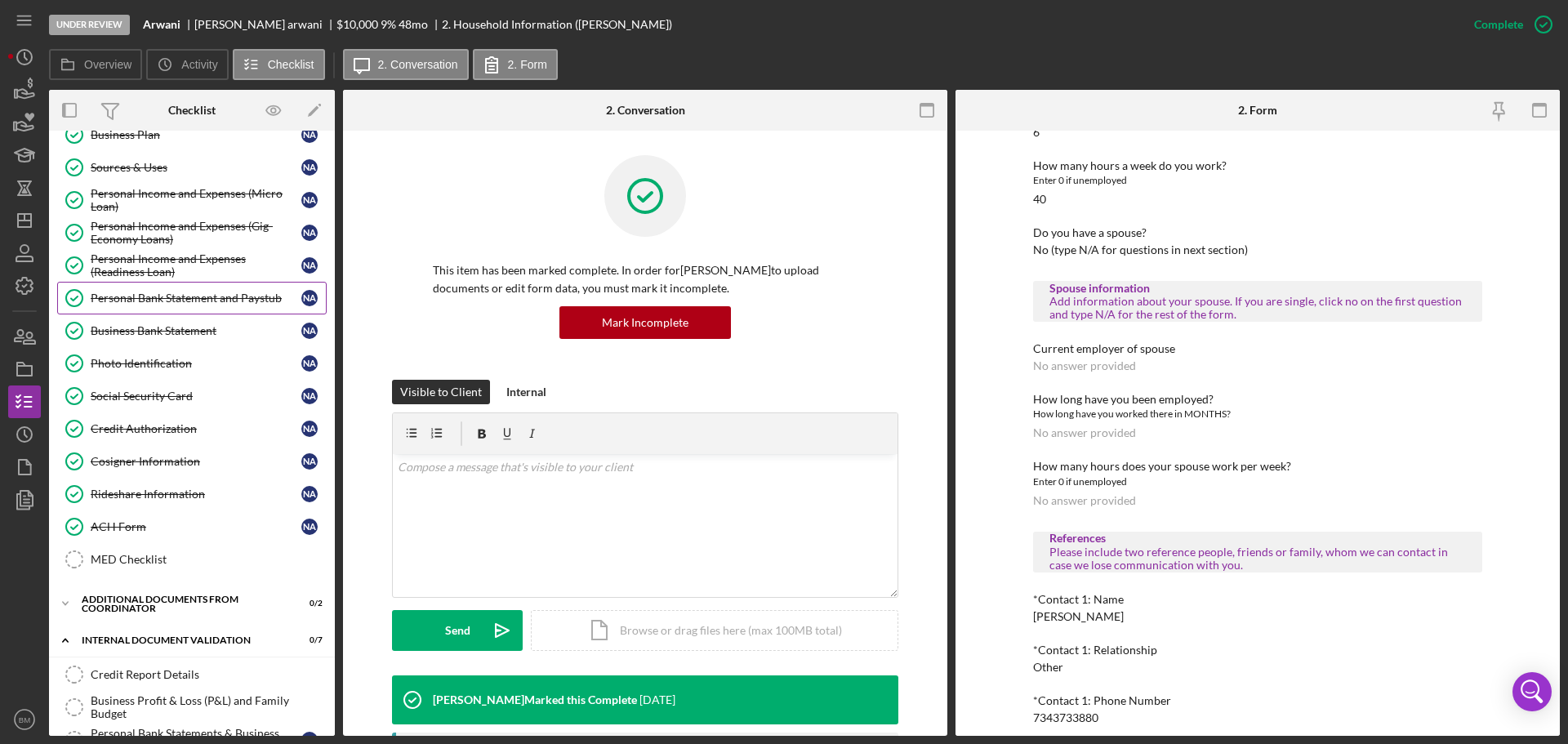
click at [185, 300] on div "Personal Bank Statement and Paystub" at bounding box center [196, 298] width 211 height 13
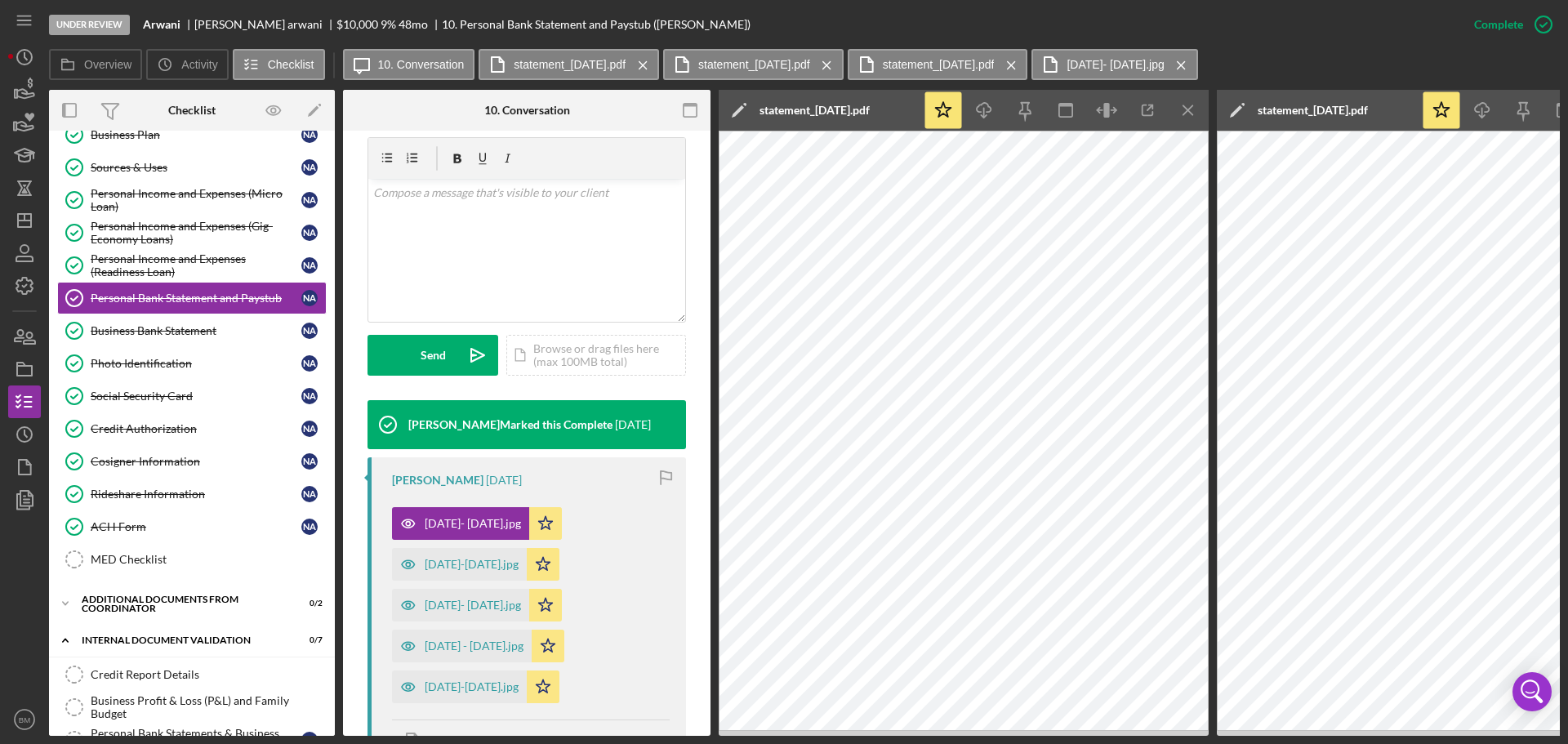
scroll to position [490, 0]
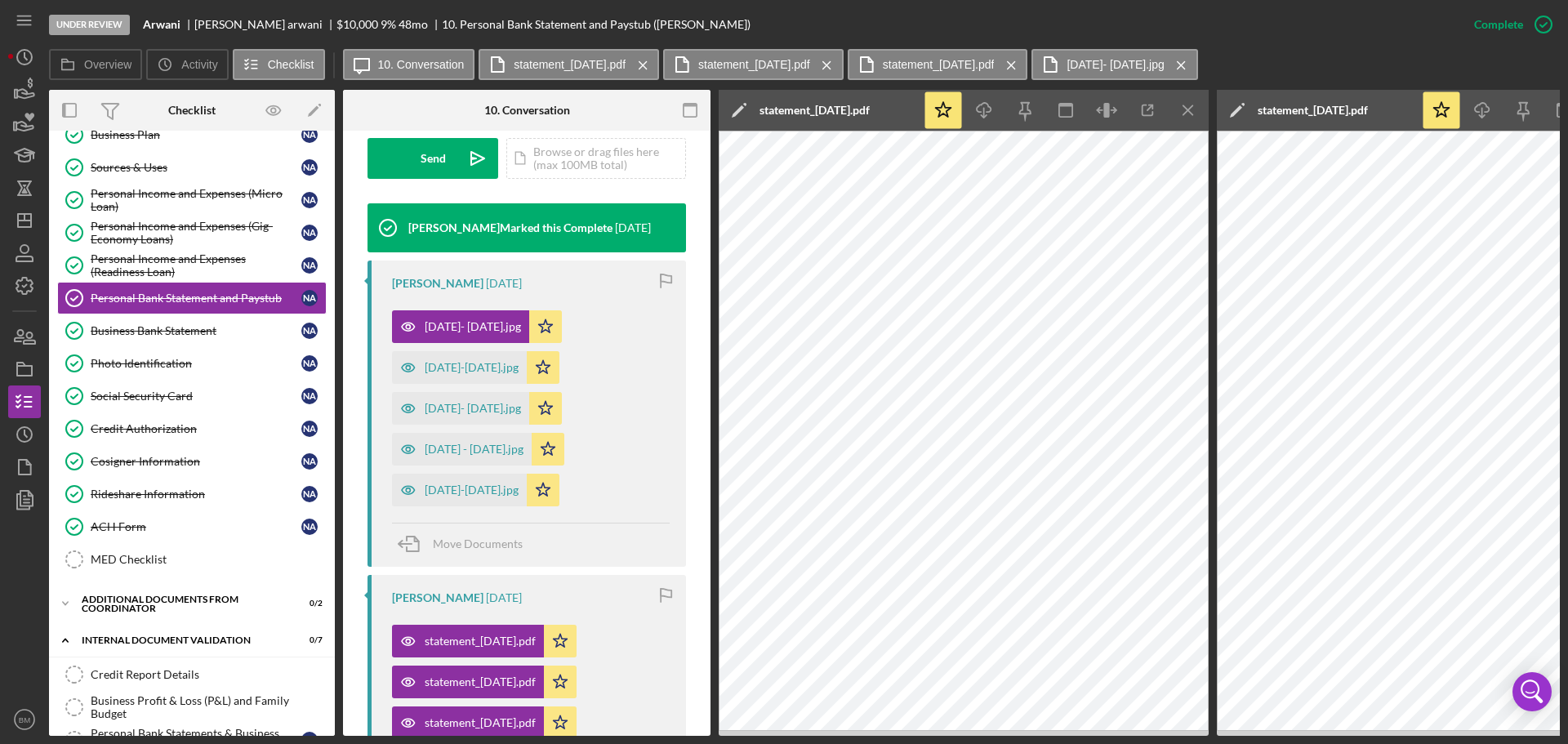
click at [451, 345] on div "July 06-19.jpg Icon/Star" at bounding box center [480, 363] width 175 height 41
click at [461, 315] on div "[DATE]- [DATE].jpg" at bounding box center [461, 327] width 137 height 33
click at [465, 374] on div "[DATE]-[DATE].jpg" at bounding box center [471, 367] width 94 height 13
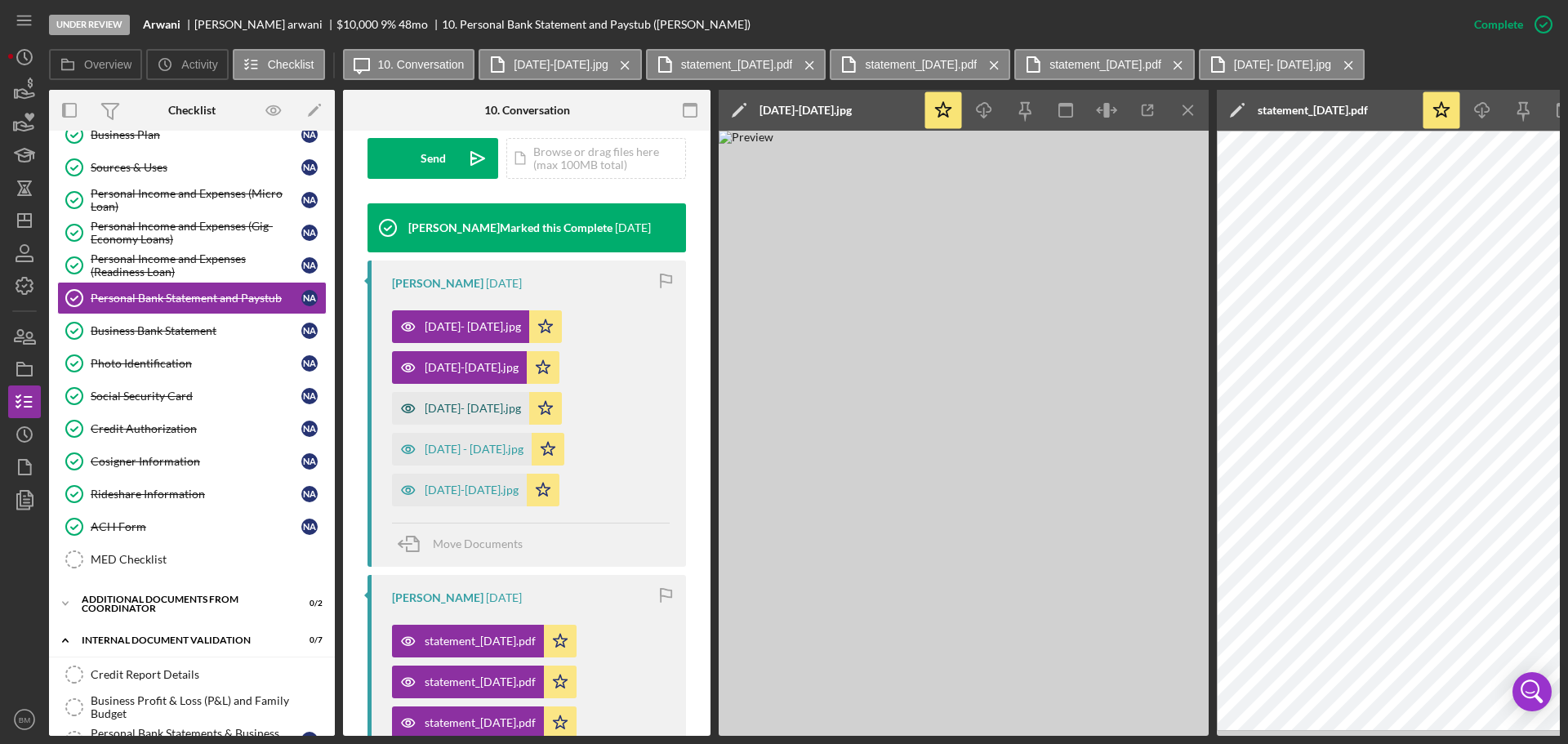
click at [484, 417] on div "[DATE]- [DATE].jpg" at bounding box center [461, 409] width 137 height 33
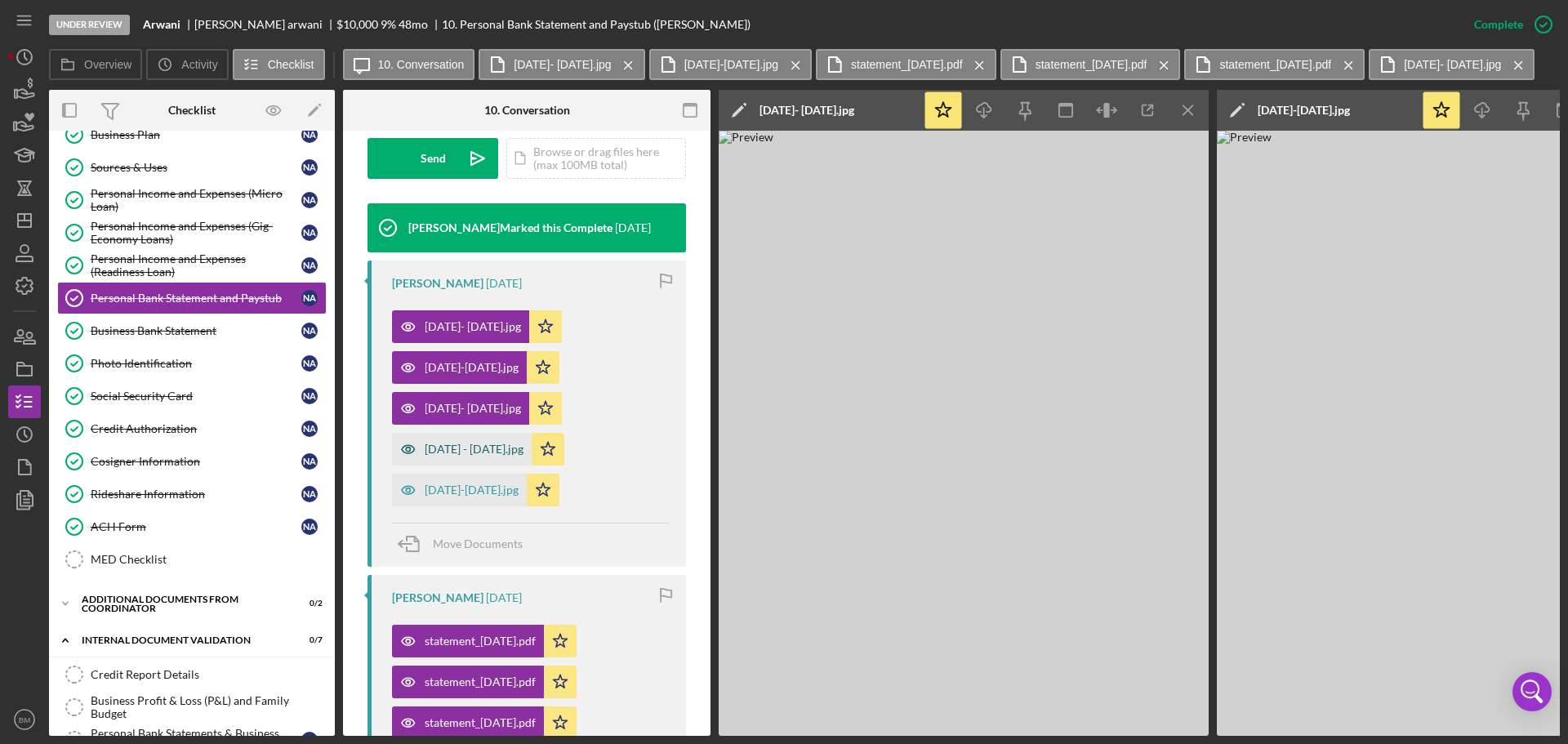
click at [481, 450] on div "[DATE] - [DATE].jpg" at bounding box center [474, 449] width 99 height 13
click at [476, 473] on div "August 17-30.jpg Icon/Star" at bounding box center [480, 485] width 175 height 41
click at [476, 473] on div "[DATE]-[DATE].jpg" at bounding box center [459, 490] width 134 height 33
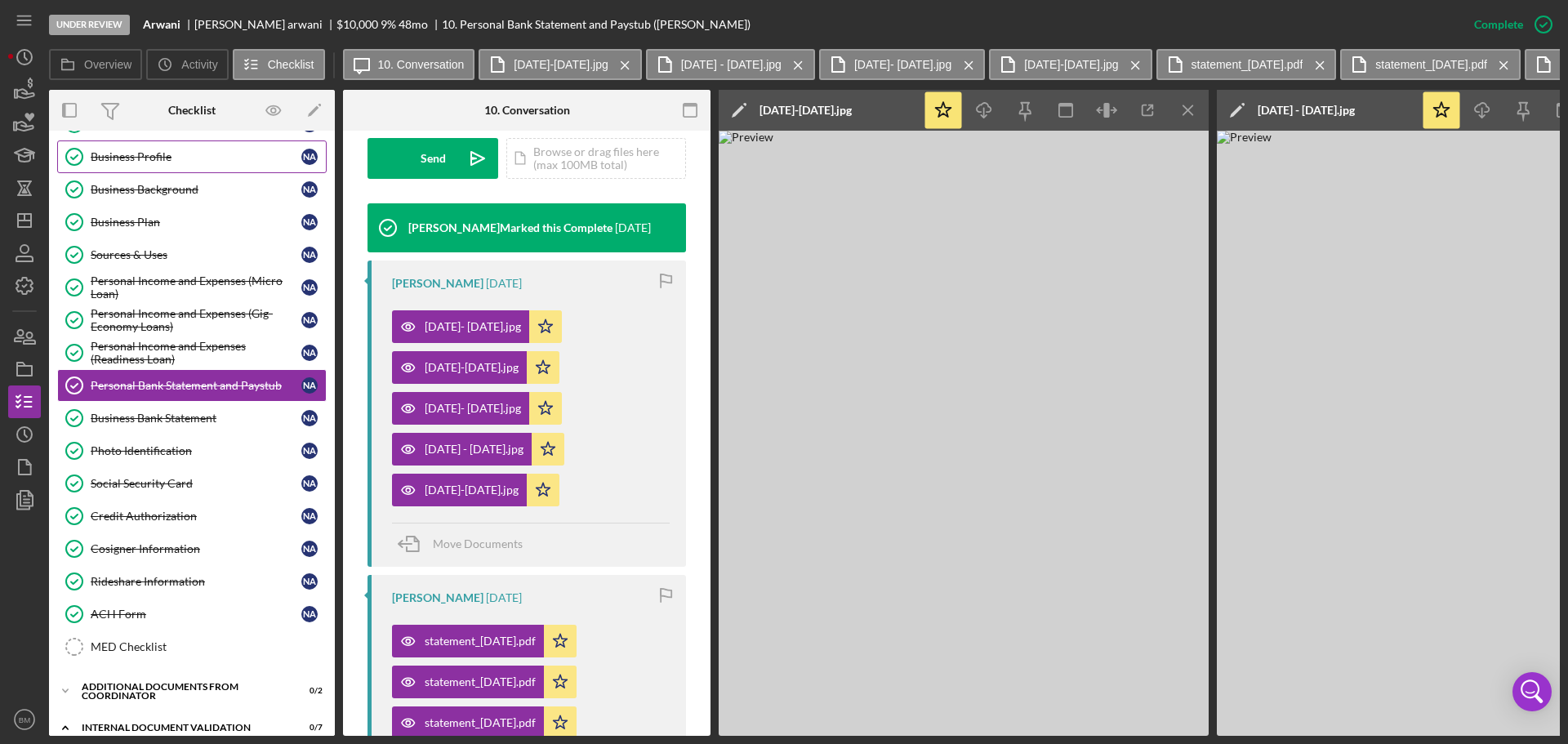
scroll to position [0, 0]
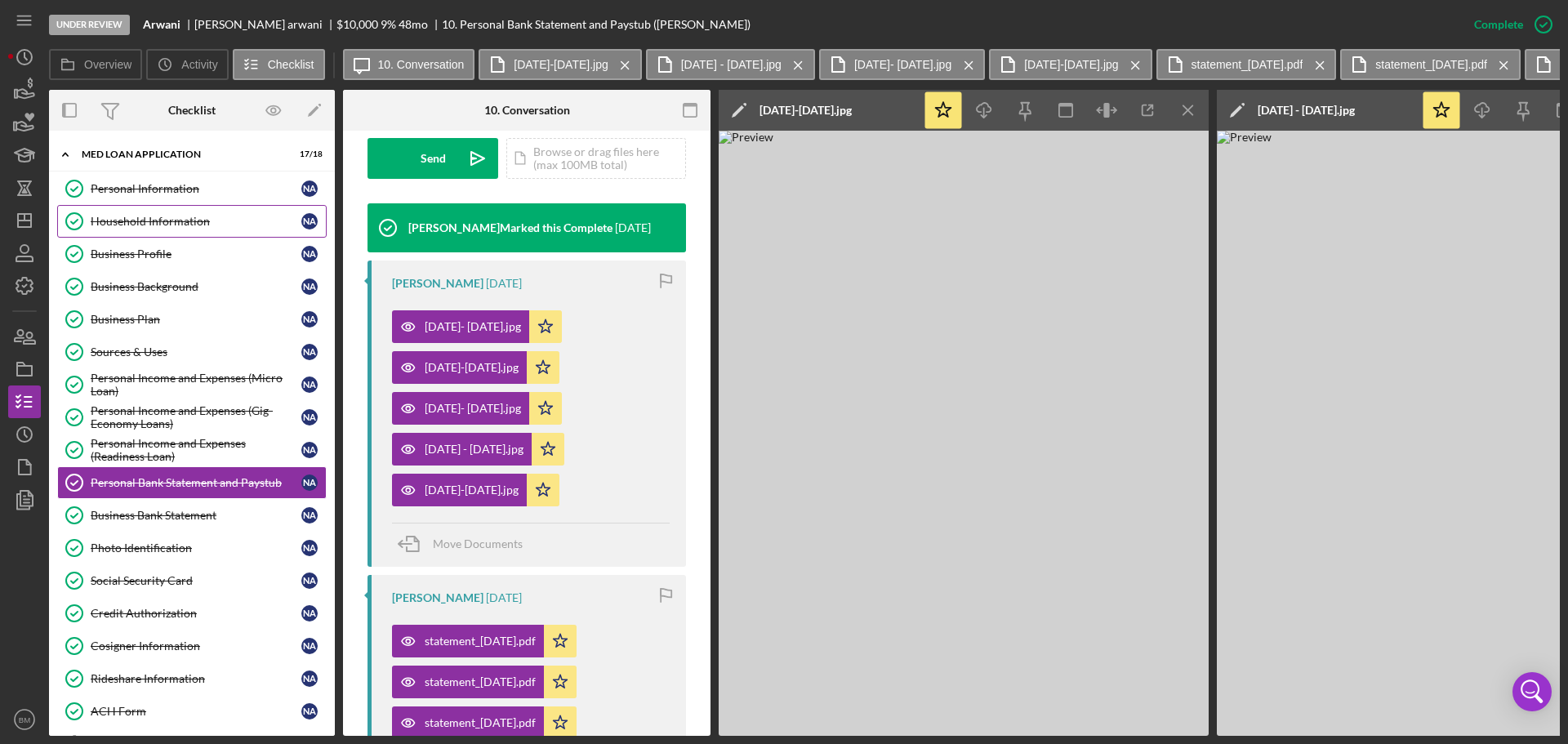
click at [159, 224] on div "Household Information" at bounding box center [196, 221] width 211 height 13
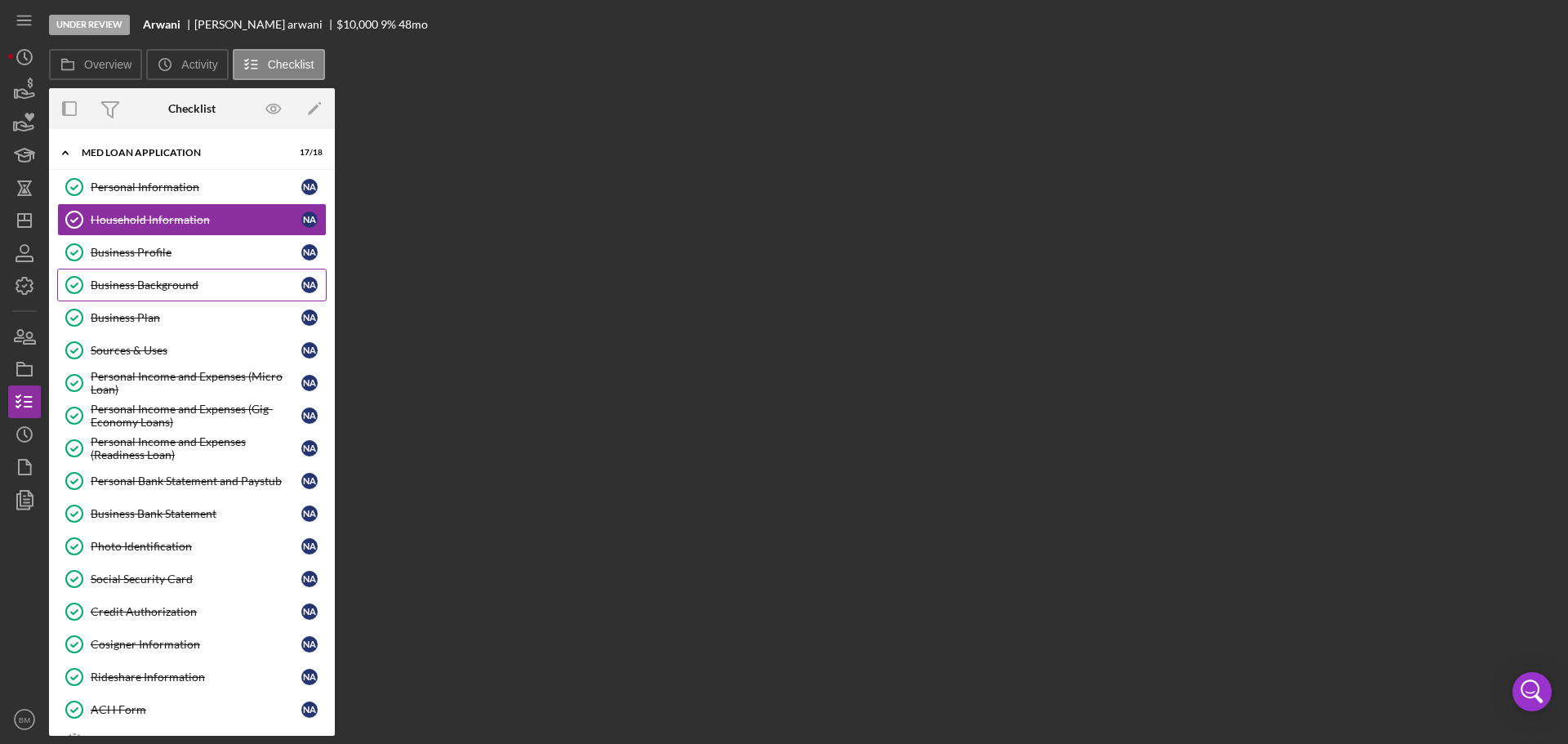
click at [180, 272] on link "Business Background Business Background N a" at bounding box center [192, 285] width 270 height 33
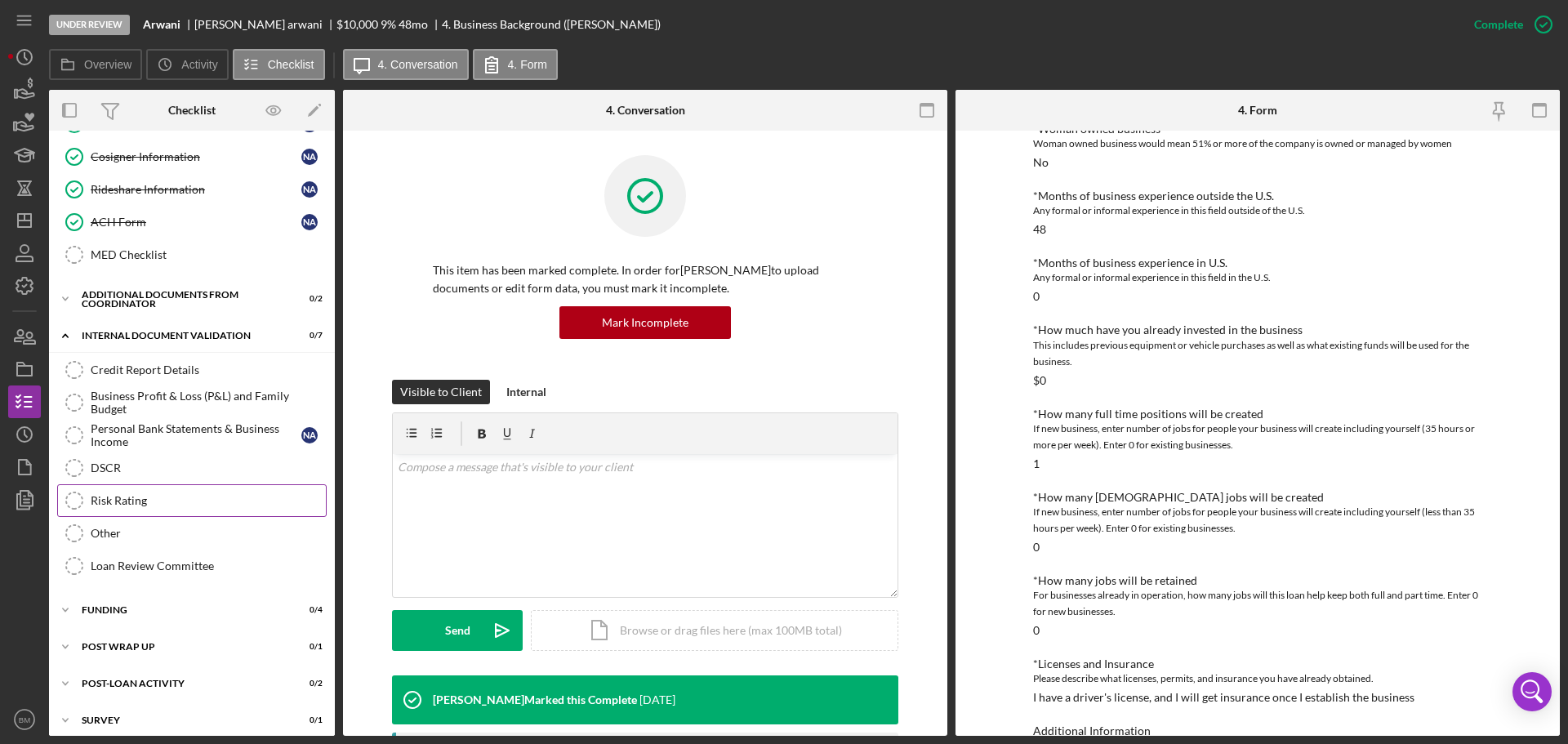
scroll to position [490, 0]
click at [173, 411] on div "Business Profit & Loss (P&L) and Family Budget" at bounding box center [207, 401] width 235 height 27
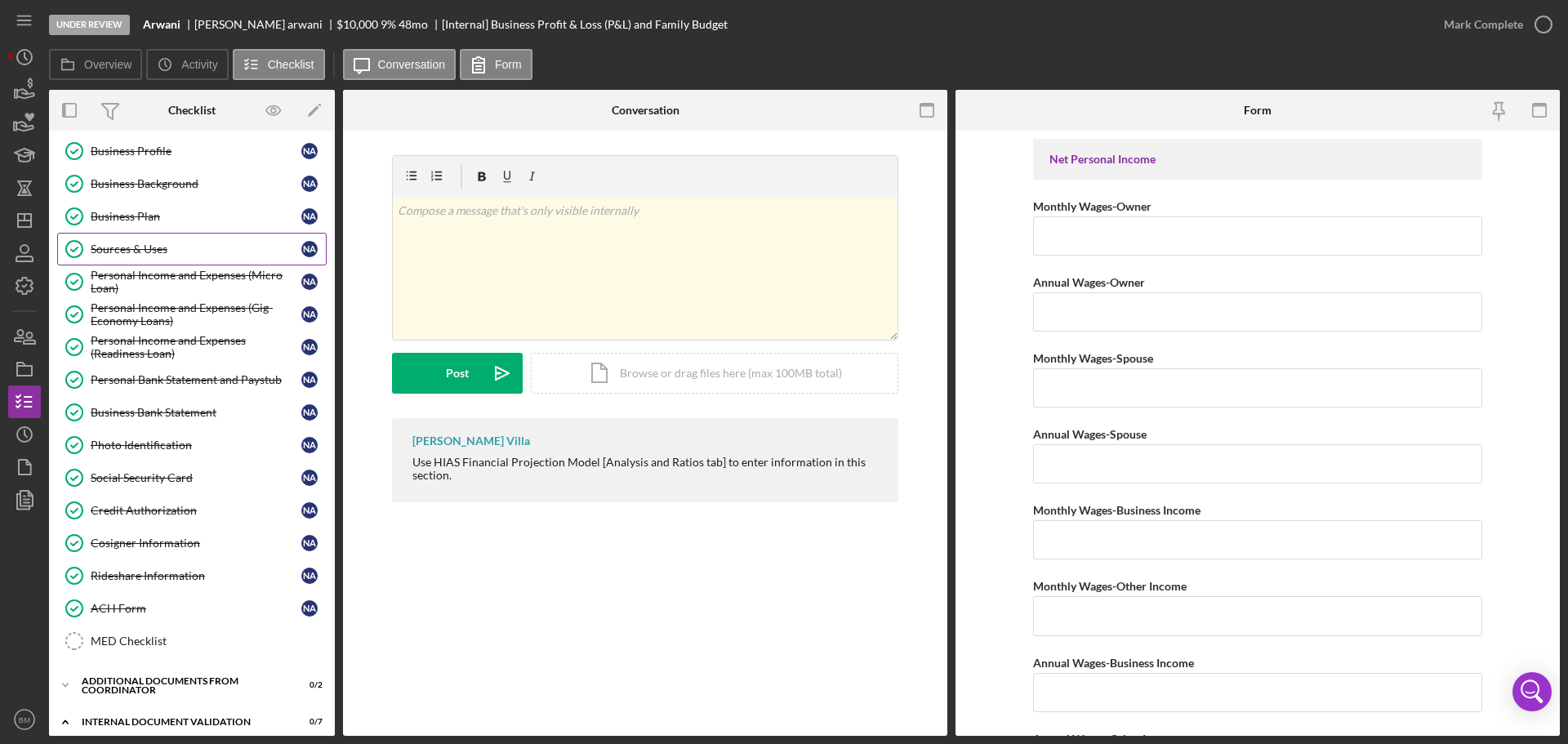
scroll to position [81, 0]
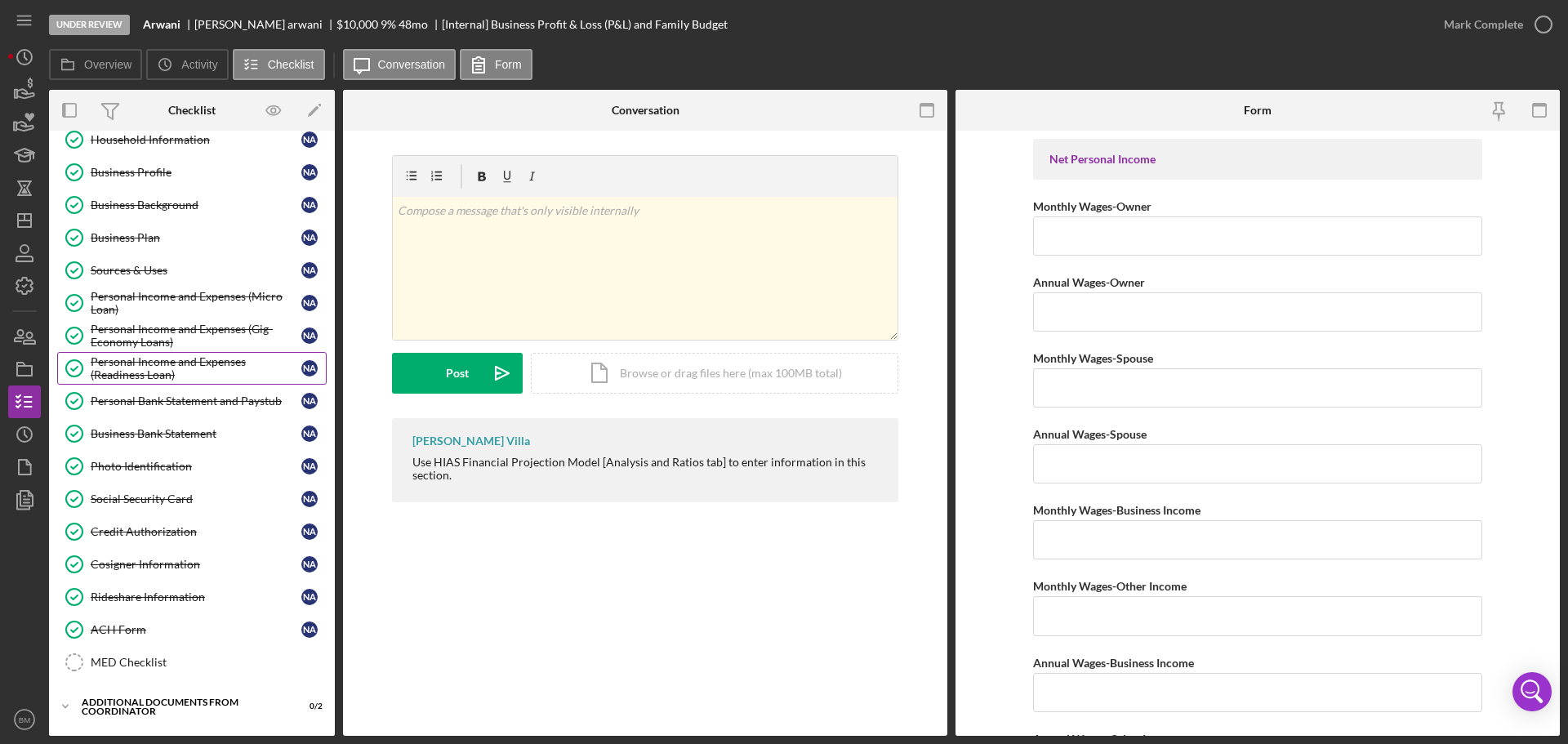
click at [179, 356] on div "Personal Income and Expenses (Readiness Loan)" at bounding box center [196, 368] width 211 height 27
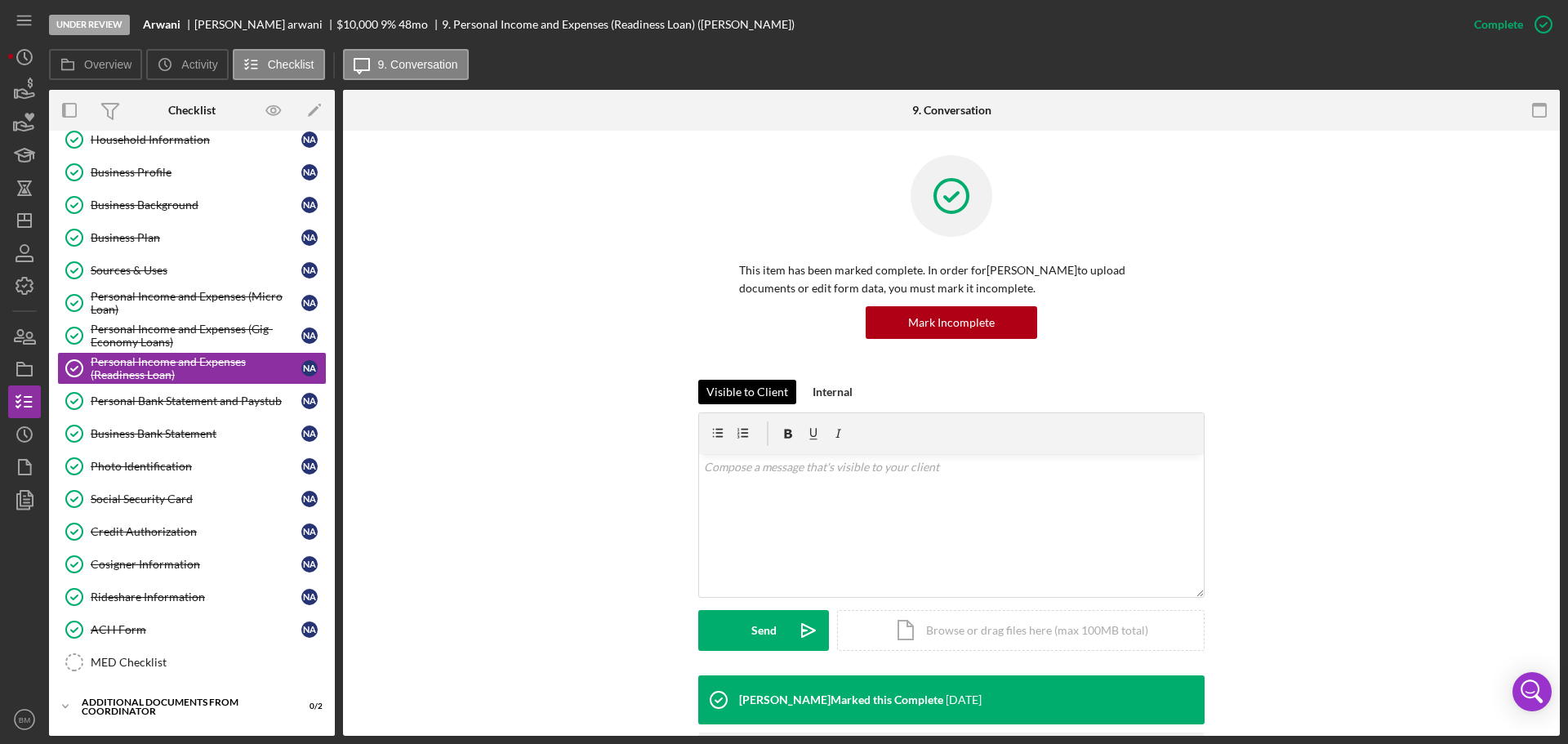
scroll to position [247, 0]
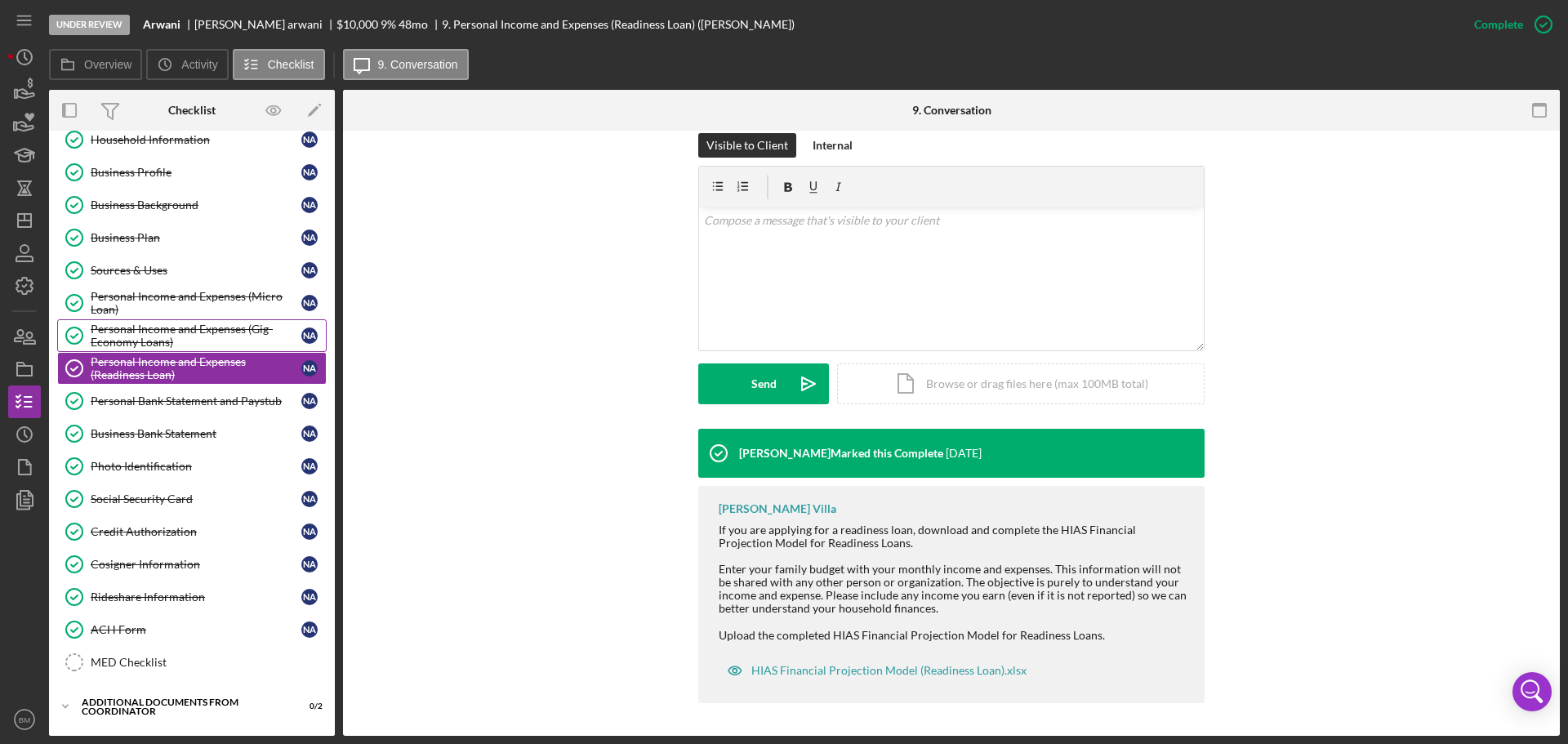
click at [143, 337] on div "Personal Income and Expenses (Gig-Economy Loans)" at bounding box center [196, 335] width 211 height 27
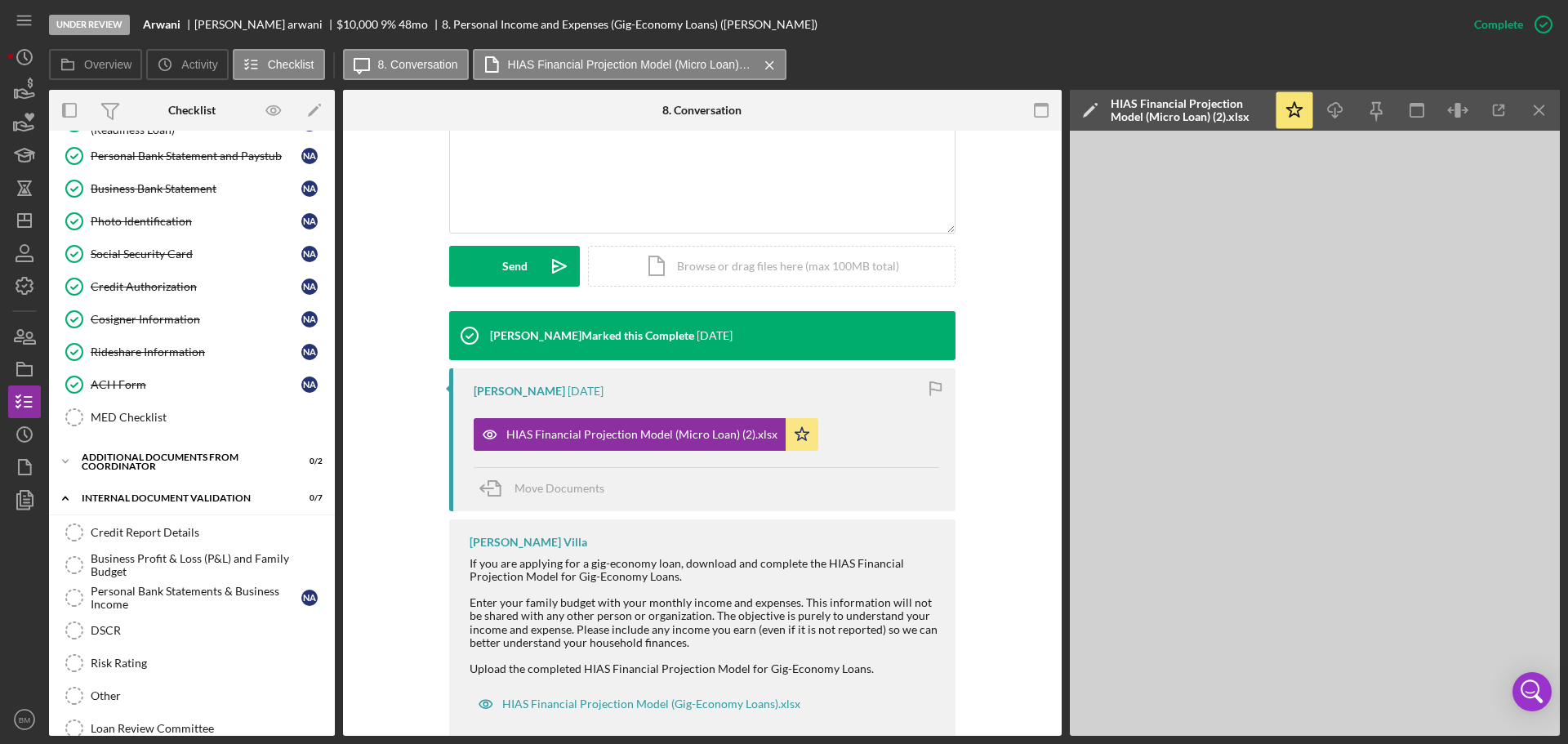
scroll to position [398, 0]
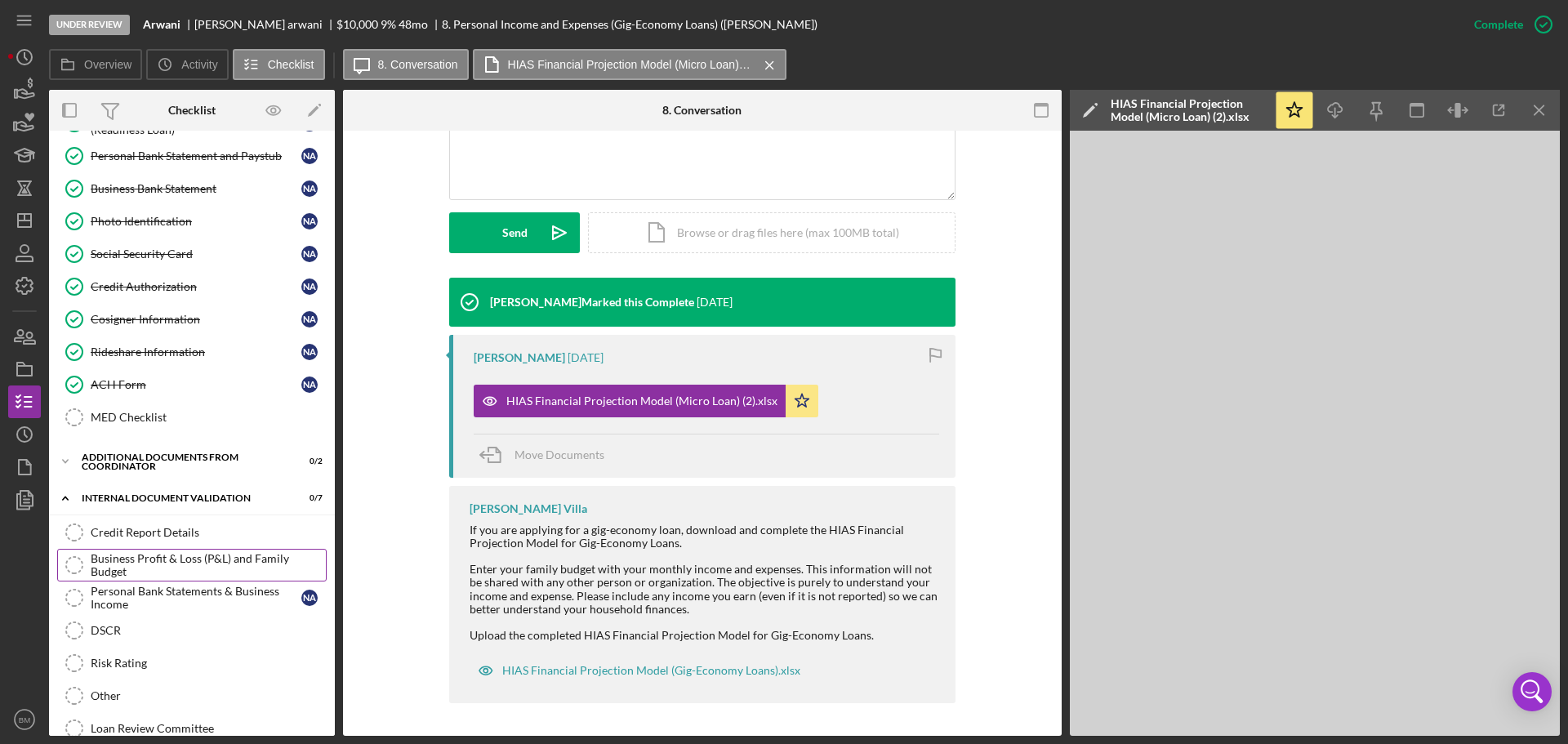
click at [173, 561] on div "Business Profit & Loss (P&L) and Family Budget" at bounding box center [207, 565] width 235 height 27
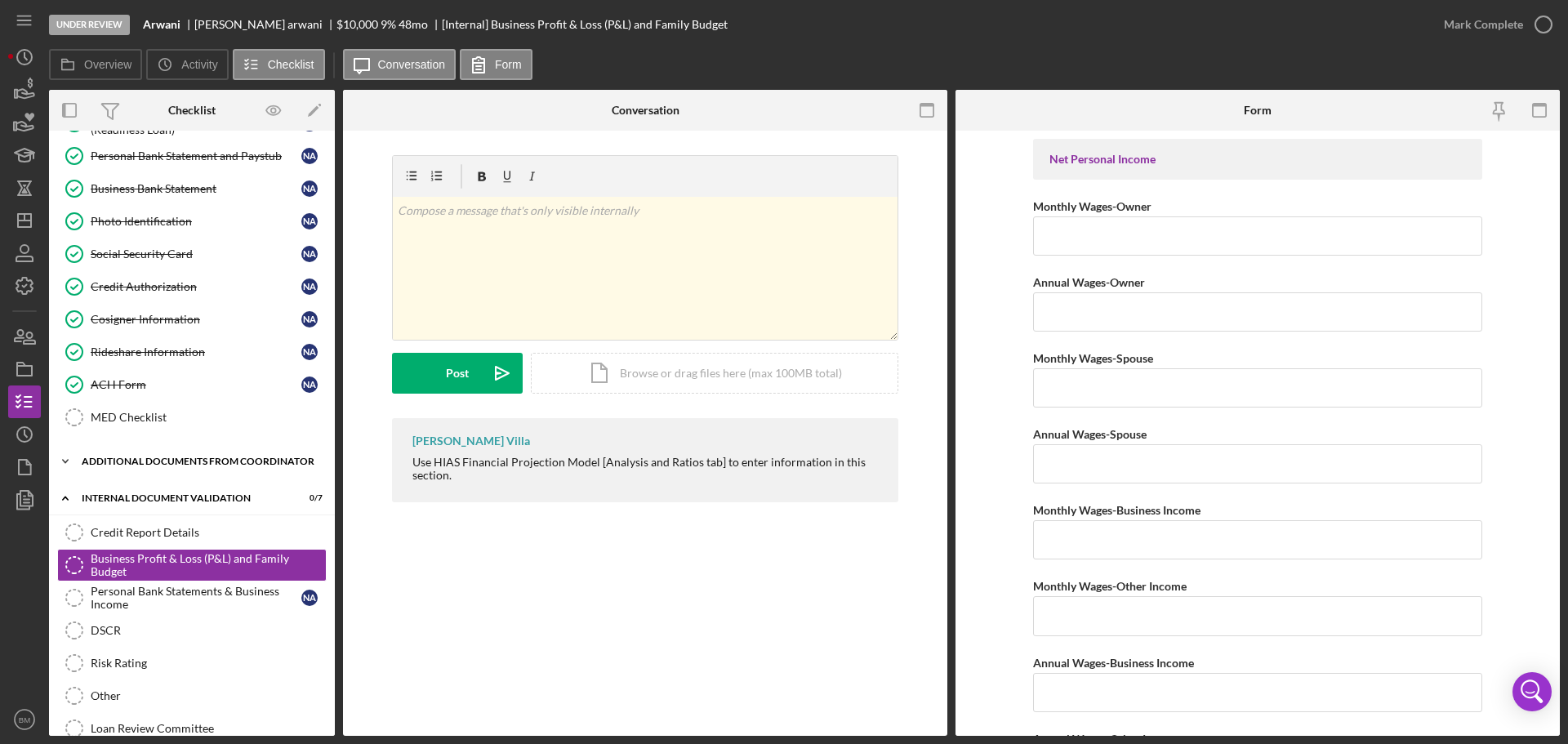
click at [228, 462] on div "Additional Documents from Coordinator" at bounding box center [197, 462] width 233 height 10
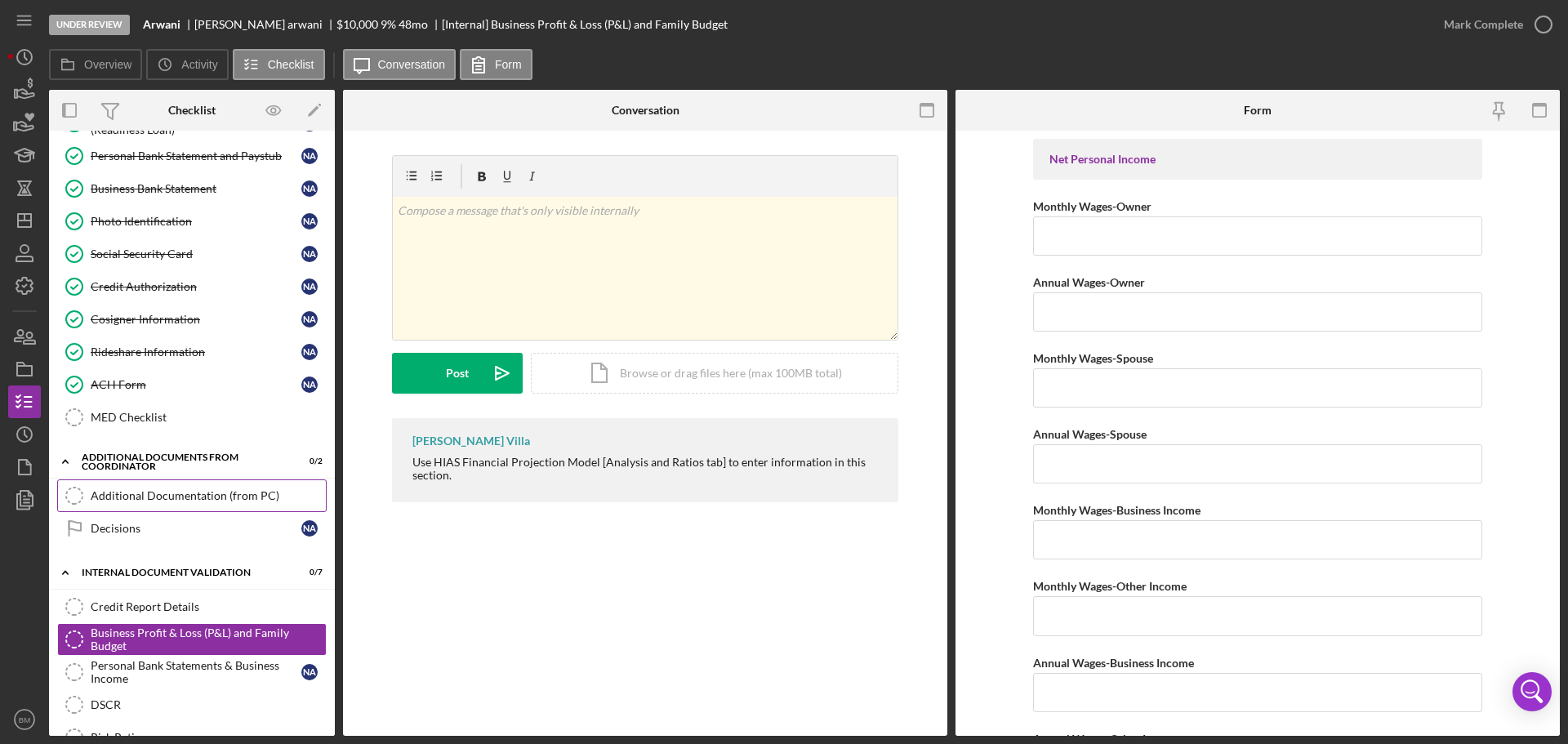
click at [218, 480] on link "Additional Documentation (from PC) Additional Documentation (from PC)" at bounding box center [192, 496] width 270 height 33
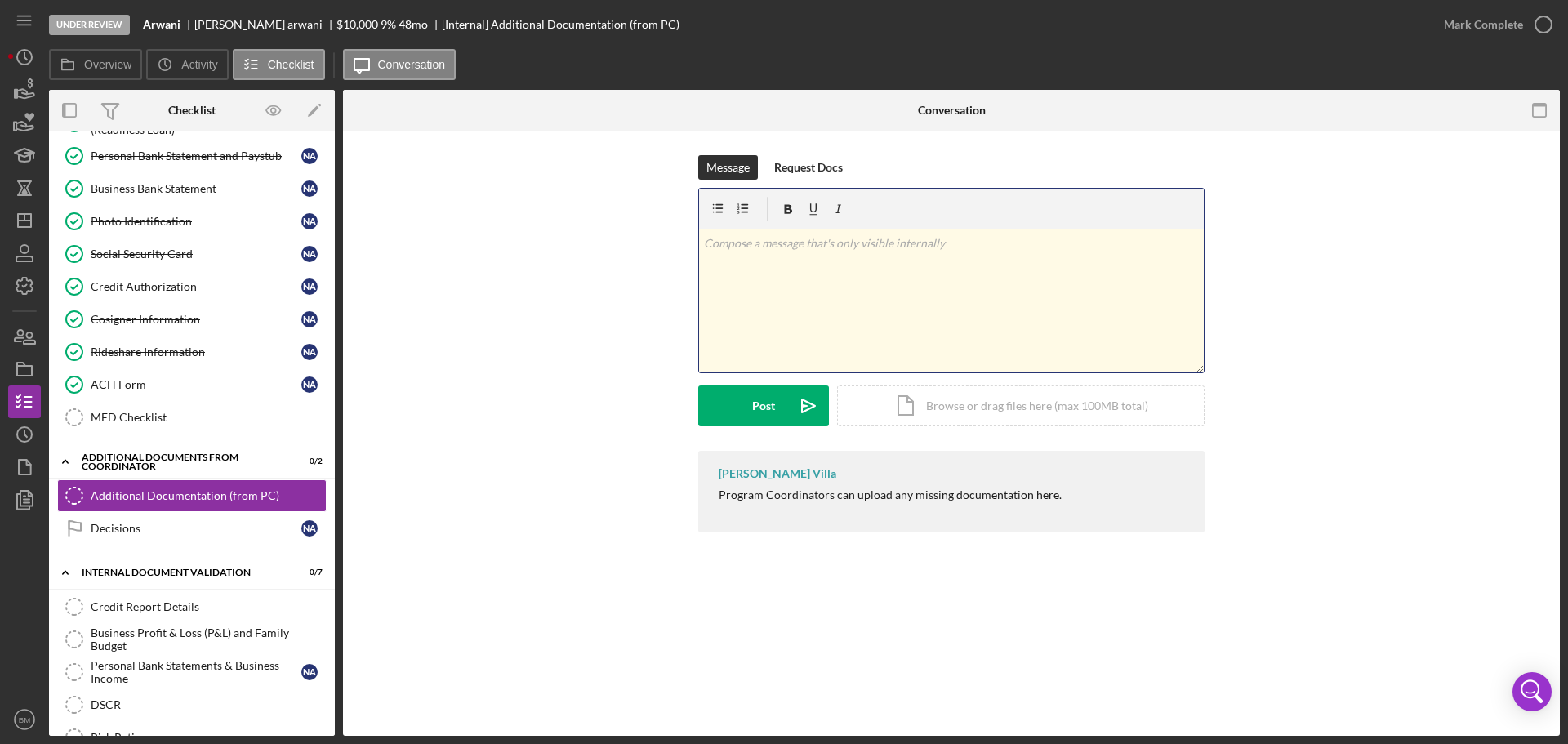
click at [1041, 288] on div "v Color teal Color pink Remove color Add row above Add row below Add column bef…" at bounding box center [951, 301] width 504 height 143
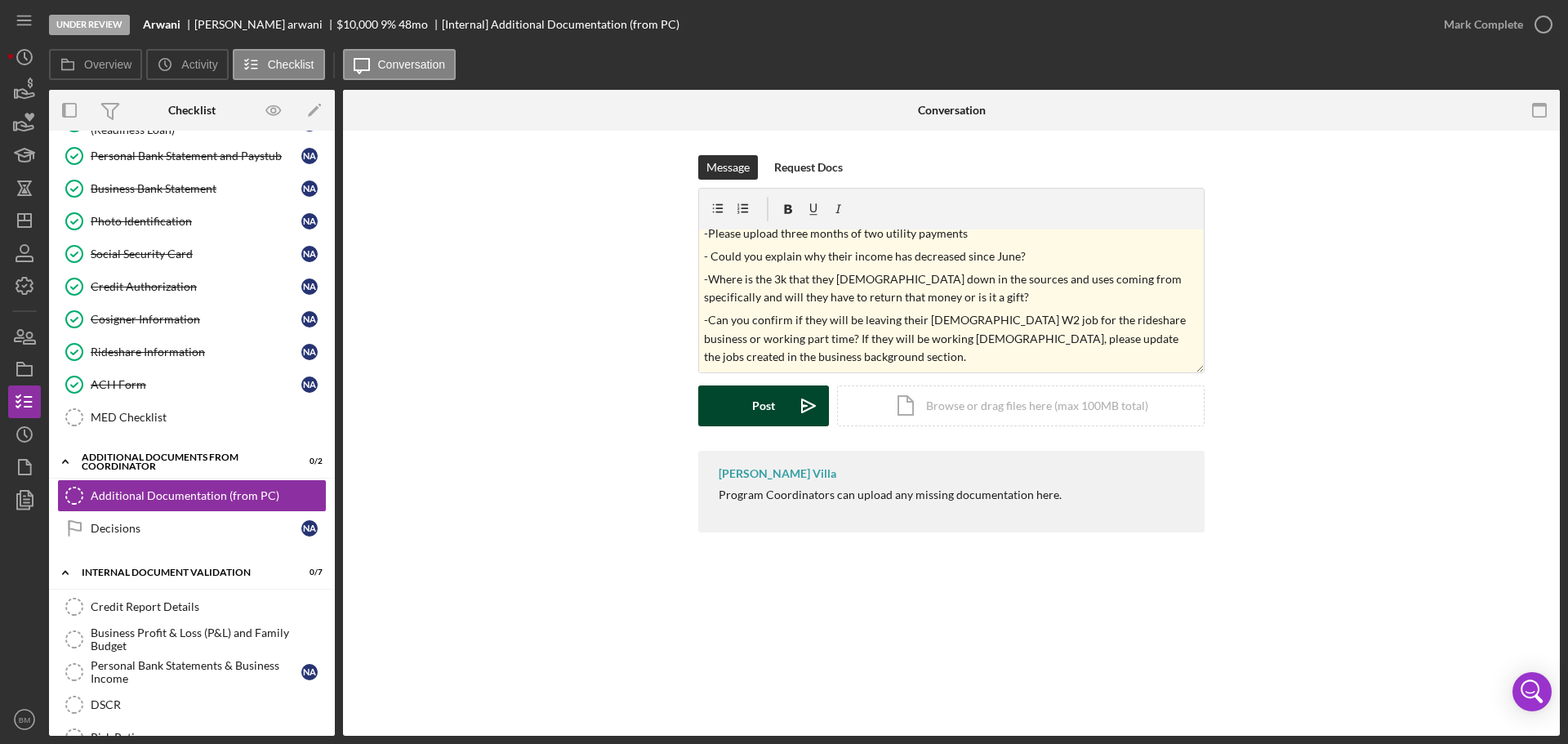
click at [736, 396] on button "Post Icon/icon-invite-send" at bounding box center [763, 406] width 131 height 41
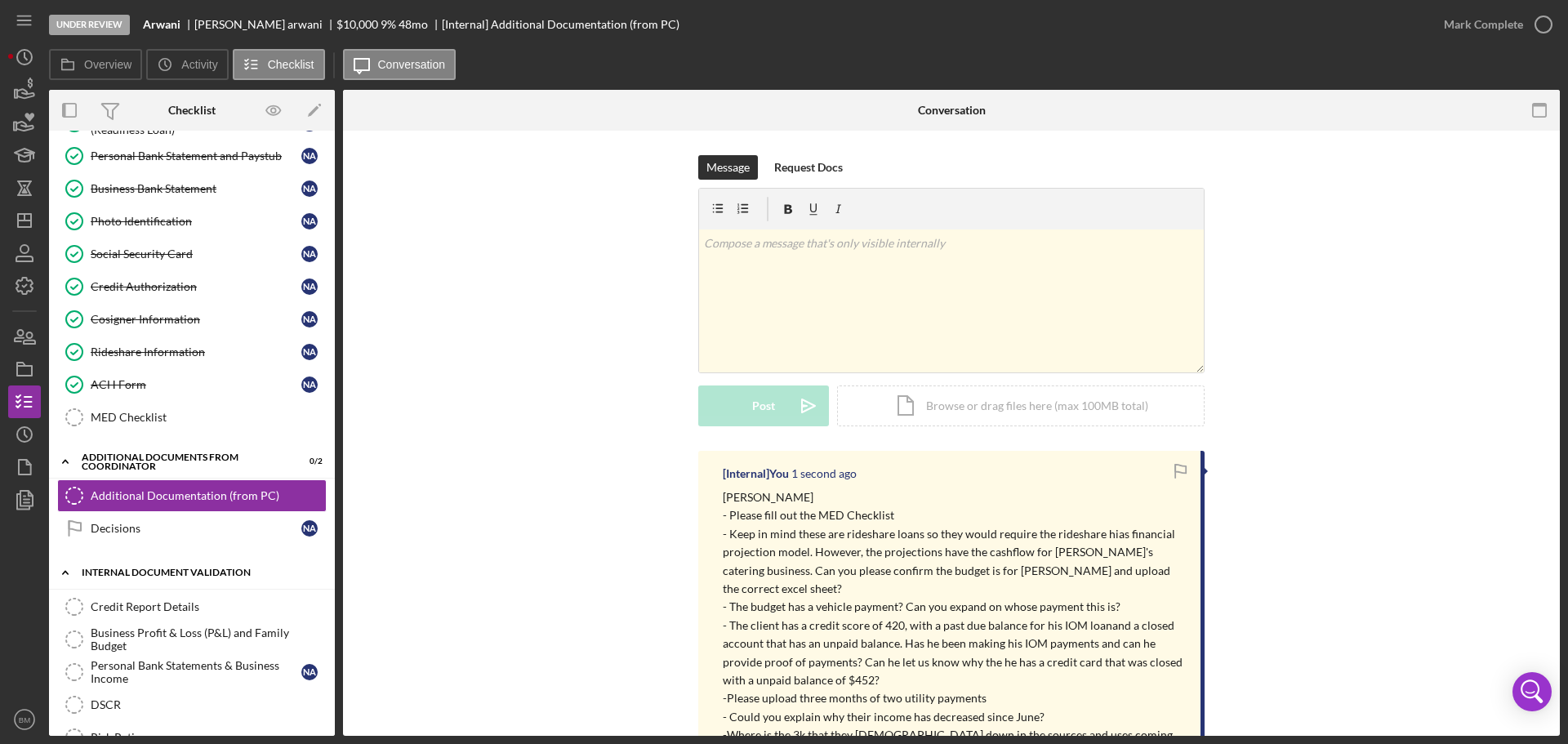
scroll to position [0, 0]
click at [151, 642] on div "Business Profit & Loss (P&L) and Family Budget" at bounding box center [207, 639] width 235 height 27
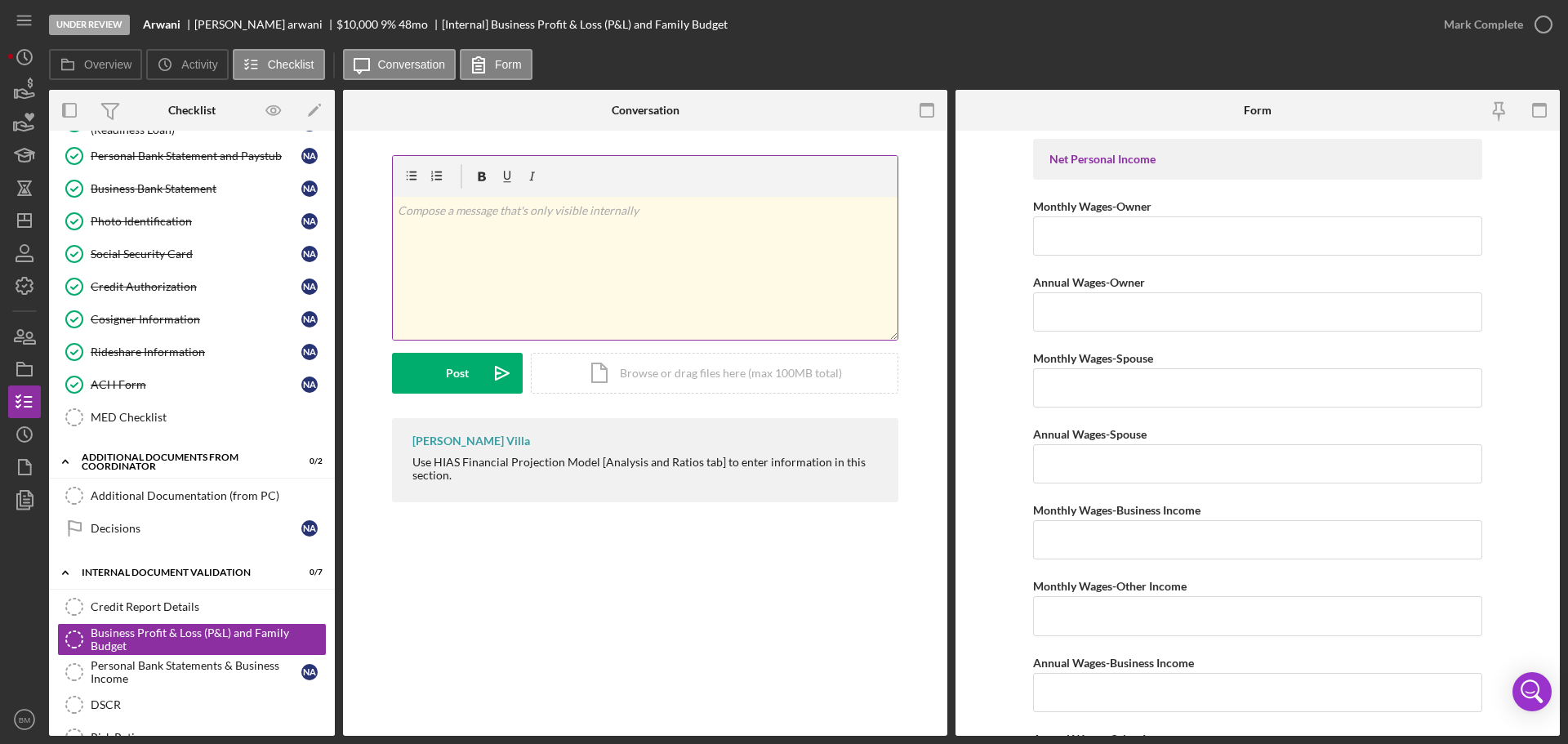
click at [542, 221] on div "v Color teal Color pink Remove color Add row above Add row below Add column bef…" at bounding box center [645, 268] width 504 height 143
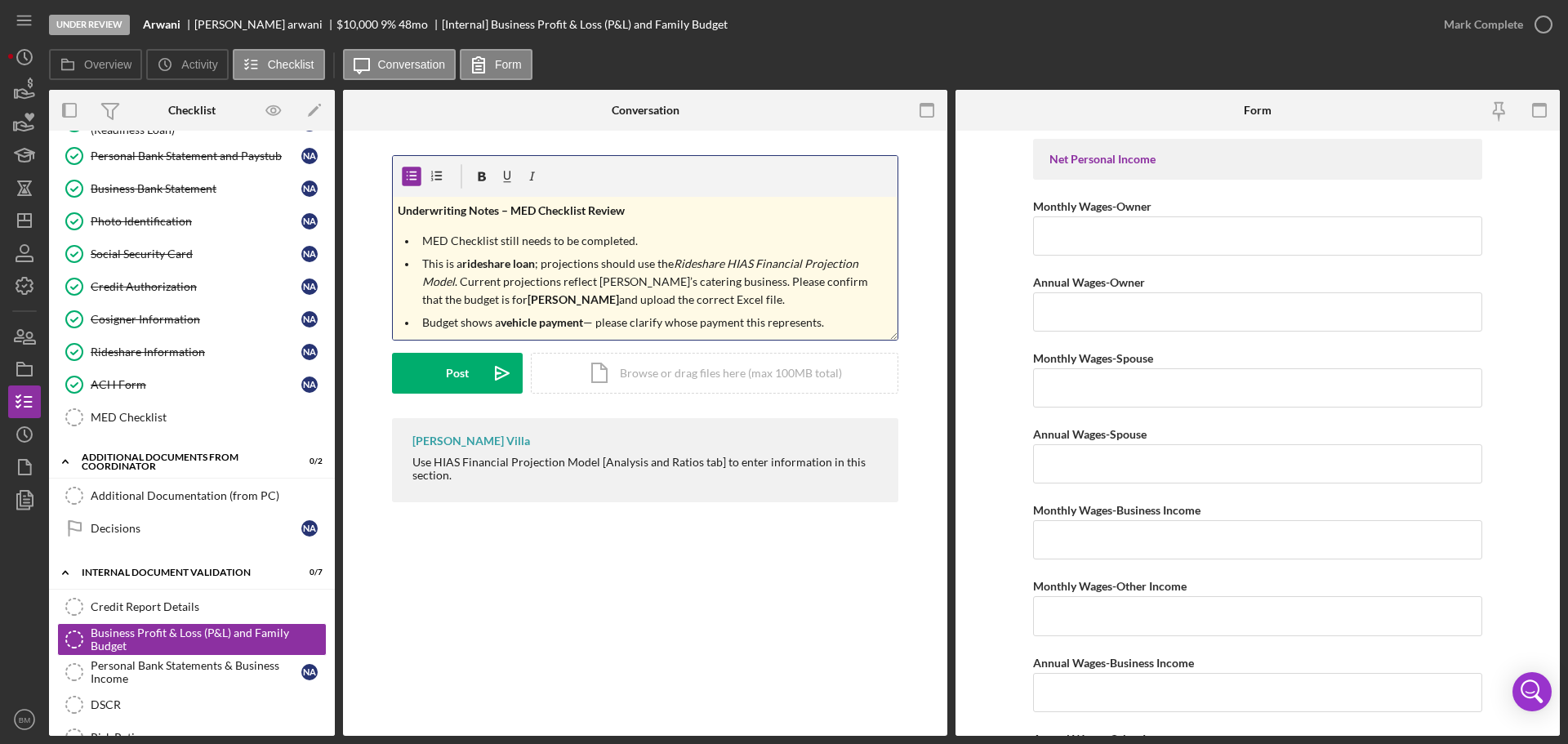
scroll to position [287, 0]
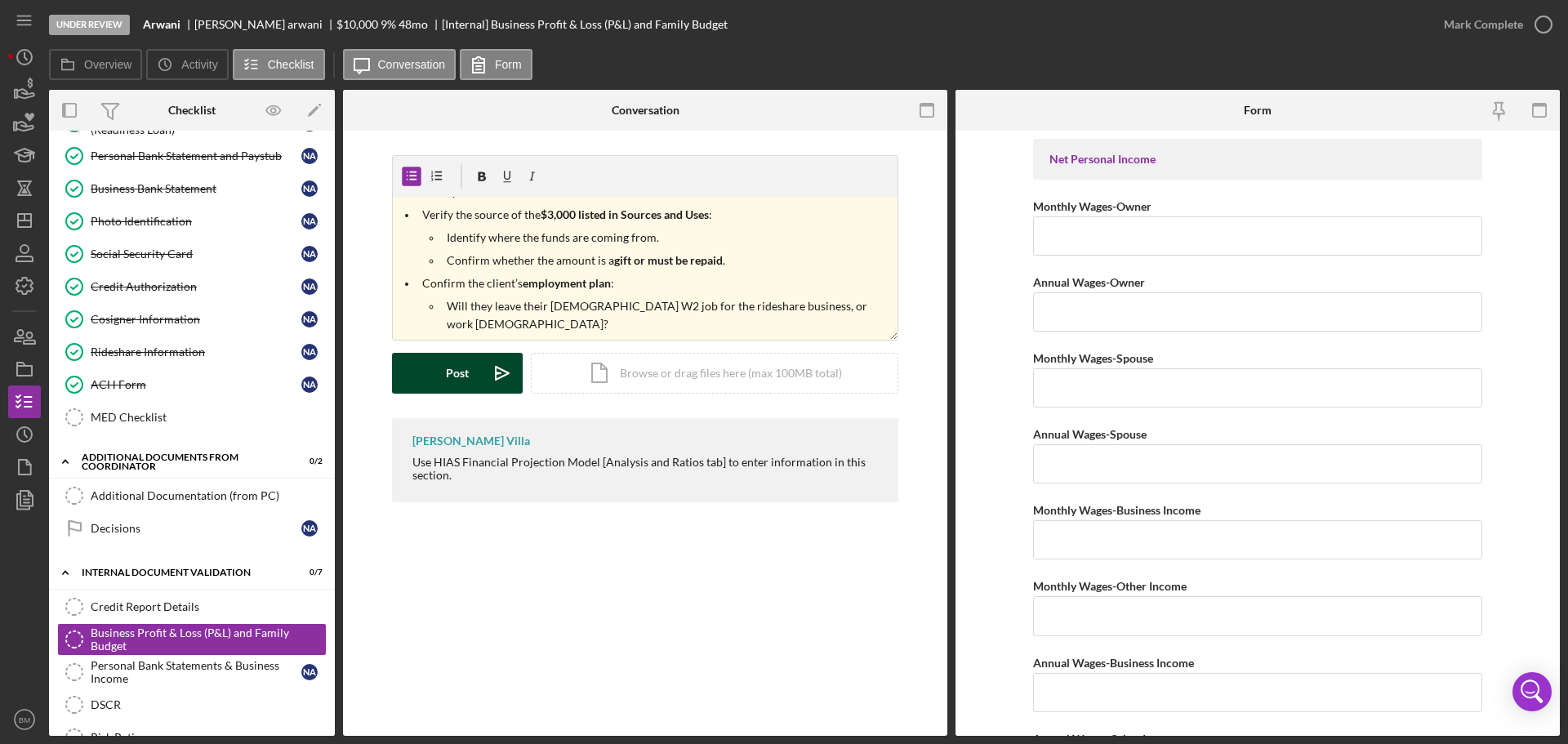
click at [456, 376] on div "Post" at bounding box center [457, 373] width 23 height 41
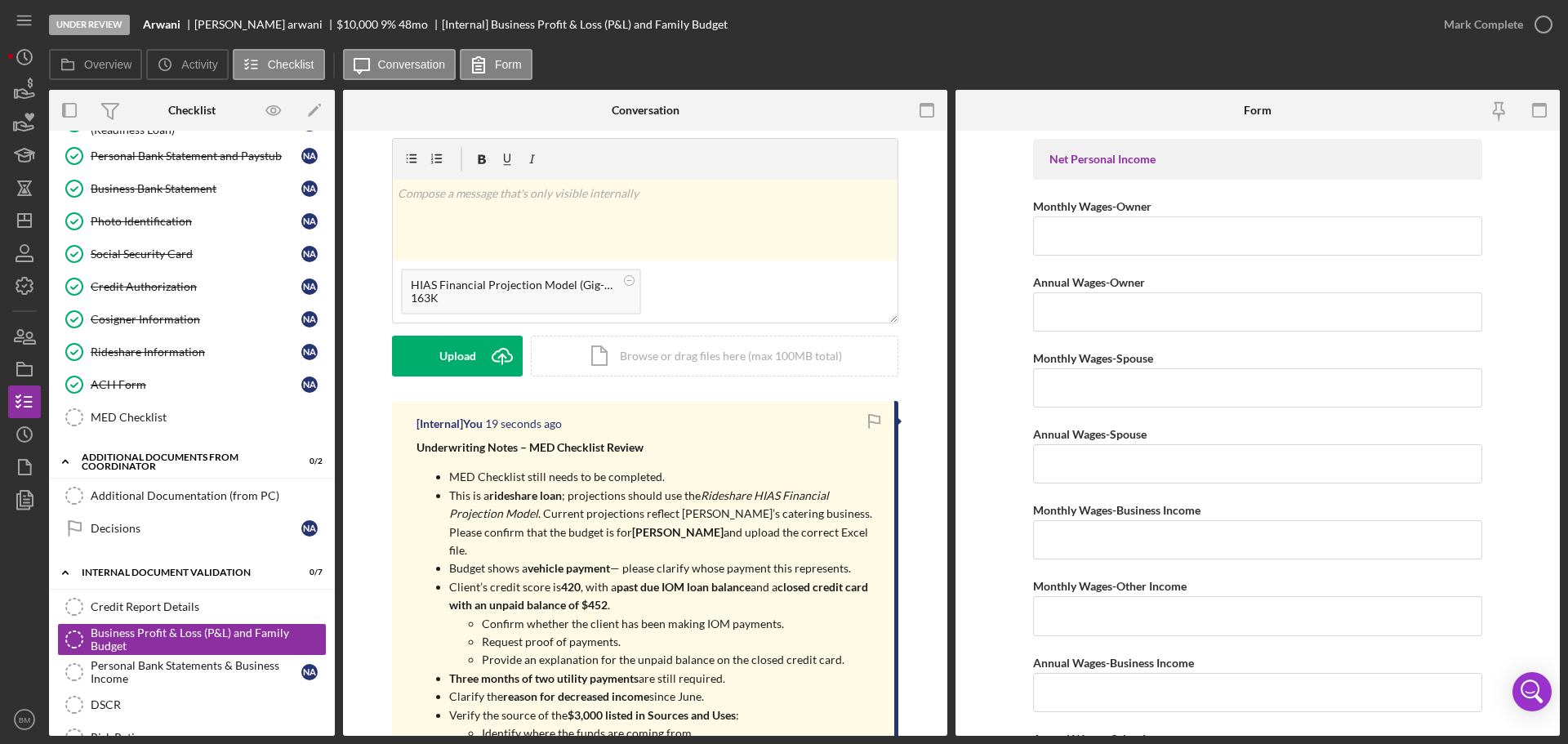
scroll to position [0, 0]
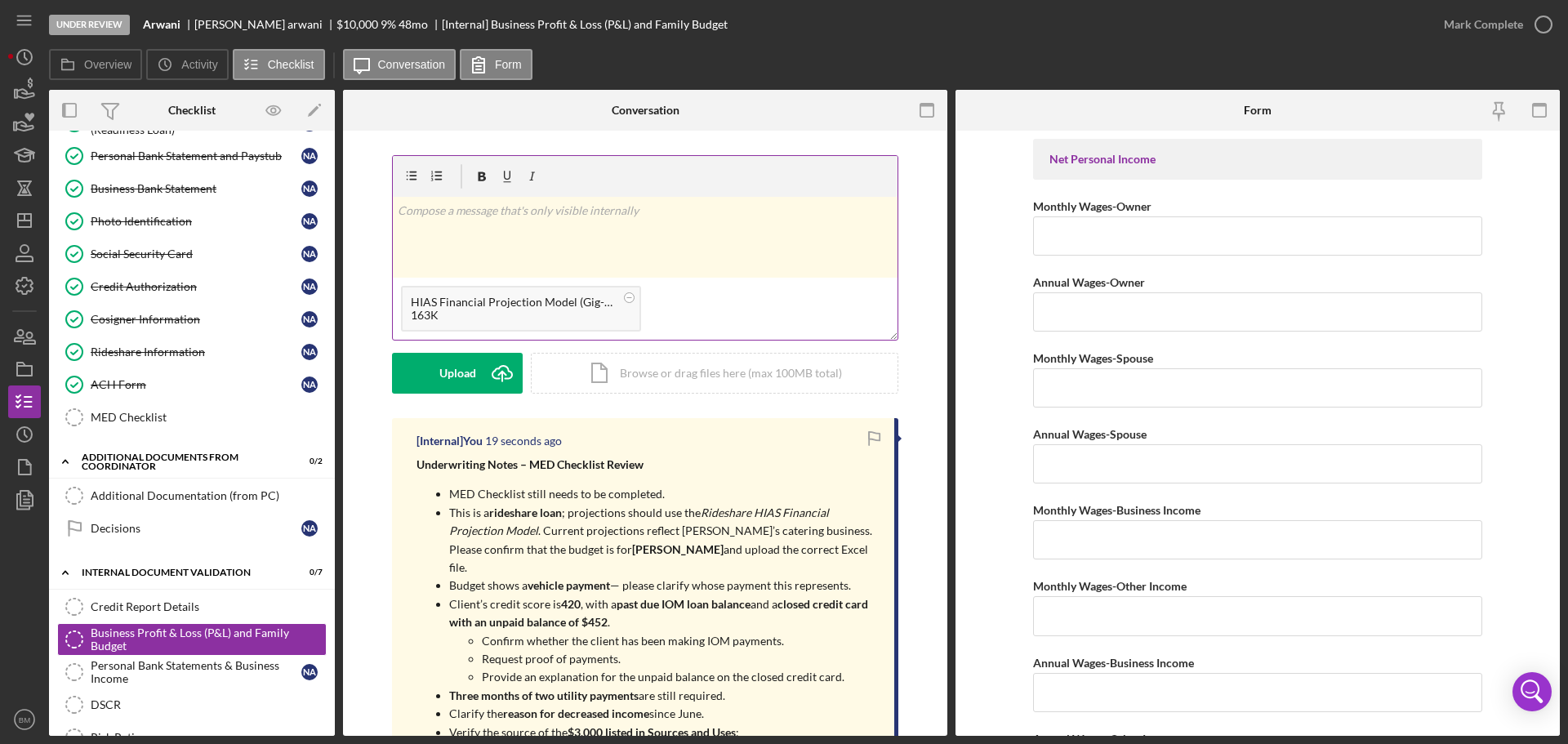
click at [528, 241] on div "v Color teal Color pink Remove color Add row above Add row below Add column bef…" at bounding box center [645, 237] width 504 height 80
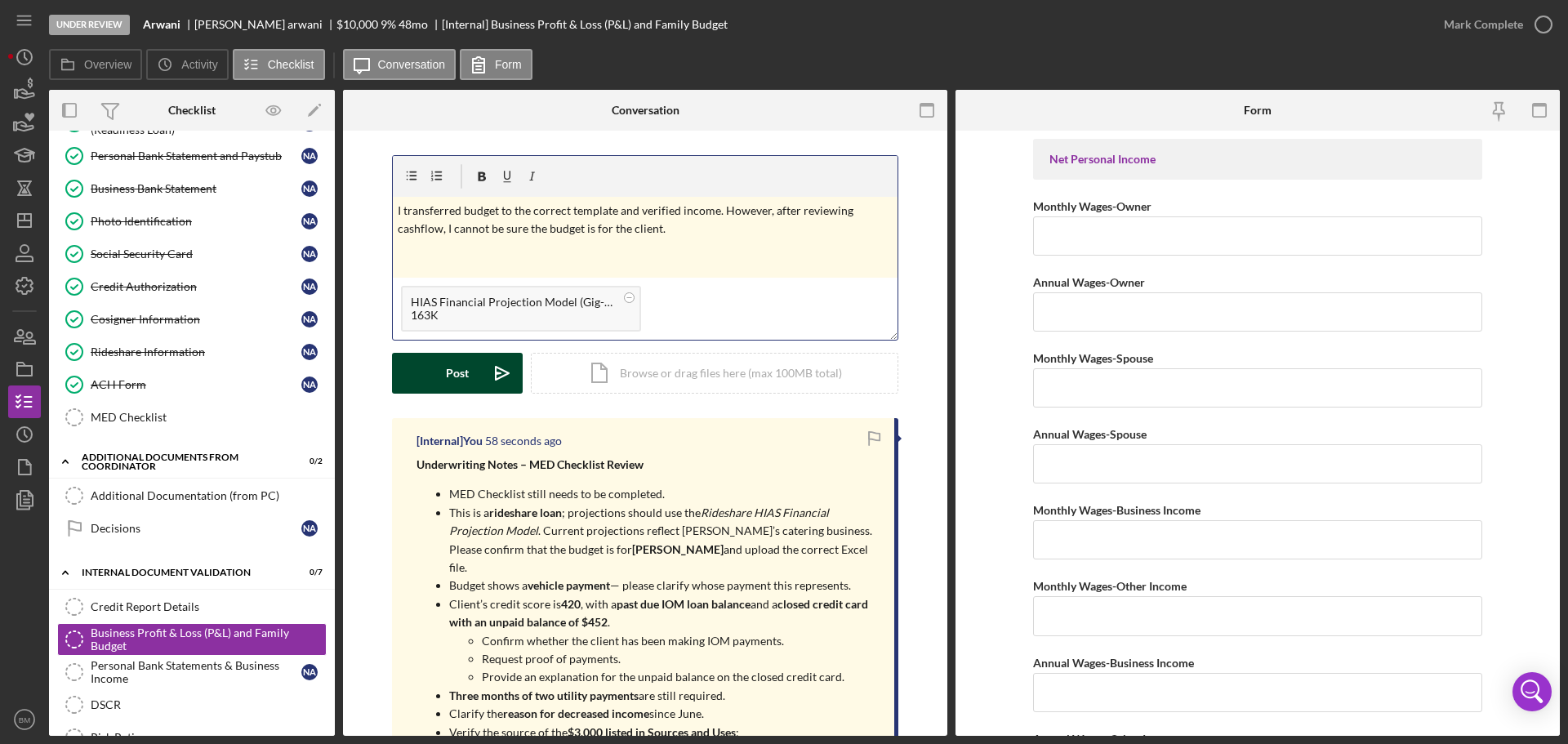
click at [482, 379] on icon "Icon/icon-invite-send" at bounding box center [502, 373] width 41 height 41
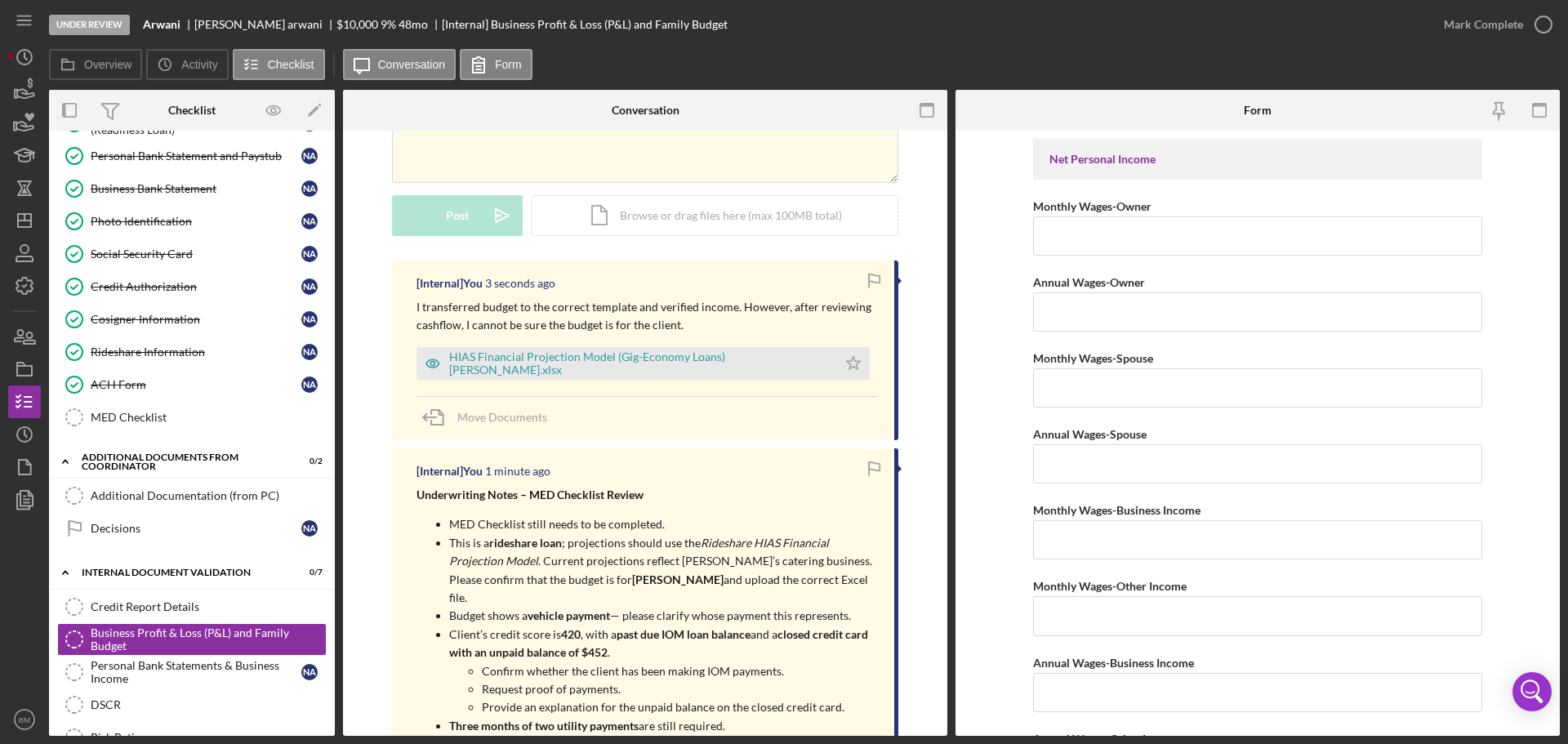
scroll to position [164, 0]
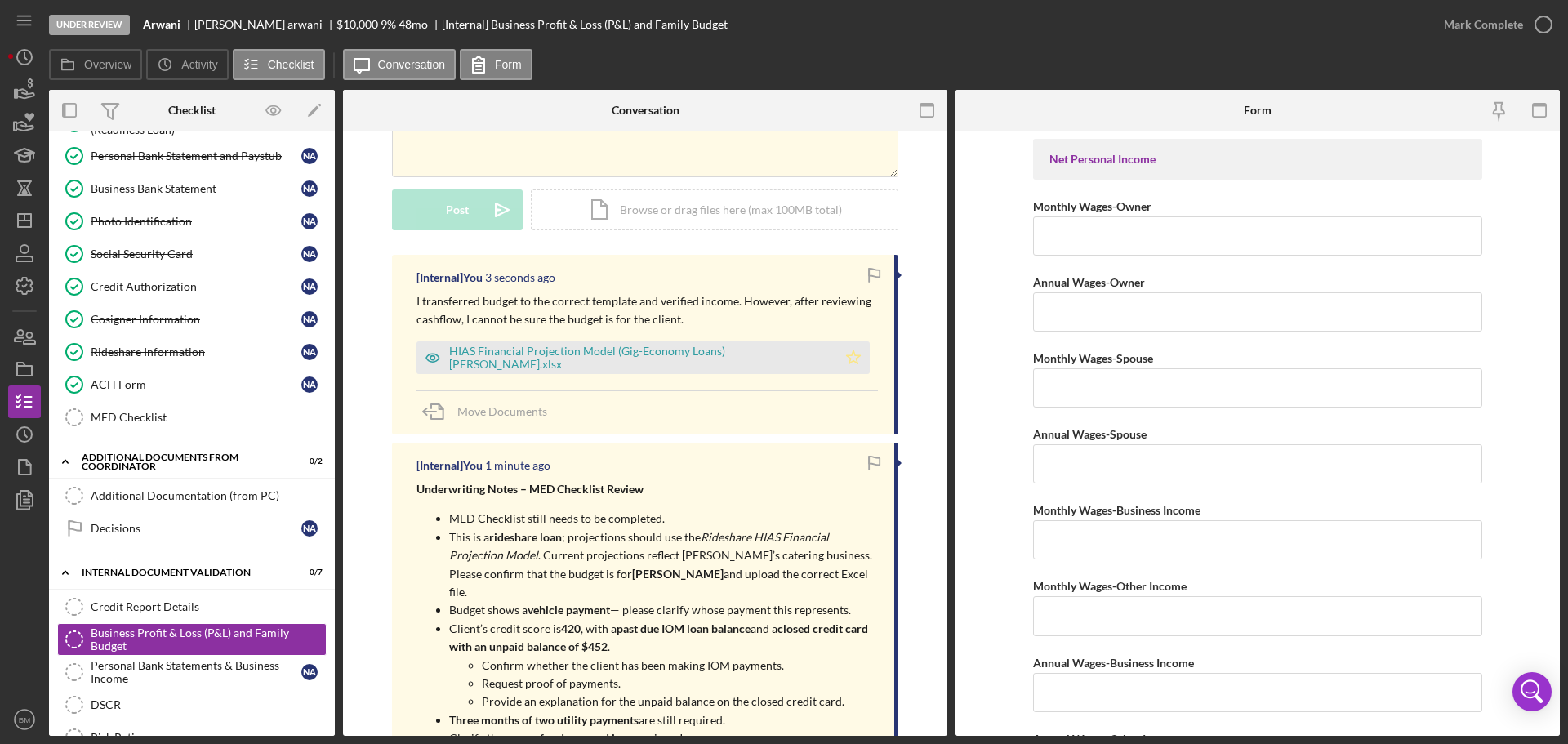
click at [837, 366] on icon "Icon/Star" at bounding box center [853, 358] width 33 height 33
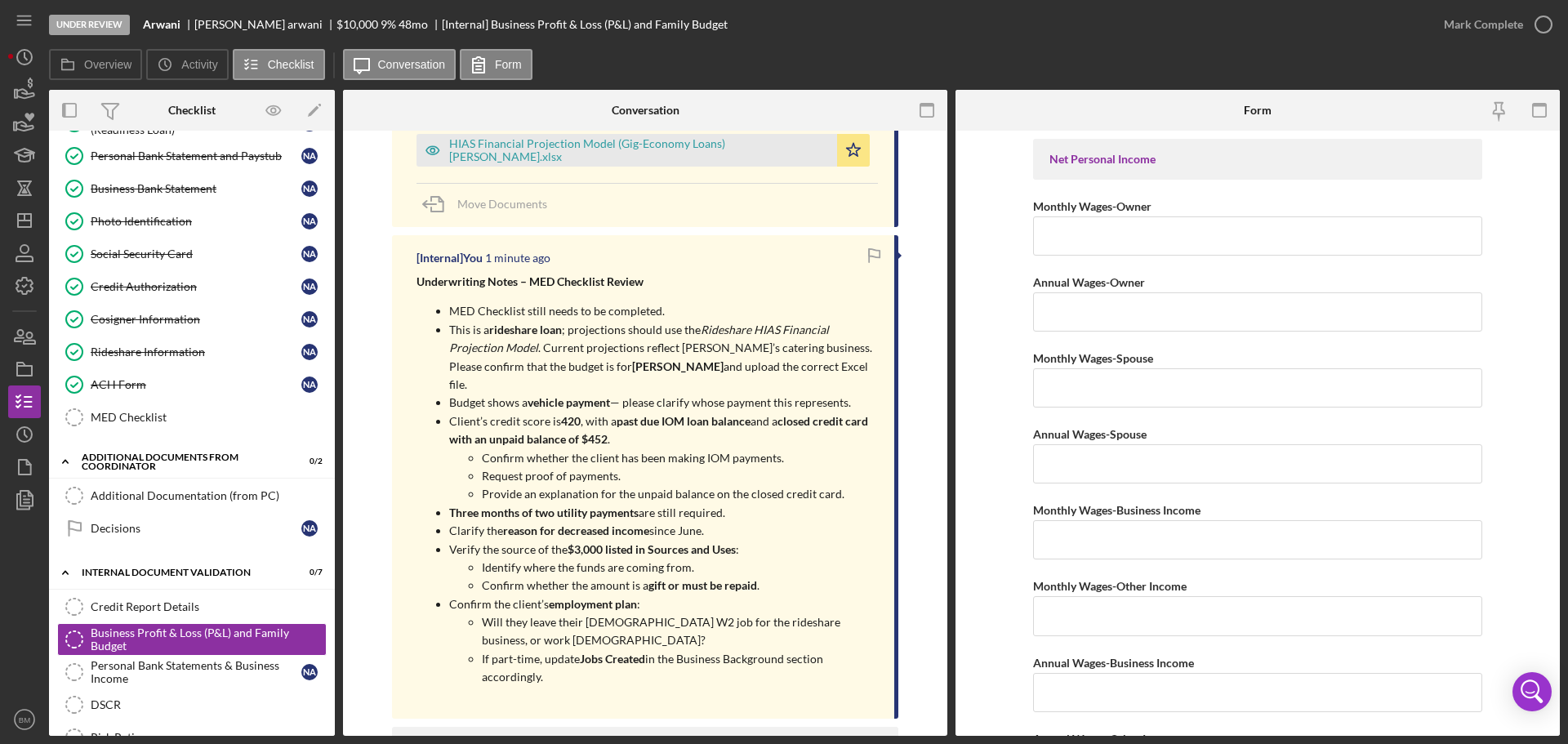
scroll to position [216, 0]
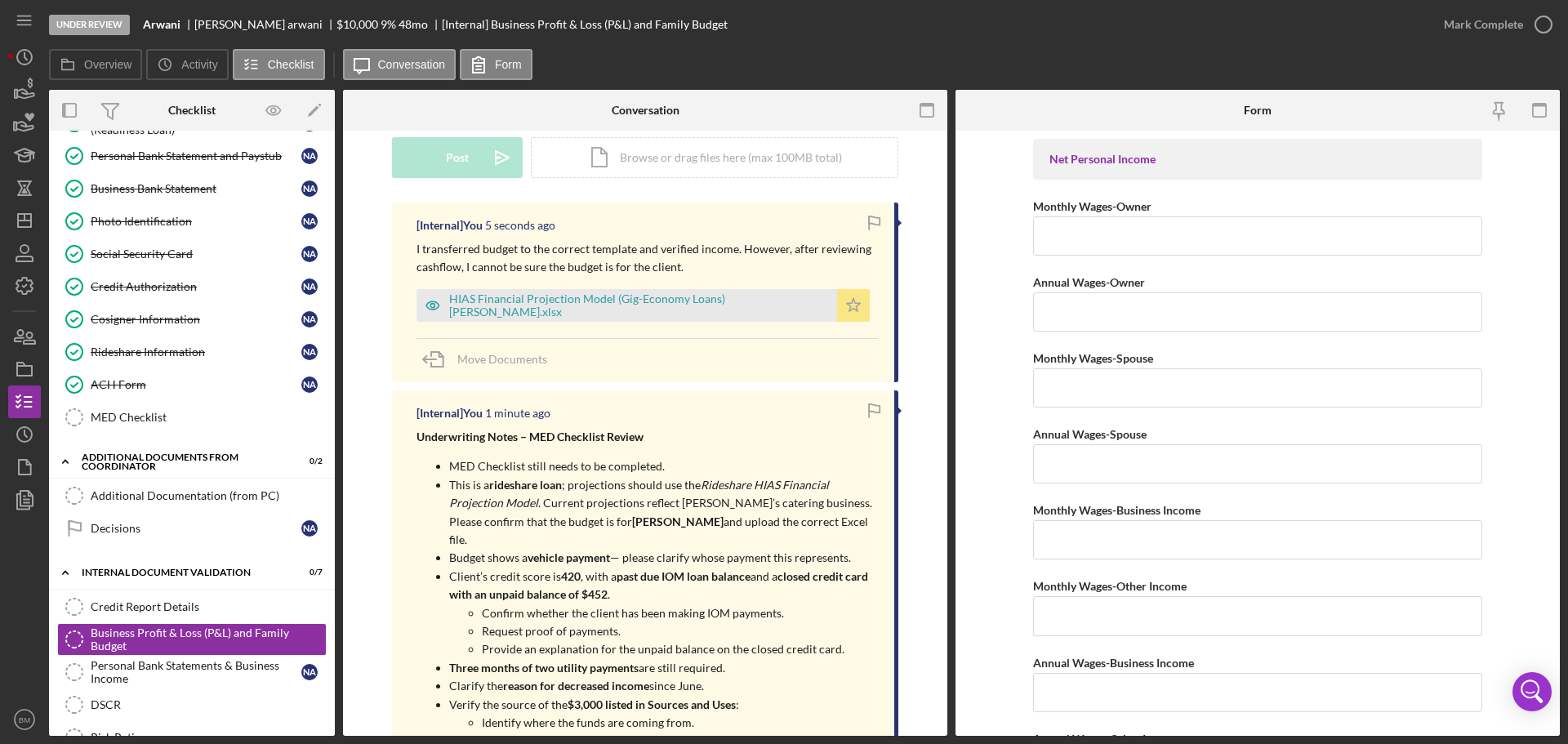
click at [837, 310] on icon "Icon/Star" at bounding box center [853, 305] width 33 height 33
drag, startPoint x: 185, startPoint y: 601, endPoint x: 216, endPoint y: 585, distance: 34.9
click at [186, 601] on div "Credit Report Details" at bounding box center [207, 607] width 235 height 13
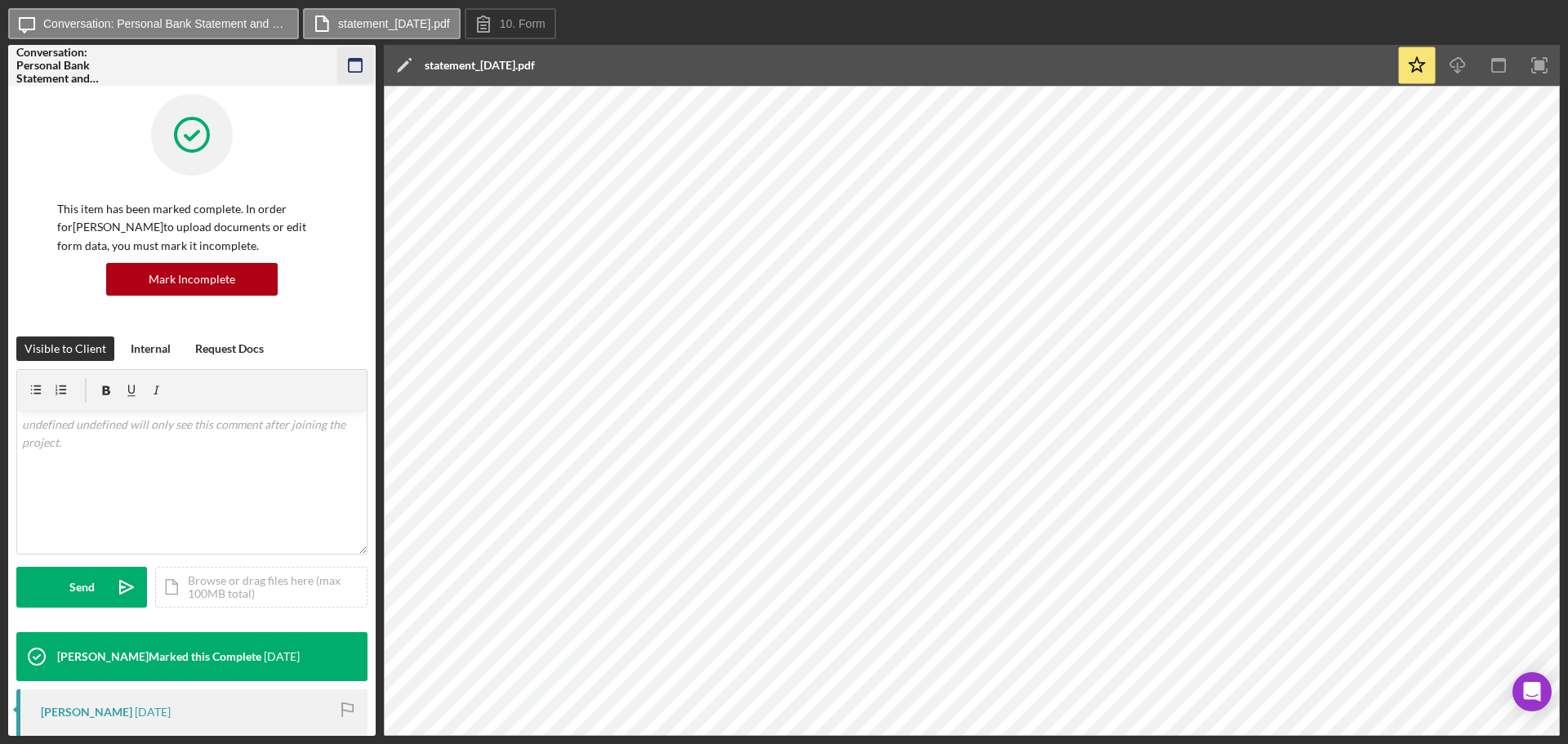
click at [357, 61] on rect "button" at bounding box center [355, 60] width 13 height 4
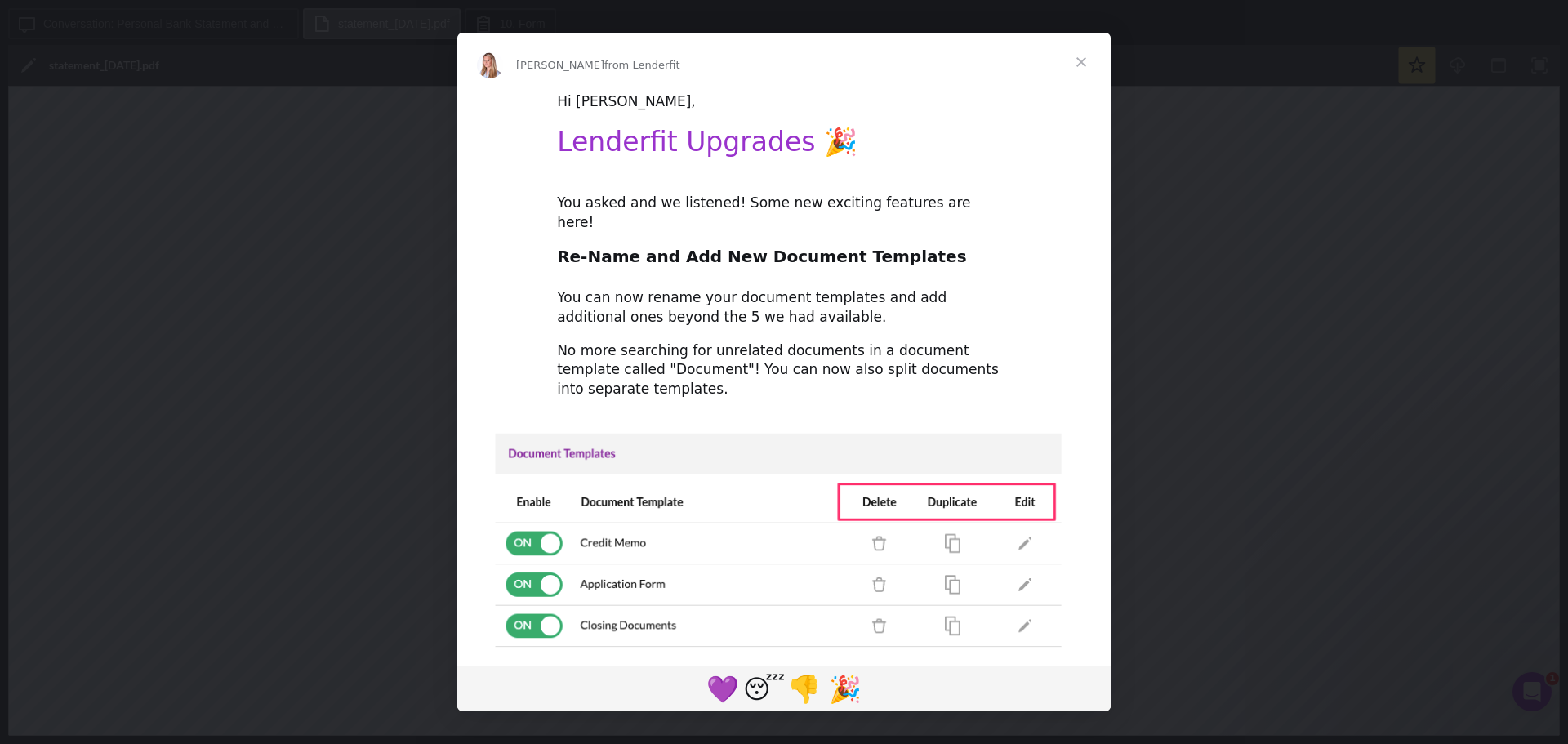
click at [1082, 61] on span "Close" at bounding box center [1081, 62] width 58 height 58
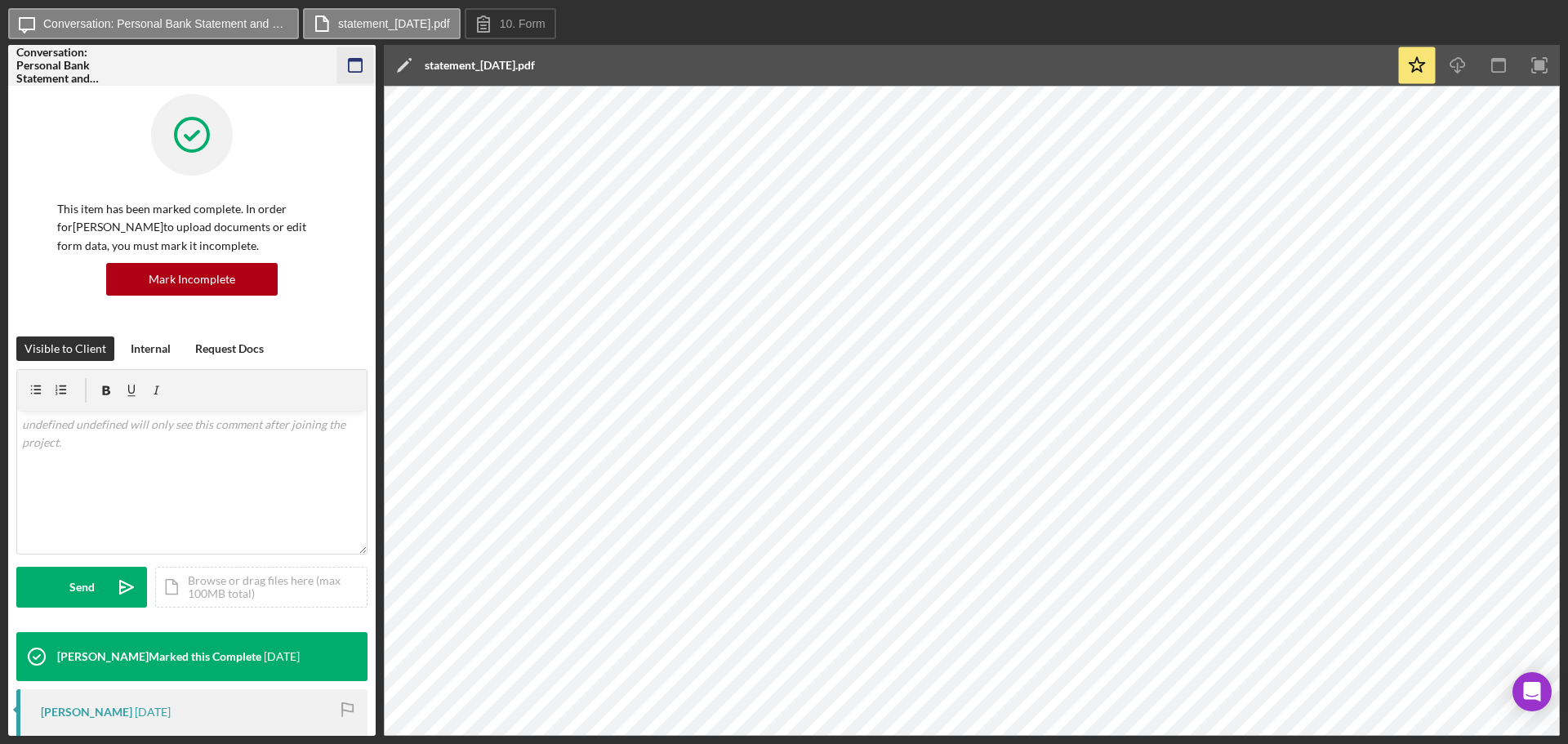
click at [360, 70] on icon "button" at bounding box center [355, 66] width 37 height 37
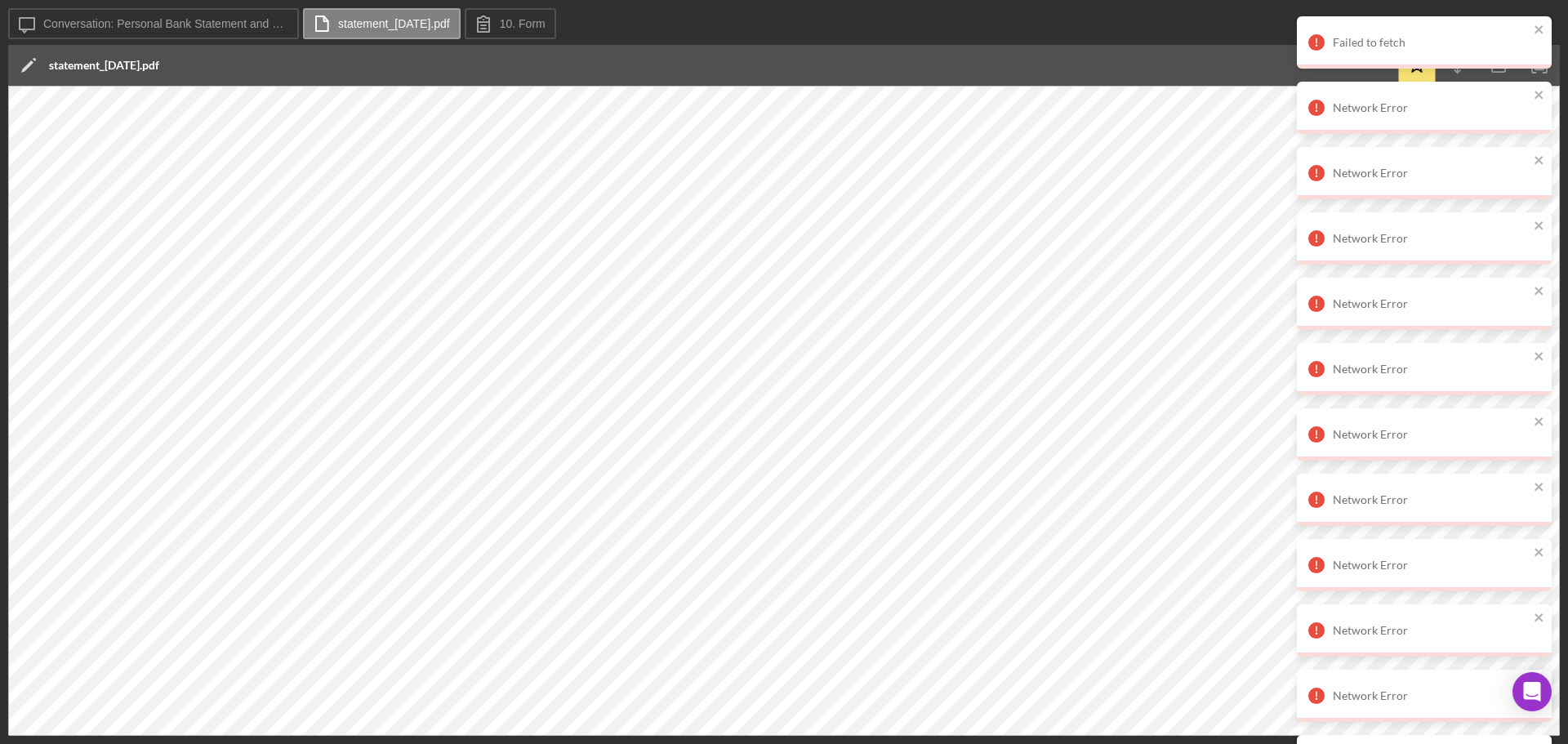
click at [1386, 162] on div "Network Error" at bounding box center [1418, 173] width 230 height 27
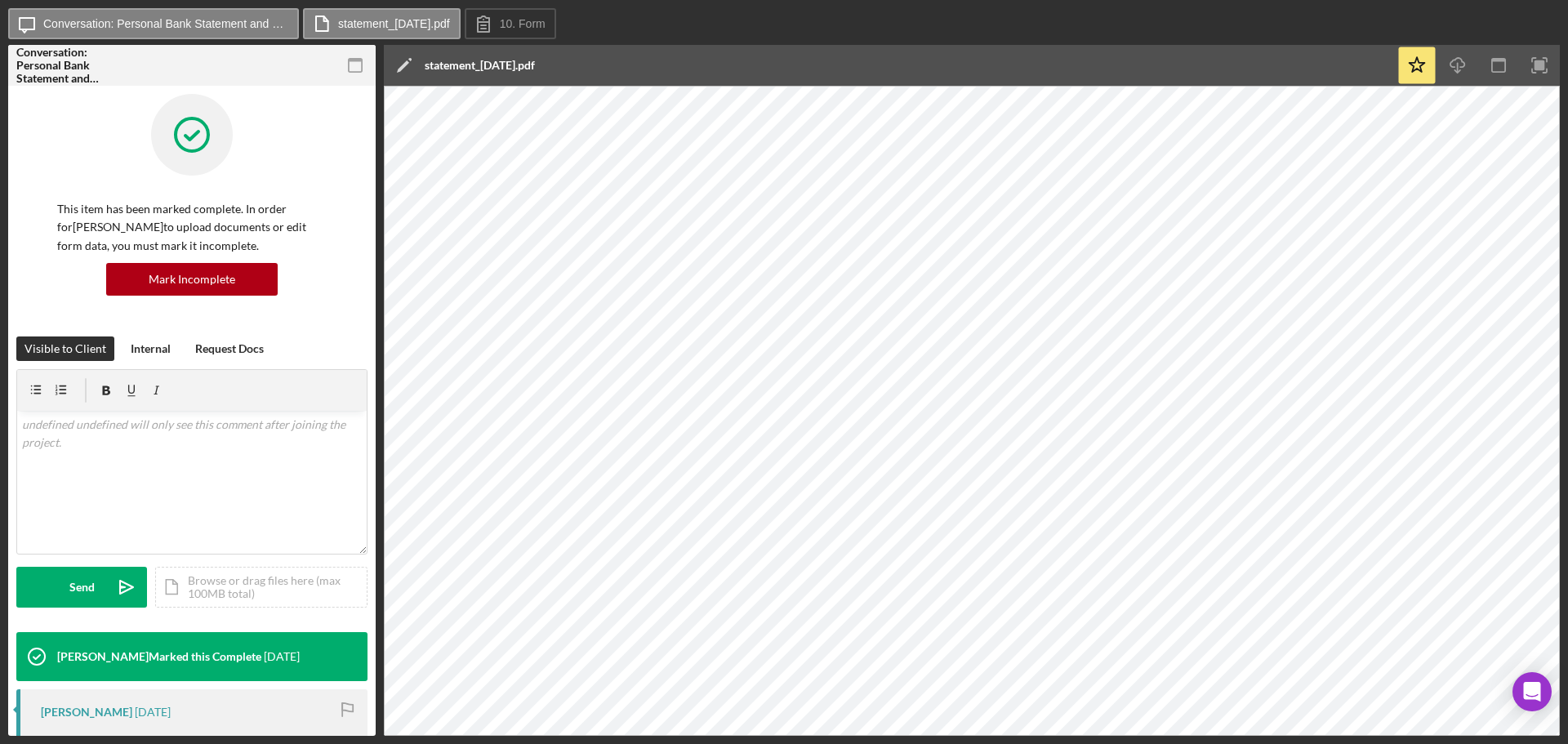
click at [363, 59] on icon "button" at bounding box center [355, 66] width 37 height 37
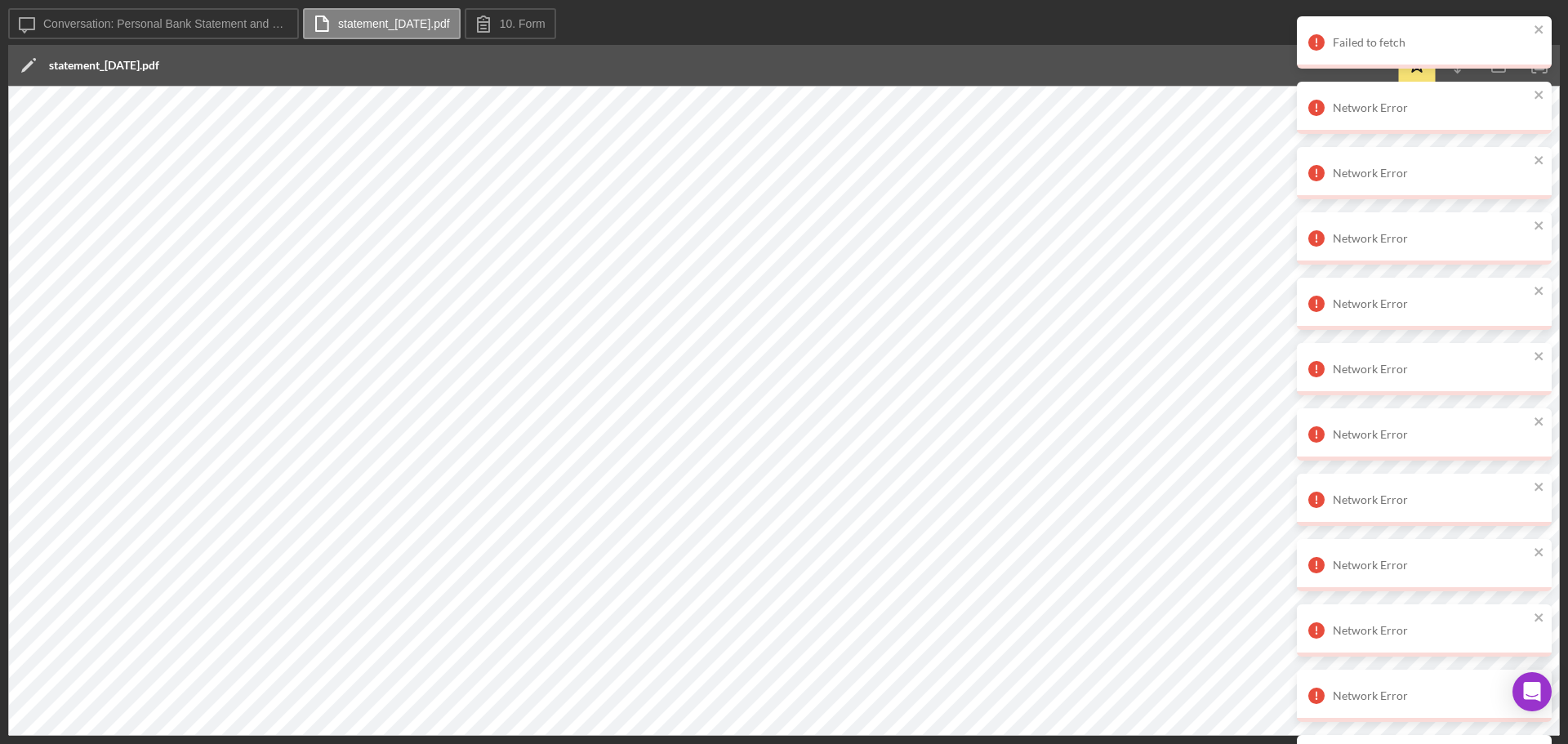
click at [1356, 230] on div "Network Error" at bounding box center [1418, 239] width 230 height 27
